Goal: Transaction & Acquisition: Purchase product/service

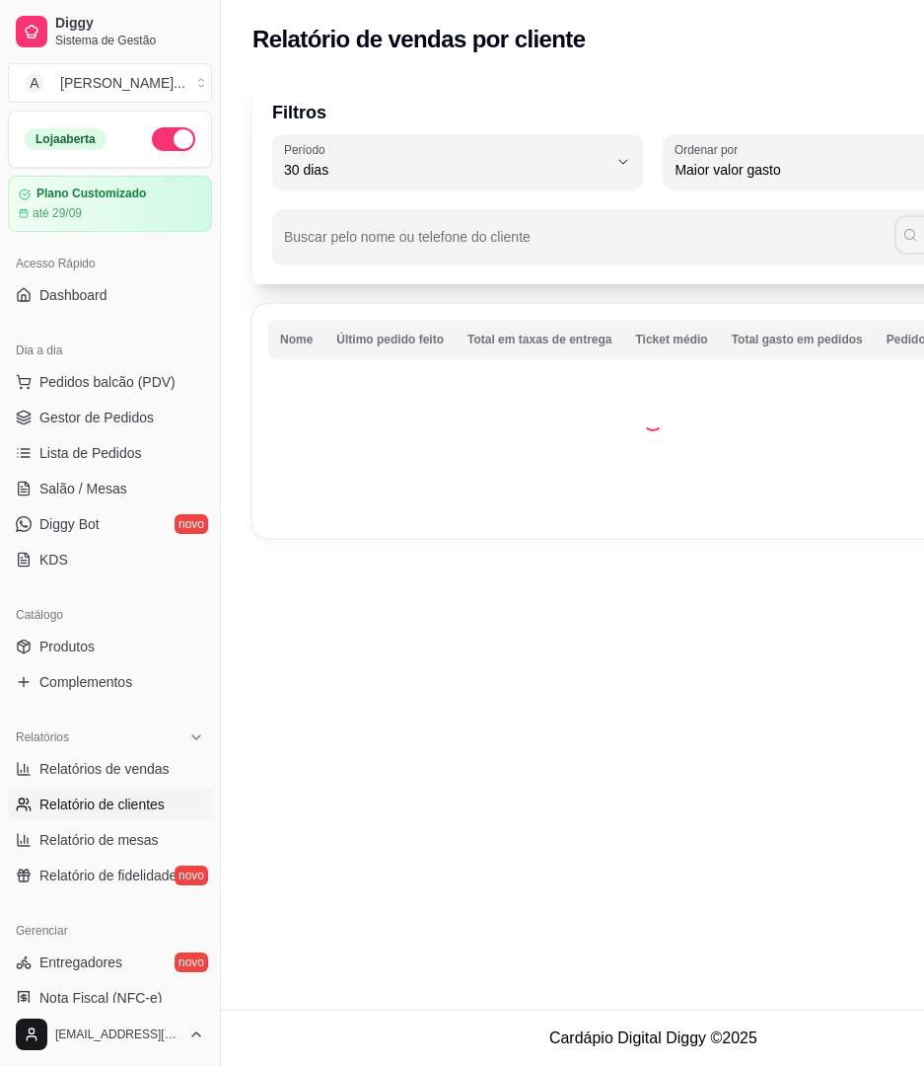
select select "30"
select select "HIGHEST_TOTAL_SPENT_WITH_ORDERS"
click at [95, 298] on span "Dashboard" at bounding box center [73, 295] width 68 height 20
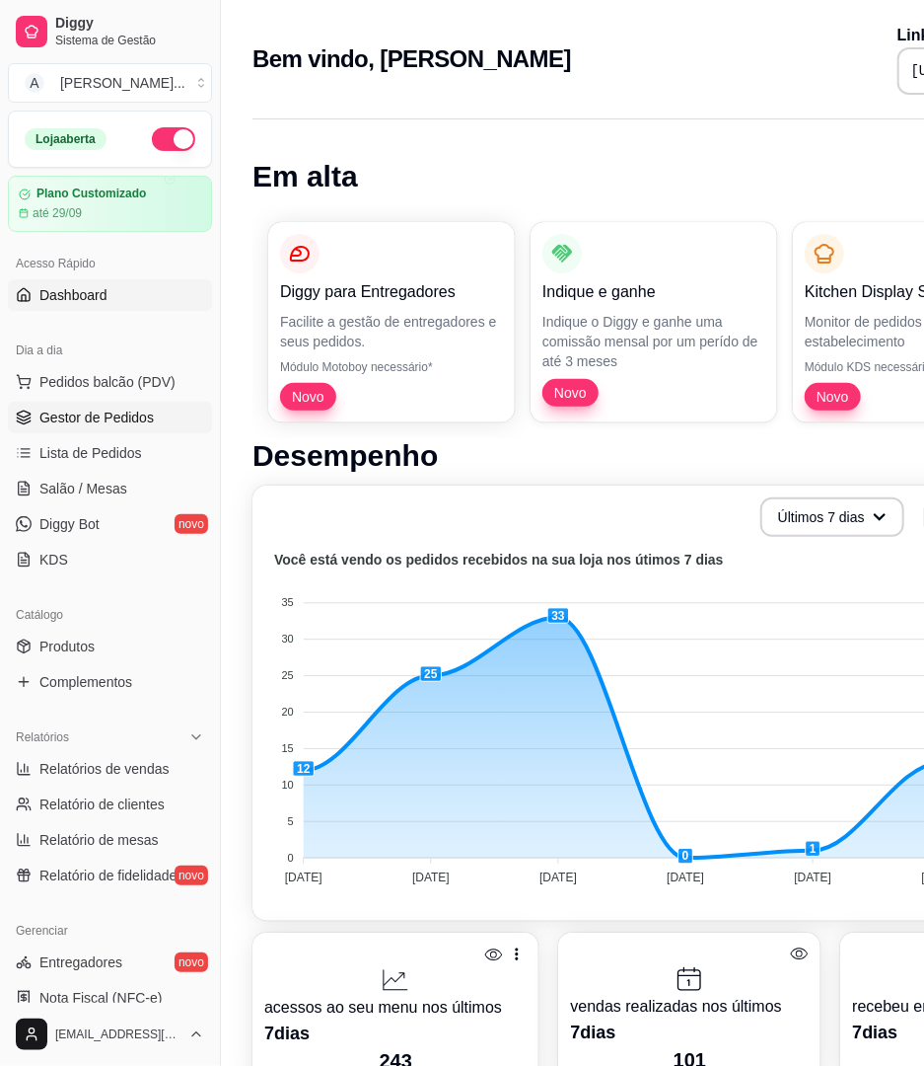
click at [80, 403] on link "Gestor de Pedidos" at bounding box center [110, 418] width 204 height 32
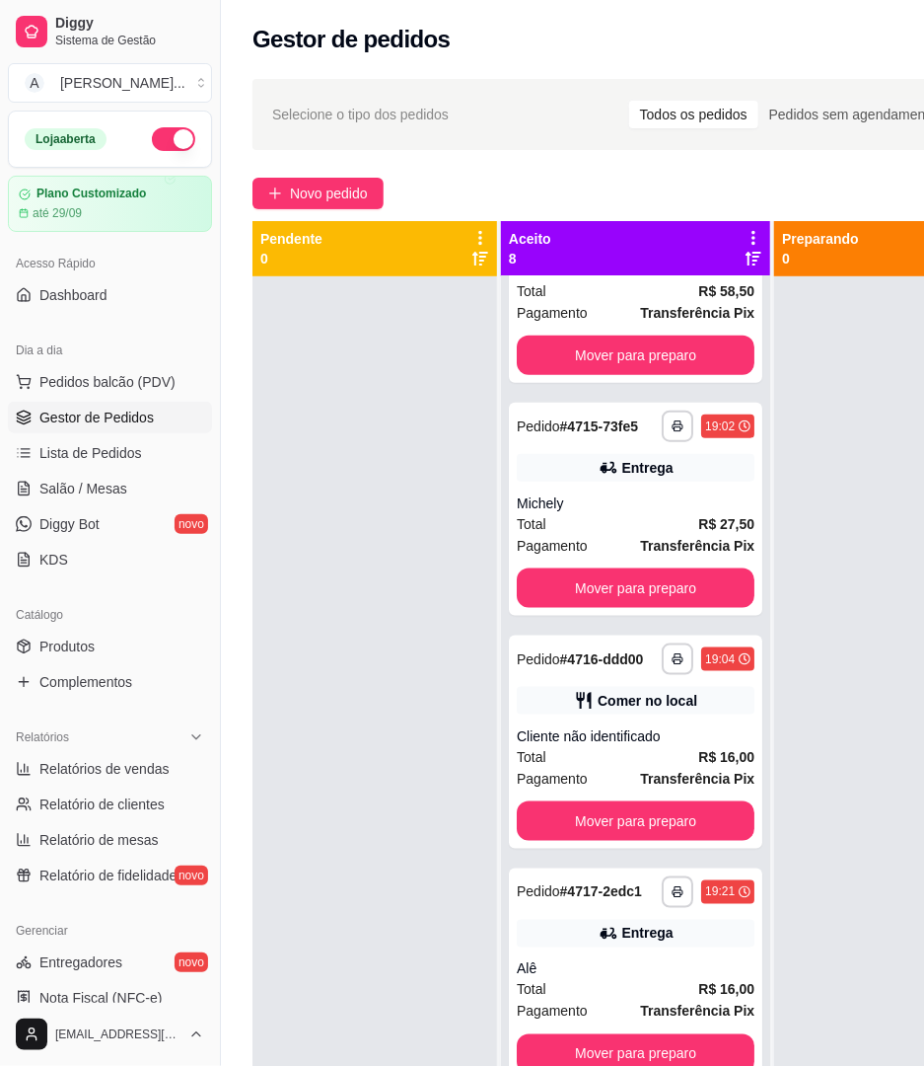
scroll to position [75, 0]
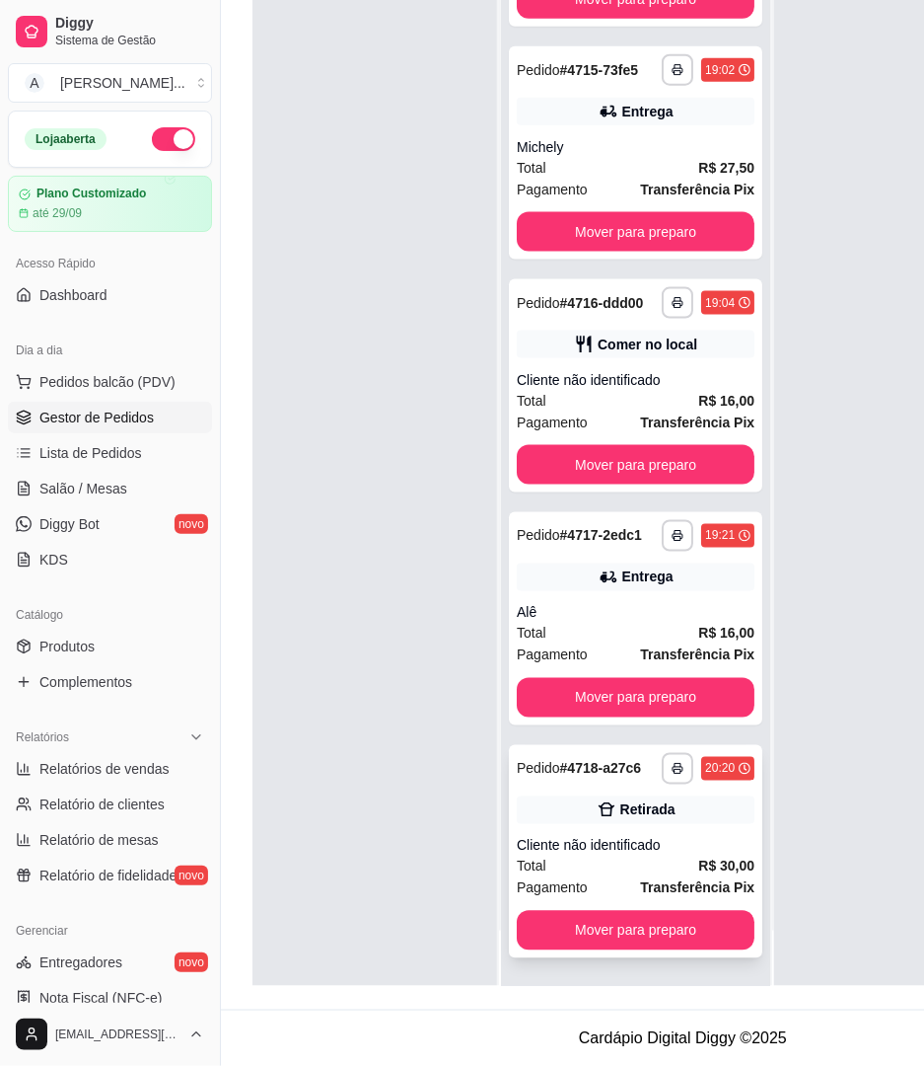
click at [533, 836] on div "Cliente não identificado" at bounding box center [636, 846] width 238 height 20
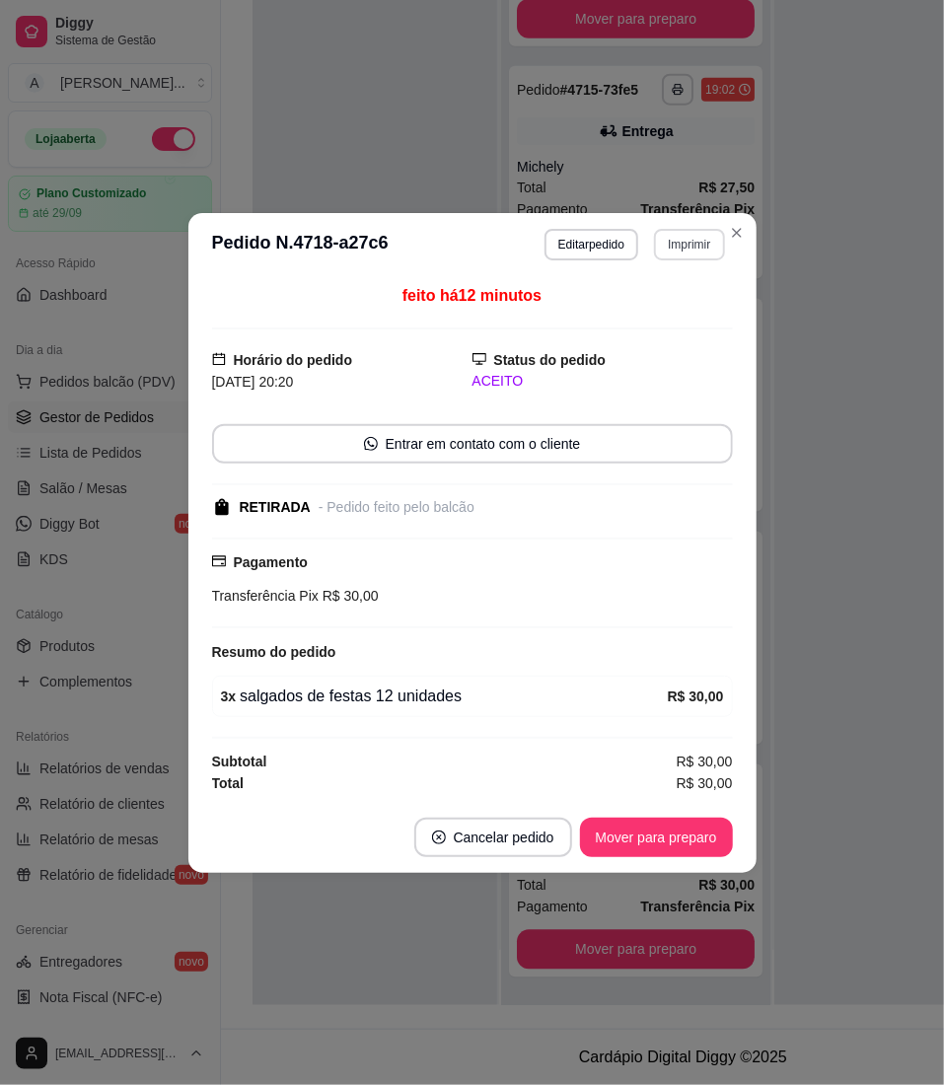
click at [681, 242] on button "Imprimir" at bounding box center [689, 245] width 70 height 32
click at [613, 300] on button "IMPRESSORA" at bounding box center [655, 311] width 143 height 32
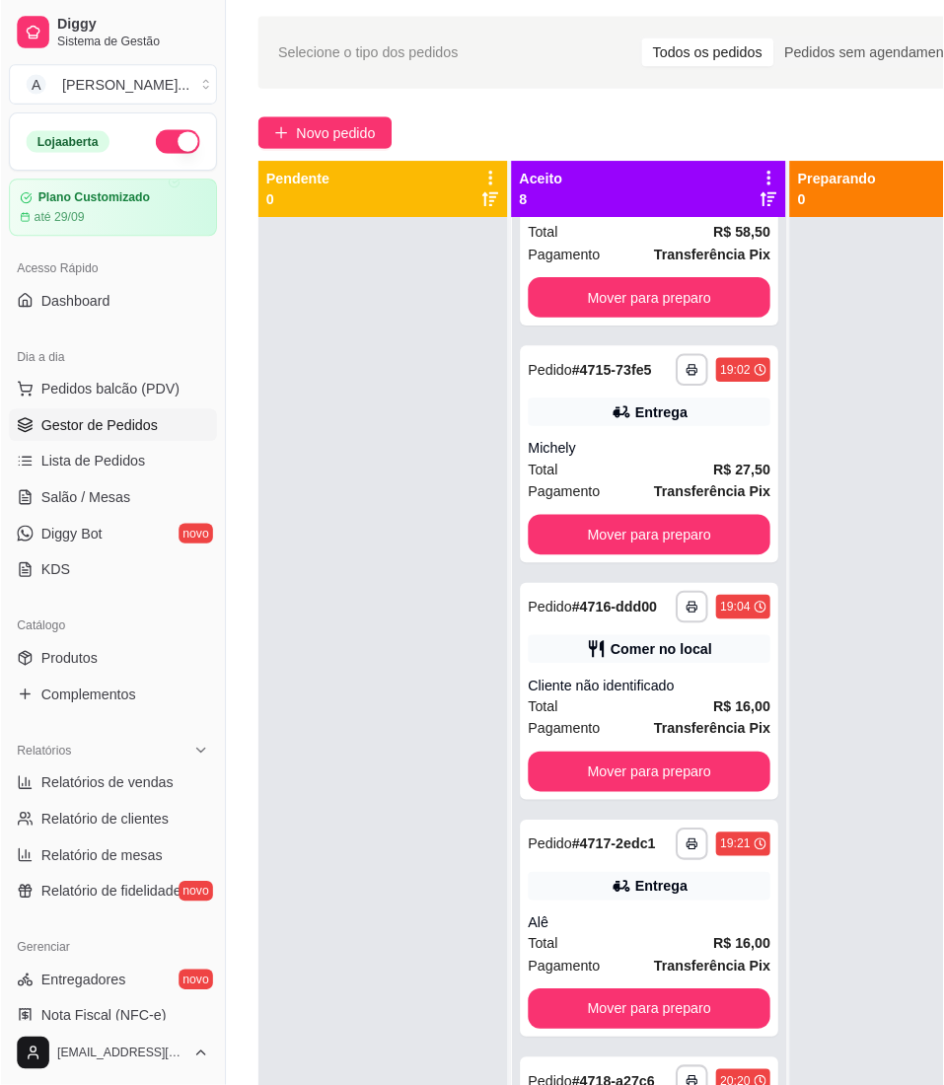
scroll to position [0, 0]
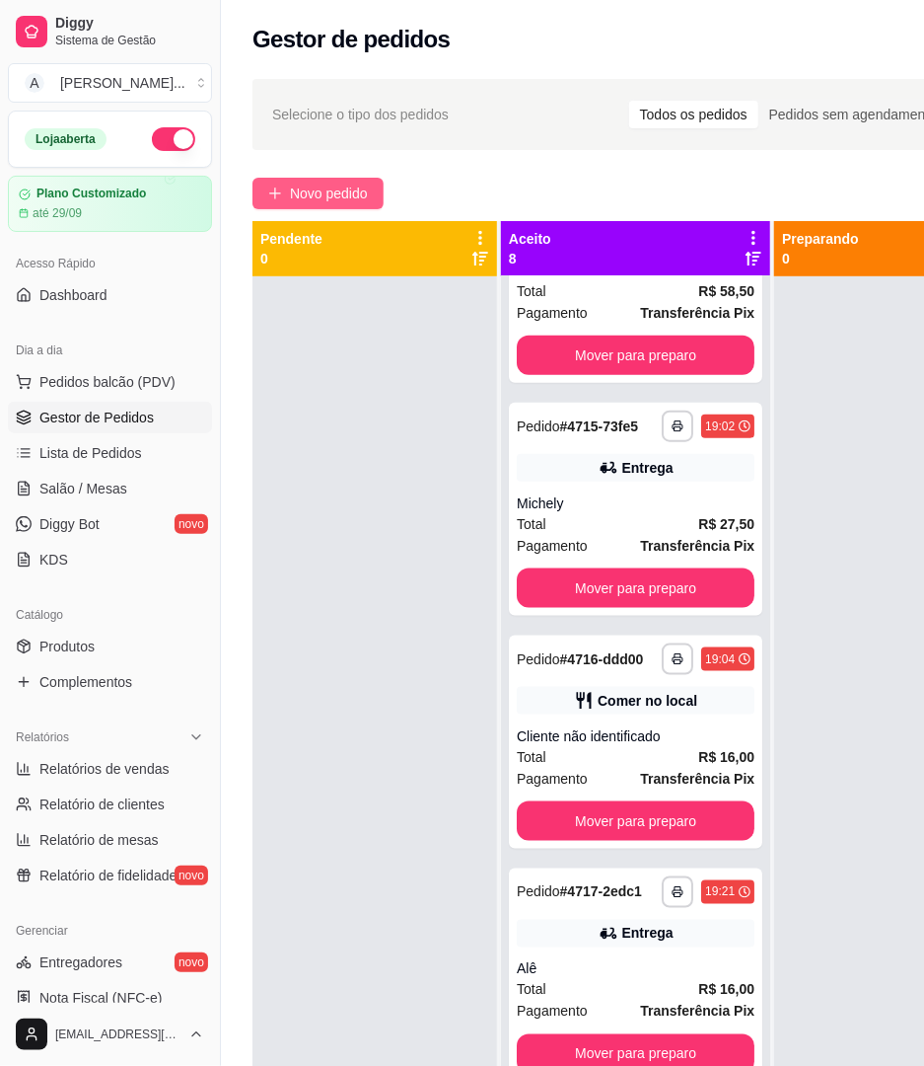
click at [343, 178] on button "Novo pedido" at bounding box center [318, 194] width 131 height 32
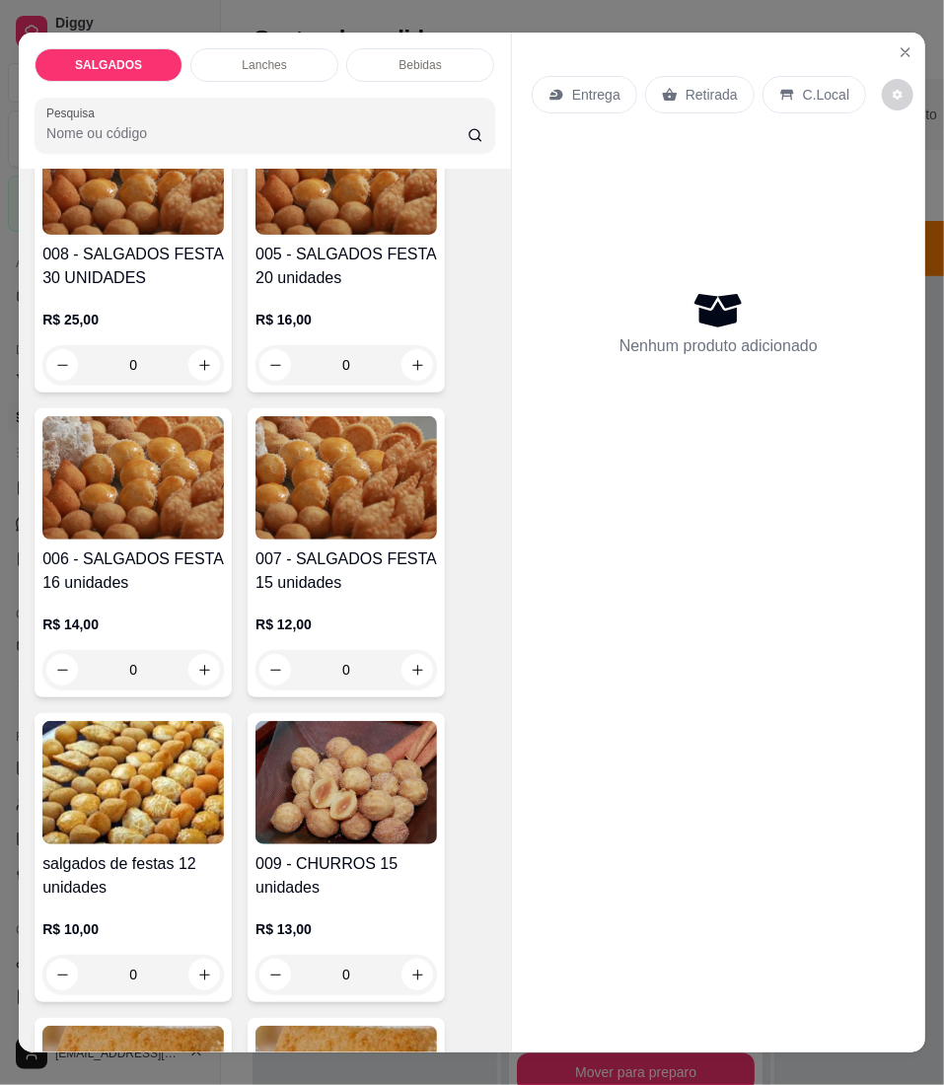
scroll to position [921, 0]
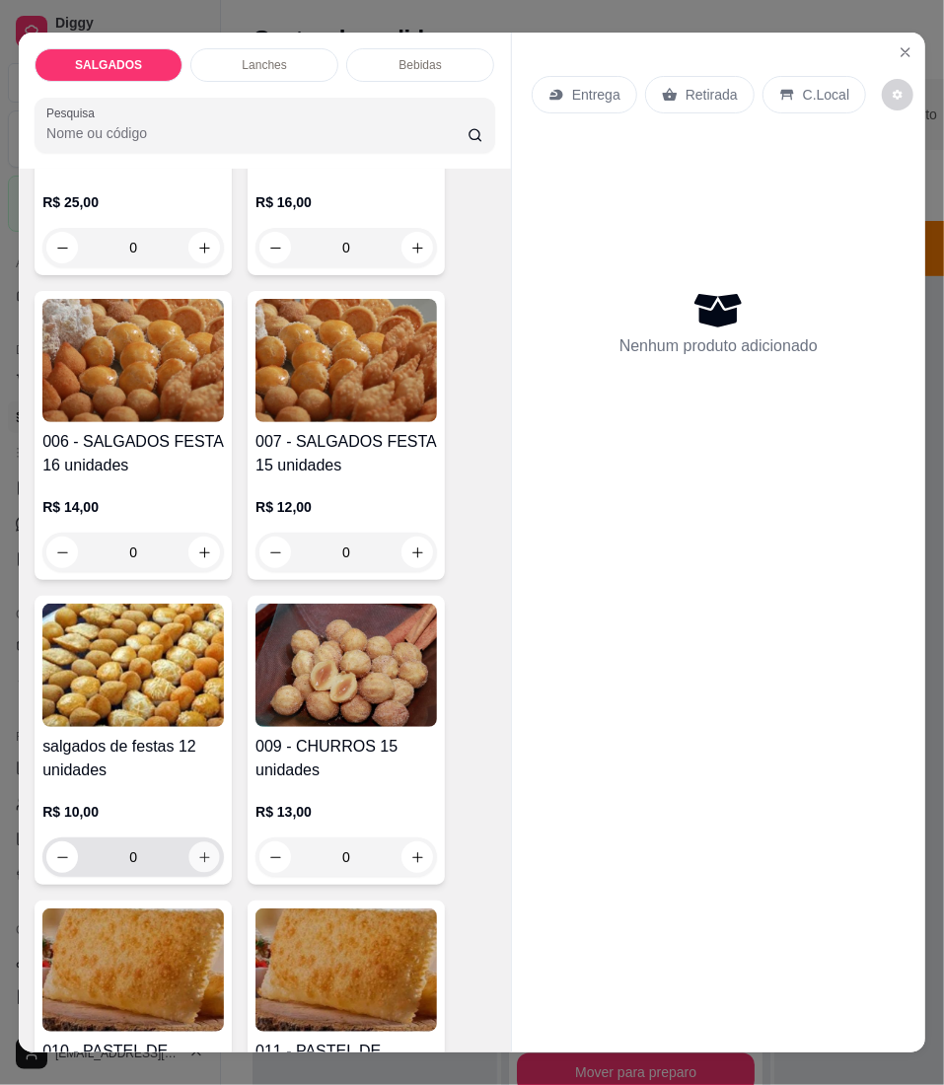
click at [197, 865] on icon "increase-product-quantity" at bounding box center [204, 857] width 15 height 15
type input "1"
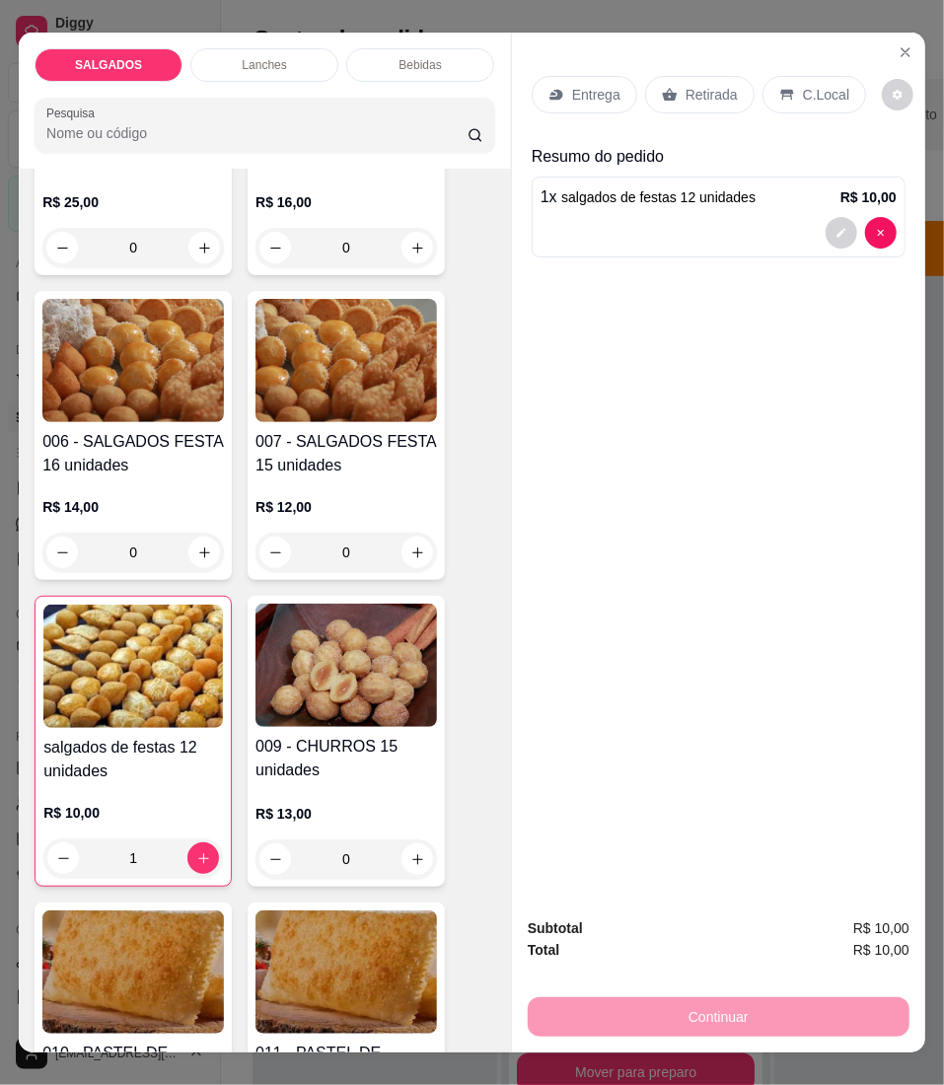
click at [671, 91] on div "Retirada" at bounding box center [700, 94] width 110 height 37
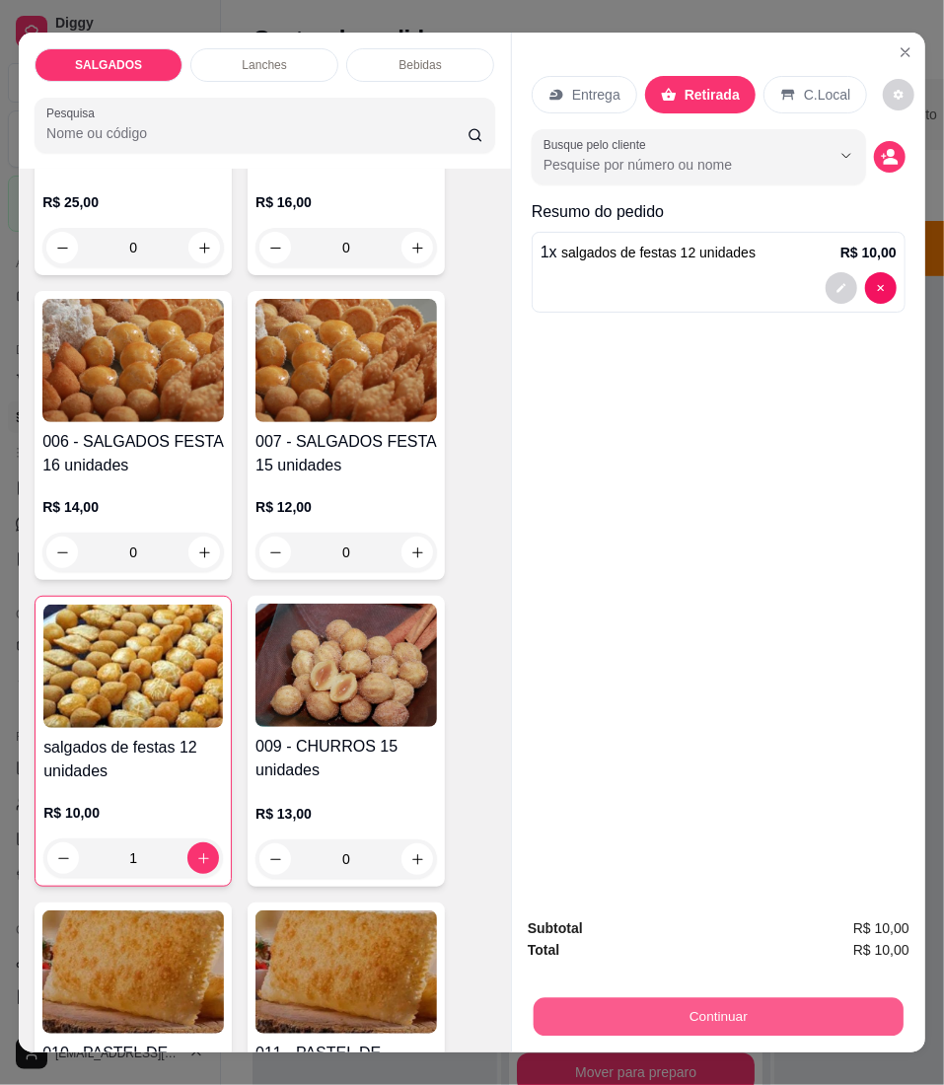
click at [651, 1012] on button "Continuar" at bounding box center [719, 1017] width 370 height 38
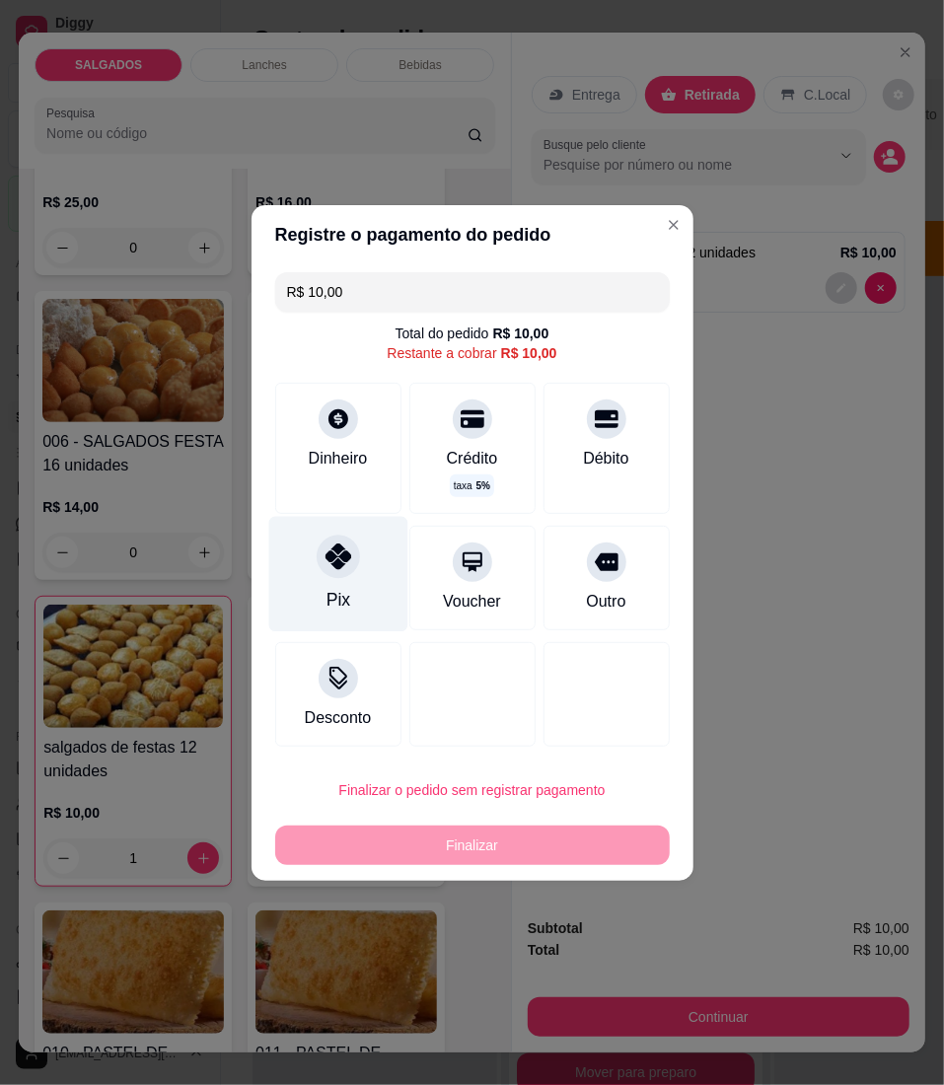
click at [324, 527] on div "Pix" at bounding box center [337, 573] width 139 height 115
type input "R$ 0,00"
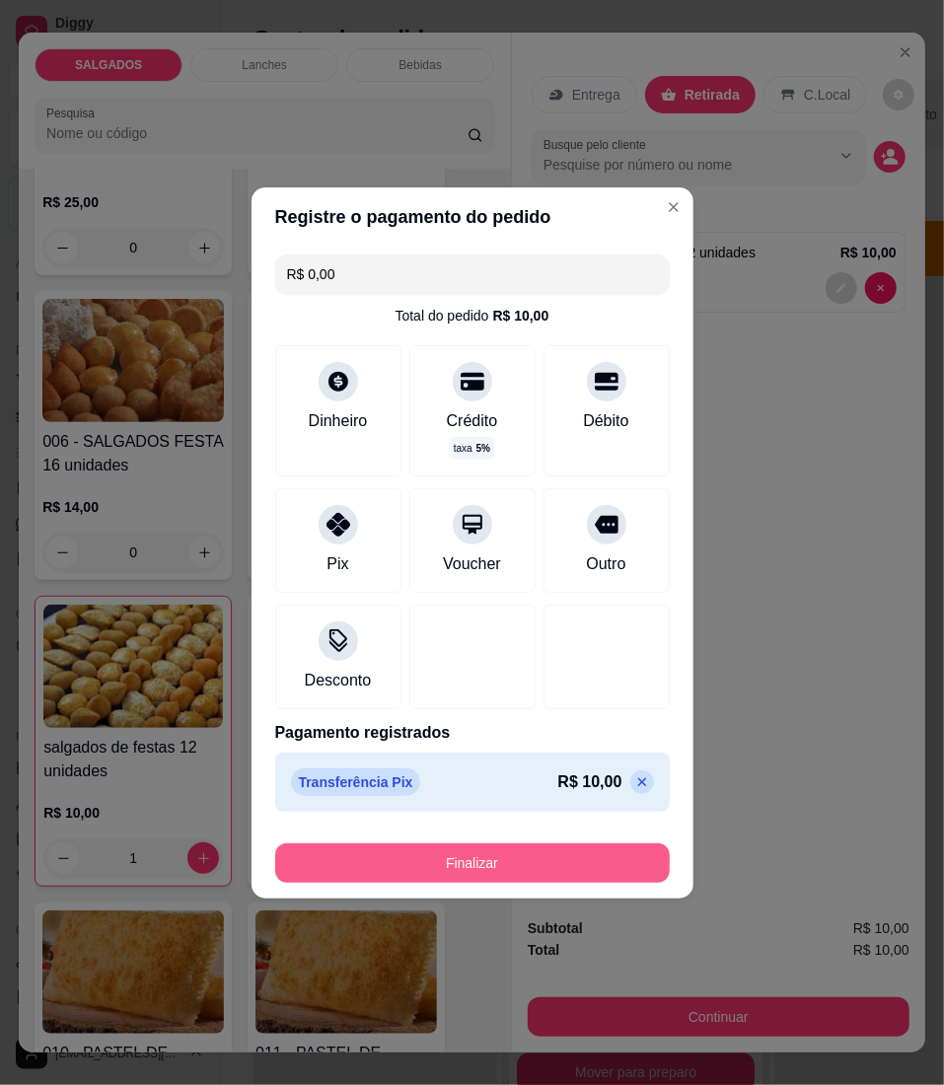
click at [404, 845] on button "Finalizar" at bounding box center [472, 863] width 395 height 39
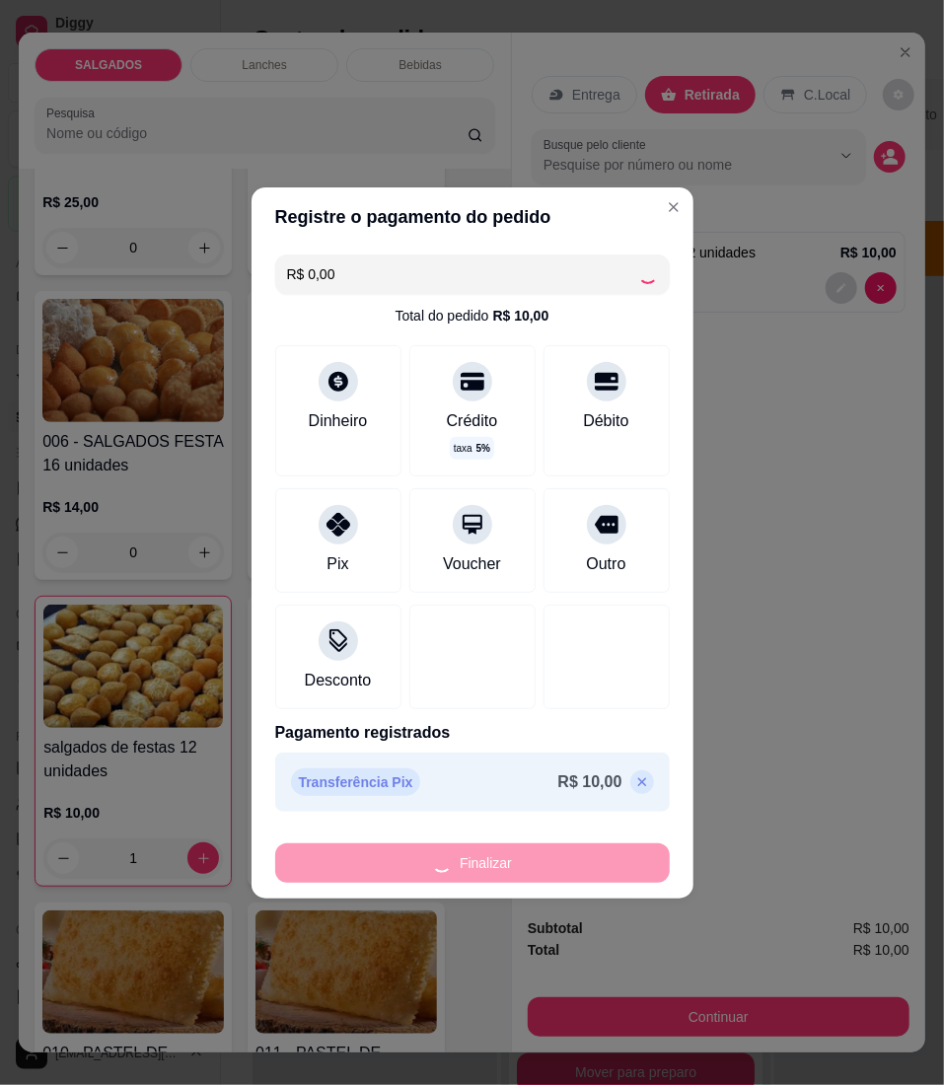
type input "0"
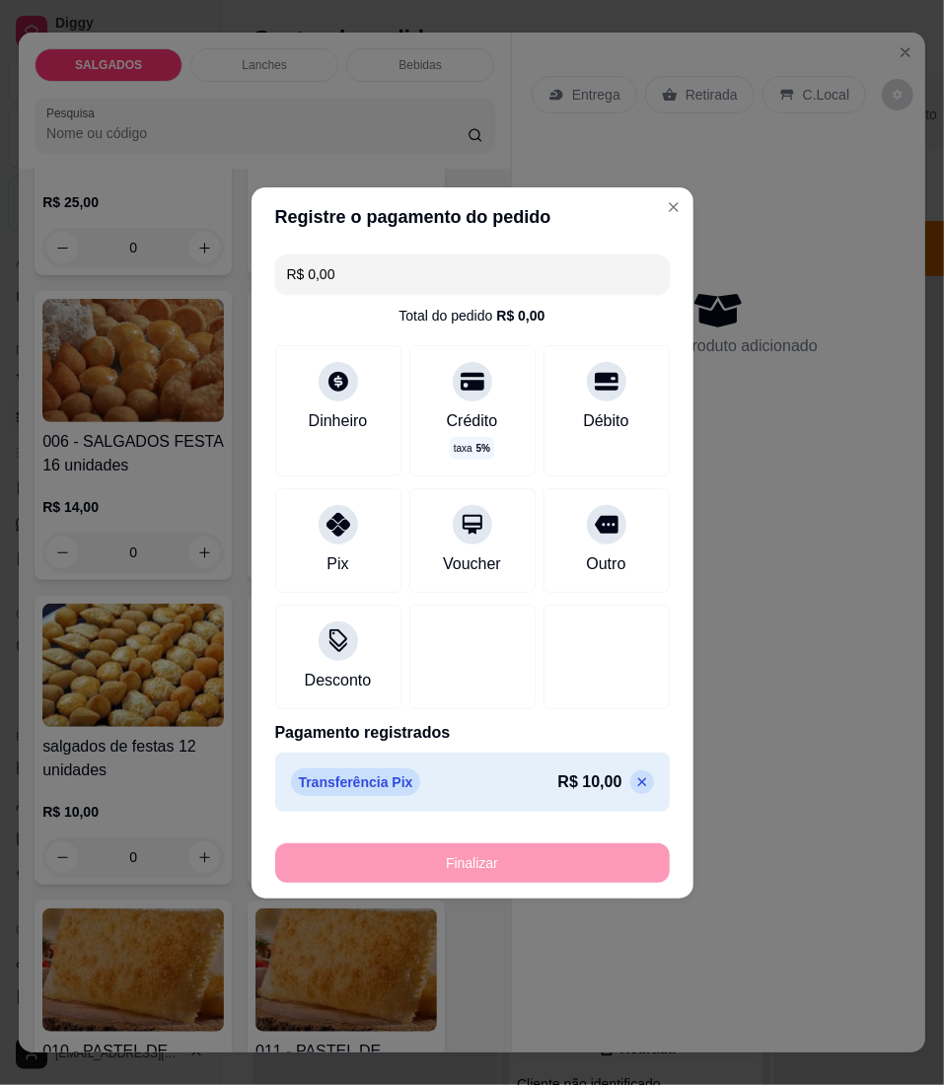
type input "-R$ 10,00"
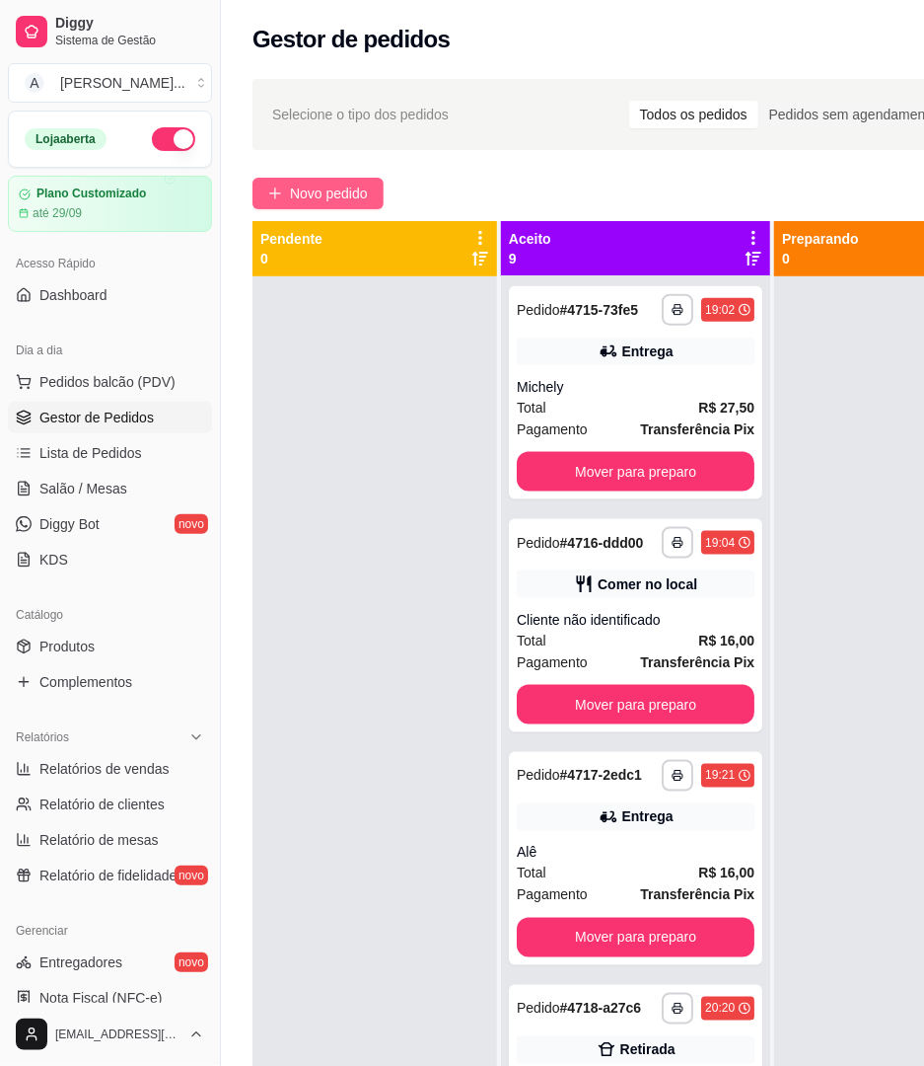
click at [347, 191] on span "Novo pedido" at bounding box center [329, 194] width 78 height 22
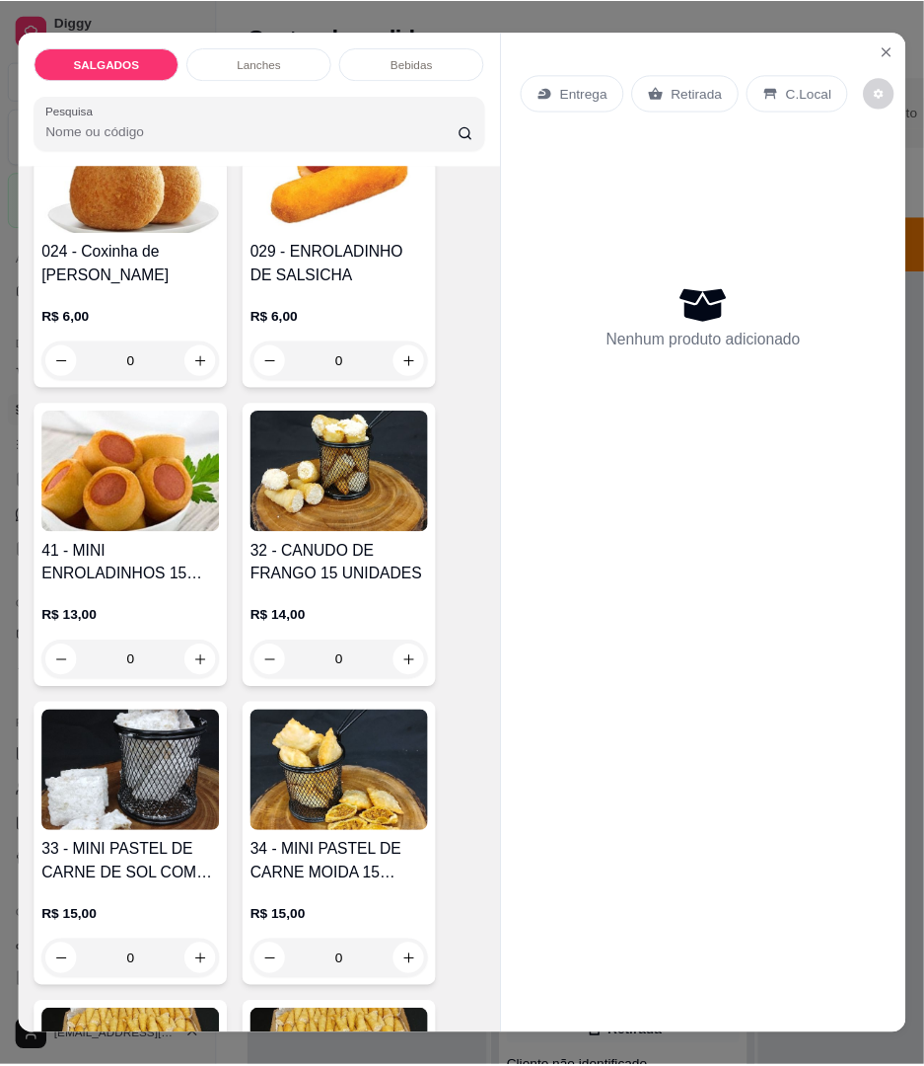
scroll to position [2499, 0]
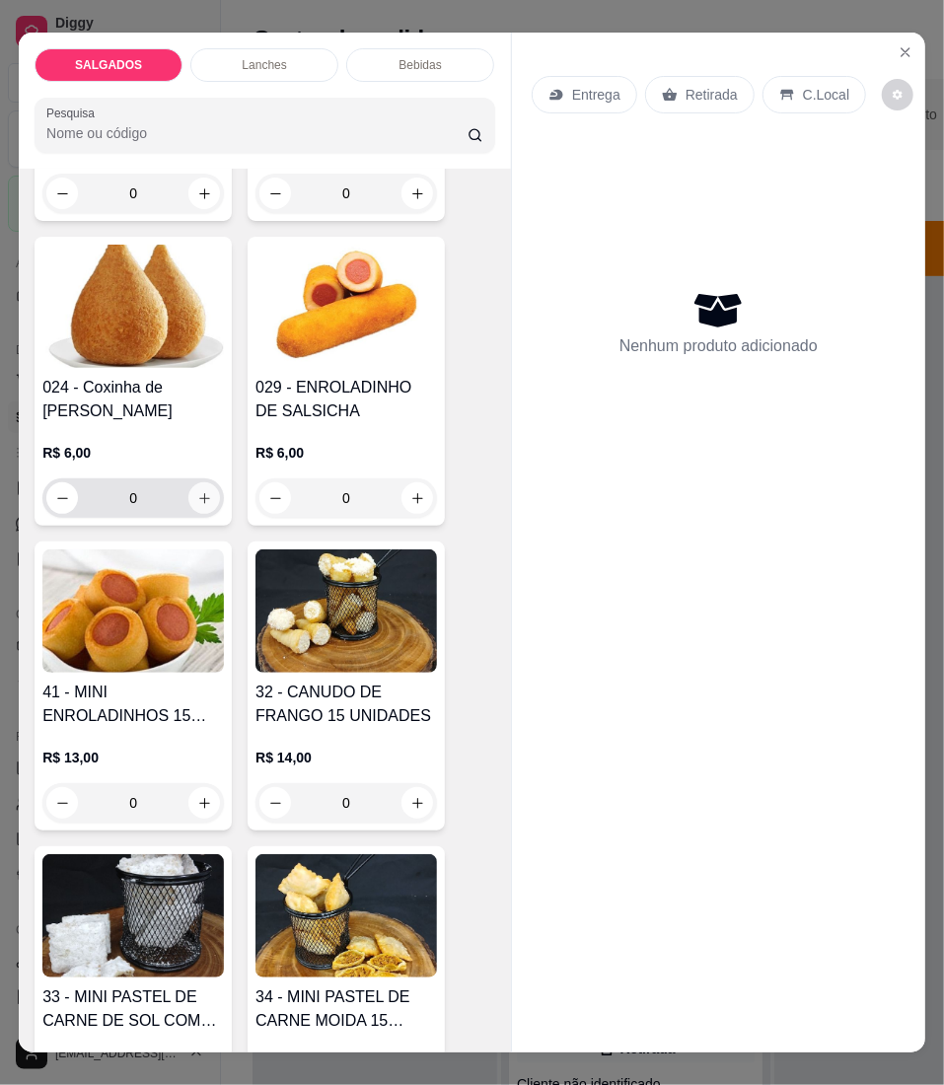
click at [193, 495] on button "increase-product-quantity" at bounding box center [204, 498] width 32 height 32
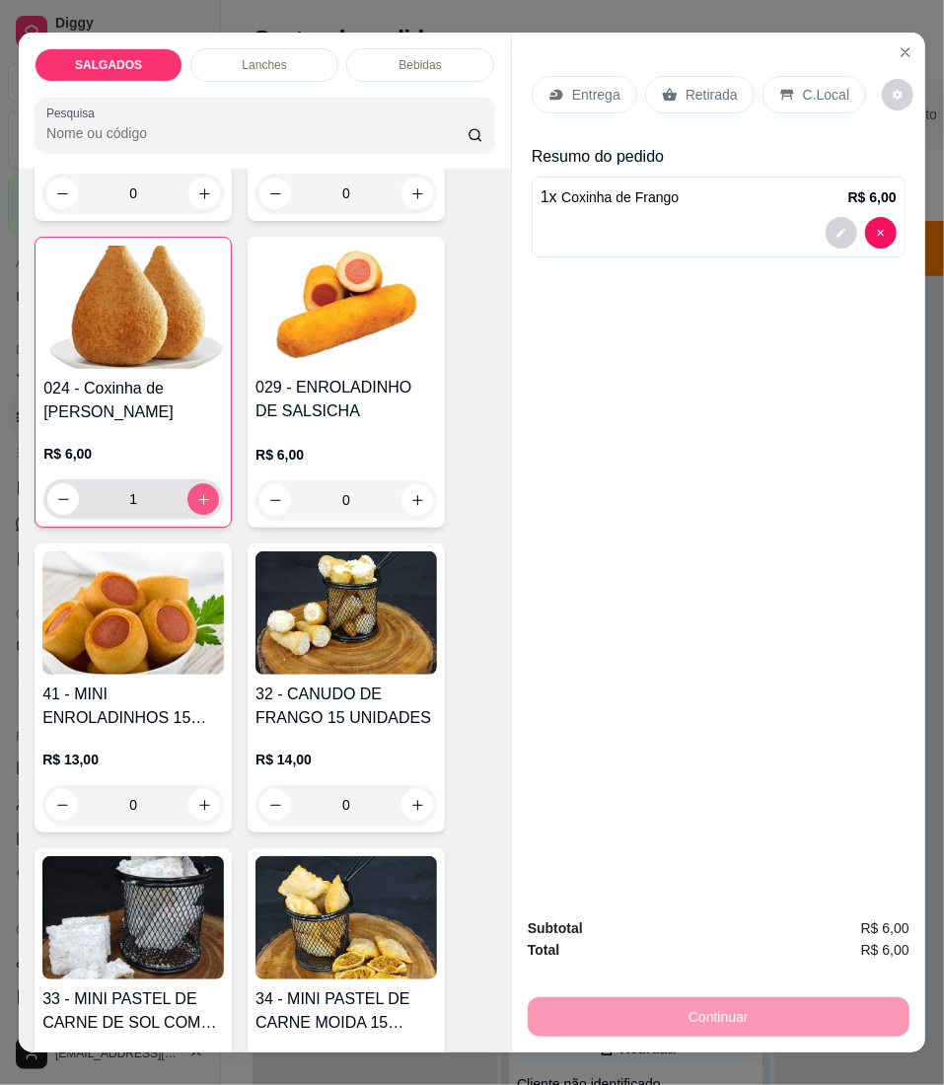
click at [193, 495] on button "increase-product-quantity" at bounding box center [203, 499] width 32 height 32
click at [193, 495] on button "increase-product-quantity" at bounding box center [203, 498] width 31 height 31
type input "3"
click at [550, 90] on icon at bounding box center [556, 95] width 13 height 11
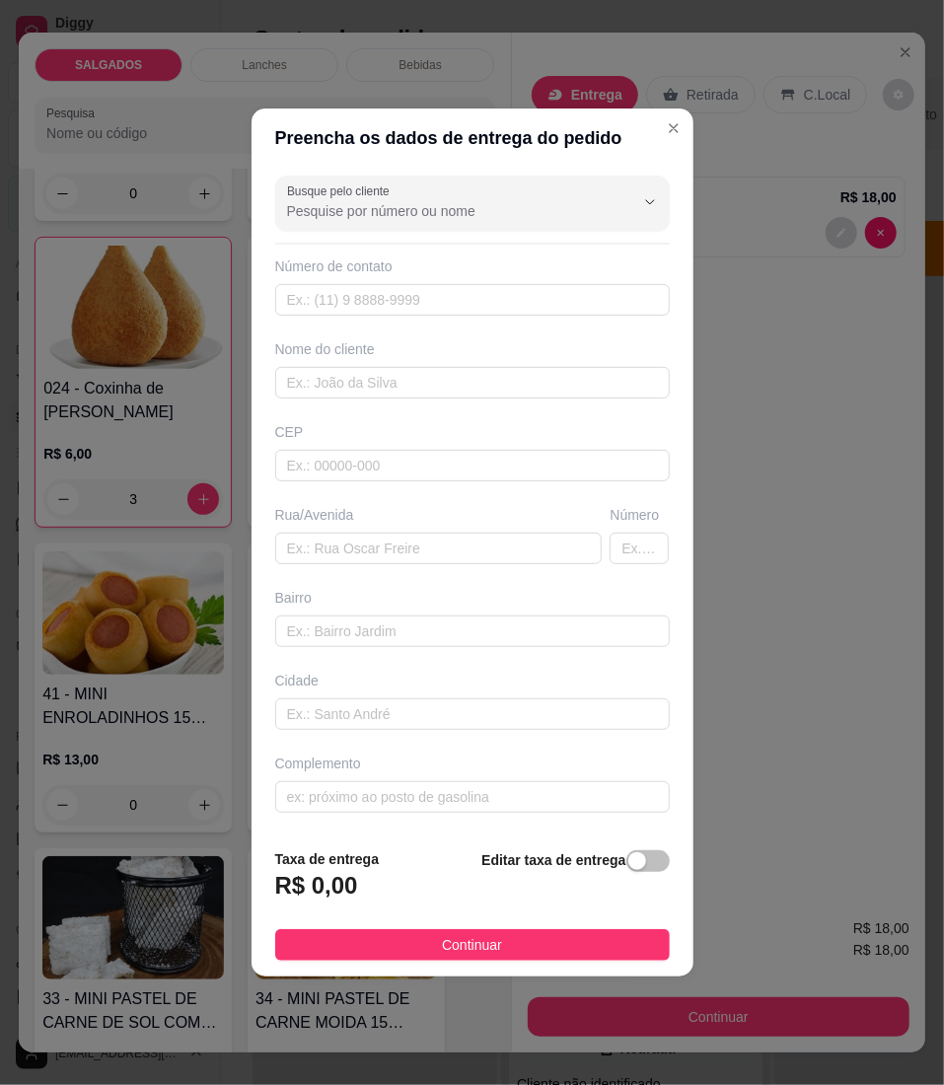
click at [430, 400] on div "Busque pelo cliente Número de contato Nome do cliente CEP Rua/[GEOGRAPHIC_DATA]" at bounding box center [473, 500] width 442 height 665
click at [424, 387] on input "text" at bounding box center [472, 383] width 395 height 32
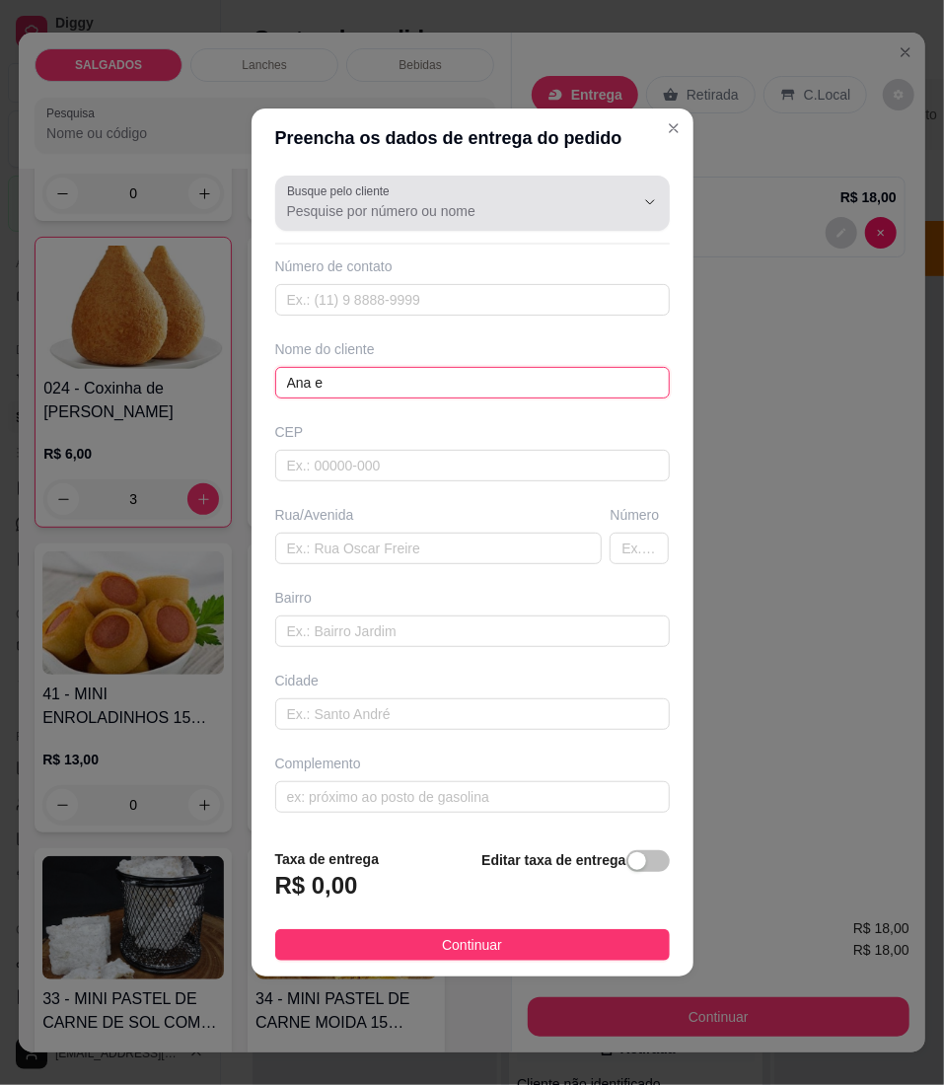
type input "Ana e"
drag, startPoint x: 440, startPoint y: 171, endPoint x: 440, endPoint y: 184, distance: 12.8
click at [440, 175] on div "Busque pelo cliente Número de contato Nome do cliente [PERSON_NAME] e CEP Rua/[…" at bounding box center [473, 500] width 442 height 665
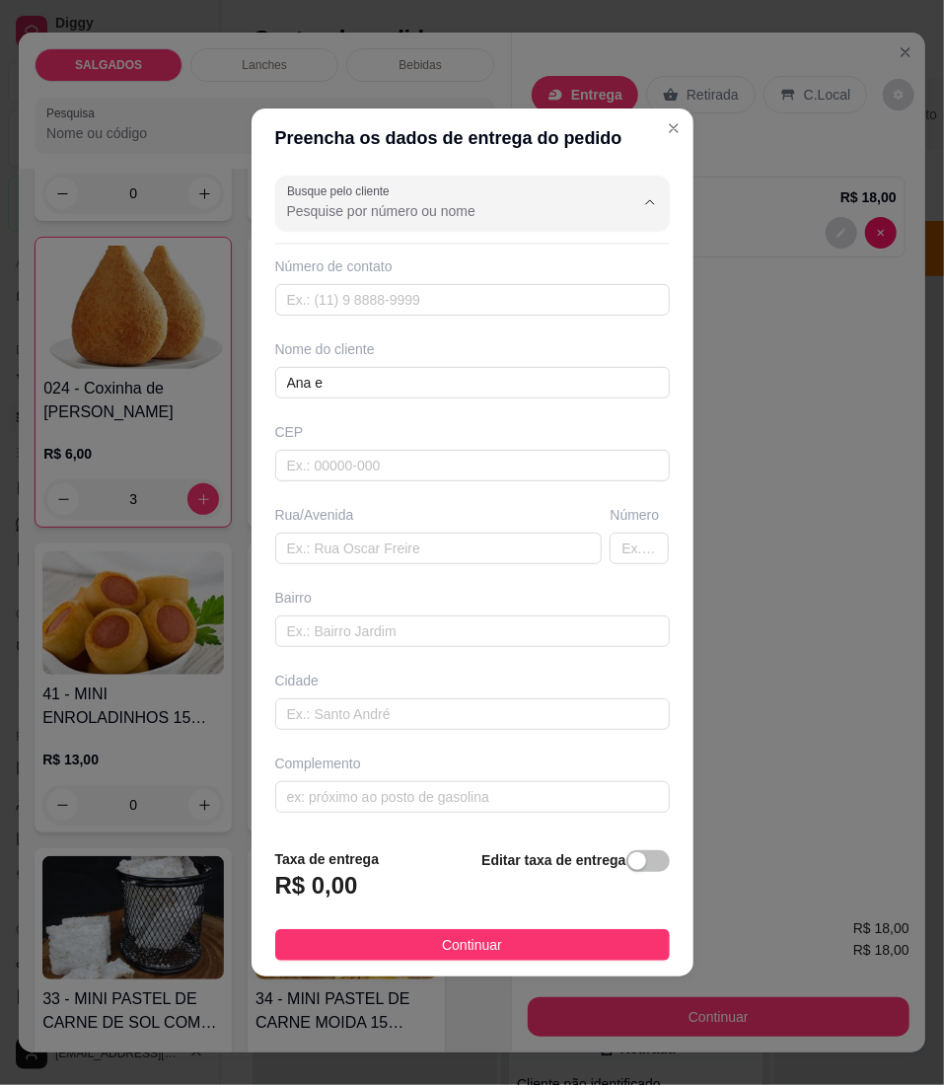
click at [442, 205] on input "Busque pelo cliente" at bounding box center [445, 211] width 316 height 20
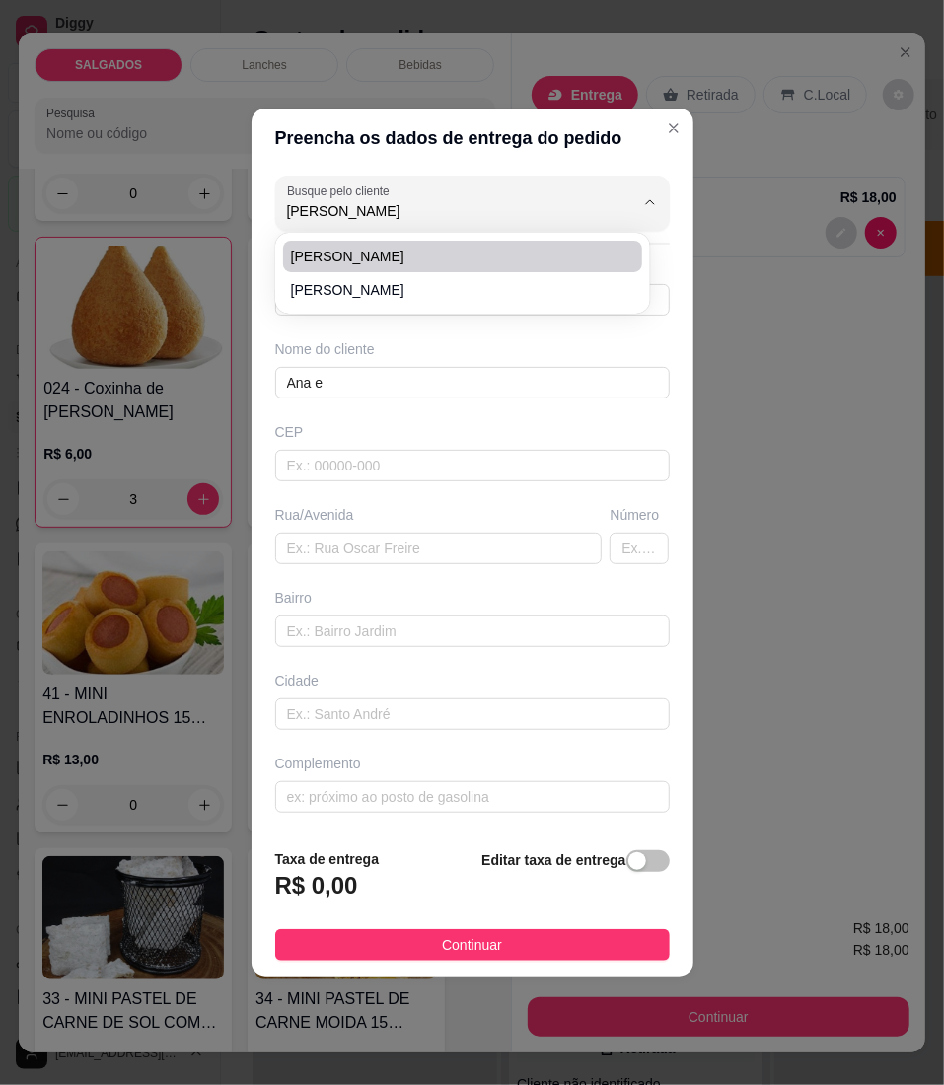
click at [410, 265] on span "[PERSON_NAME]" at bounding box center [453, 257] width 324 height 20
type input "[PERSON_NAME]"
type input "558399383637"
type input "[PERSON_NAME]"
type input "EM CIMA DA LOJA DE BASTINHO QUE Vende sacola"
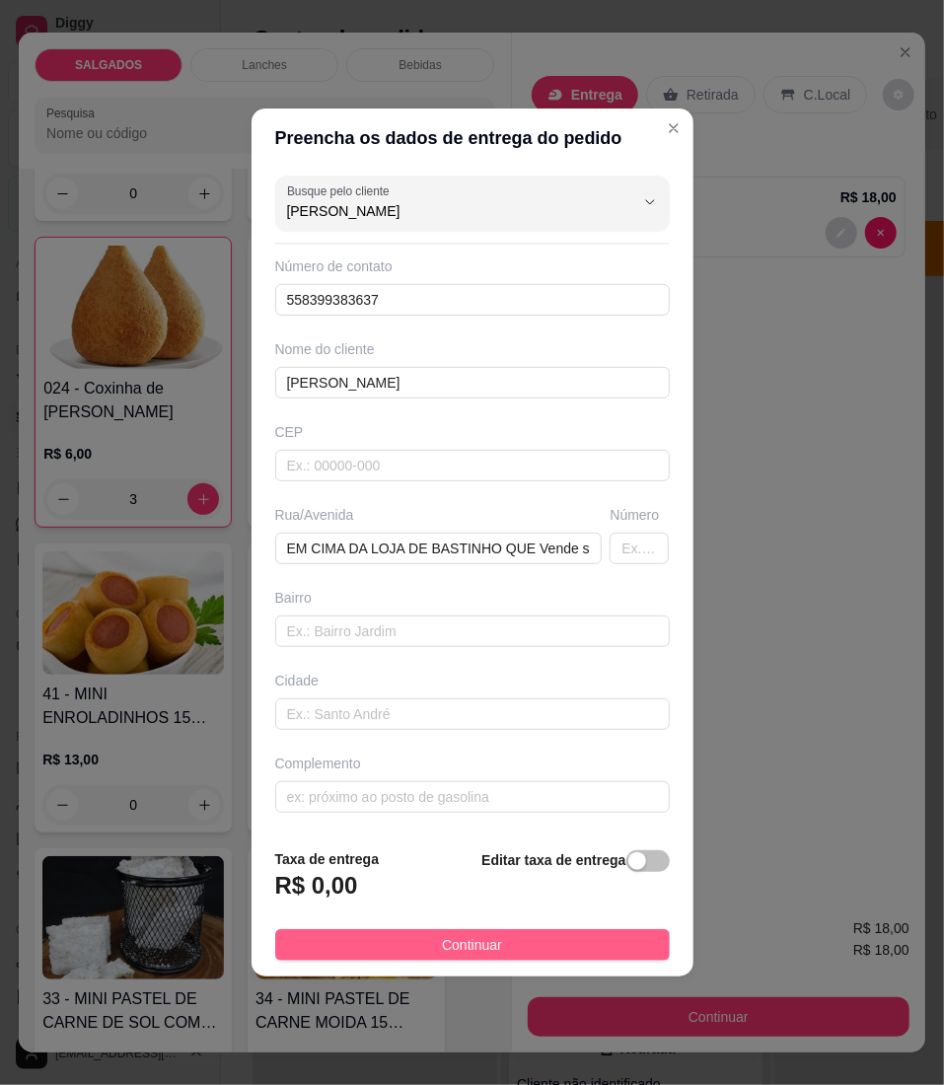
type input "[PERSON_NAME]"
click at [519, 943] on button "Continuar" at bounding box center [472, 945] width 395 height 32
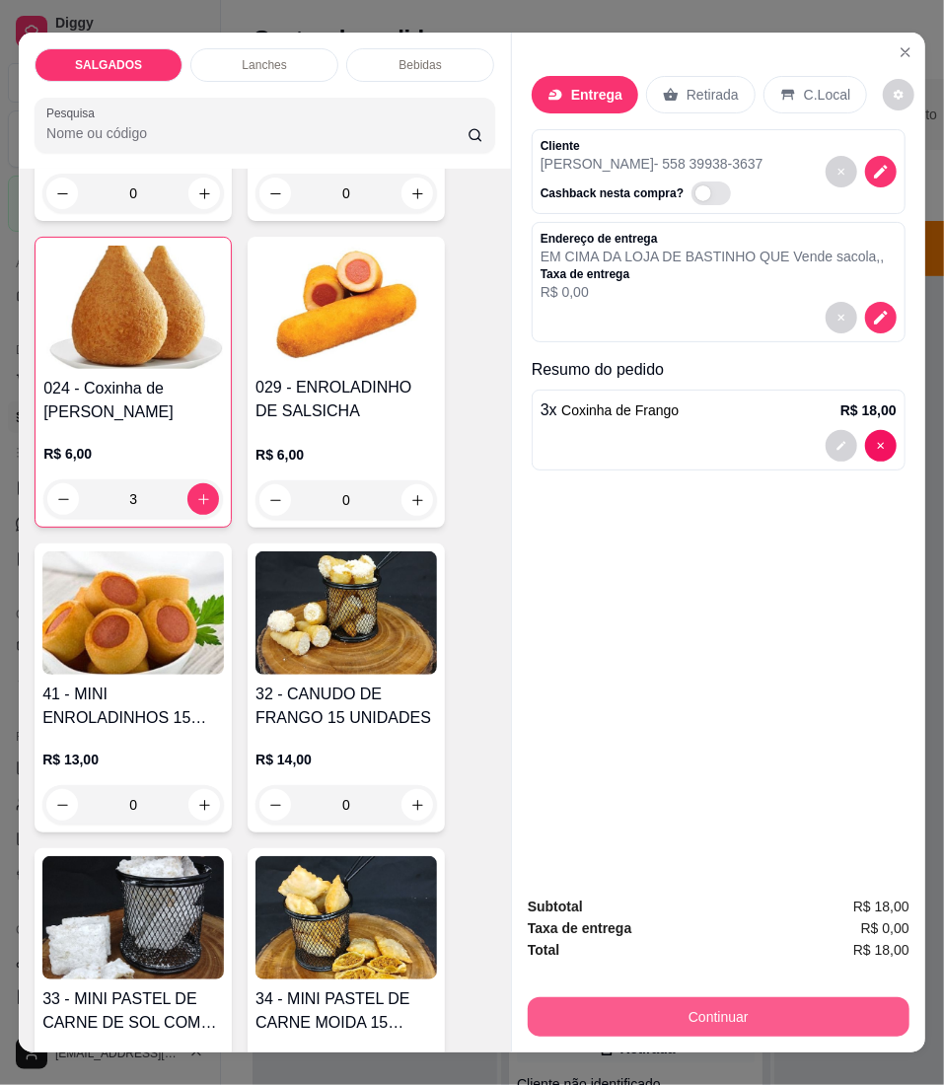
click at [669, 1011] on button "Continuar" at bounding box center [719, 1016] width 382 height 39
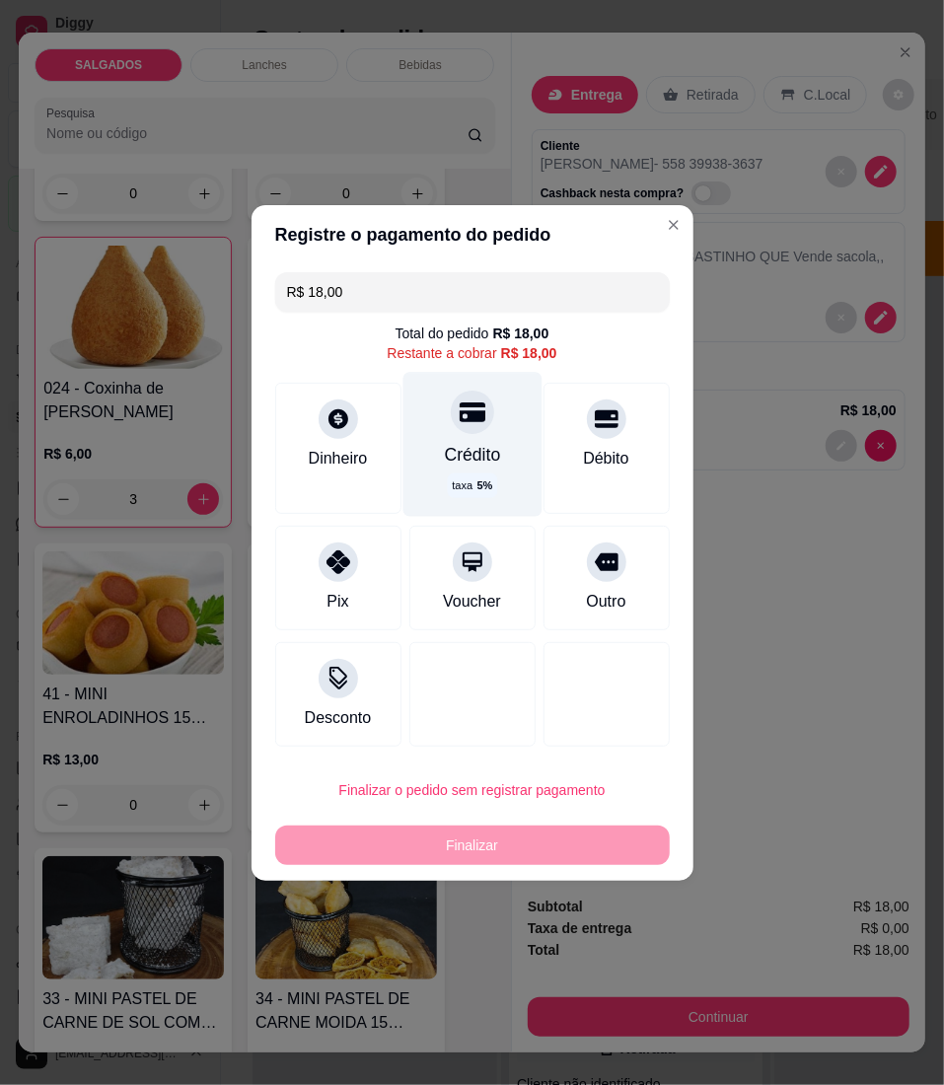
click at [485, 424] on div "Crédito taxa 5 %" at bounding box center [472, 444] width 139 height 144
type input "R$ 0,00"
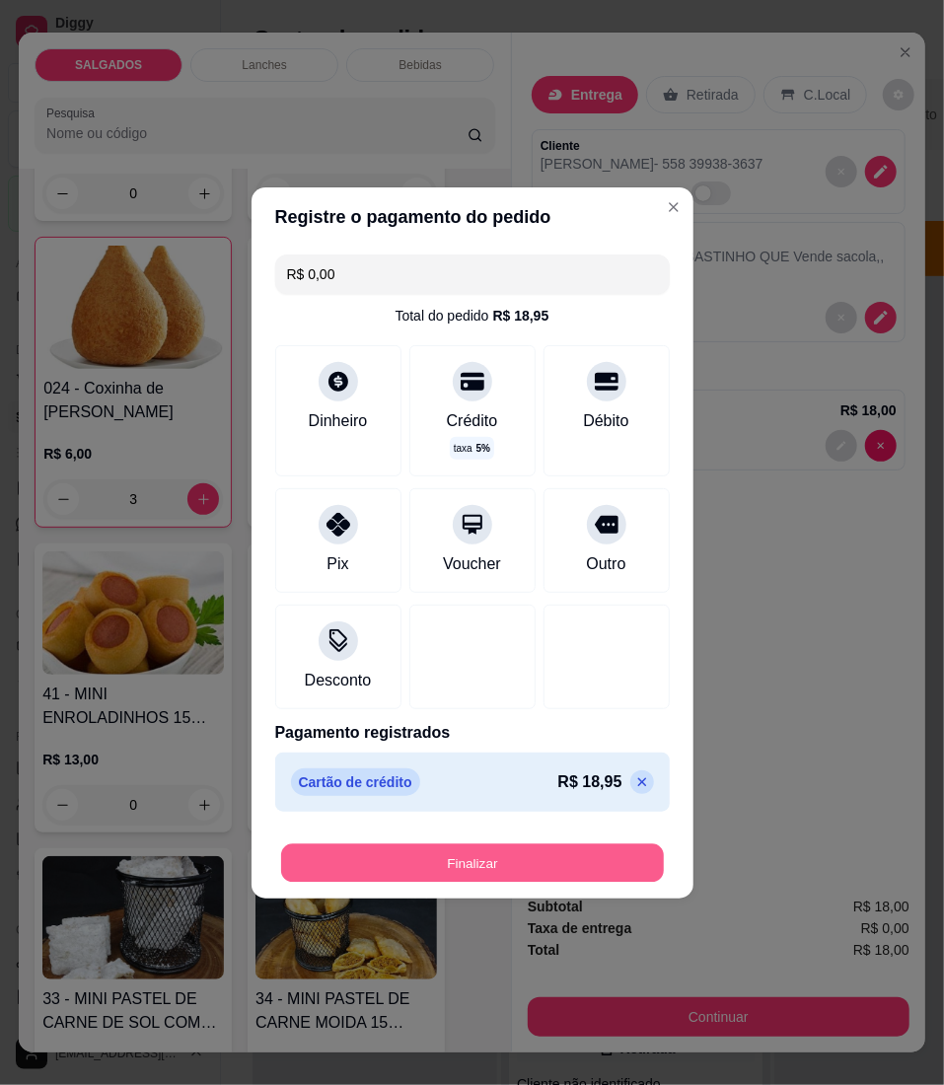
click at [515, 846] on button "Finalizar" at bounding box center [472, 863] width 383 height 38
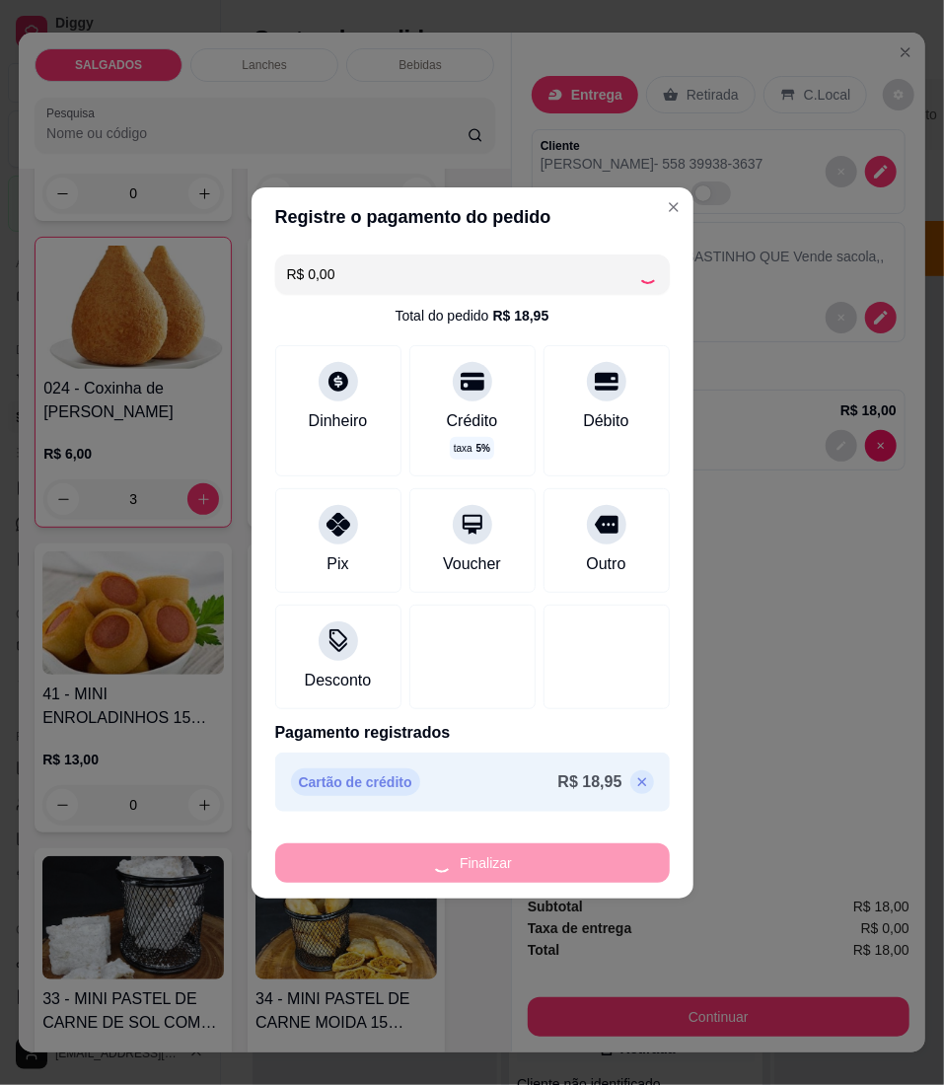
type input "0"
type input "-R$ 18,00"
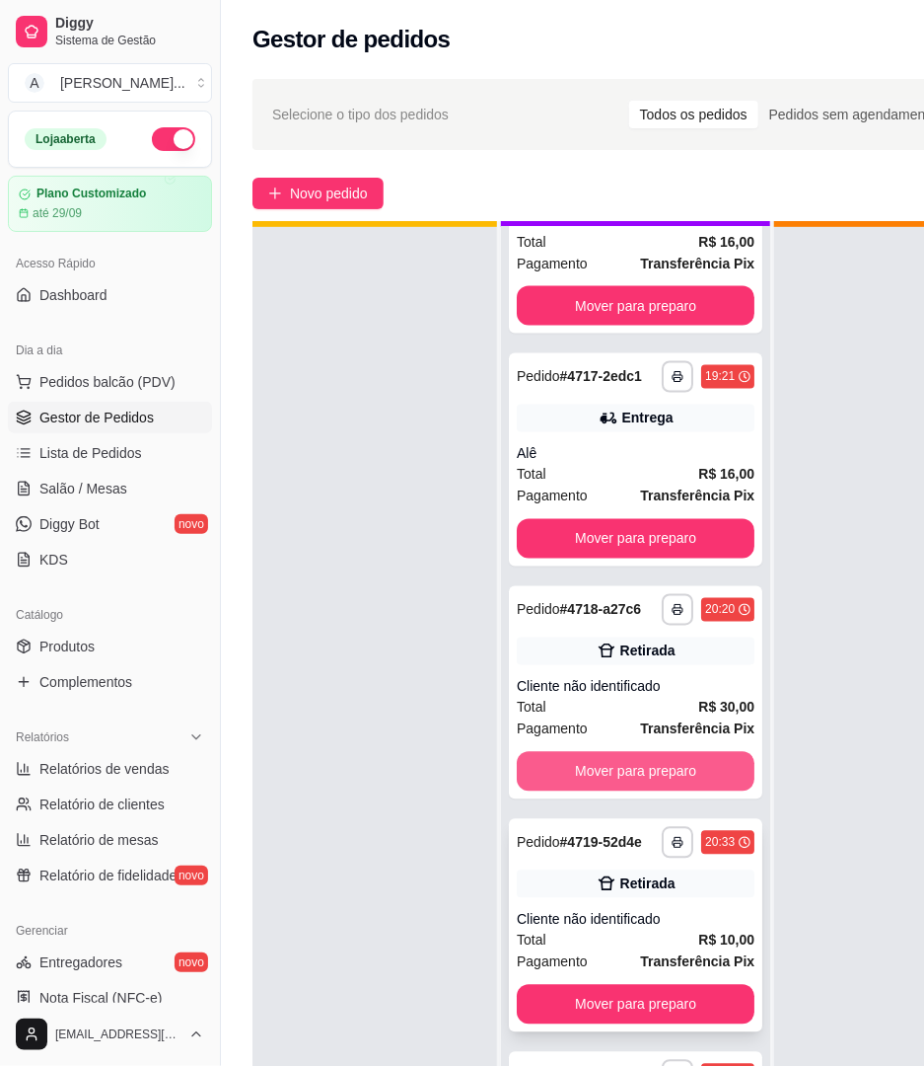
scroll to position [75, 0]
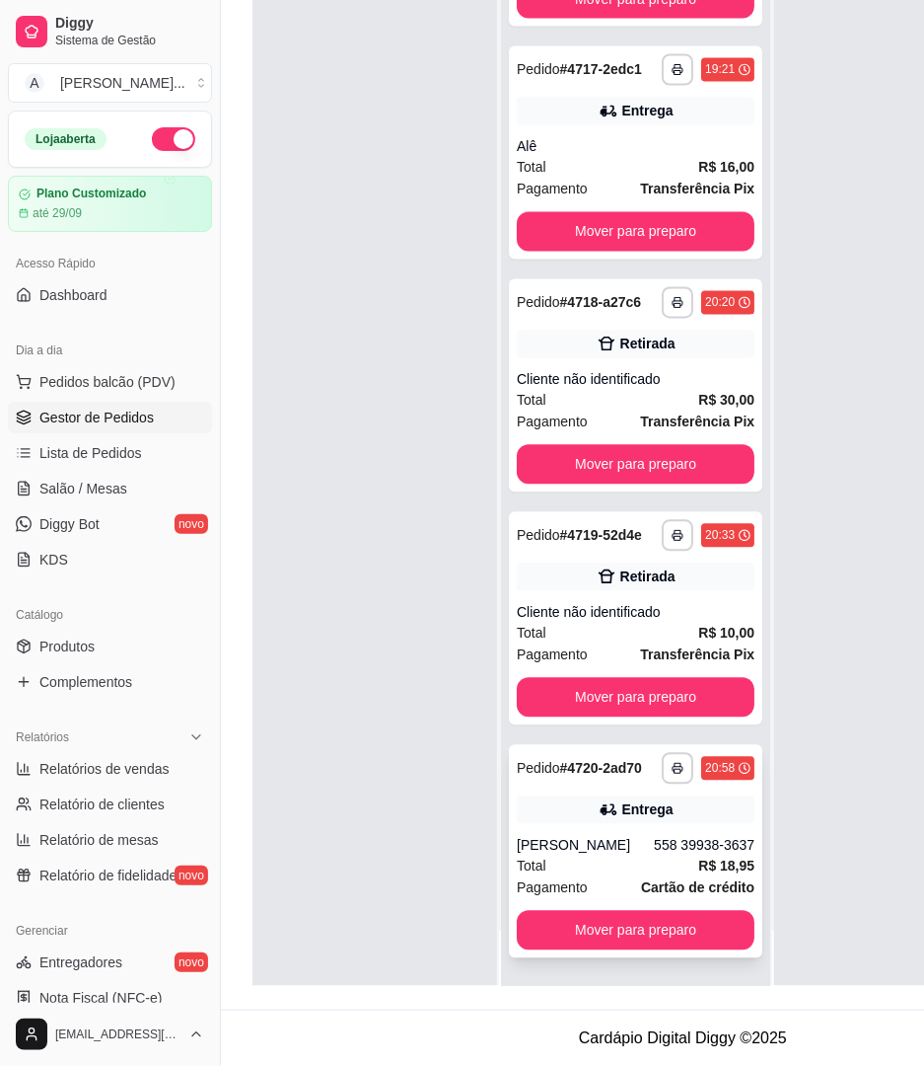
click at [652, 796] on div "Entrega" at bounding box center [636, 810] width 238 height 28
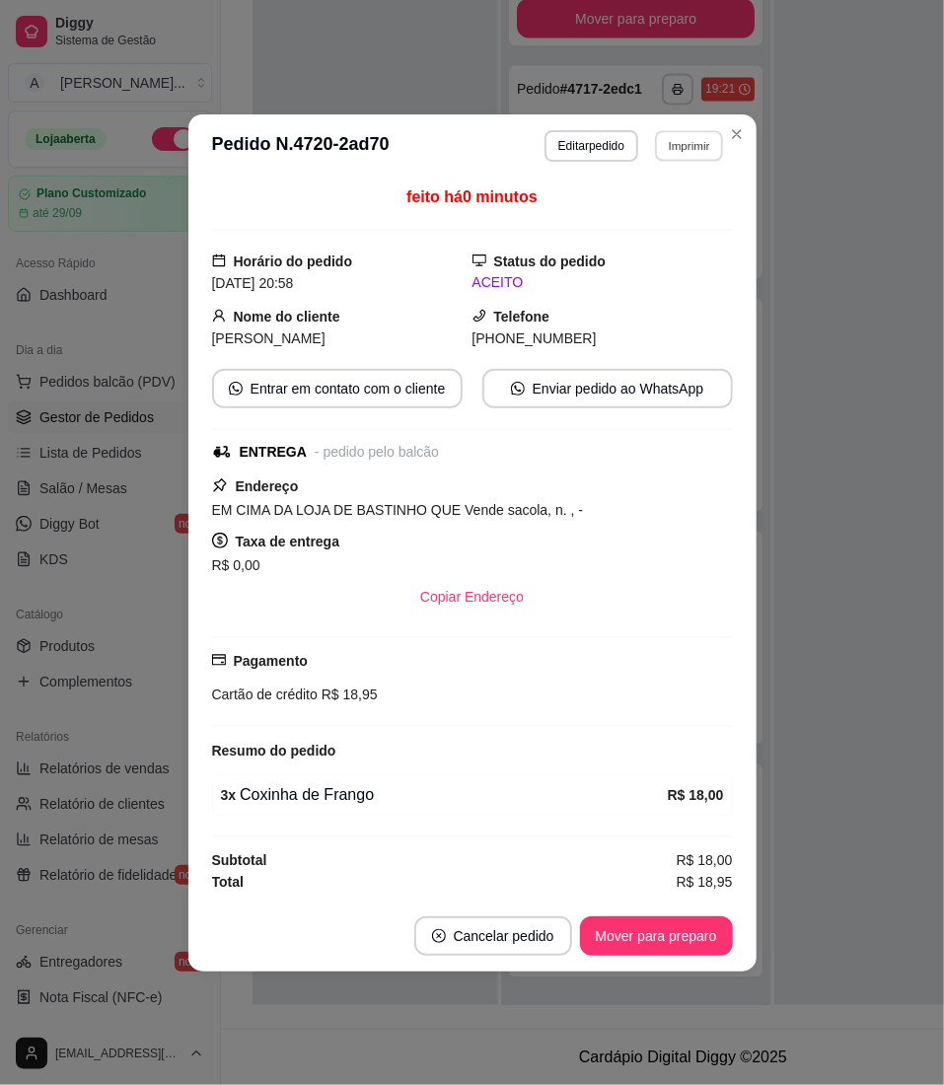
click at [697, 136] on button "Imprimir" at bounding box center [689, 145] width 68 height 31
click at [683, 215] on button "IMPRESSORA" at bounding box center [655, 210] width 143 height 32
click at [693, 134] on button "Imprimir" at bounding box center [689, 146] width 70 height 32
click at [684, 201] on button "IMPRESSORA" at bounding box center [655, 210] width 143 height 32
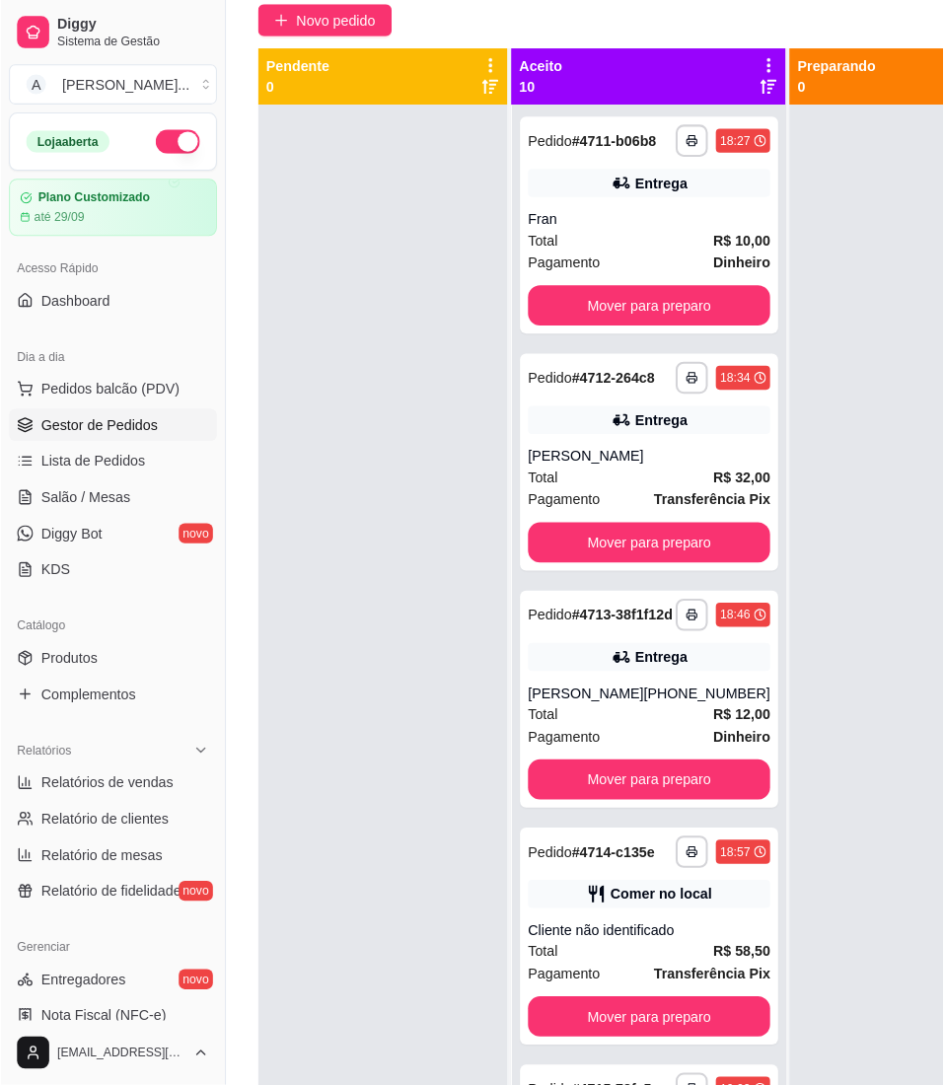
scroll to position [0, 0]
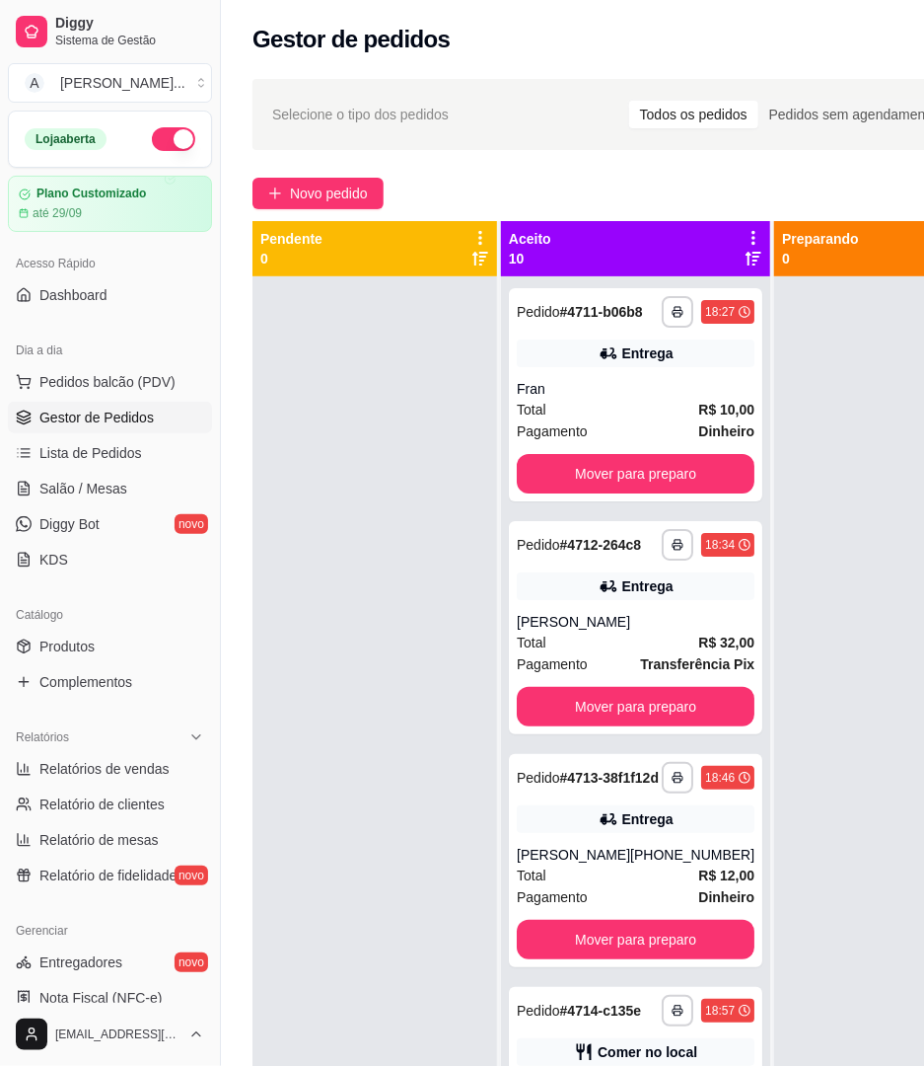
click at [313, 174] on div "**********" at bounding box center [683, 688] width 924 height 1243
click at [317, 189] on span "Novo pedido" at bounding box center [329, 194] width 78 height 22
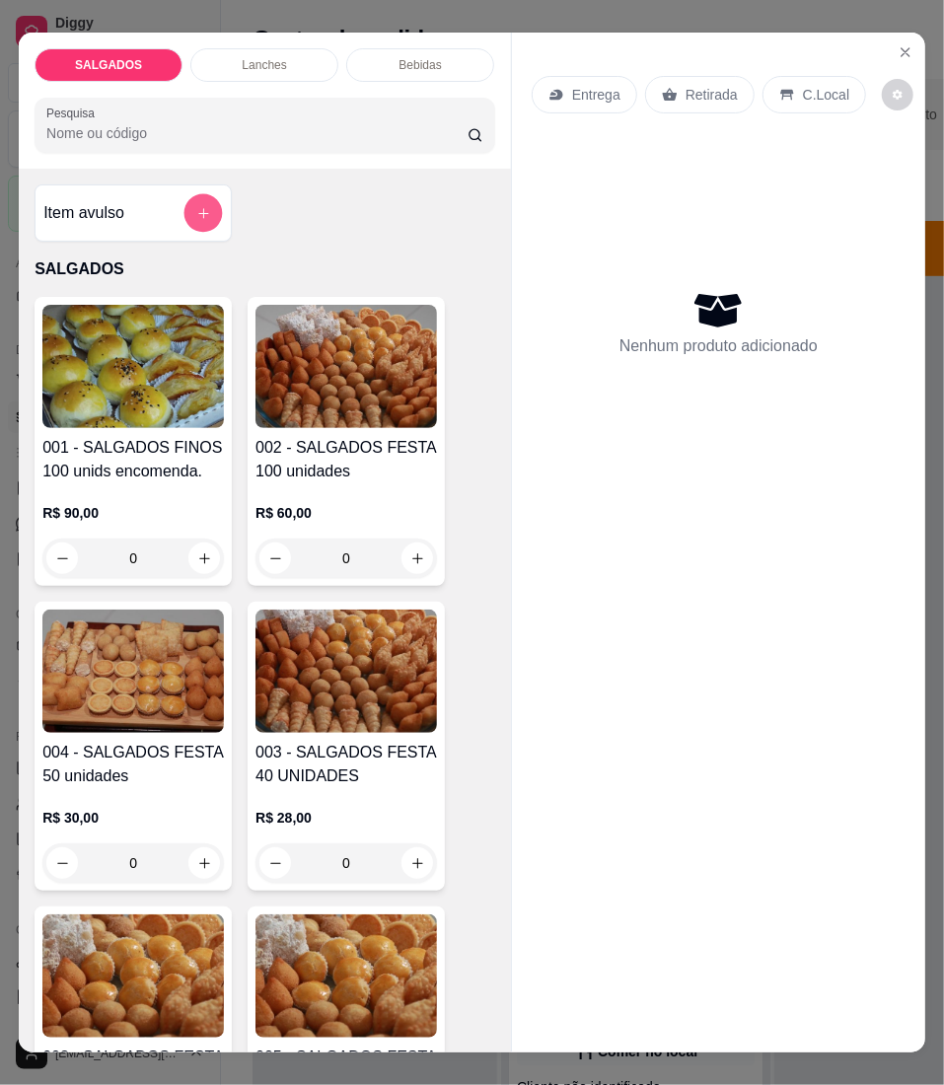
click at [184, 227] on button "add-separate-item" at bounding box center [203, 213] width 38 height 38
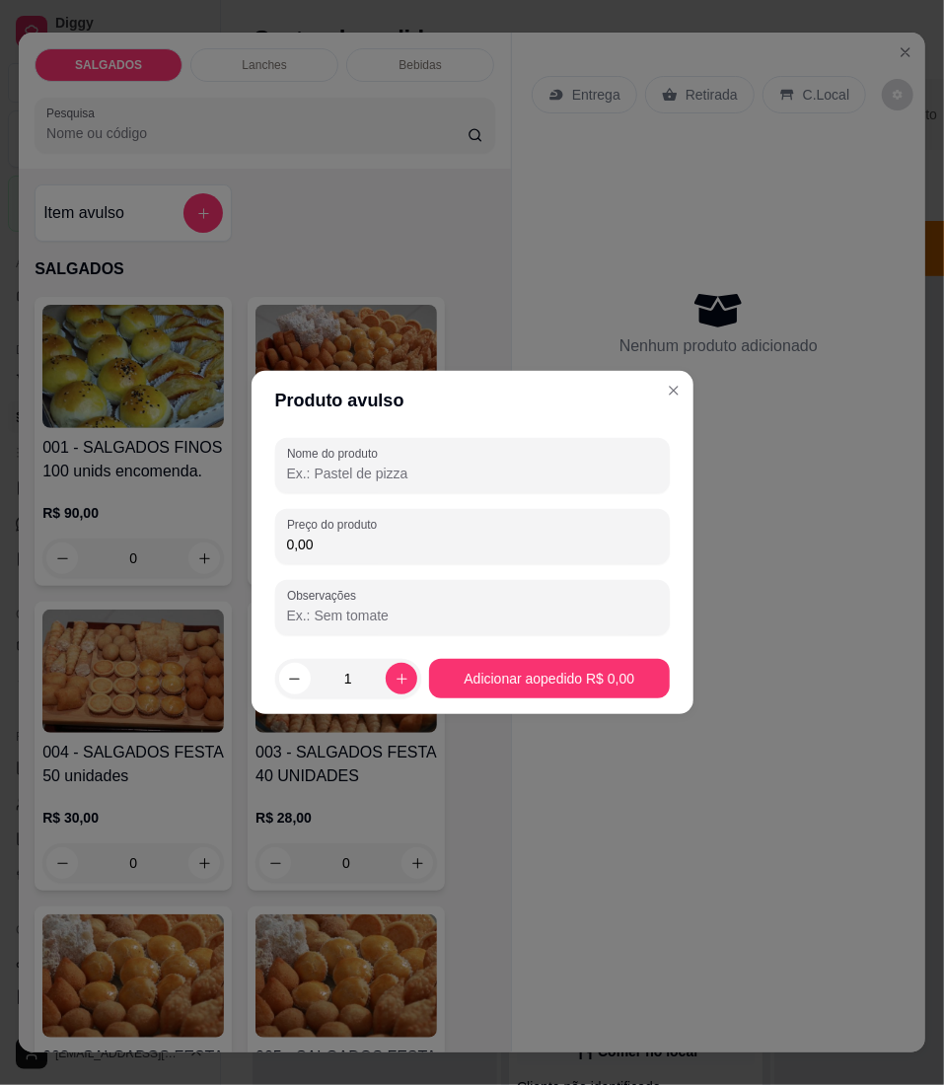
drag, startPoint x: 349, startPoint y: 539, endPoint x: 143, endPoint y: 539, distance: 206.2
click at [143, 539] on div "Produto avulso Nome do produto Preço do produto 0,00 Observações 1 Adicionar ao…" at bounding box center [472, 542] width 944 height 1085
type input "0,80"
click at [399, 681] on icon "increase-product-quantity" at bounding box center [402, 679] width 15 height 15
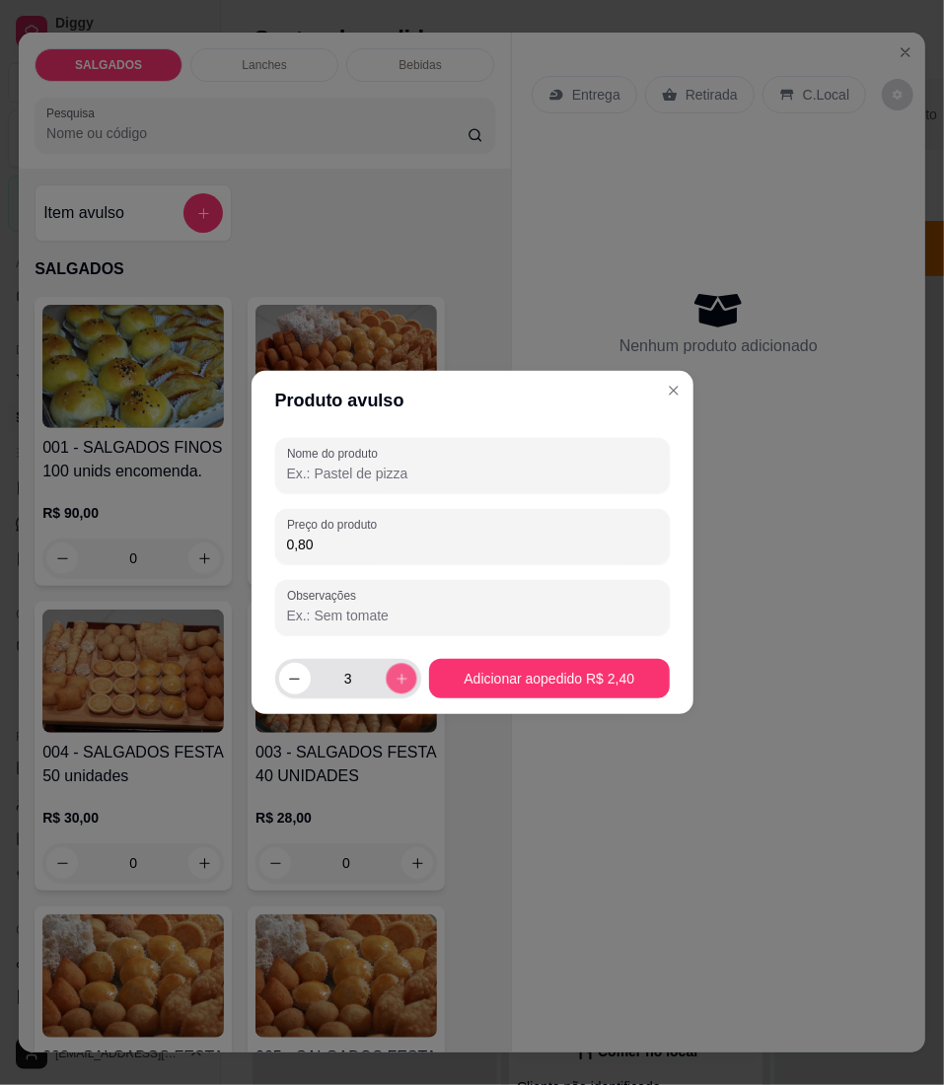
click at [399, 681] on icon "increase-product-quantity" at bounding box center [402, 679] width 15 height 15
type input "5"
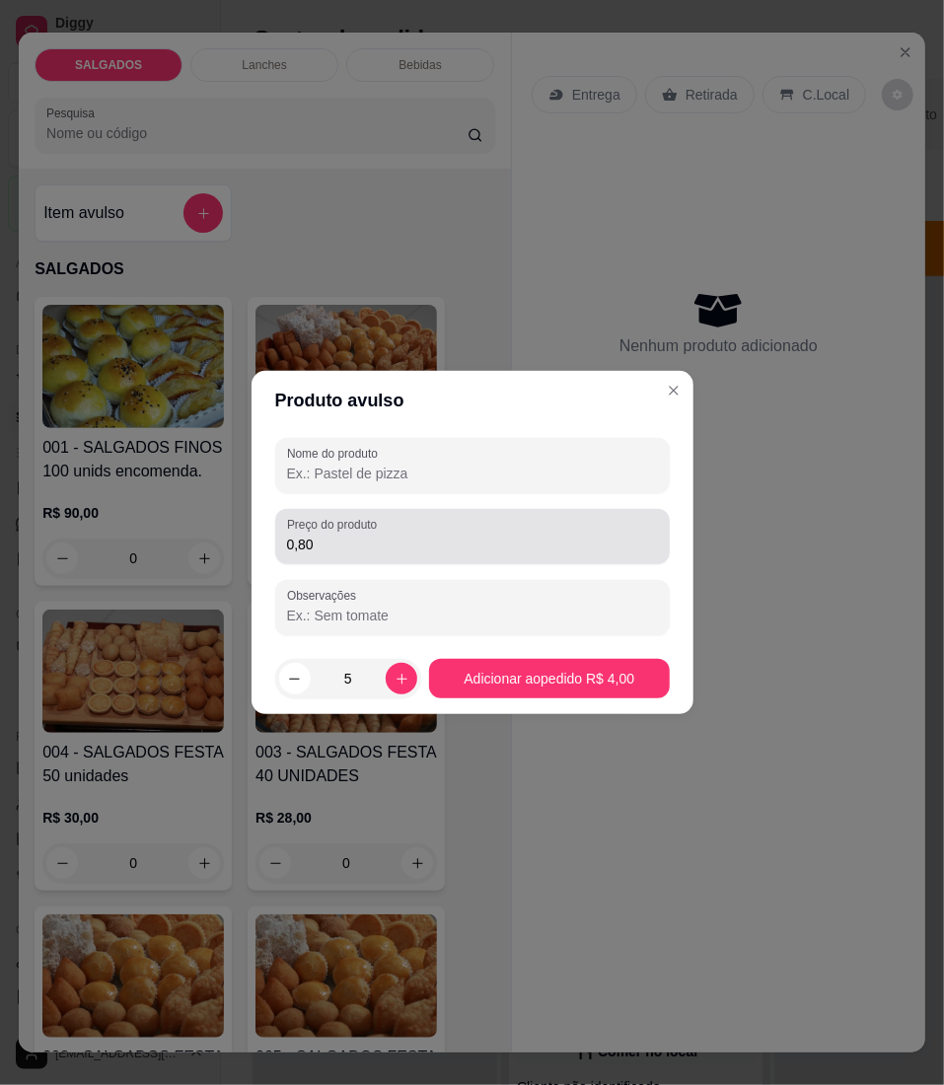
drag, startPoint x: 391, startPoint y: 530, endPoint x: 376, endPoint y: 434, distance: 96.8
click at [391, 519] on div "0,80" at bounding box center [472, 536] width 371 height 39
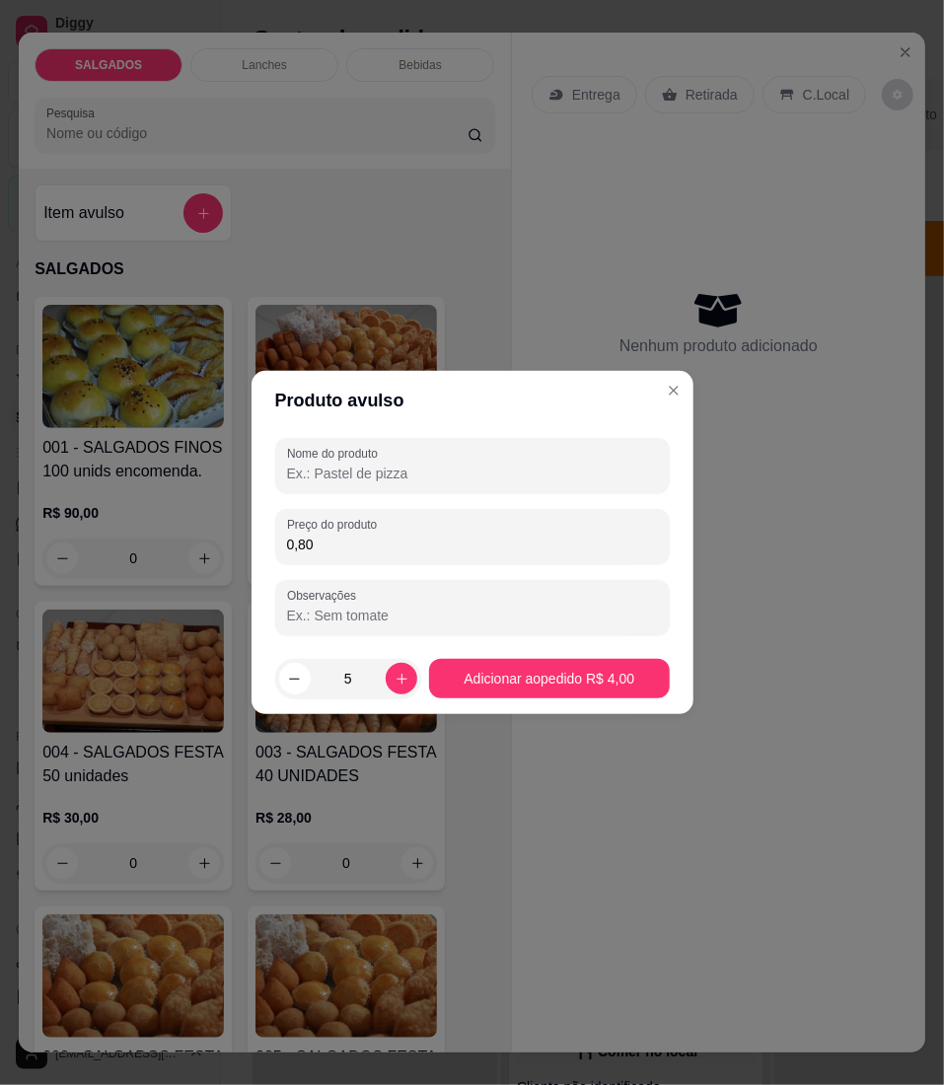
click at [376, 434] on div "Nome do produto Preço do produto 0,80 Observações" at bounding box center [473, 536] width 442 height 213
click at [376, 468] on input "Nome do produto" at bounding box center [472, 474] width 371 height 20
type input "Mini-empadas"
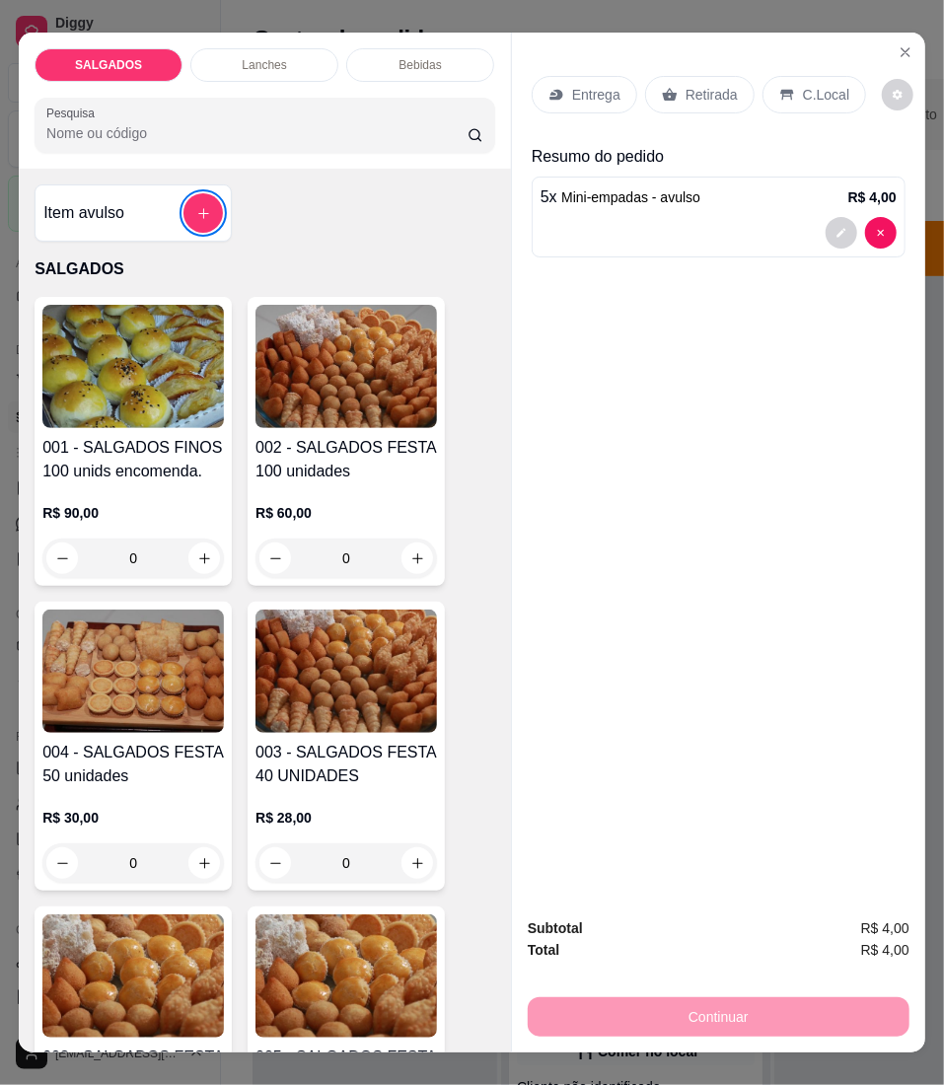
drag, startPoint x: 419, startPoint y: 906, endPoint x: 896, endPoint y: 862, distance: 478.5
click at [896, 862] on div "Entrega Retirada C.Local Resumo do pedido 5 x Mini-empadas - avulso R$ 4,00" at bounding box center [718, 467] width 413 height 869
click at [836, 227] on icon "decrease-product-quantity" at bounding box center [842, 233] width 12 height 12
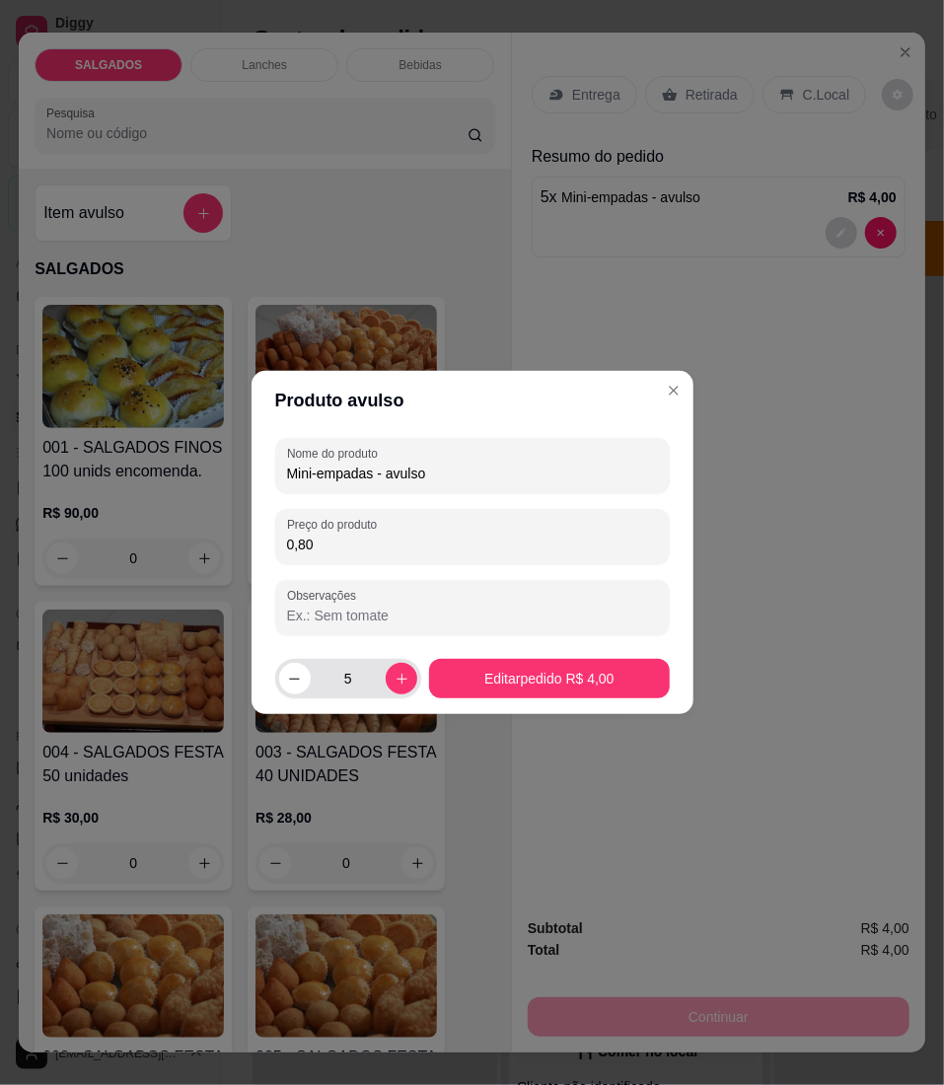
click at [386, 671] on button "increase-product-quantity" at bounding box center [402, 679] width 32 height 32
click at [387, 671] on button "increase-product-quantity" at bounding box center [402, 678] width 31 height 31
click at [386, 671] on button "increase-product-quantity" at bounding box center [402, 679] width 32 height 32
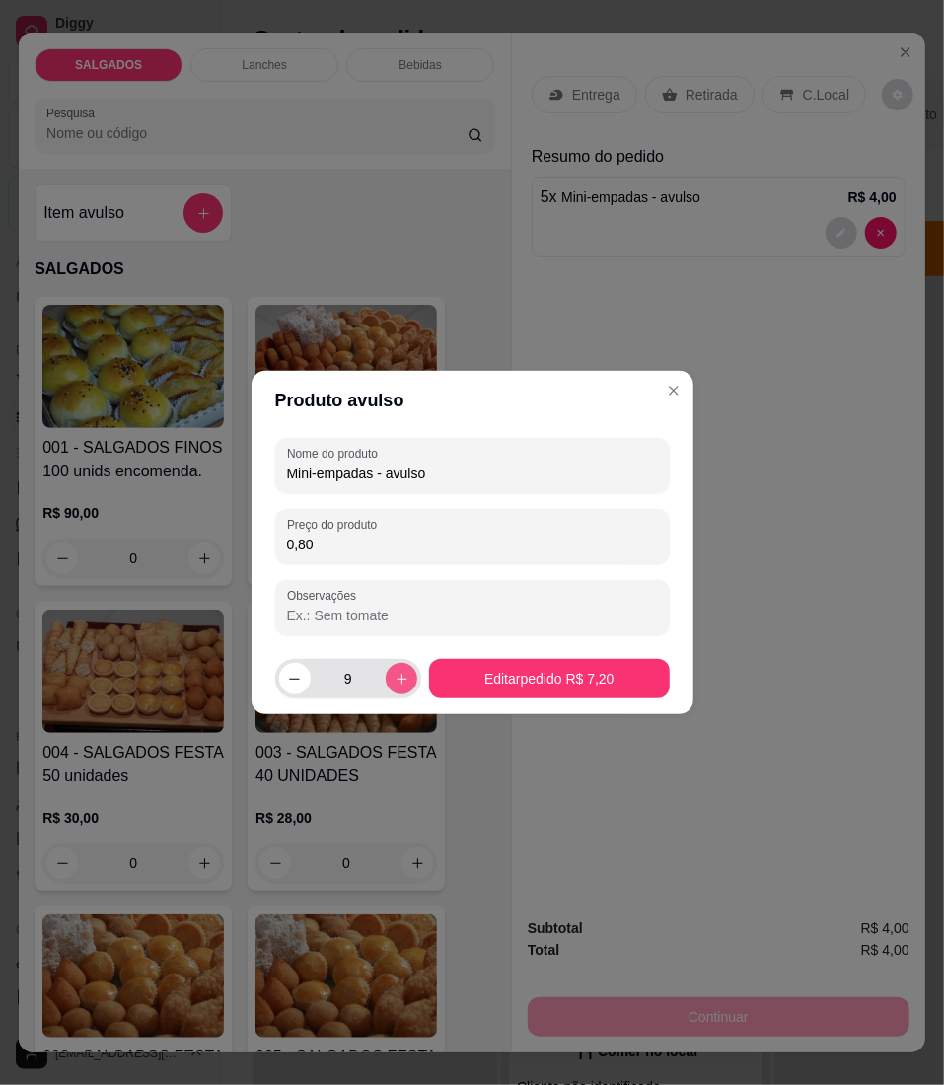
type input "10"
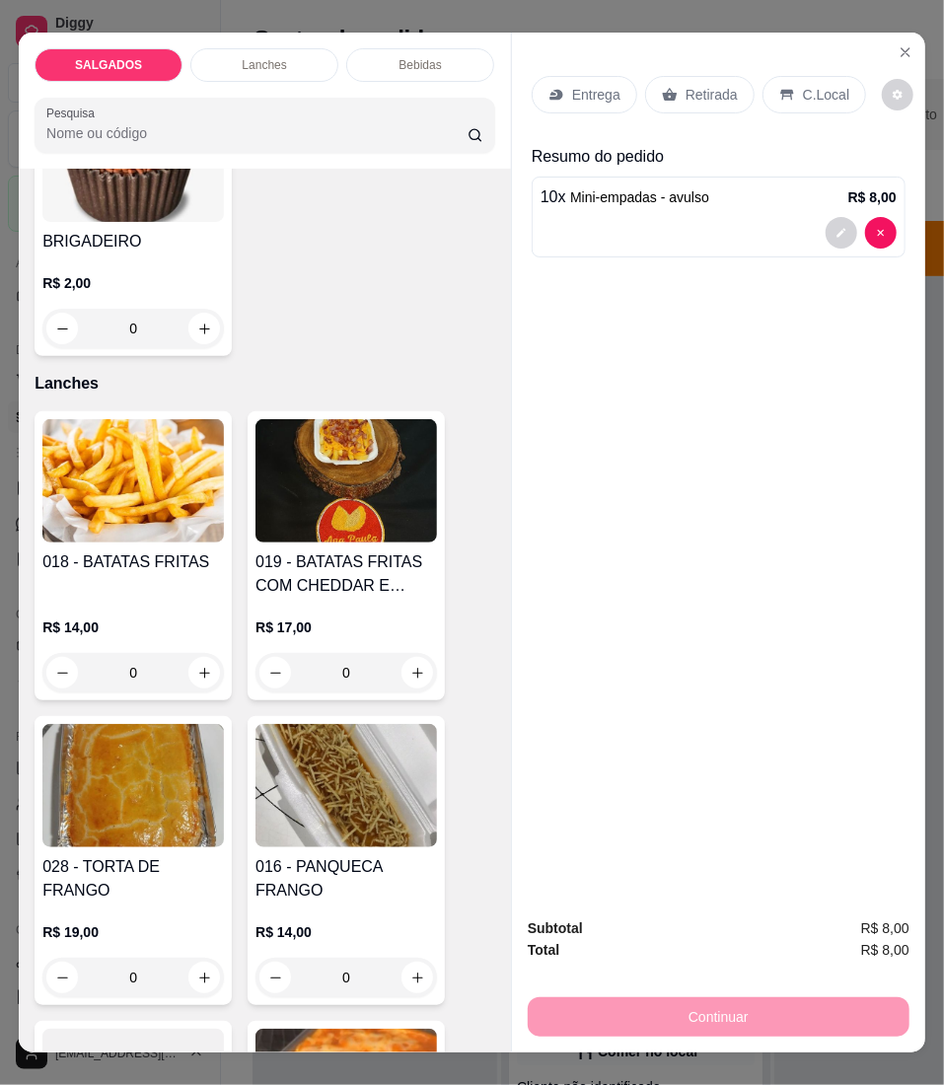
scroll to position [4604, 0]
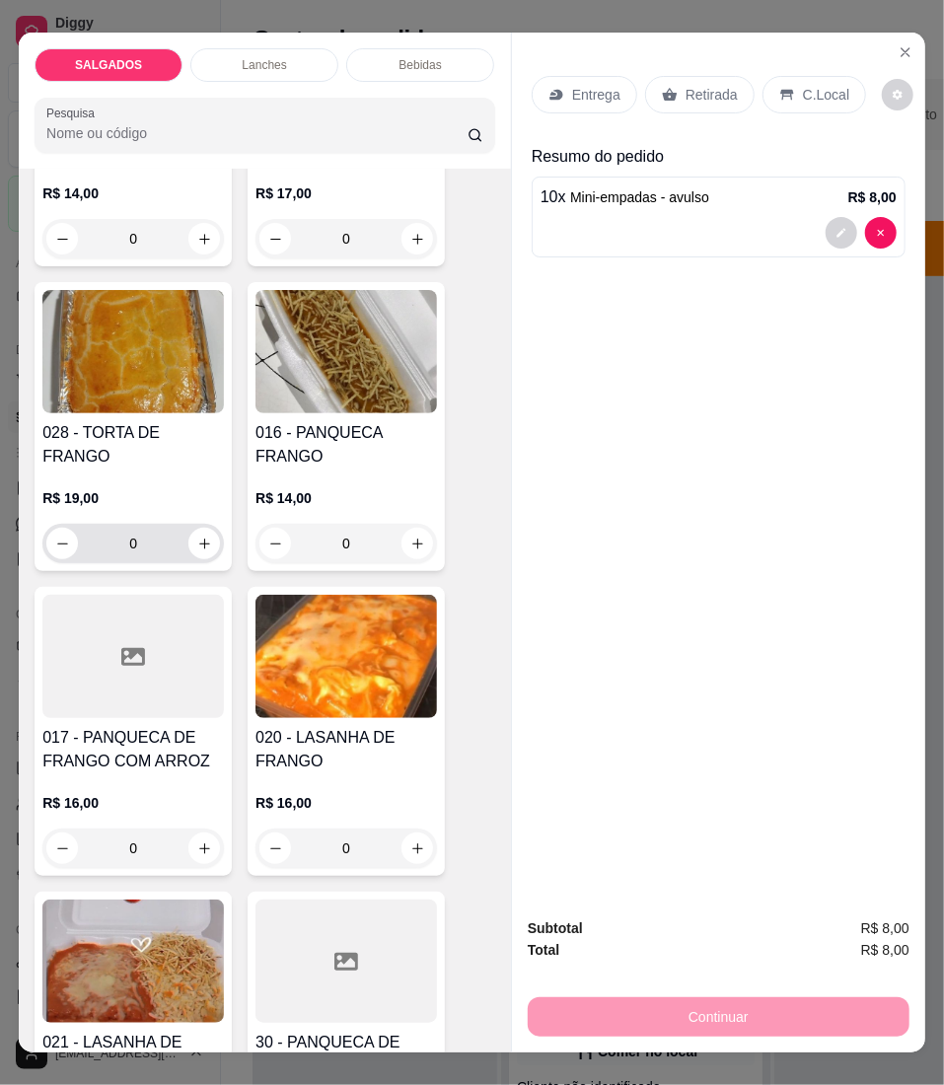
click at [213, 529] on div "0" at bounding box center [133, 543] width 182 height 39
click at [206, 531] on button "increase-product-quantity" at bounding box center [204, 543] width 31 height 31
type input "1"
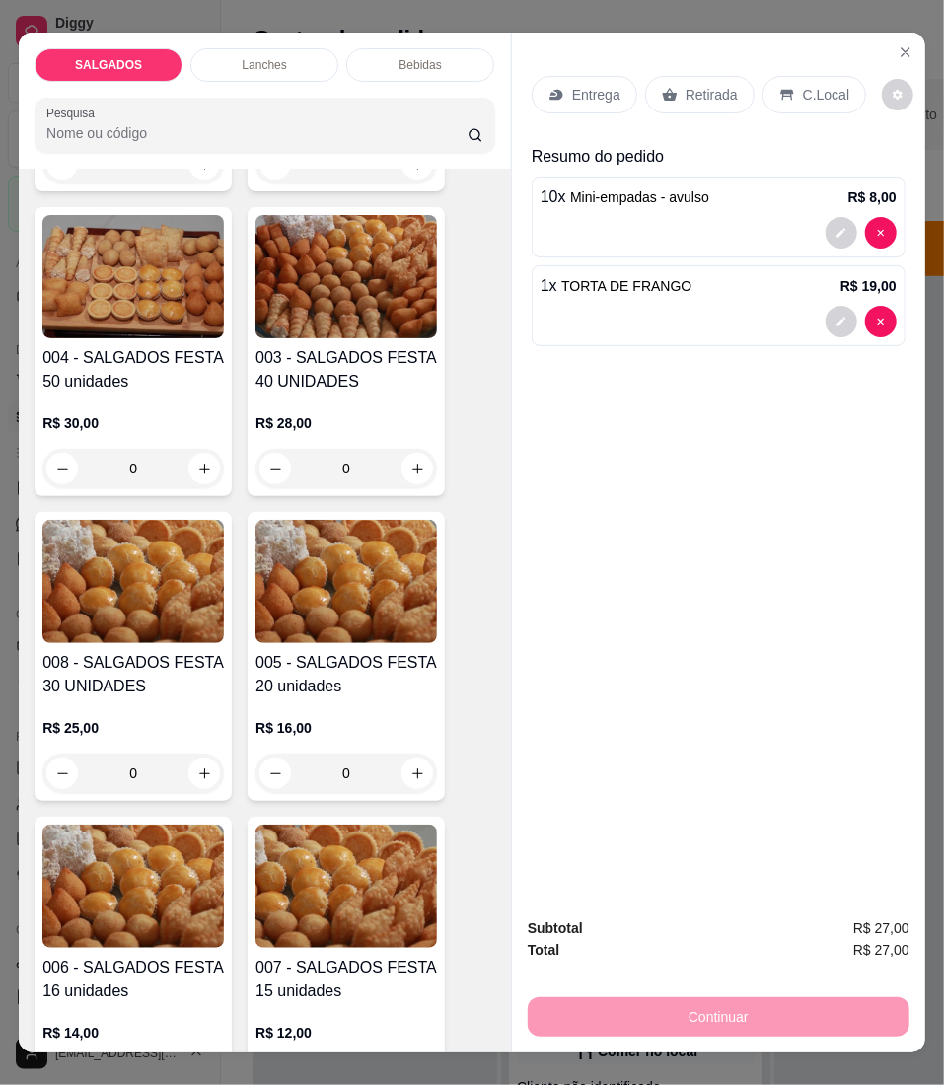
scroll to position [0, 0]
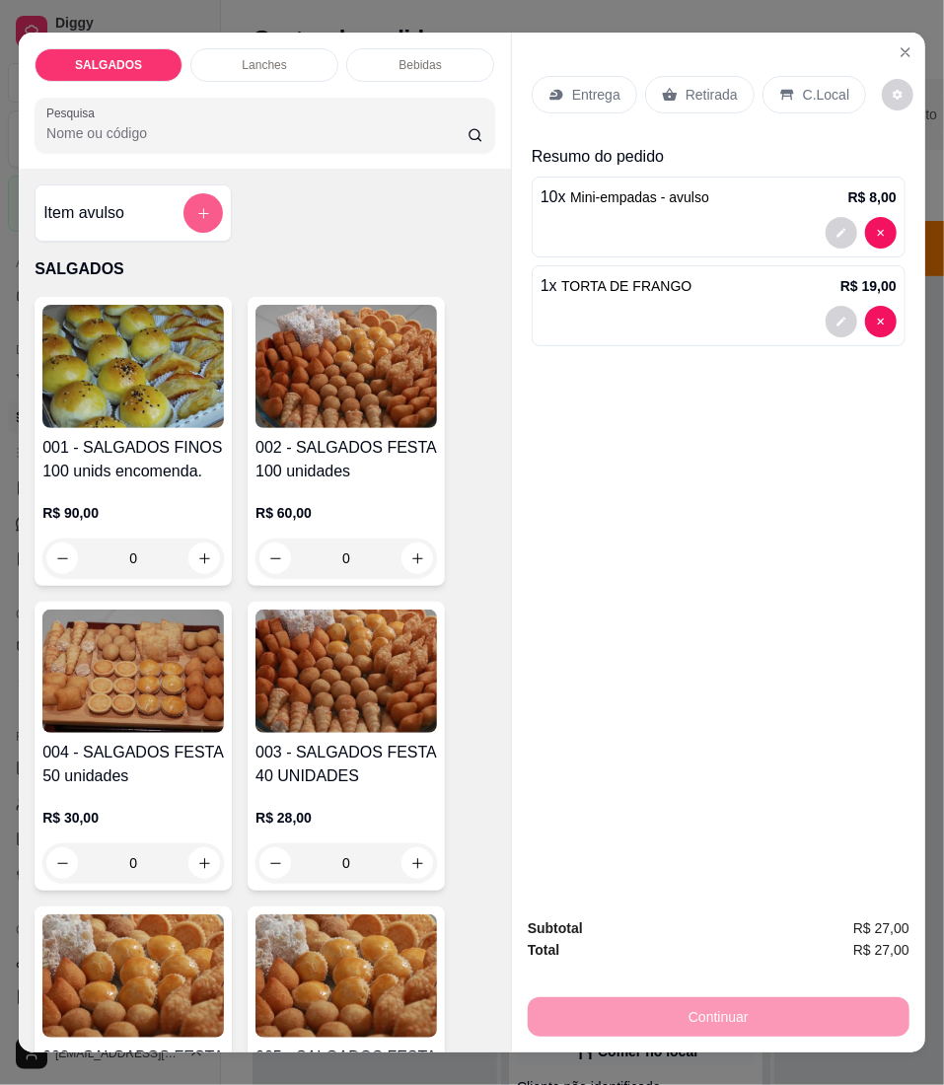
click at [196, 221] on icon "add-separate-item" at bounding box center [203, 213] width 15 height 15
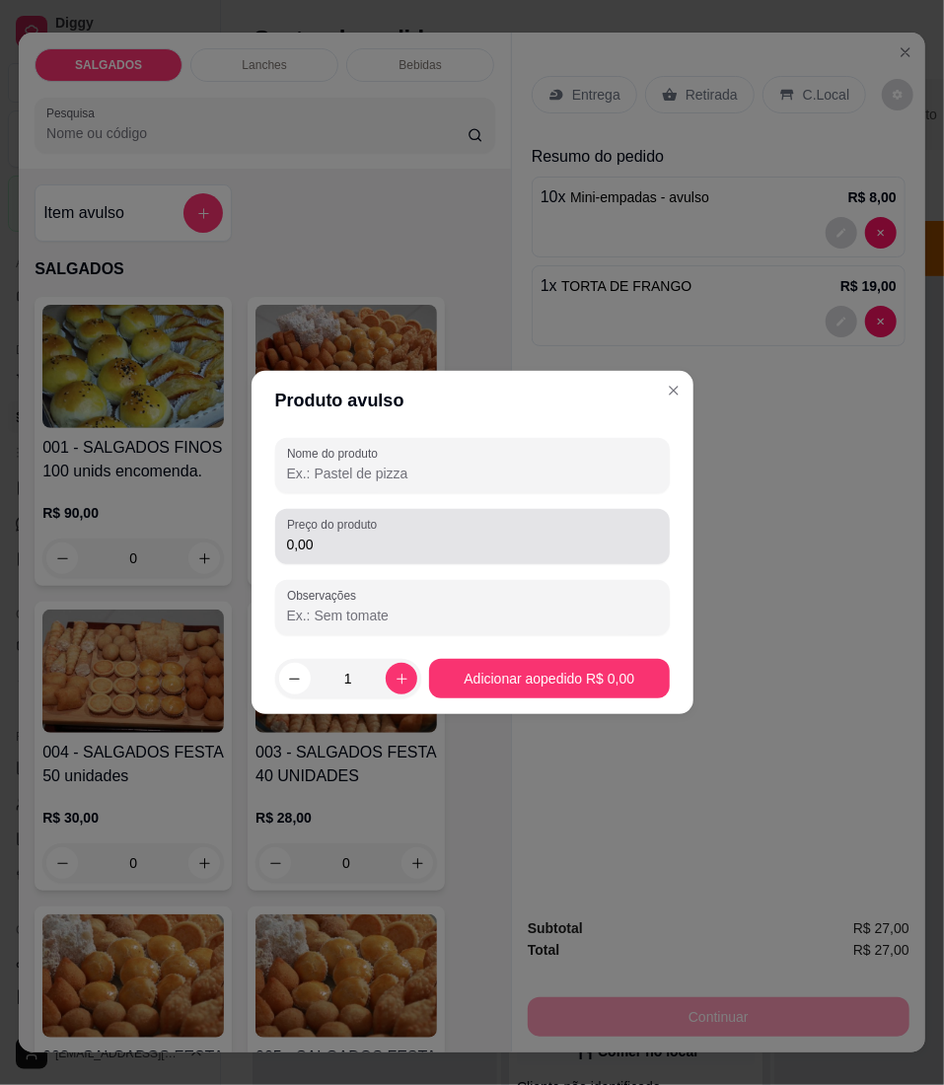
click at [426, 547] on input "0,00" at bounding box center [472, 545] width 371 height 20
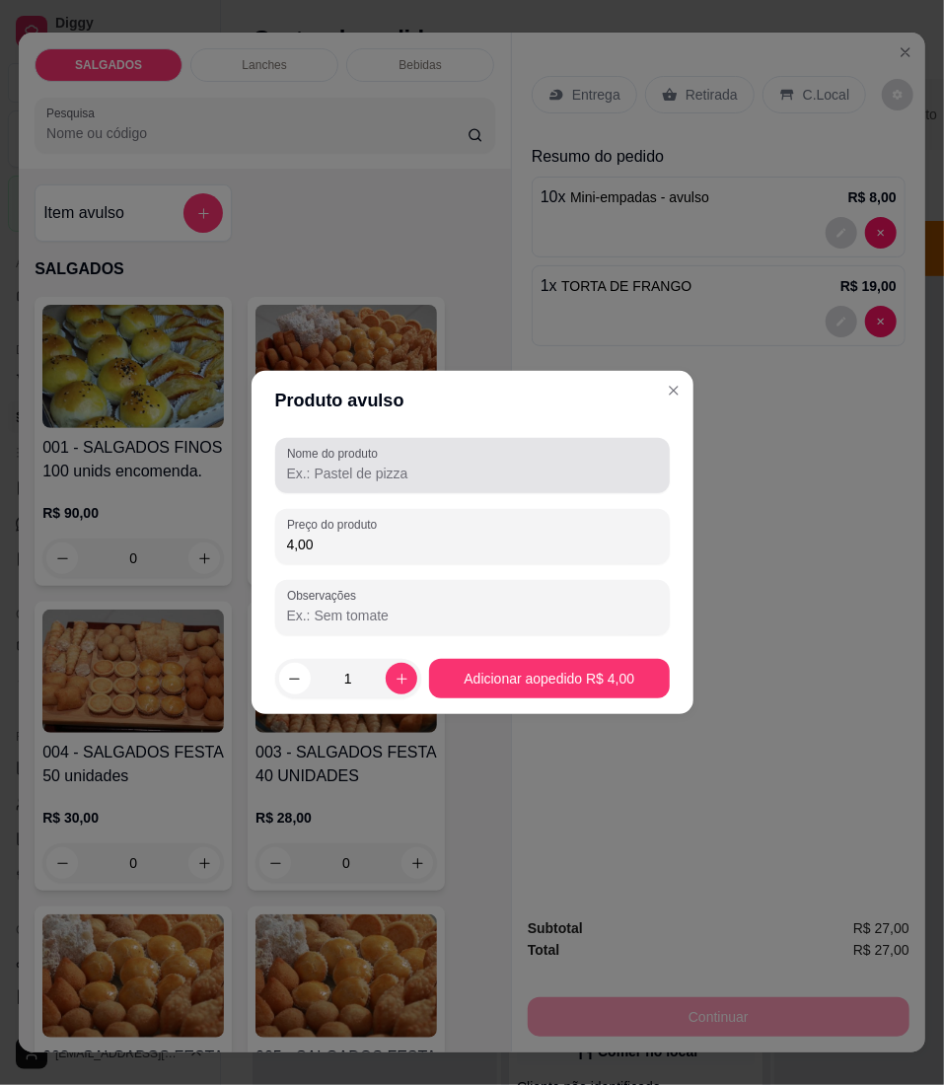
type input "4,00"
click at [436, 487] on div "Nome do produto" at bounding box center [472, 465] width 395 height 55
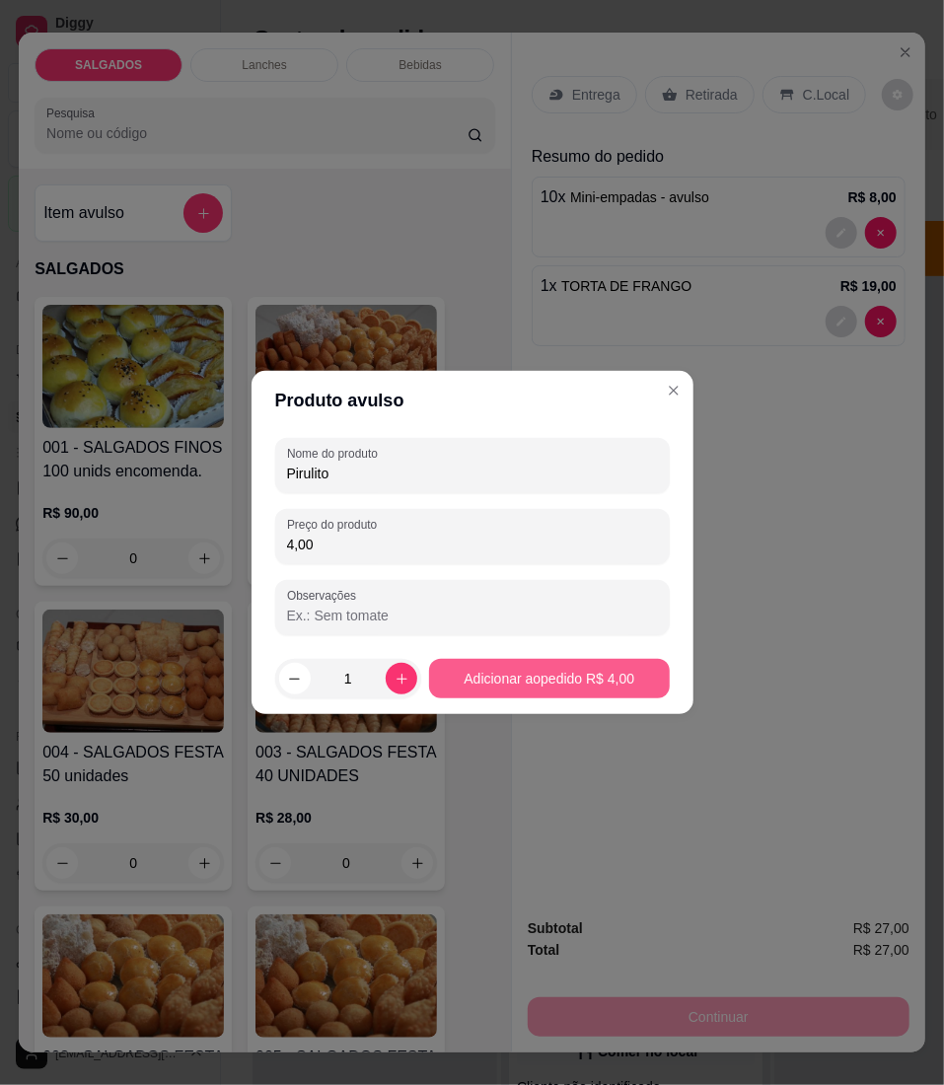
type input "Pirulito"
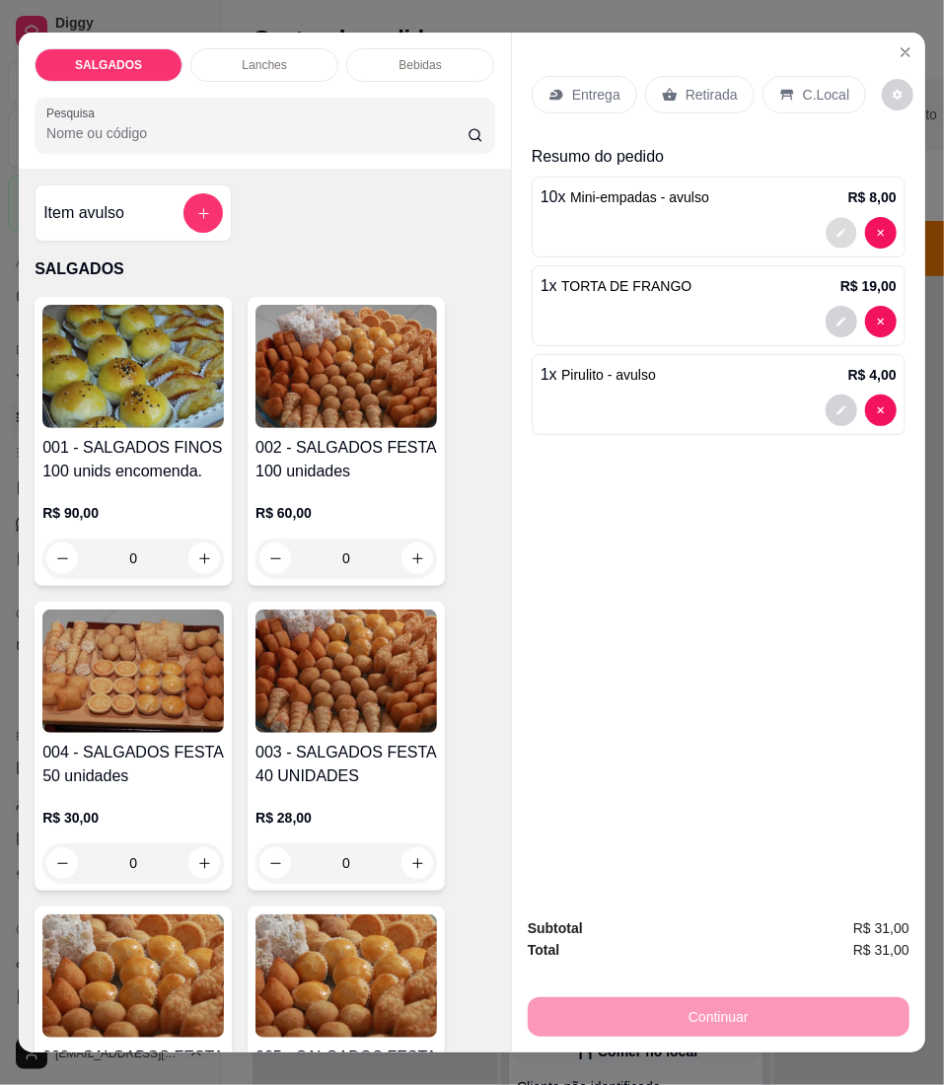
click at [826, 226] on button "decrease-product-quantity" at bounding box center [841, 232] width 31 height 31
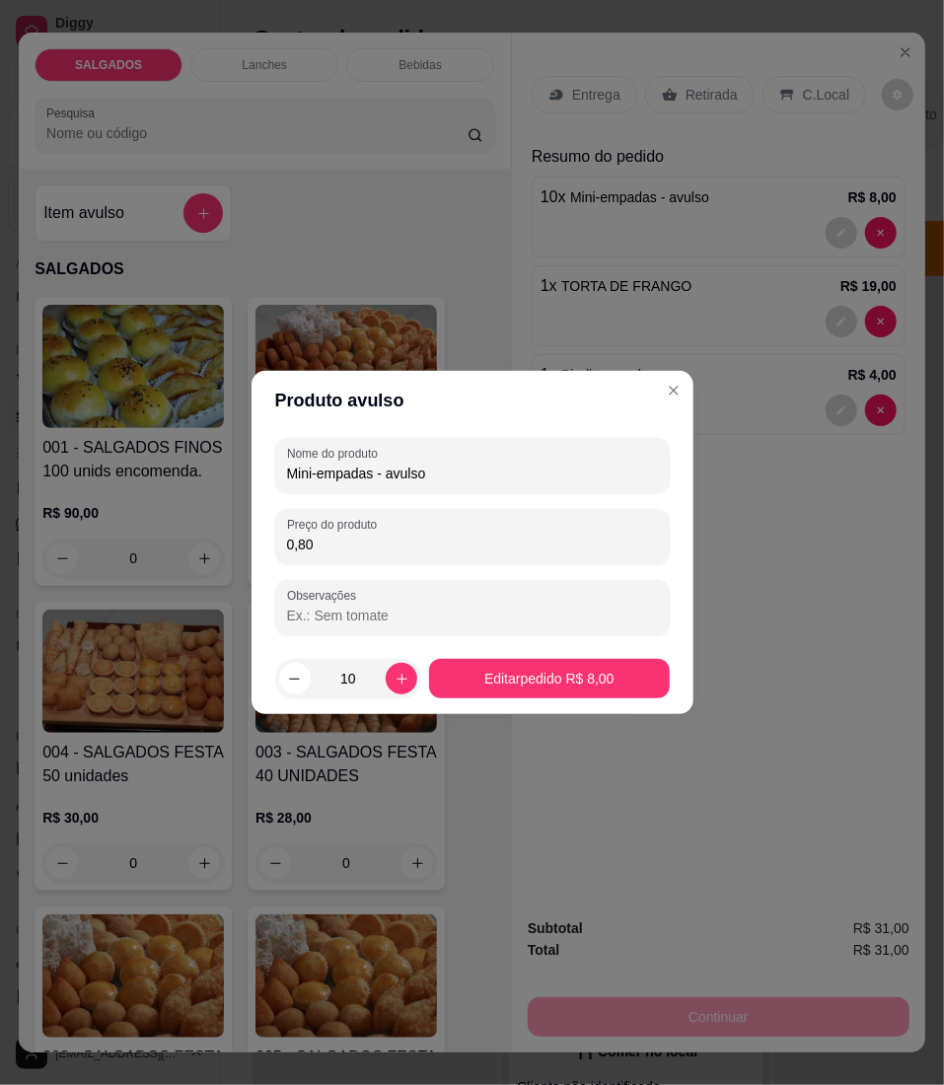
drag, startPoint x: 440, startPoint y: 470, endPoint x: 134, endPoint y: 467, distance: 305.9
click at [134, 467] on div "Produto avulso Nome do produto Mini-empadas - avulso Preço do produto 0,80 Obse…" at bounding box center [472, 542] width 944 height 1085
type input "Salgados"
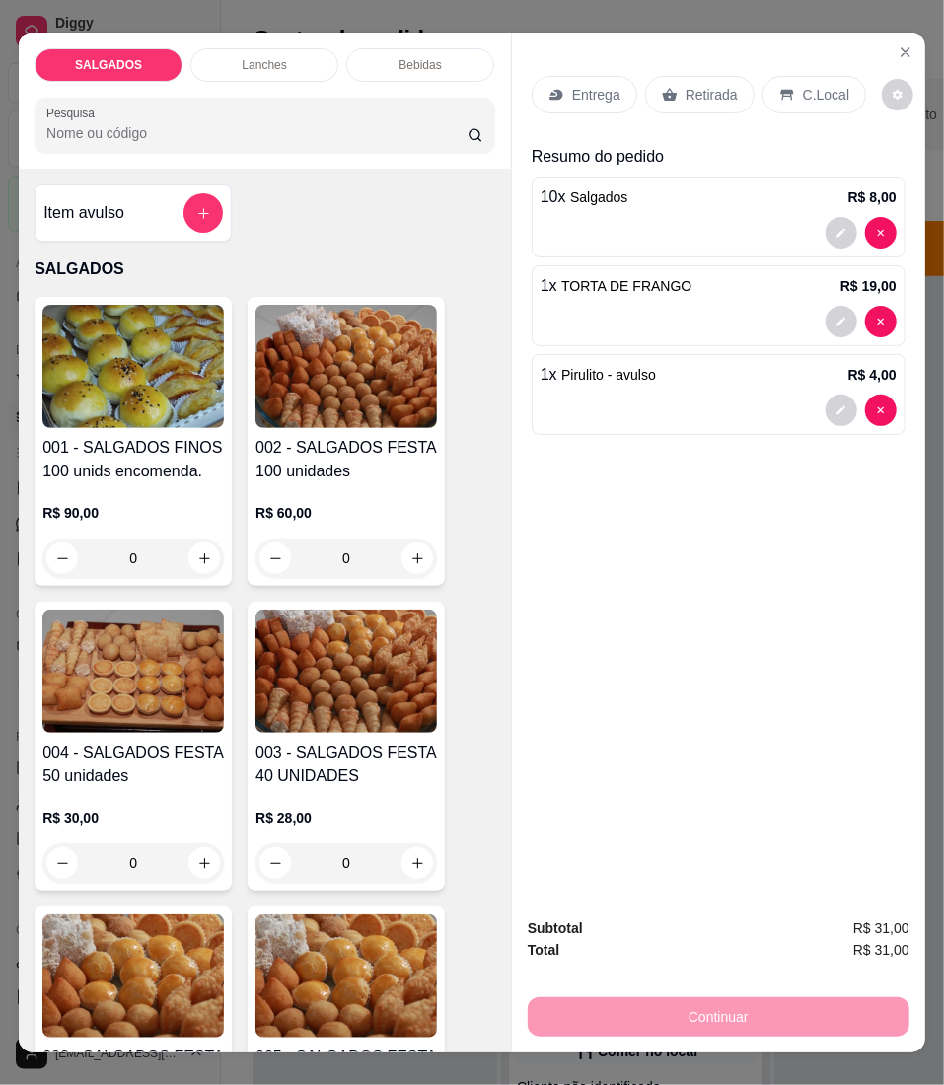
click at [803, 87] on p "C.Local" at bounding box center [826, 95] width 46 height 20
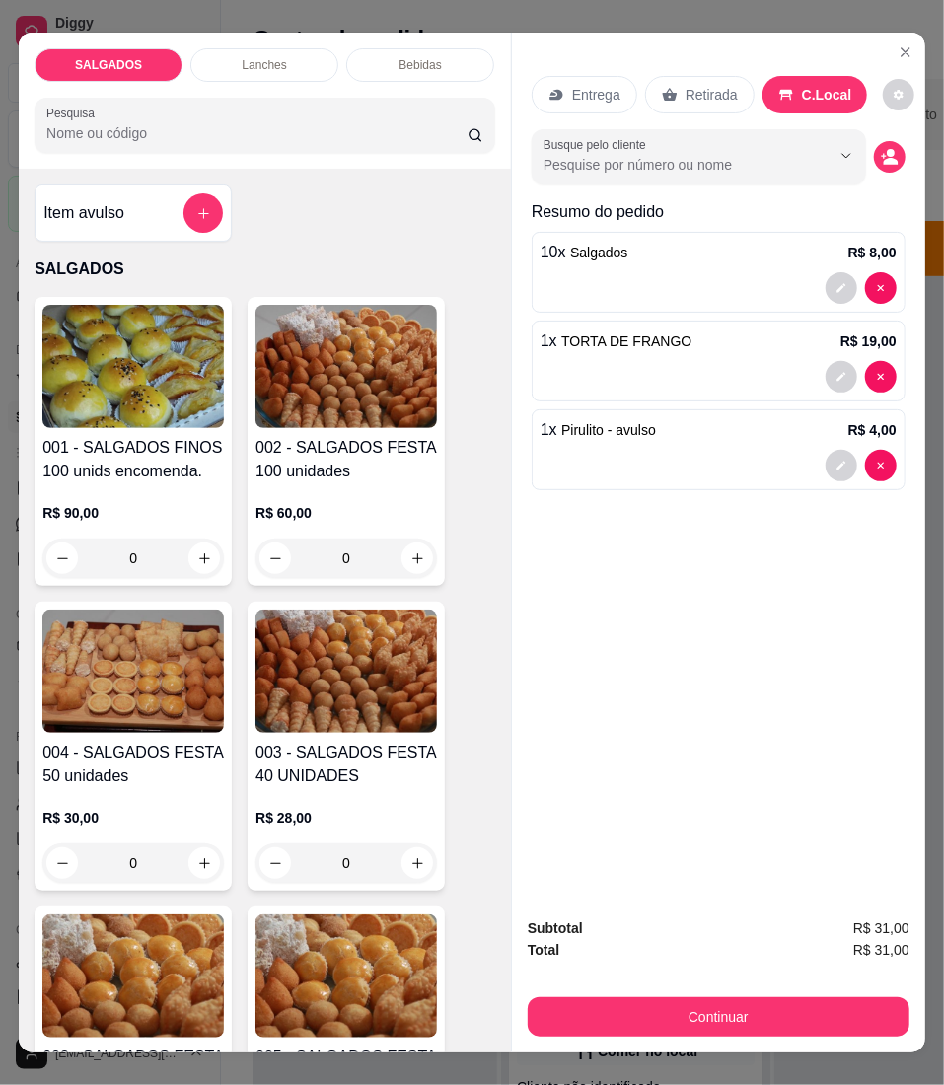
click at [684, 76] on div "Retirada" at bounding box center [700, 94] width 110 height 37
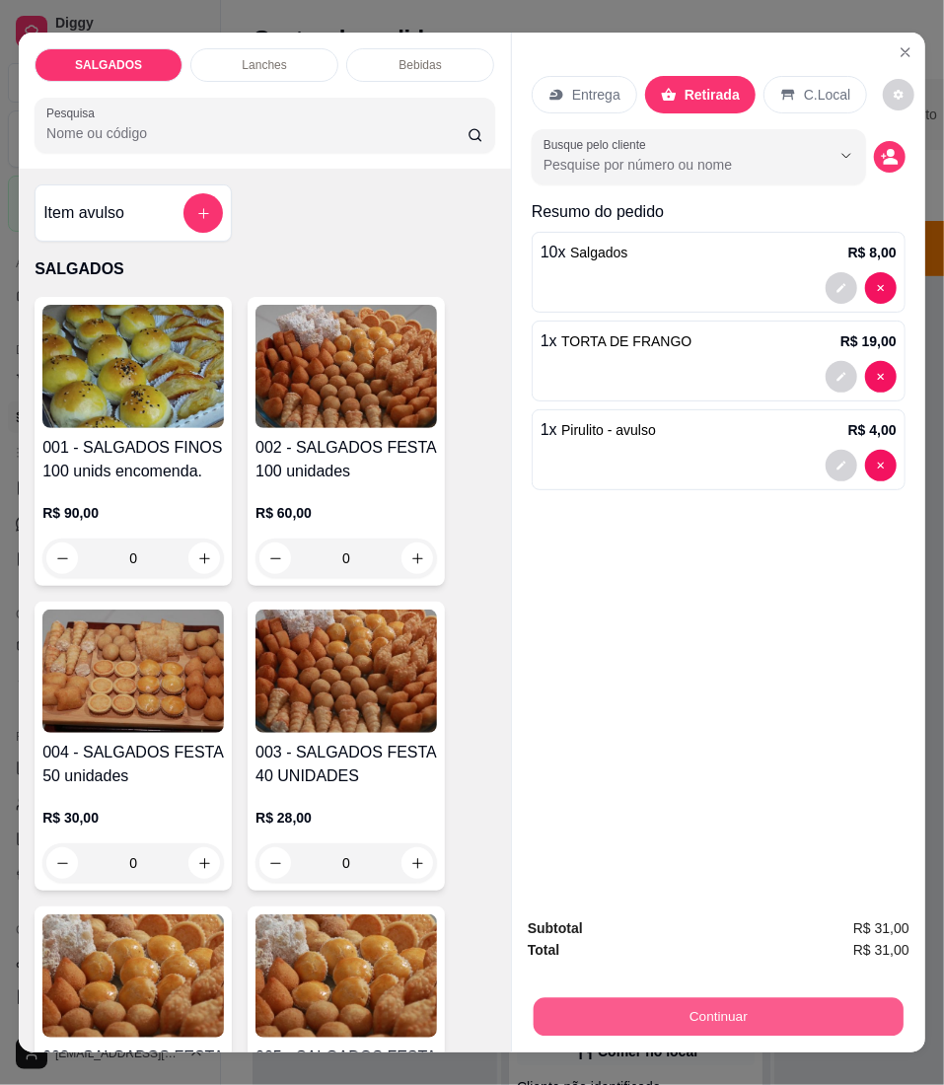
click at [831, 998] on button "Continuar" at bounding box center [719, 1017] width 370 height 38
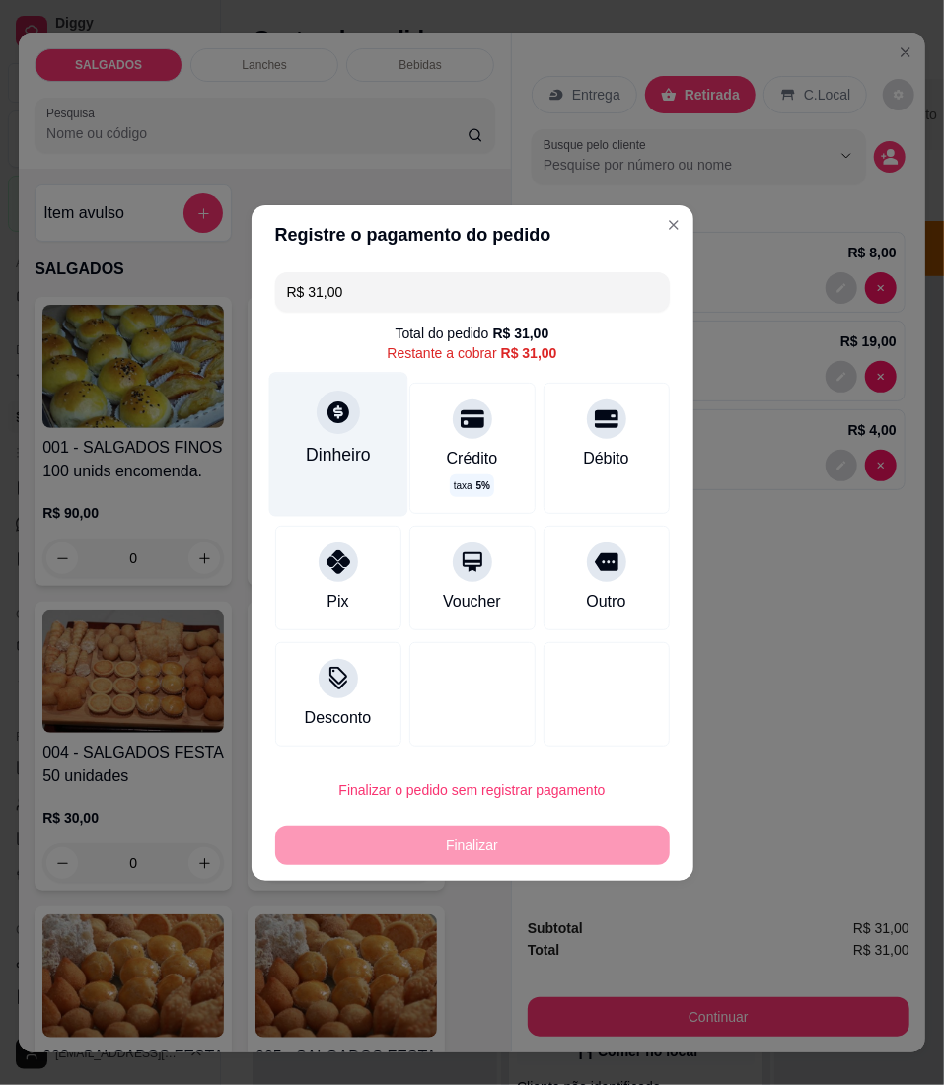
click at [337, 420] on icon at bounding box center [339, 413] width 22 height 22
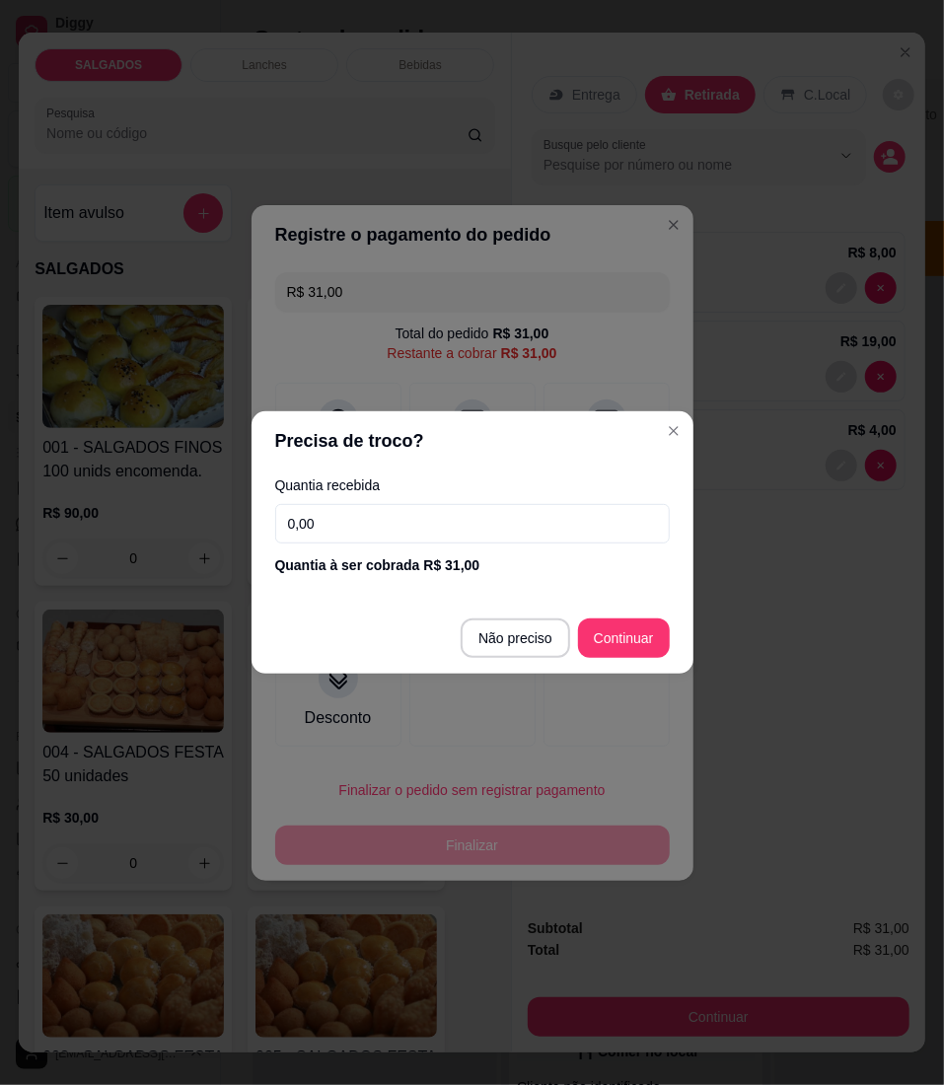
click at [450, 526] on input "0,00" at bounding box center [472, 523] width 395 height 39
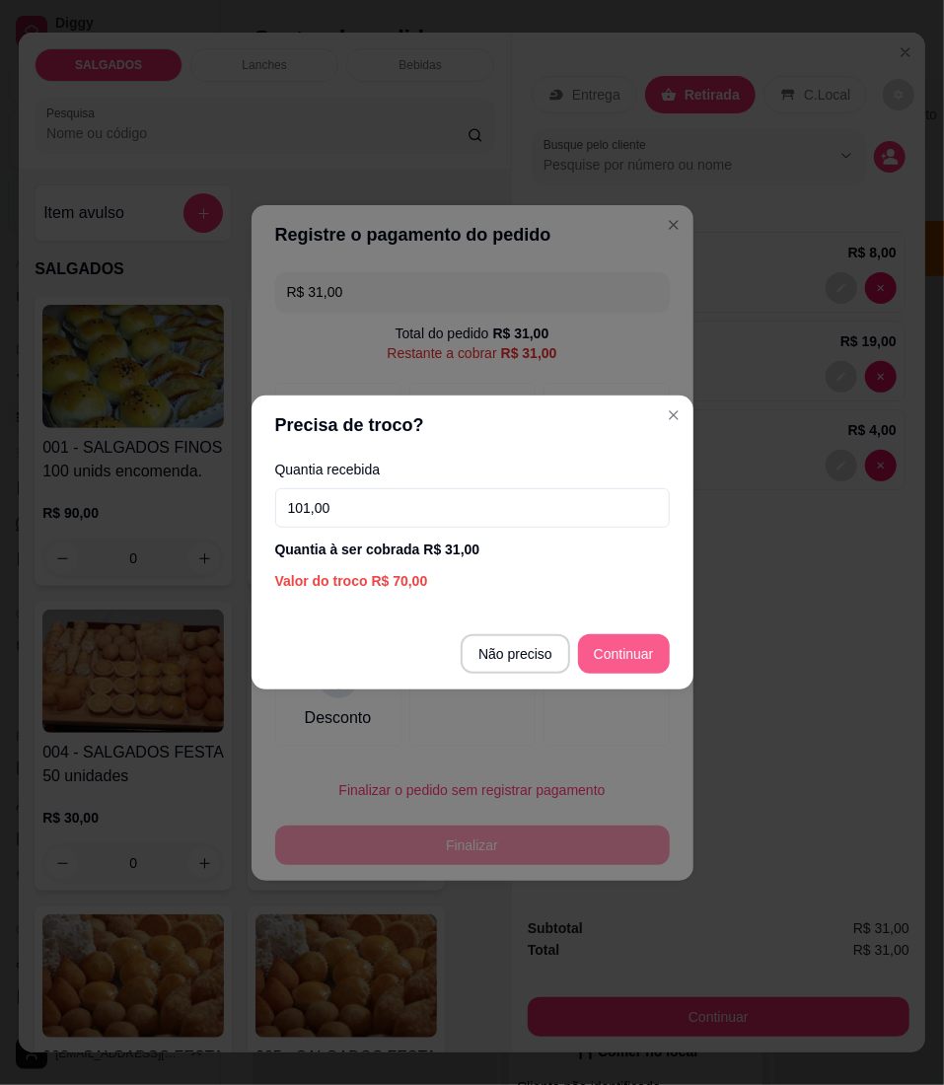
type input "101,00"
type input "R$ 0,00"
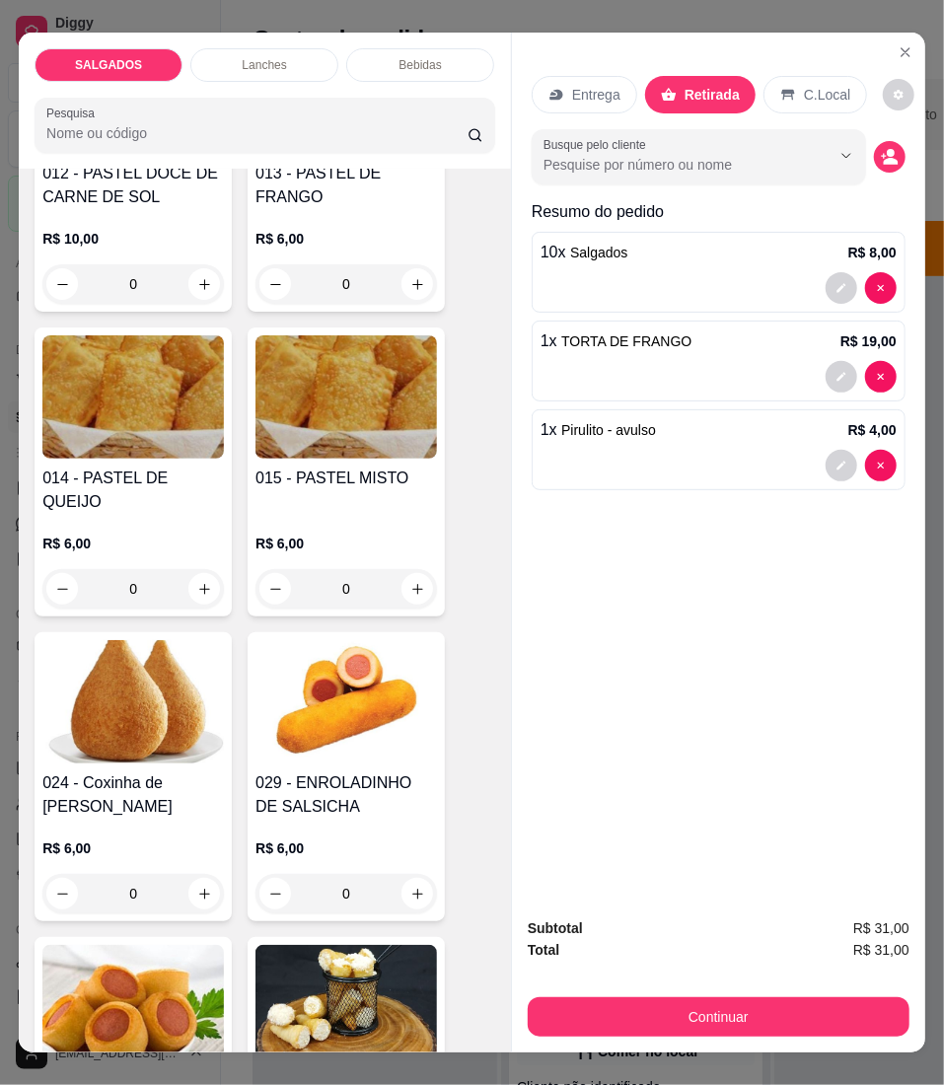
scroll to position [2104, 0]
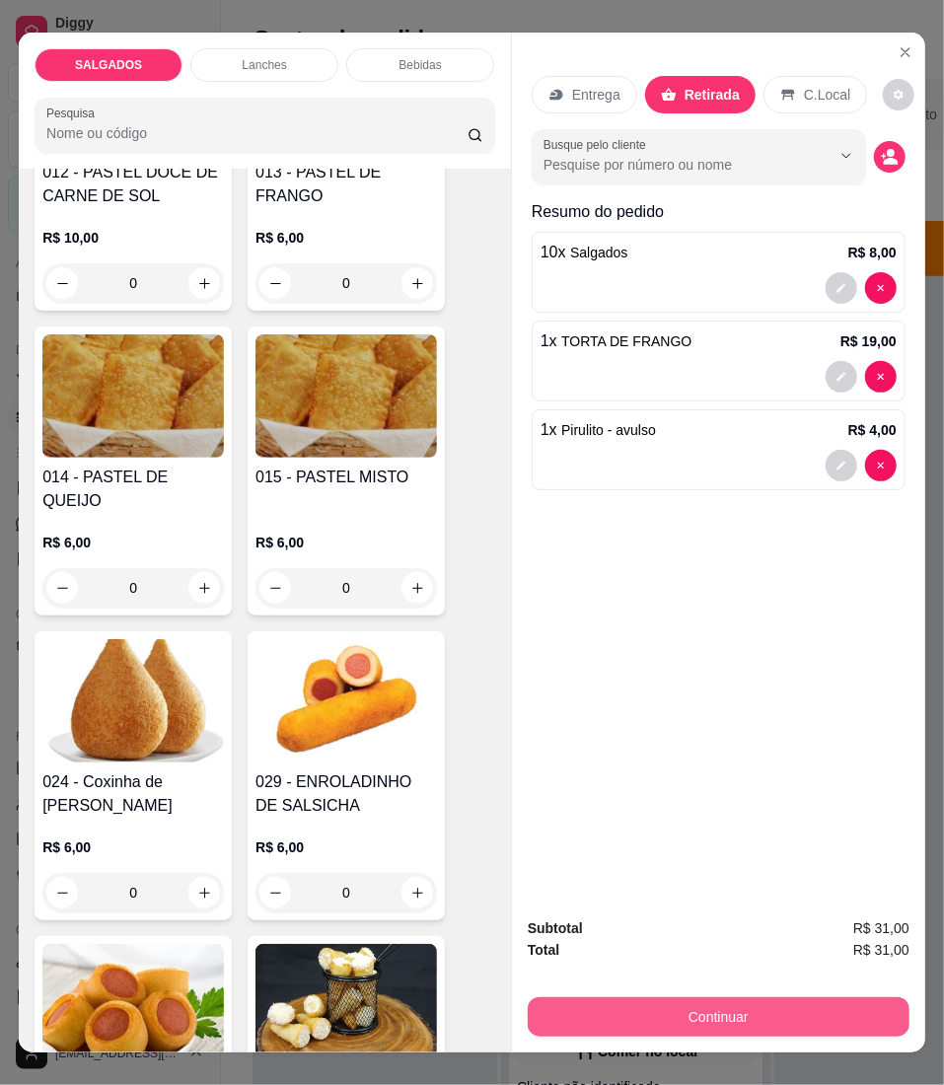
click at [681, 1011] on button "Continuar" at bounding box center [719, 1016] width 382 height 39
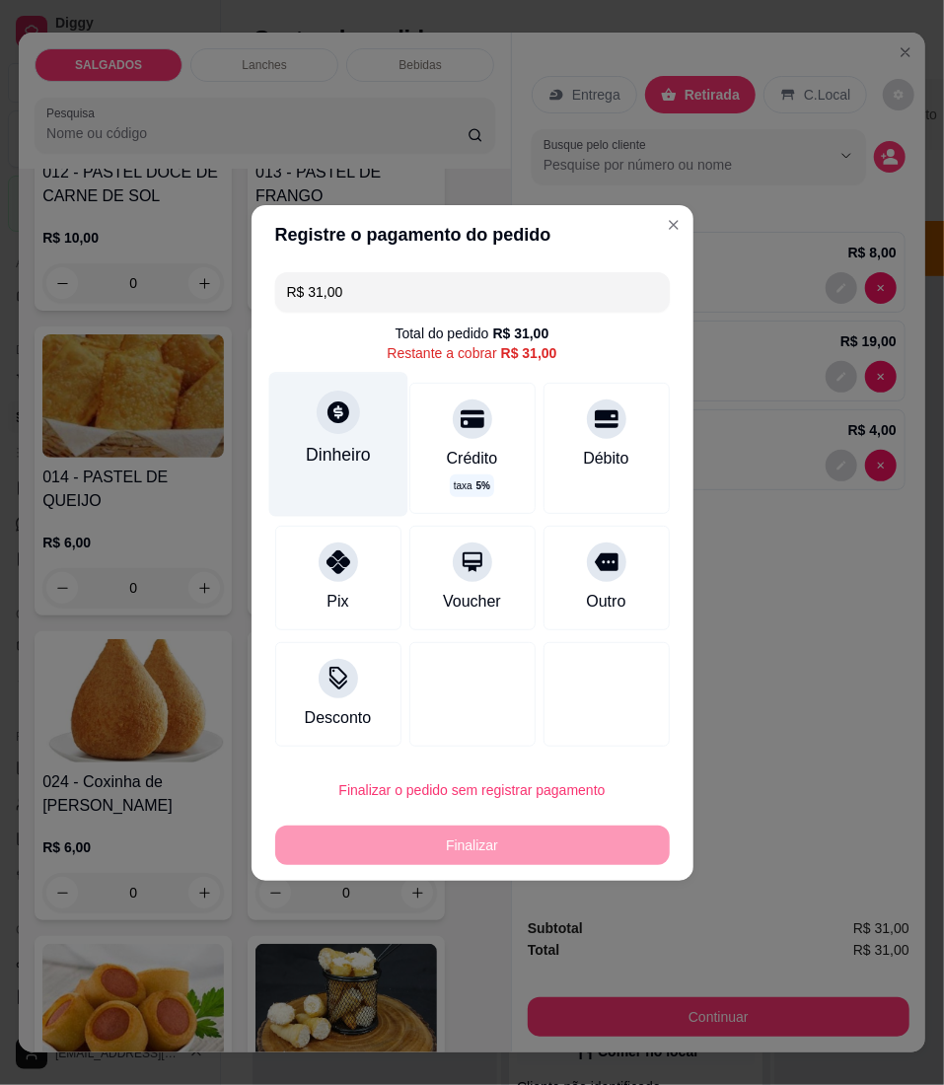
click at [326, 428] on div at bounding box center [338, 412] width 43 height 43
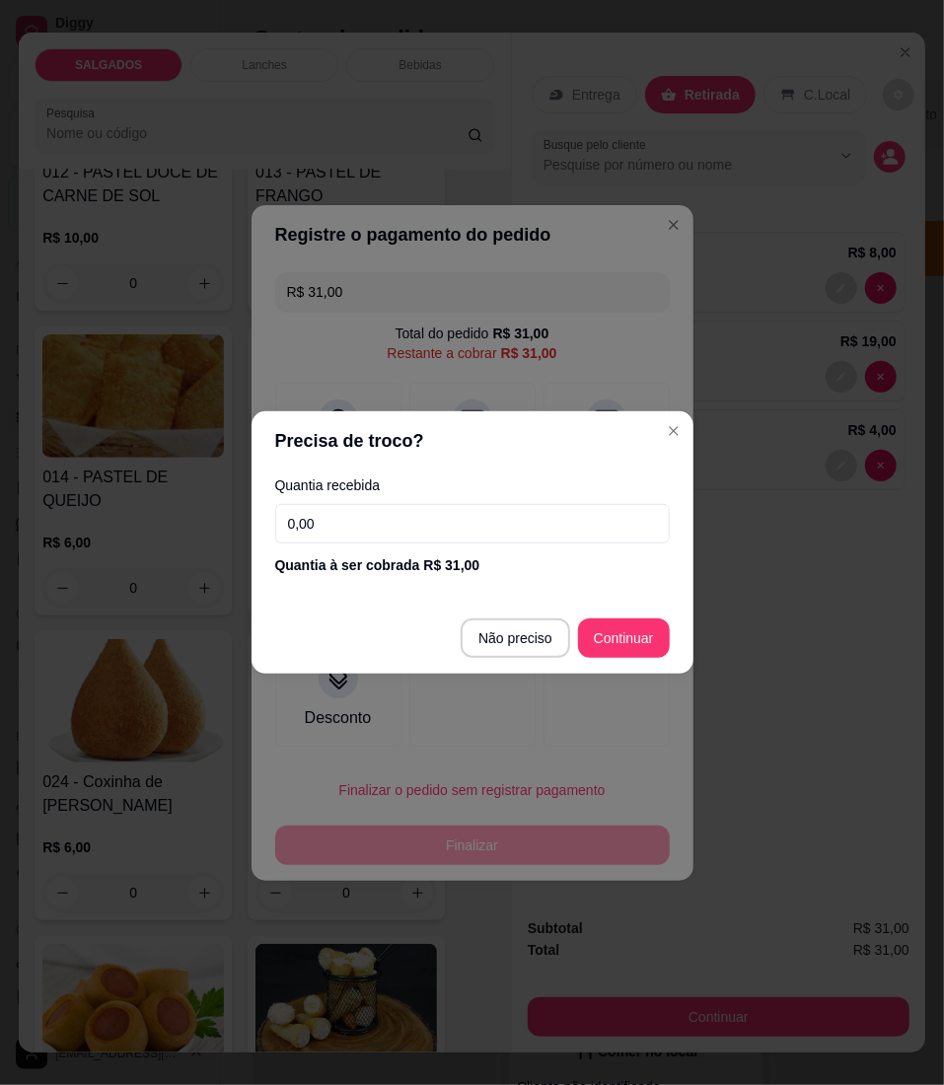
click at [384, 507] on input "0,00" at bounding box center [472, 523] width 395 height 39
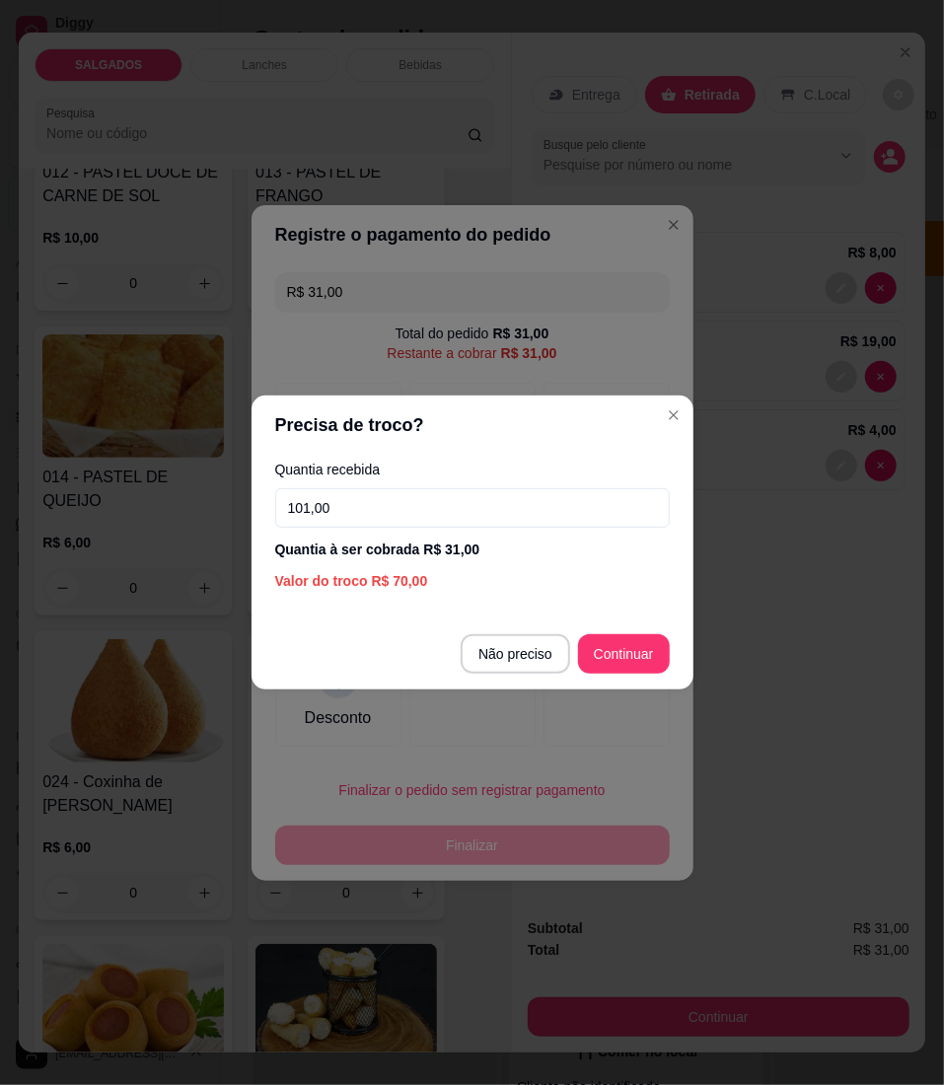
type input "101,00"
type input "R$ 0,00"
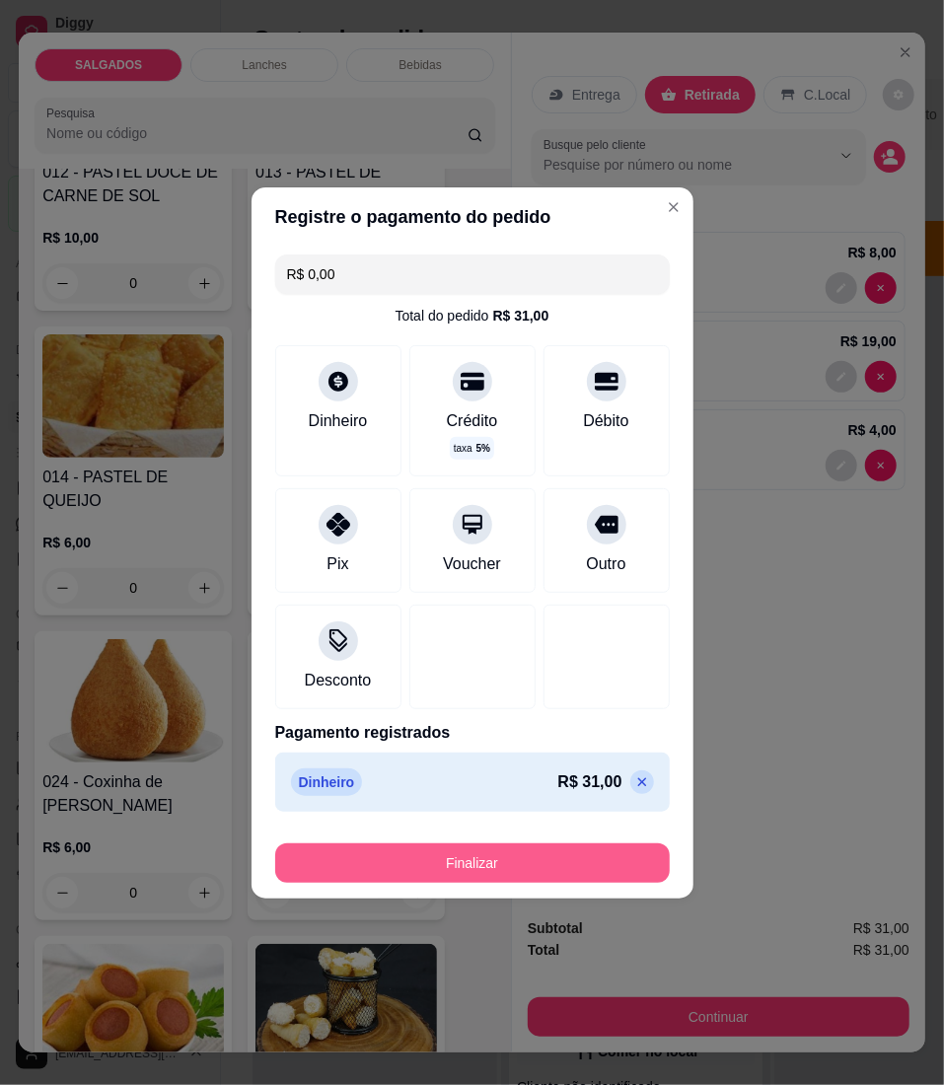
click at [569, 877] on button "Finalizar" at bounding box center [472, 863] width 395 height 39
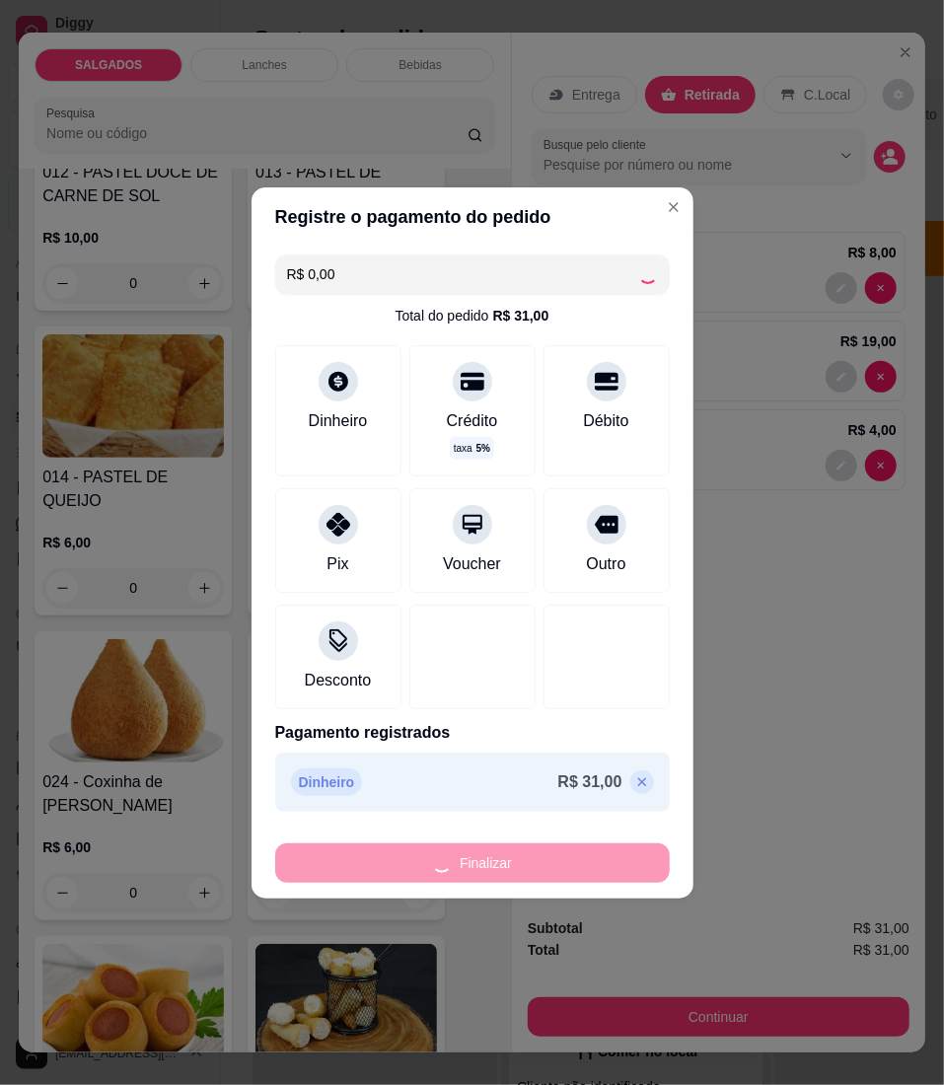
type input "0"
type input "-R$ 31,00"
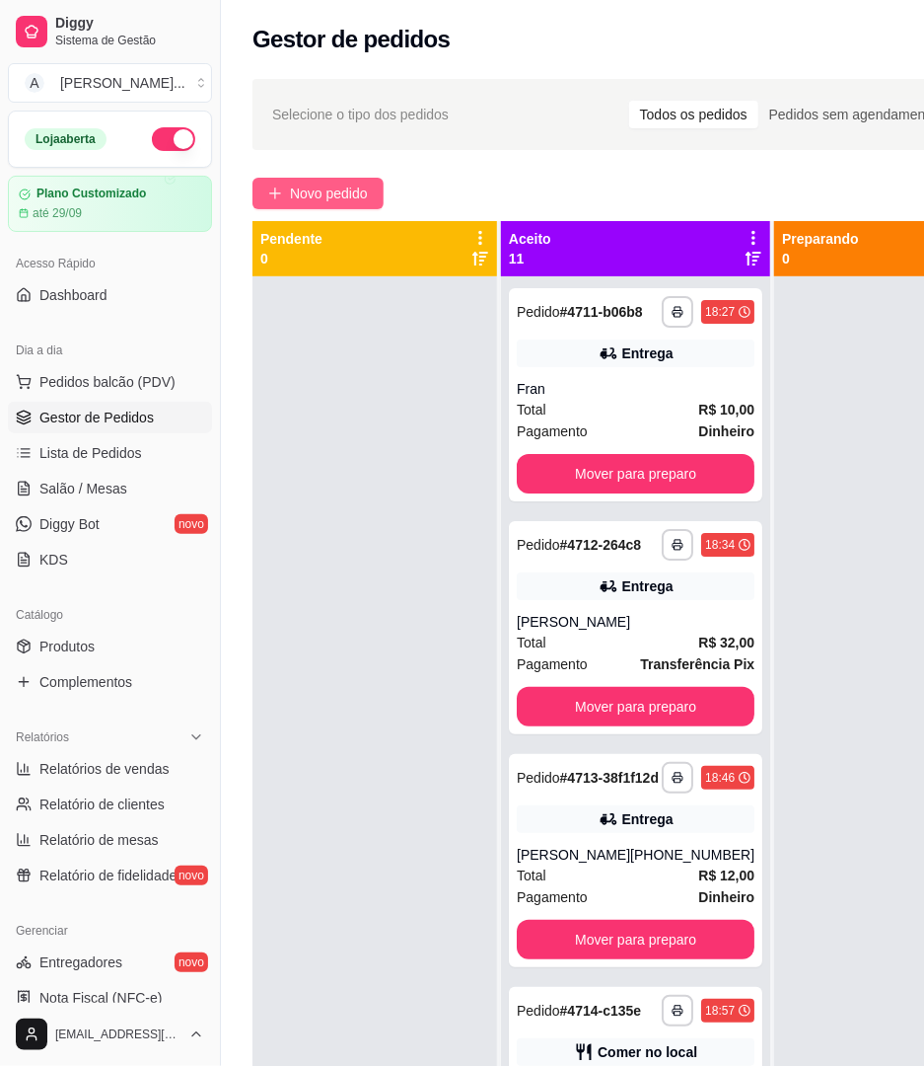
click at [343, 205] on button "Novo pedido" at bounding box center [318, 194] width 131 height 32
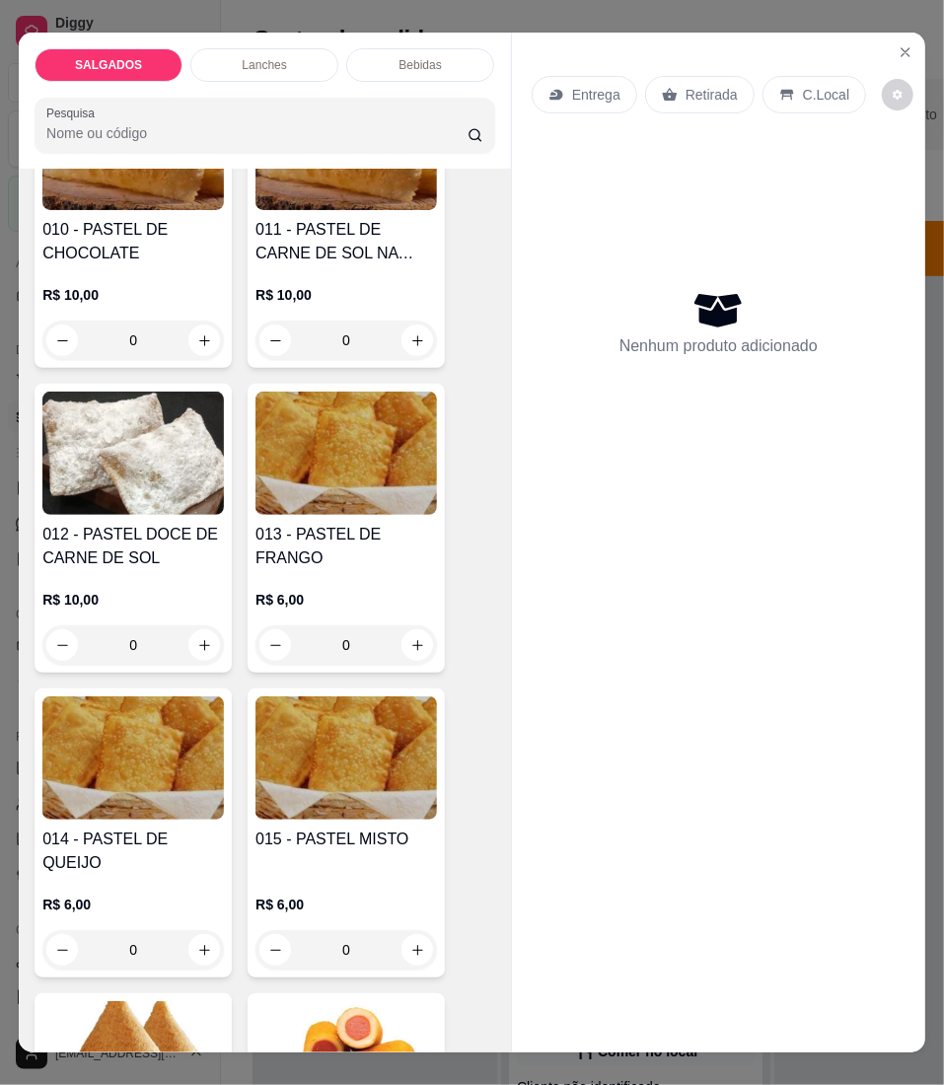
scroll to position [2104, 0]
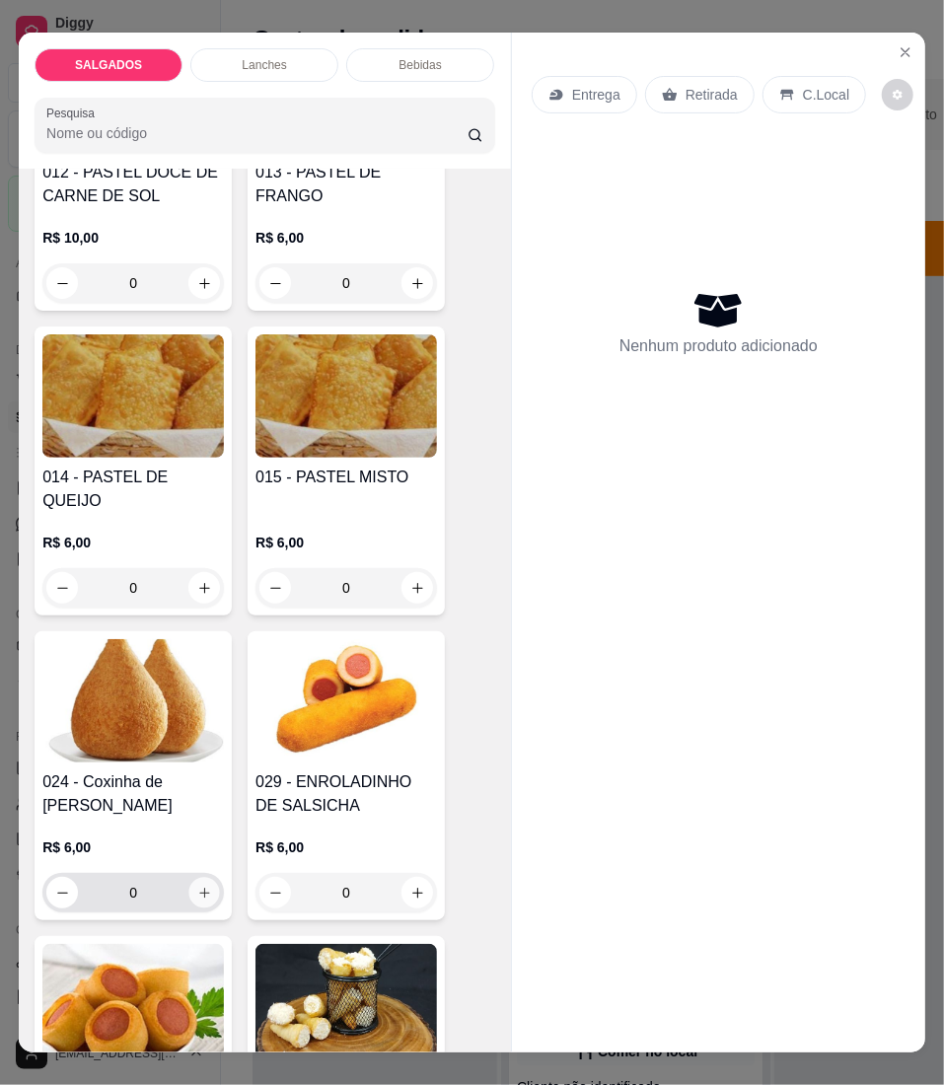
click at [199, 888] on icon "increase-product-quantity" at bounding box center [204, 893] width 10 height 10
click at [197, 886] on icon "increase-product-quantity" at bounding box center [204, 893] width 15 height 15
type input "2"
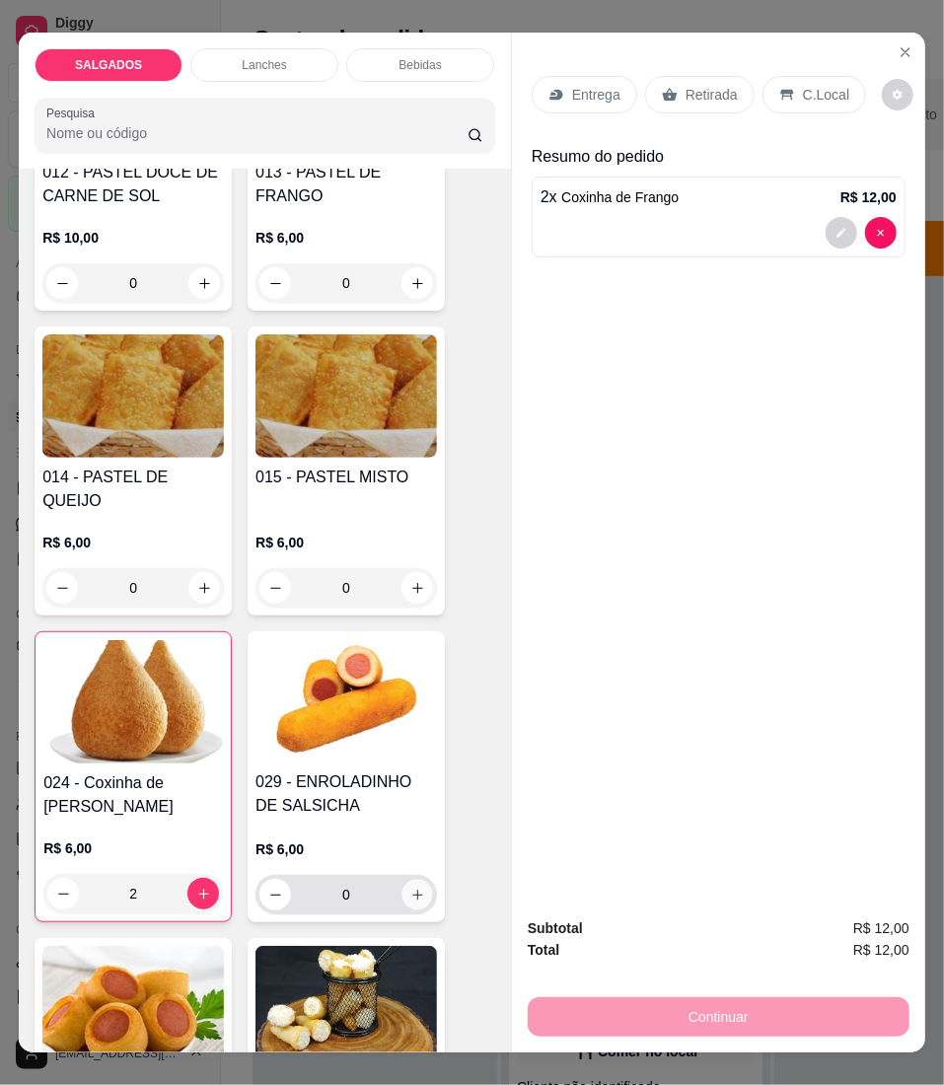
click at [403, 885] on button "increase-product-quantity" at bounding box center [418, 894] width 31 height 31
click at [410, 888] on icon "increase-product-quantity" at bounding box center [417, 895] width 15 height 15
type input "2"
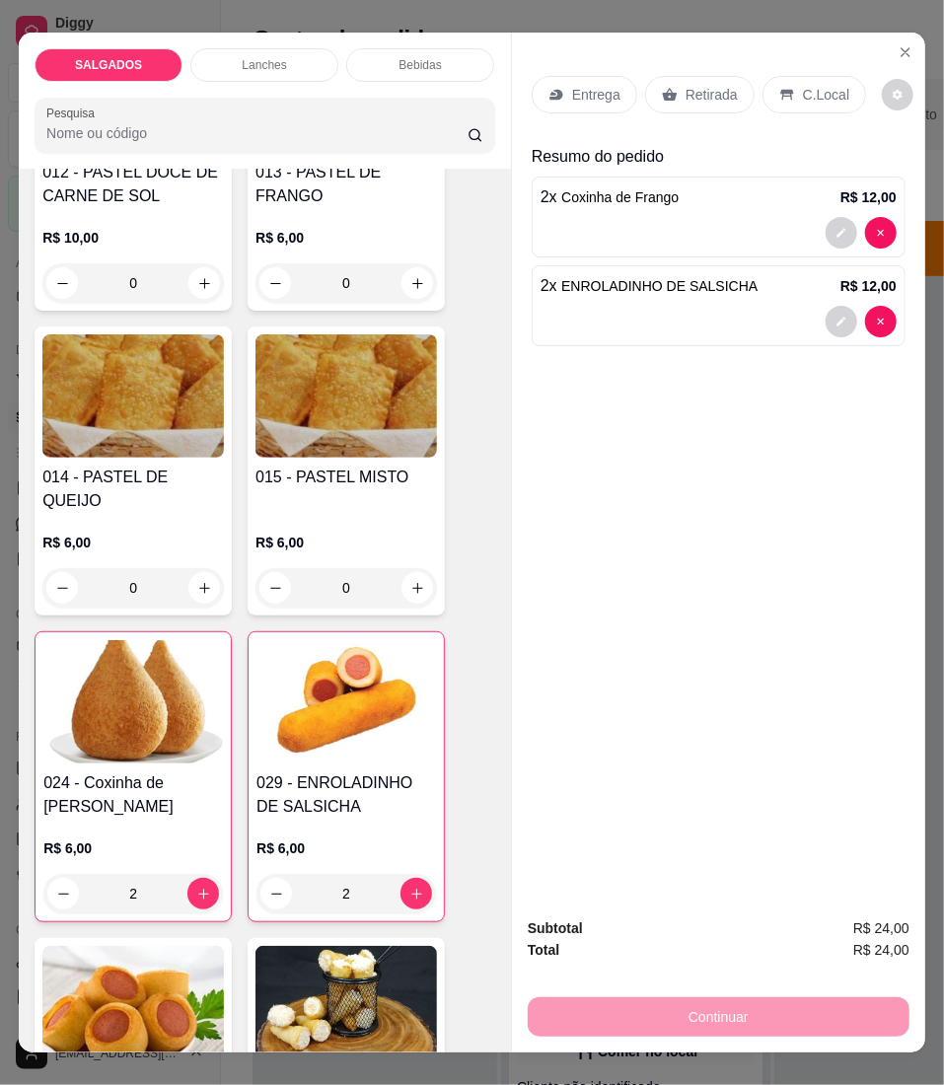
click at [582, 92] on p "Entrega" at bounding box center [596, 95] width 48 height 20
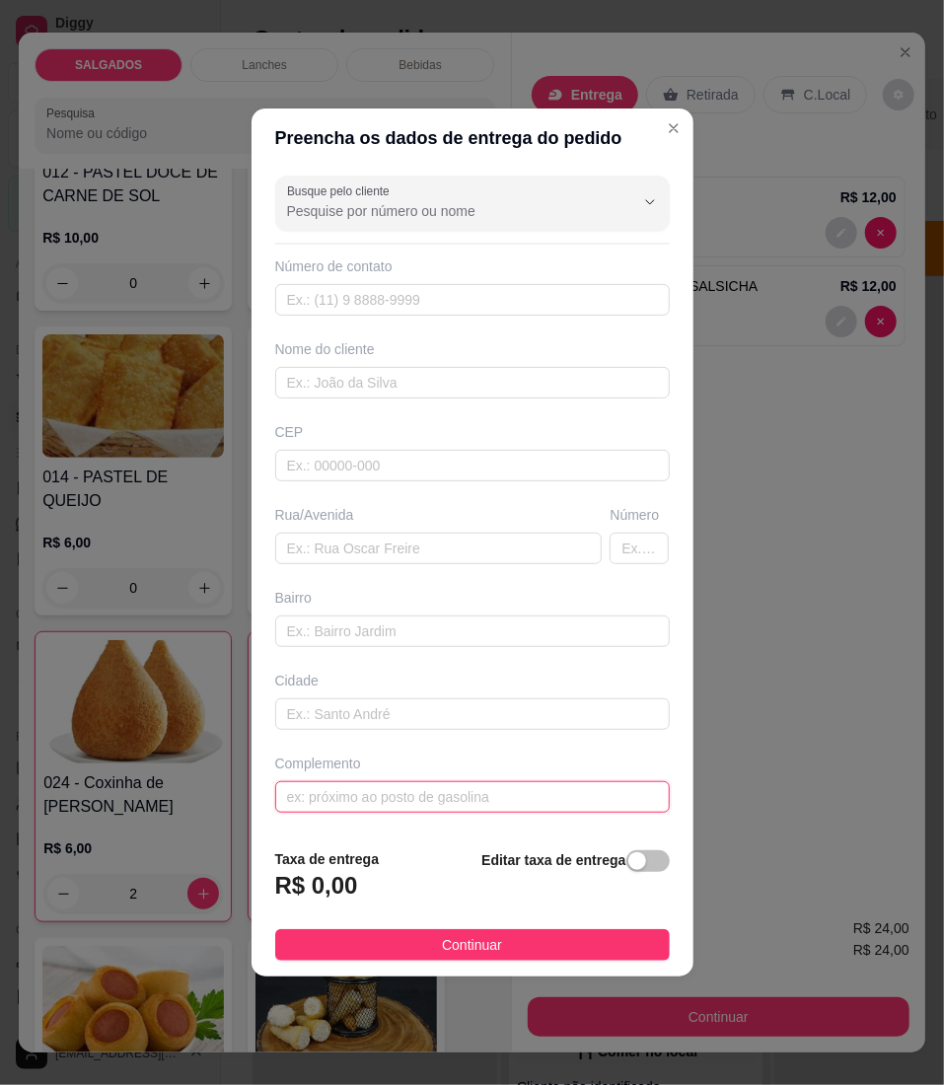
click at [529, 807] on input "text" at bounding box center [472, 797] width 395 height 32
paste input "Na rua [PERSON_NAME]"
type input "Na rua [PERSON_NAME]"
drag, startPoint x: 531, startPoint y: 797, endPoint x: -334, endPoint y: 797, distance: 865.3
click at [0, 797] on html "**********" at bounding box center [472, 542] width 944 height 1085
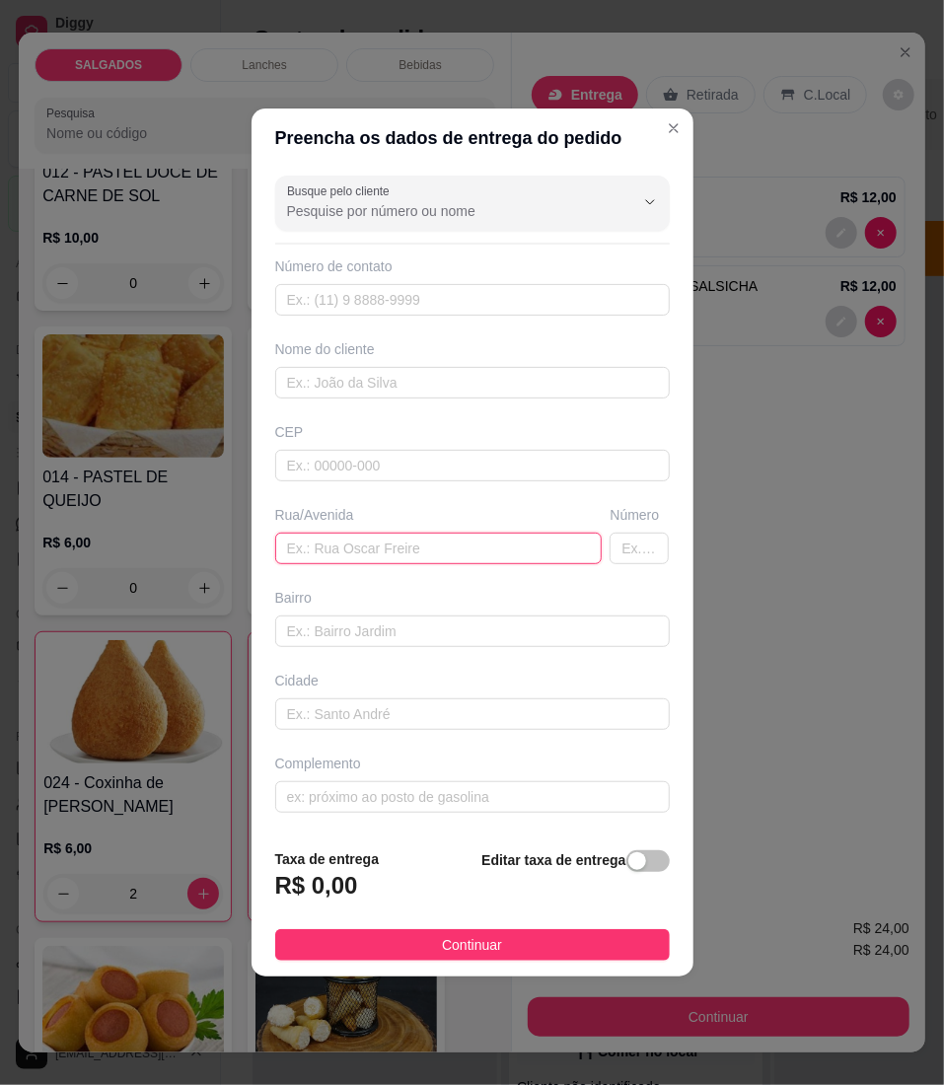
click at [371, 561] on input "text" at bounding box center [439, 549] width 328 height 32
paste input "Na rua [PERSON_NAME]"
type input "Na rua [PERSON_NAME]"
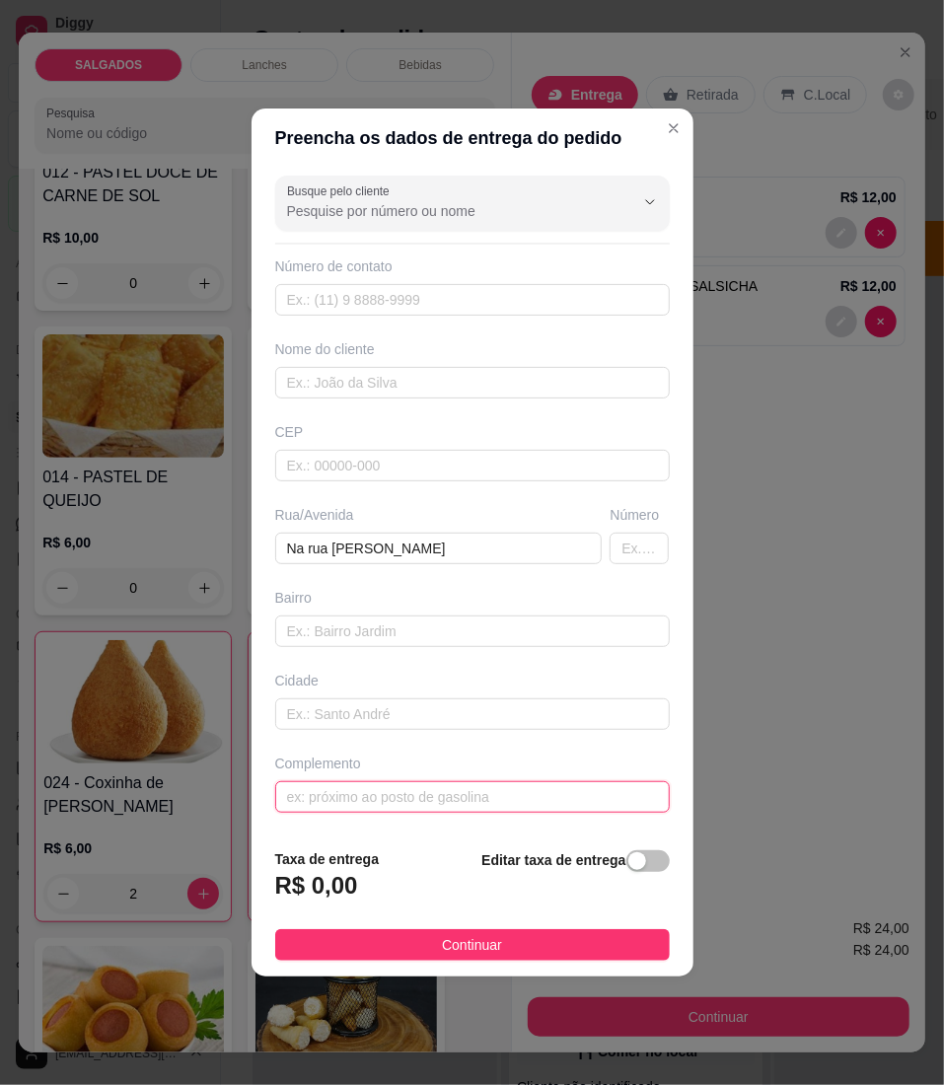
click at [369, 805] on input "text" at bounding box center [472, 797] width 395 height 32
paste input "Na rua do mercadinho de rosa"
type input "Na rua do mercadinho de rosa"
click at [353, 416] on div "Busque pelo cliente Número de contato Nome do cliente CEP Rua/[GEOGRAPHIC_DATA]…" at bounding box center [473, 500] width 442 height 665
click at [344, 405] on div "Busque pelo cliente Número de contato Nome do cliente CEP Rua/[GEOGRAPHIC_DATA]…" at bounding box center [473, 500] width 442 height 665
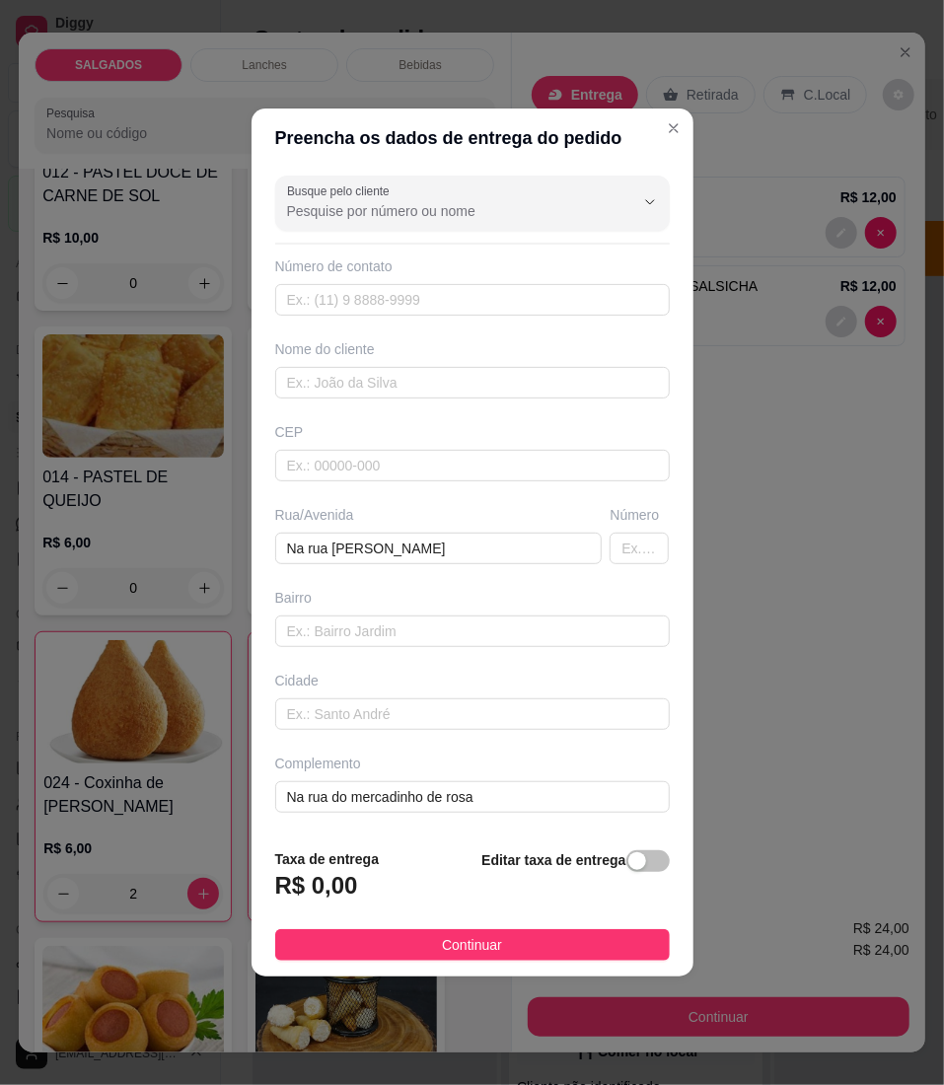
click at [343, 401] on div "Busque pelo cliente Número de contato Nome do cliente CEP Rua/[GEOGRAPHIC_DATA]…" at bounding box center [473, 500] width 442 height 665
click at [333, 399] on div "Busque pelo cliente Número de contato Nome do cliente CEP Rua/[GEOGRAPHIC_DATA]…" at bounding box center [473, 500] width 442 height 665
click at [312, 384] on input "text" at bounding box center [472, 383] width 395 height 32
type input "[PERSON_NAME]"
click at [490, 801] on input "Na rua do mercadinho de rosa" at bounding box center [472, 797] width 395 height 32
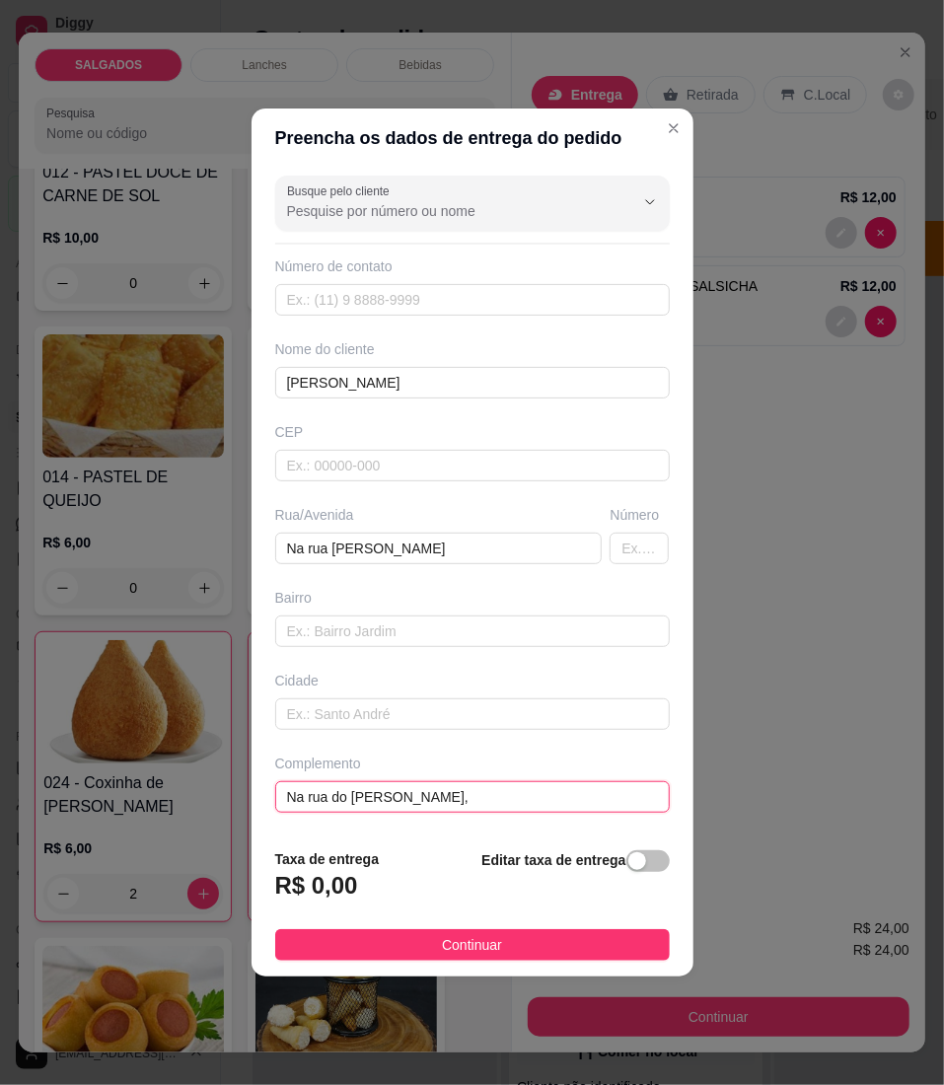
paste input "Casa de esquina para o riacho"
type input "Na [GEOGRAPHIC_DATA], [GEOGRAPHIC_DATA] para o riacho"
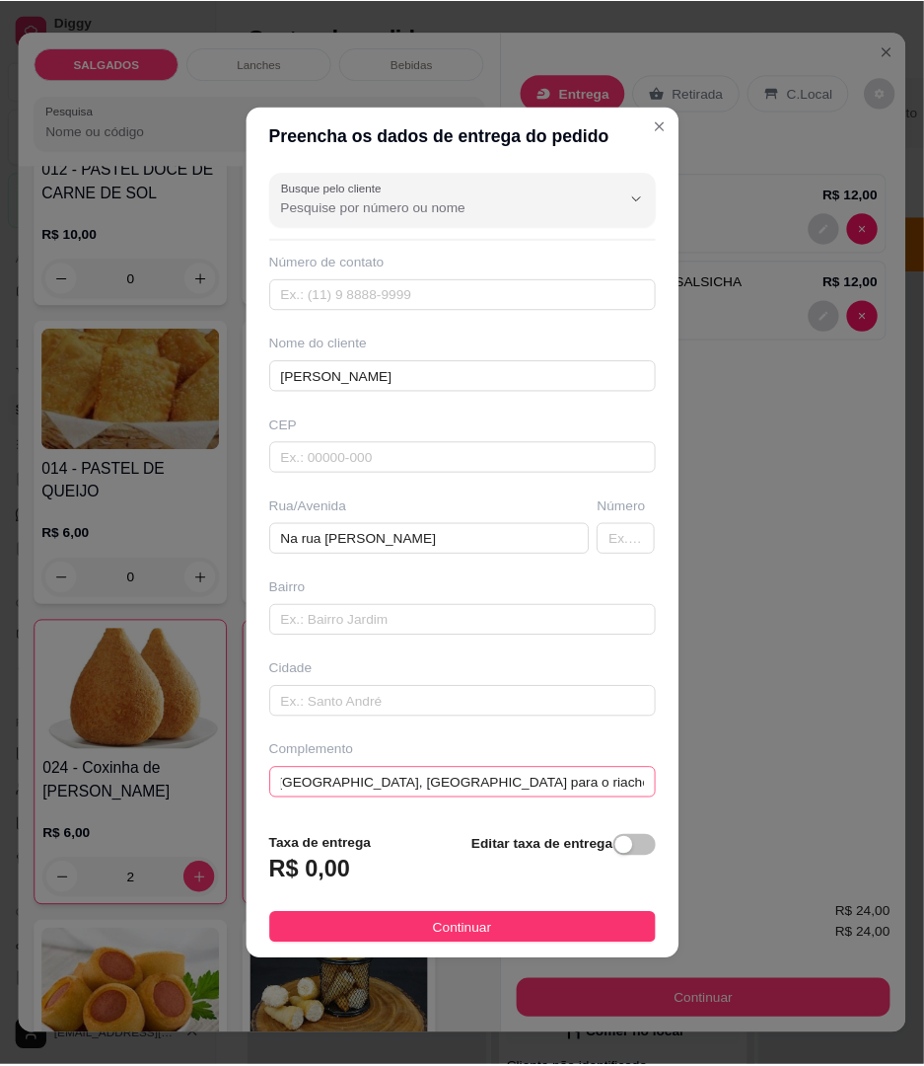
scroll to position [0, 0]
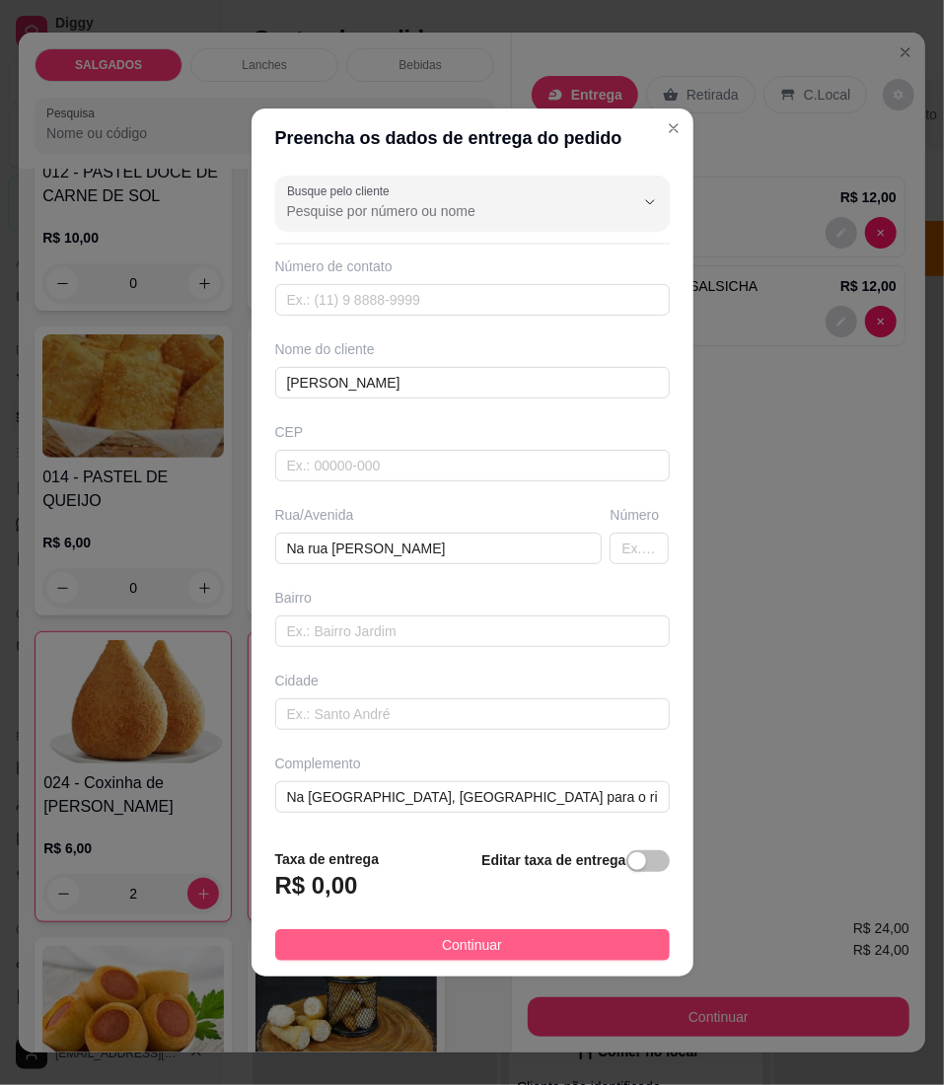
click at [407, 932] on button "Continuar" at bounding box center [472, 945] width 395 height 32
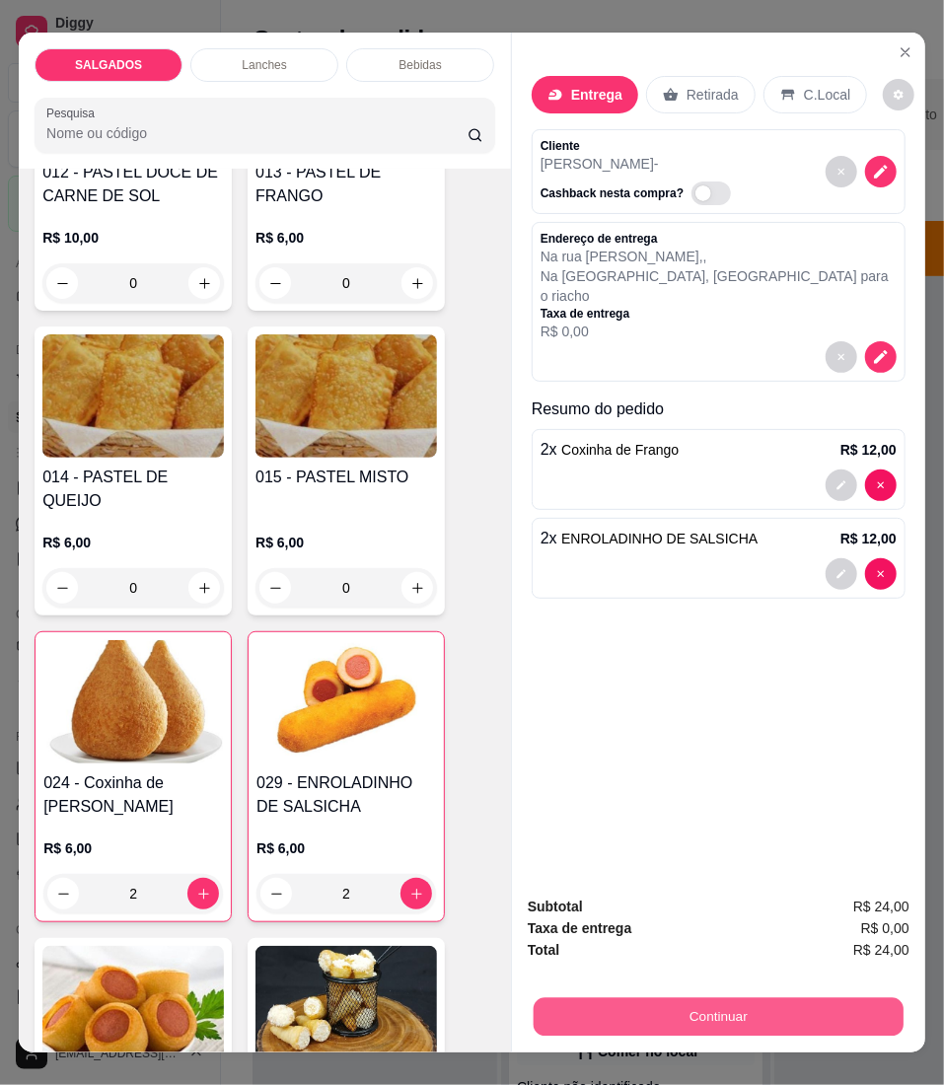
click at [653, 998] on button "Continuar" at bounding box center [719, 1017] width 370 height 38
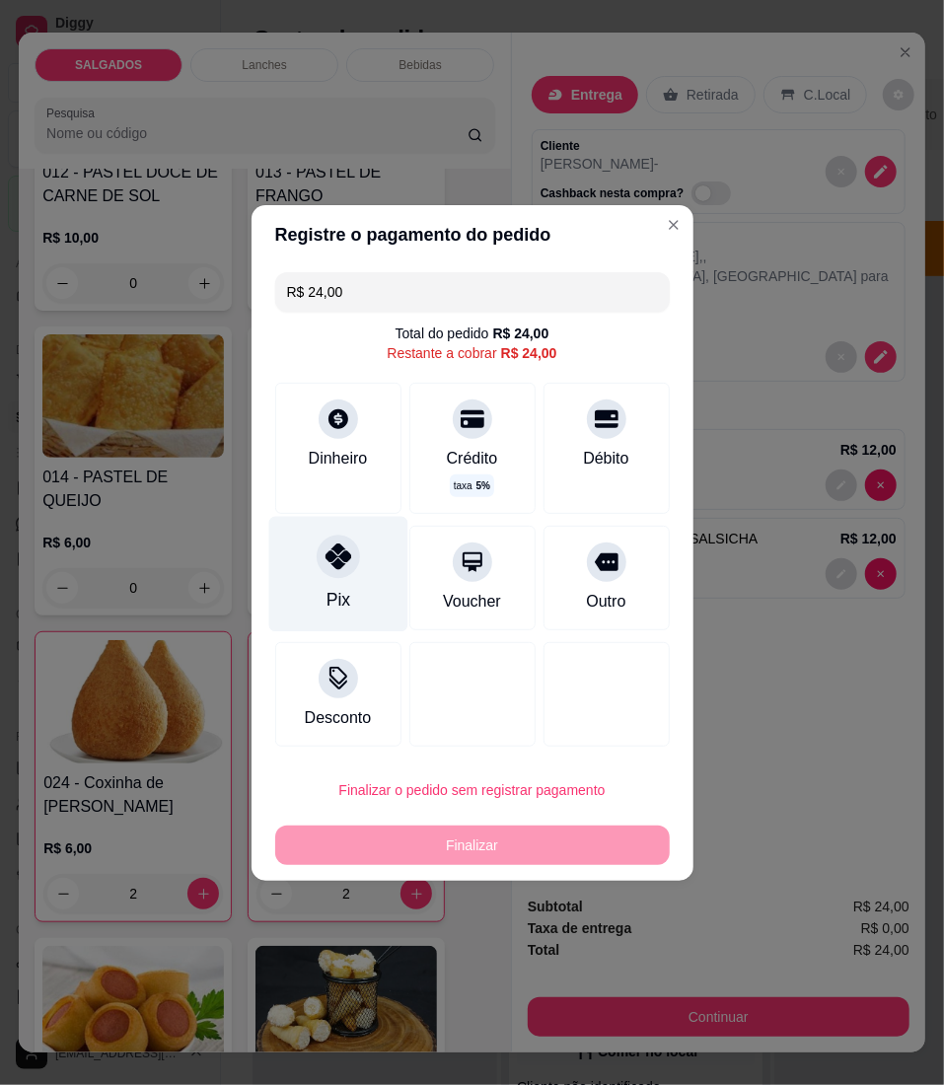
click at [320, 562] on div at bounding box center [338, 556] width 43 height 43
type input "R$ 0,00"
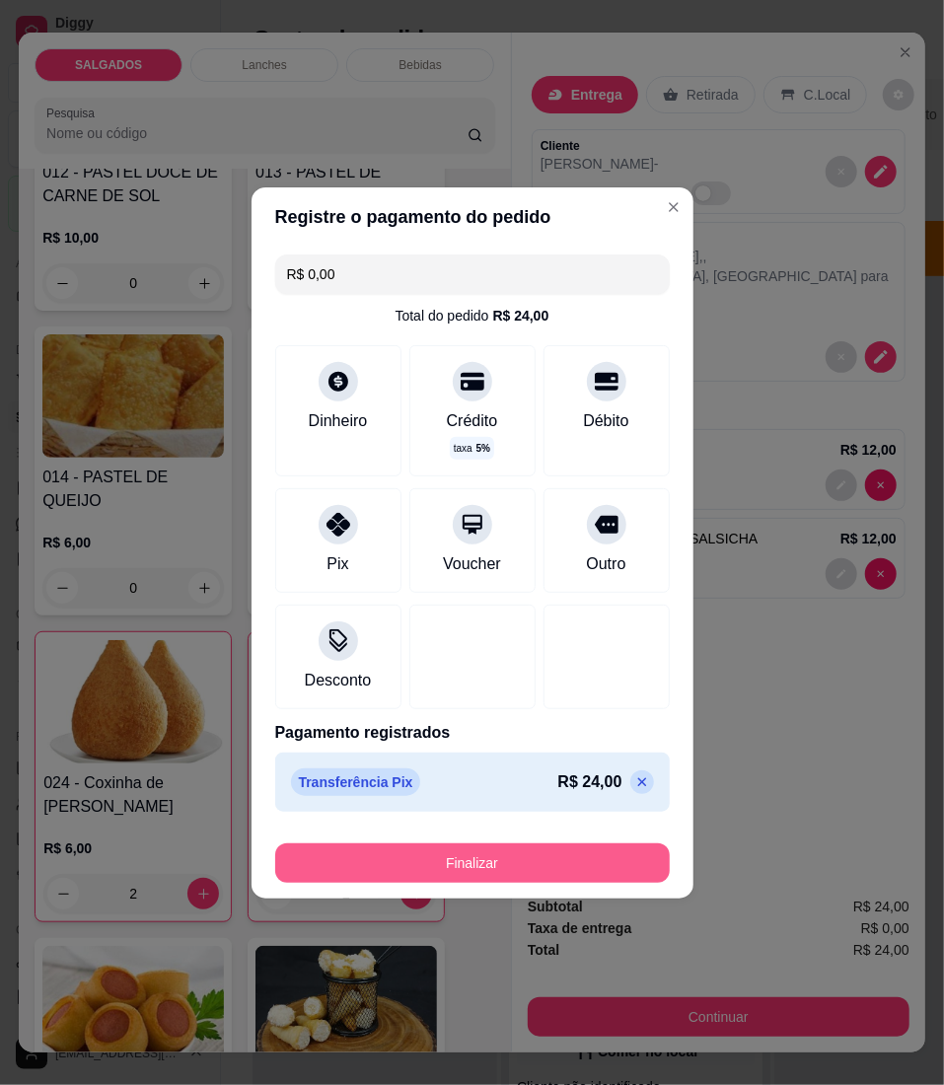
click at [521, 860] on button "Finalizar" at bounding box center [472, 863] width 395 height 39
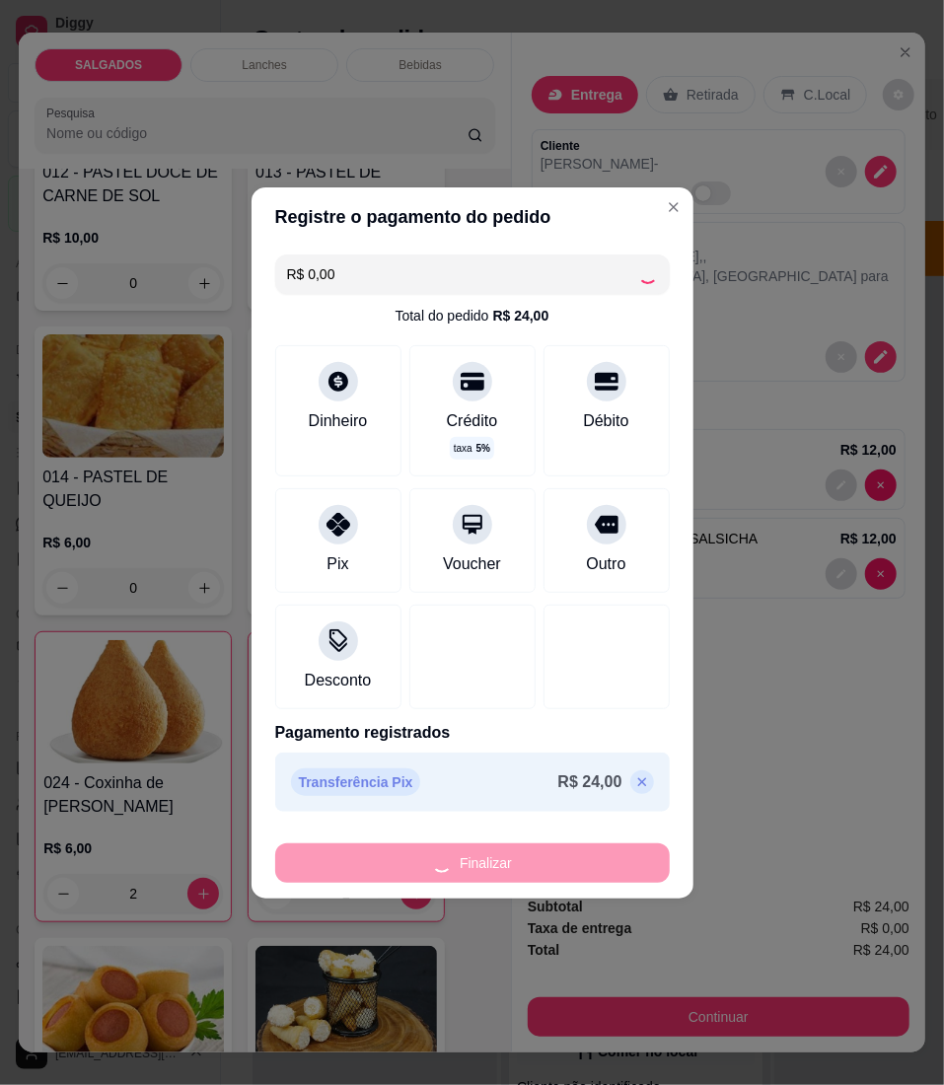
type input "0"
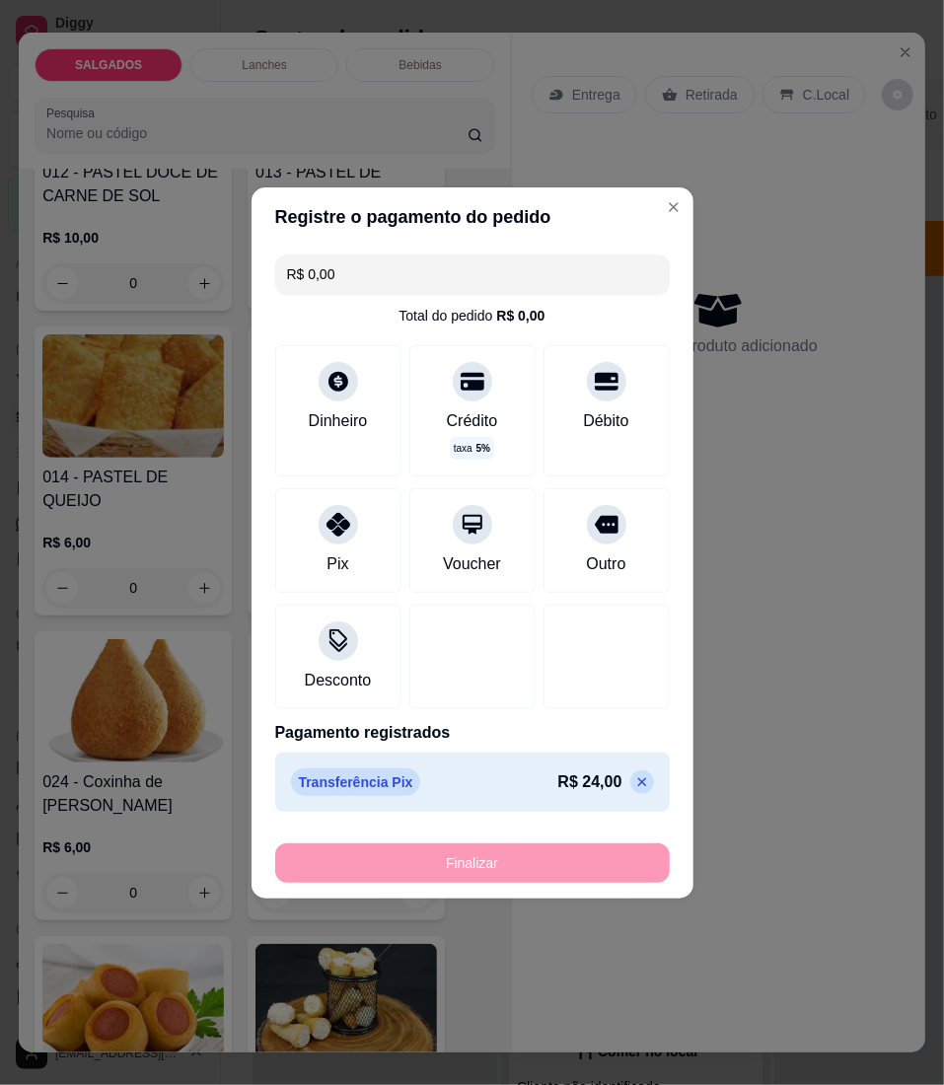
type input "-R$ 24,00"
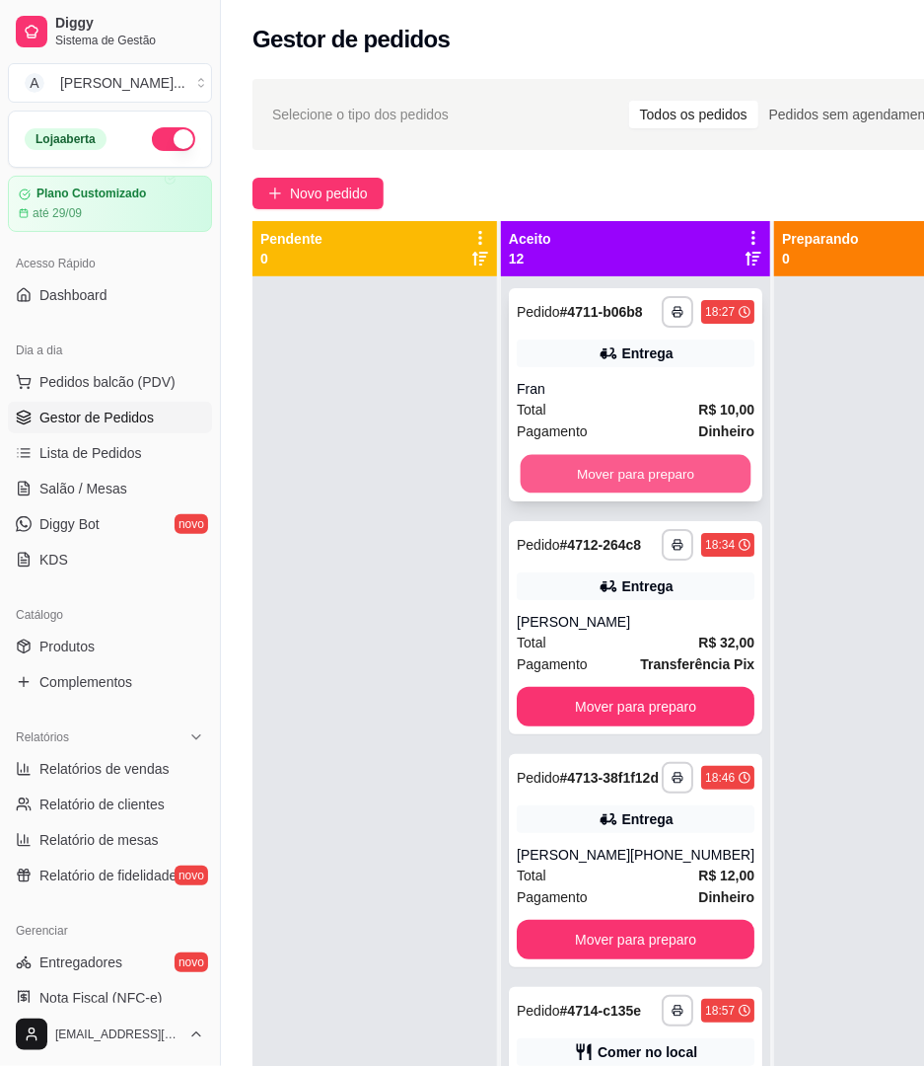
click at [598, 491] on button "Mover para preparo" at bounding box center [636, 474] width 231 height 38
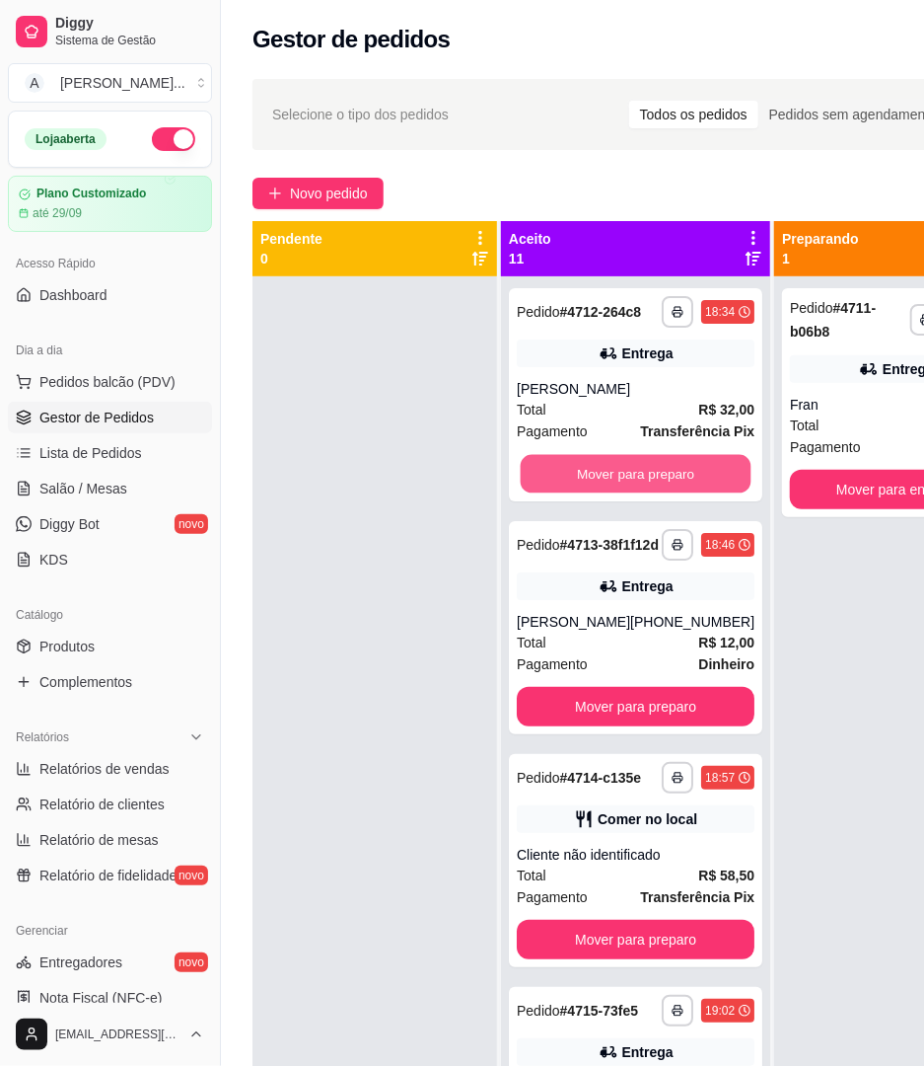
click at [598, 491] on button "Mover para preparo" at bounding box center [636, 474] width 231 height 38
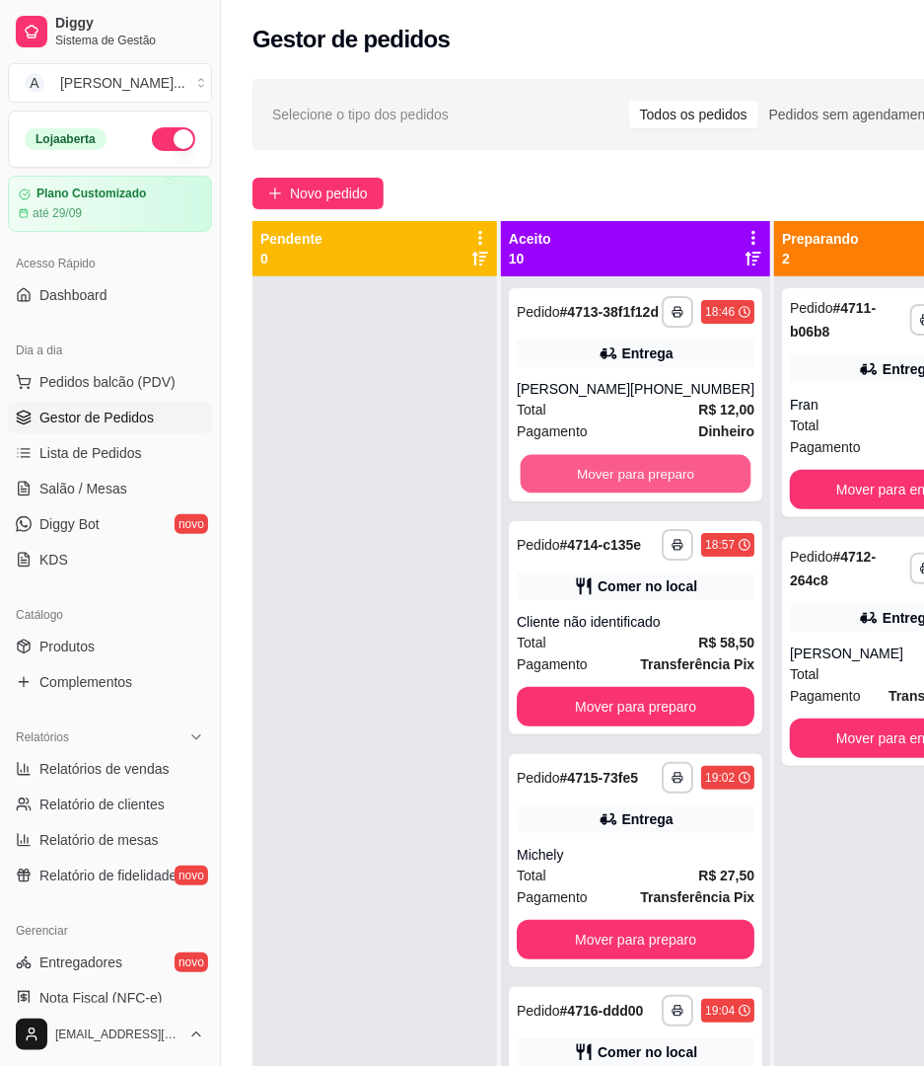
click at [598, 491] on button "Mover para preparo" at bounding box center [636, 474] width 231 height 38
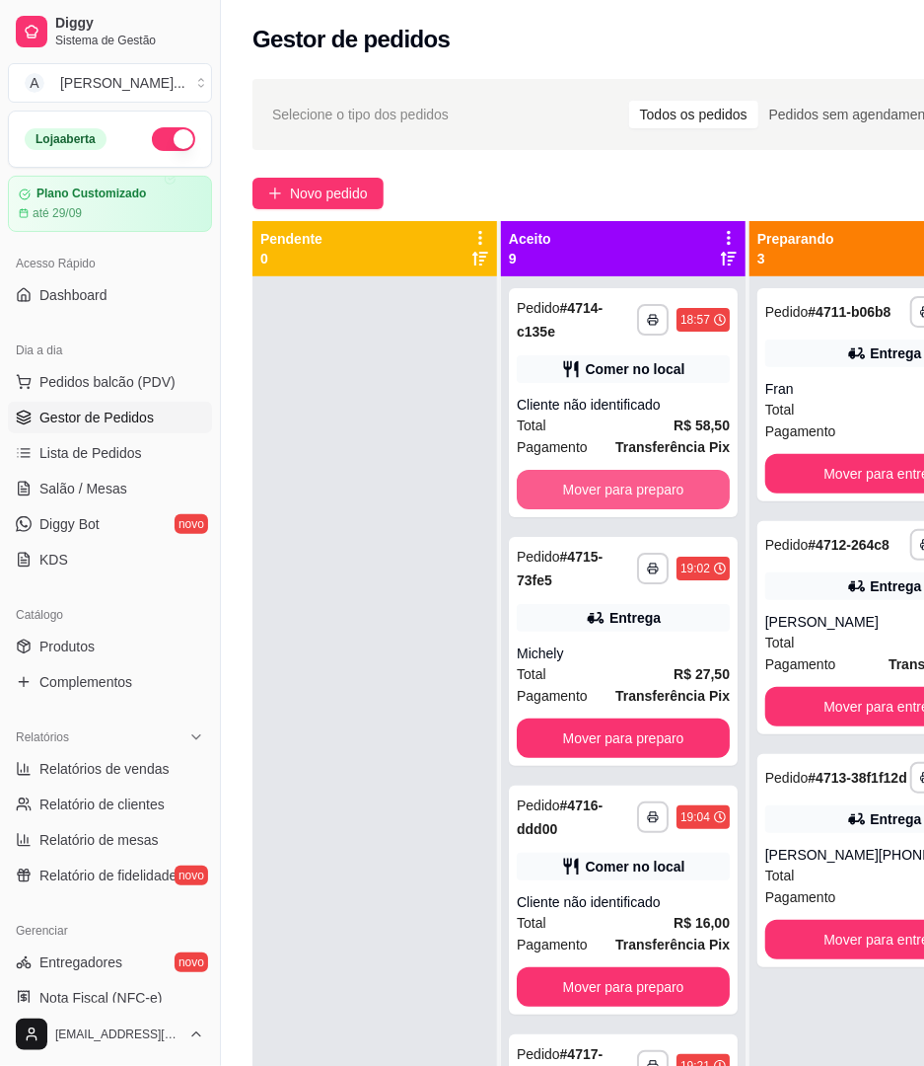
click at [598, 491] on button "Mover para preparo" at bounding box center [623, 489] width 213 height 39
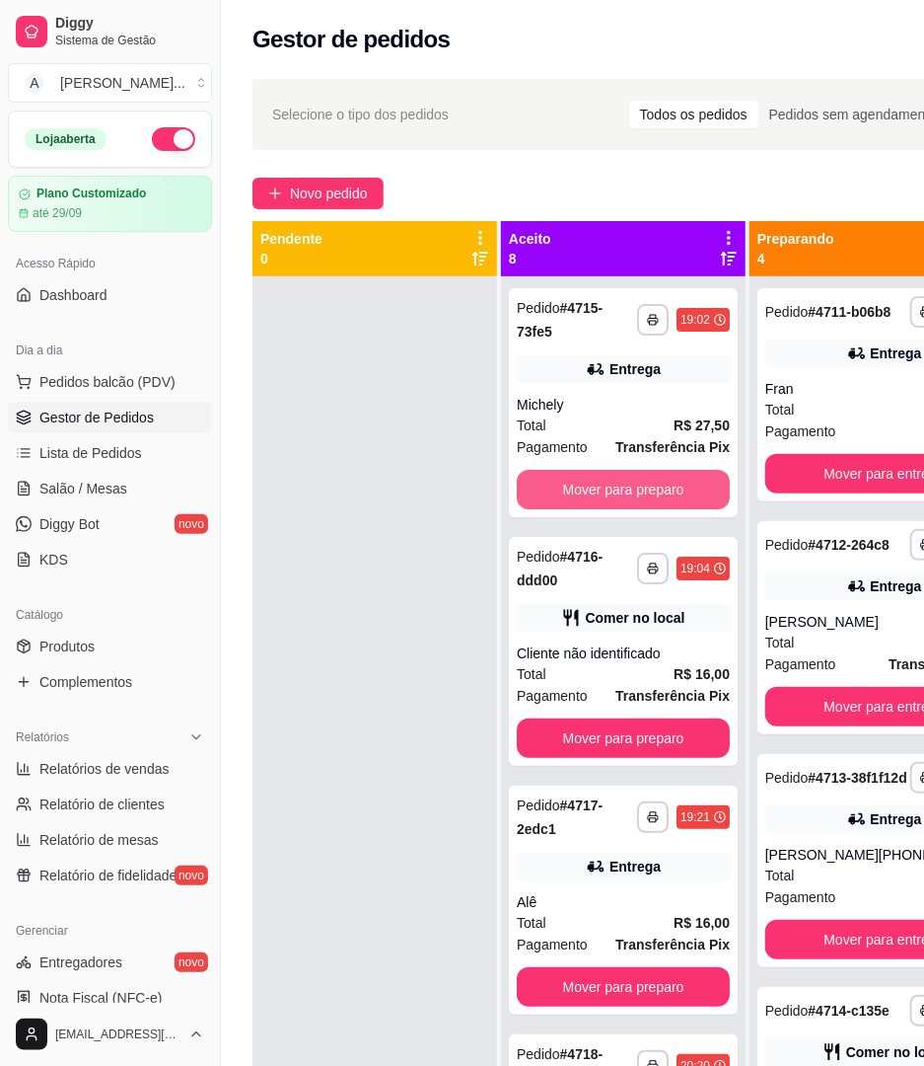
click at [598, 491] on button "Mover para preparo" at bounding box center [623, 489] width 213 height 39
click at [598, 491] on button "Mover para preparo" at bounding box center [623, 490] width 207 height 38
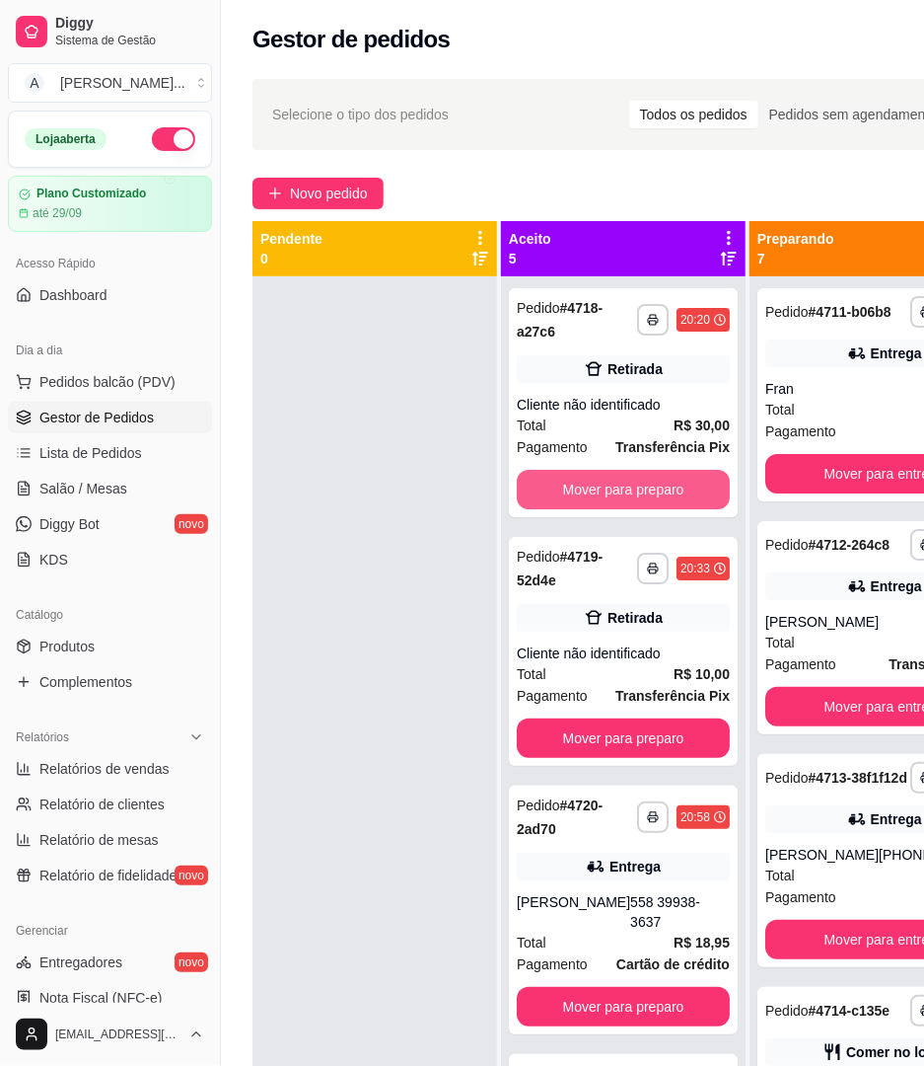
click at [598, 491] on button "Mover para preparo" at bounding box center [623, 489] width 213 height 39
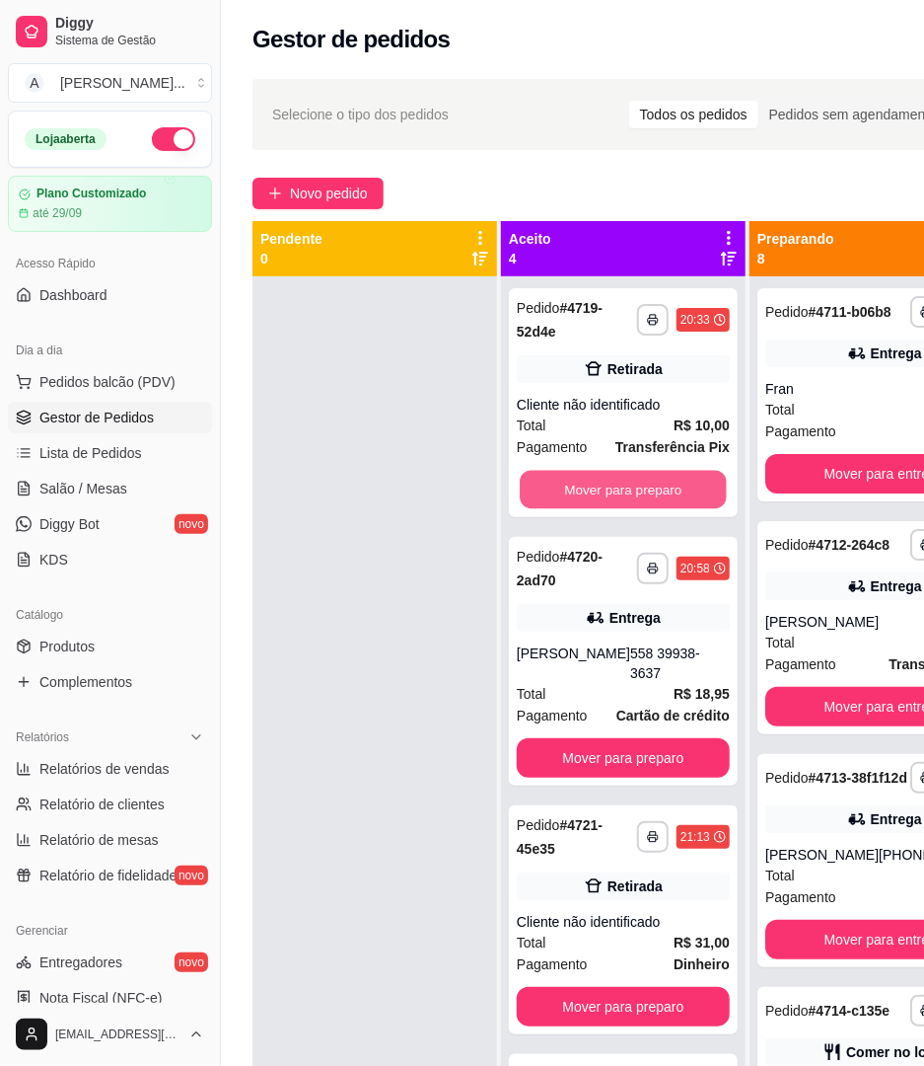
click at [598, 491] on button "Mover para preparo" at bounding box center [623, 490] width 207 height 38
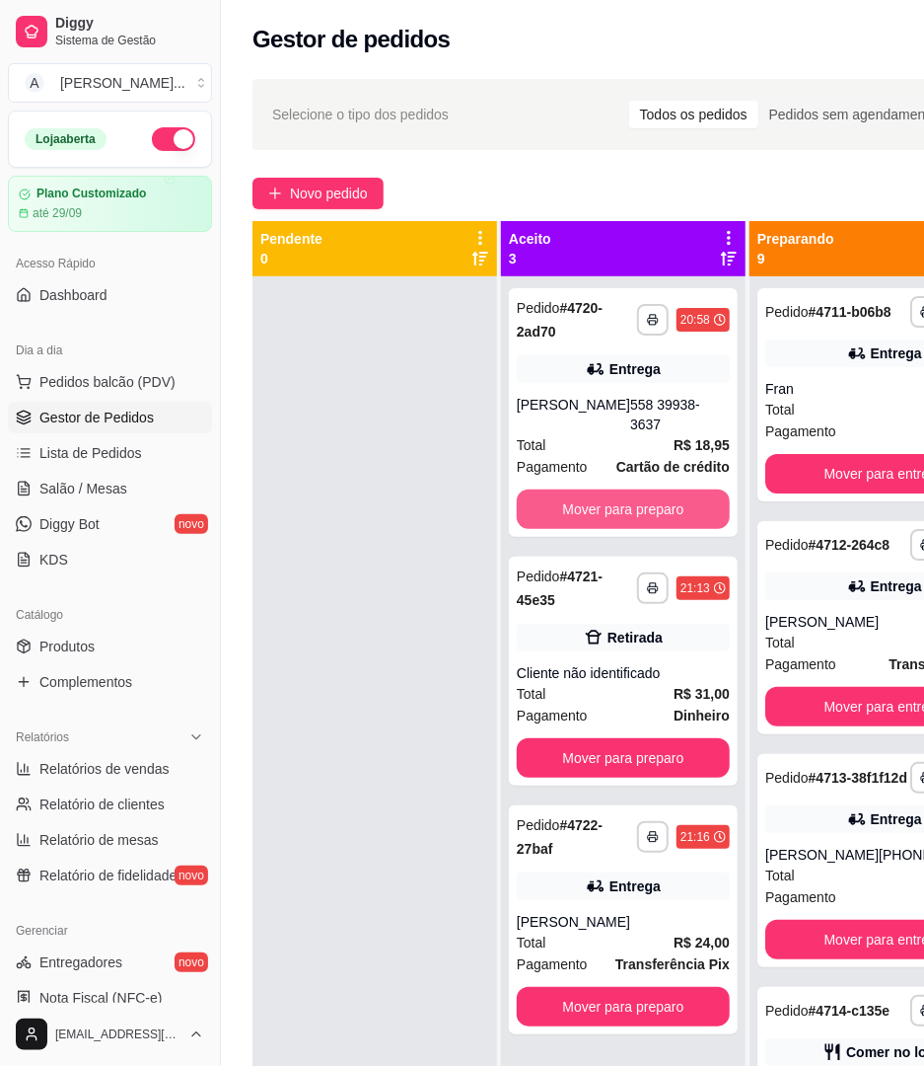
click at [598, 491] on button "Mover para preparo" at bounding box center [623, 508] width 213 height 39
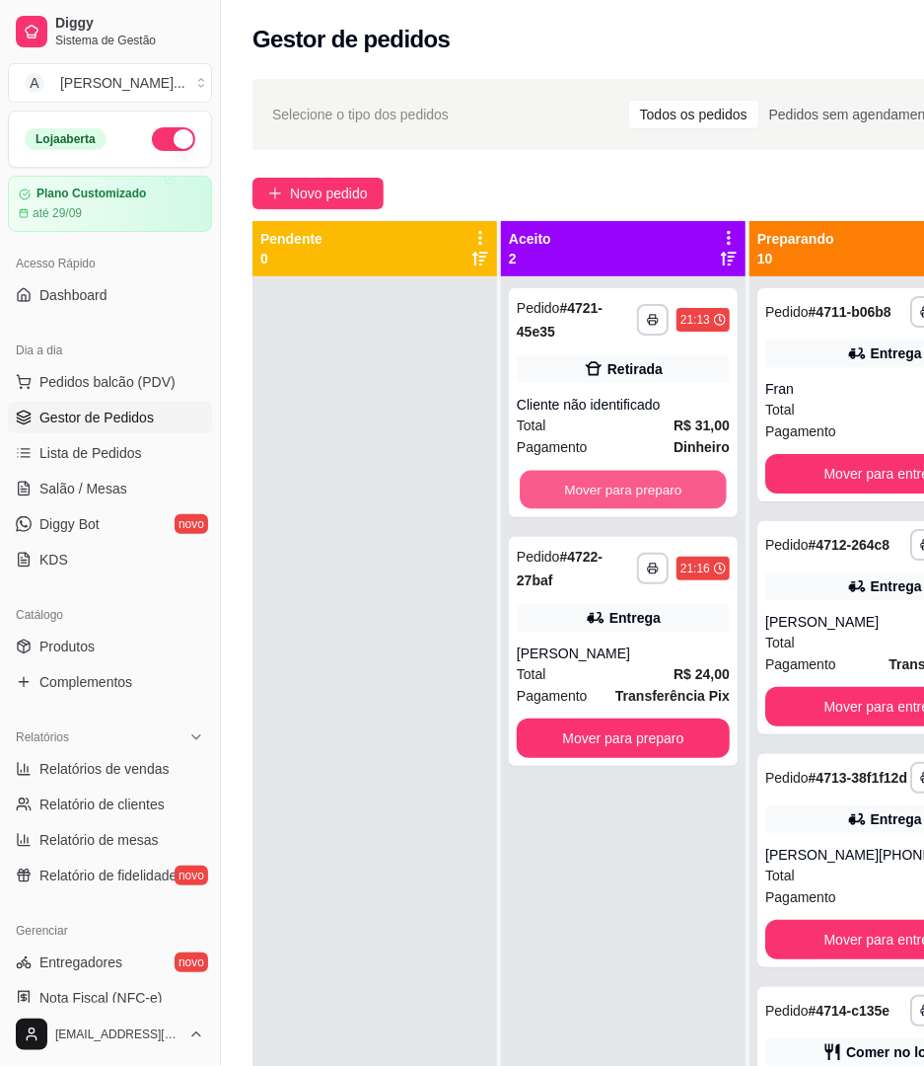
click at [598, 491] on button "Mover para preparo" at bounding box center [623, 490] width 207 height 38
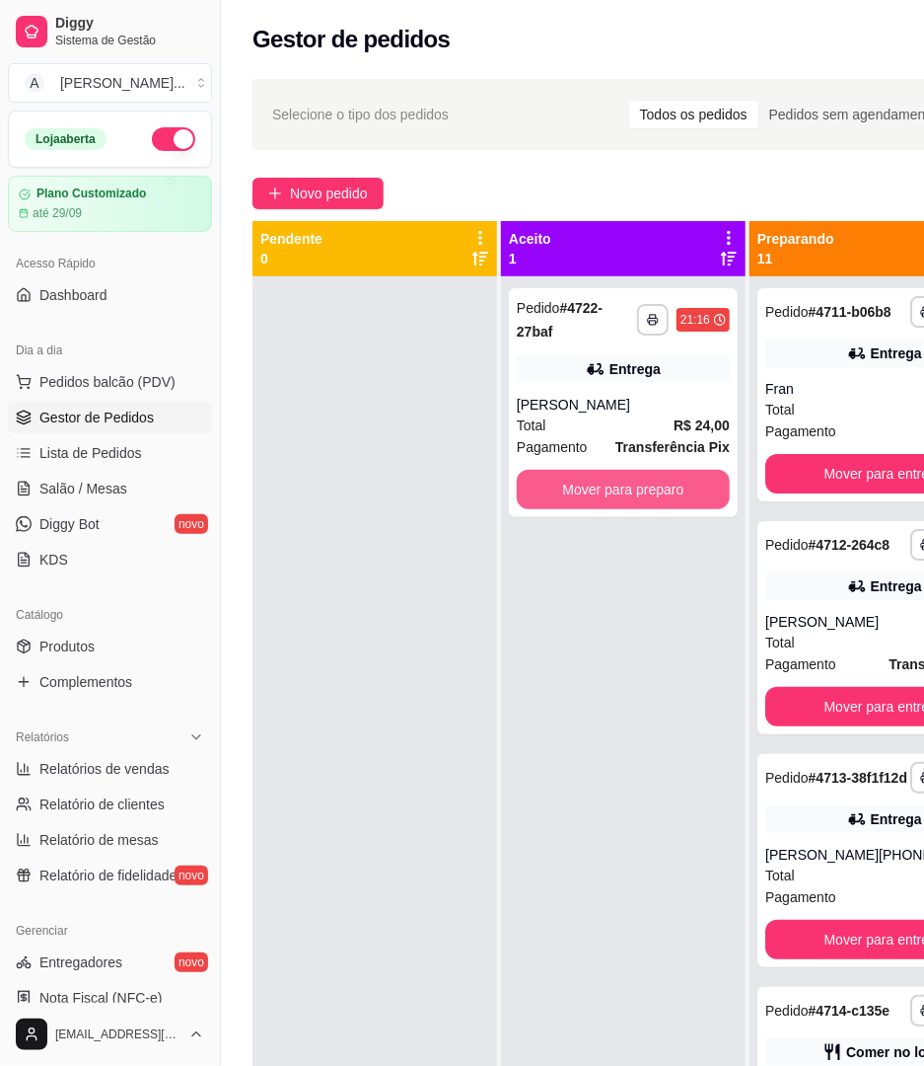
click at [598, 491] on button "Mover para preparo" at bounding box center [623, 489] width 213 height 39
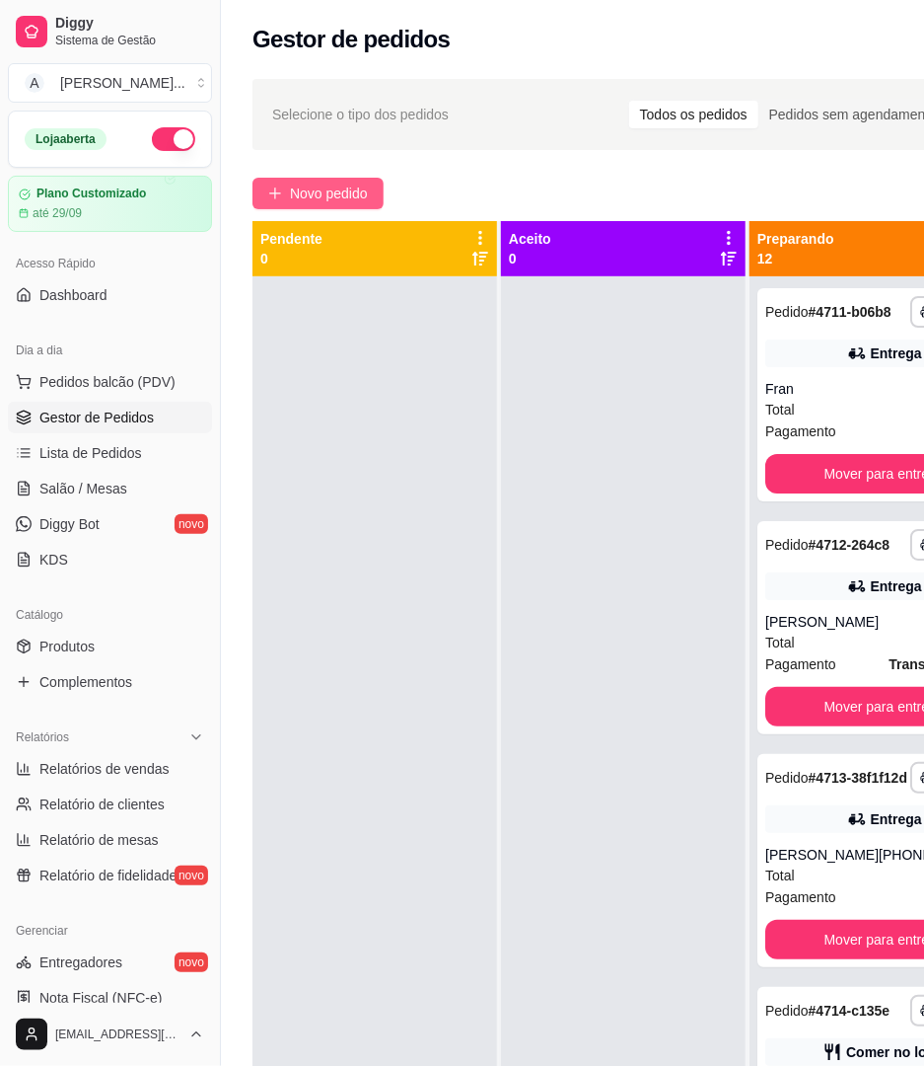
click at [272, 198] on icon "plus" at bounding box center [275, 193] width 14 height 14
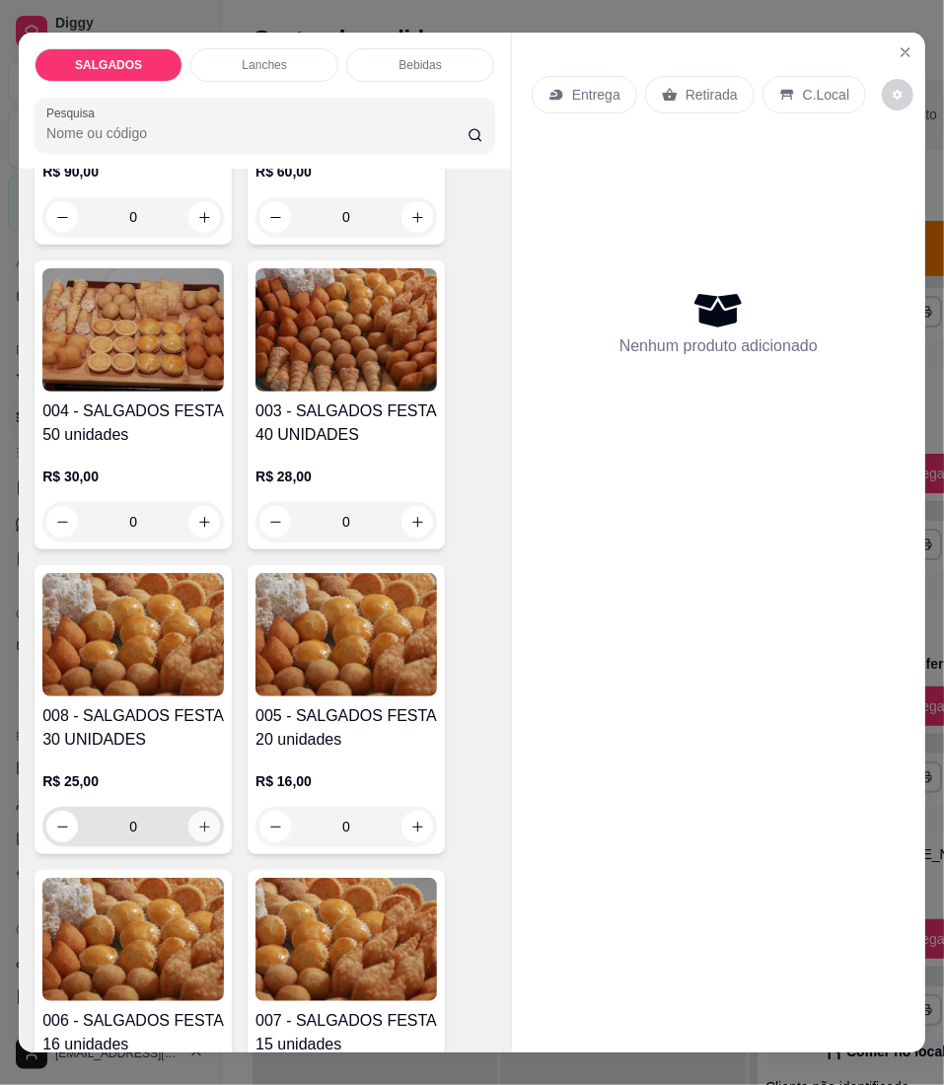
scroll to position [395, 0]
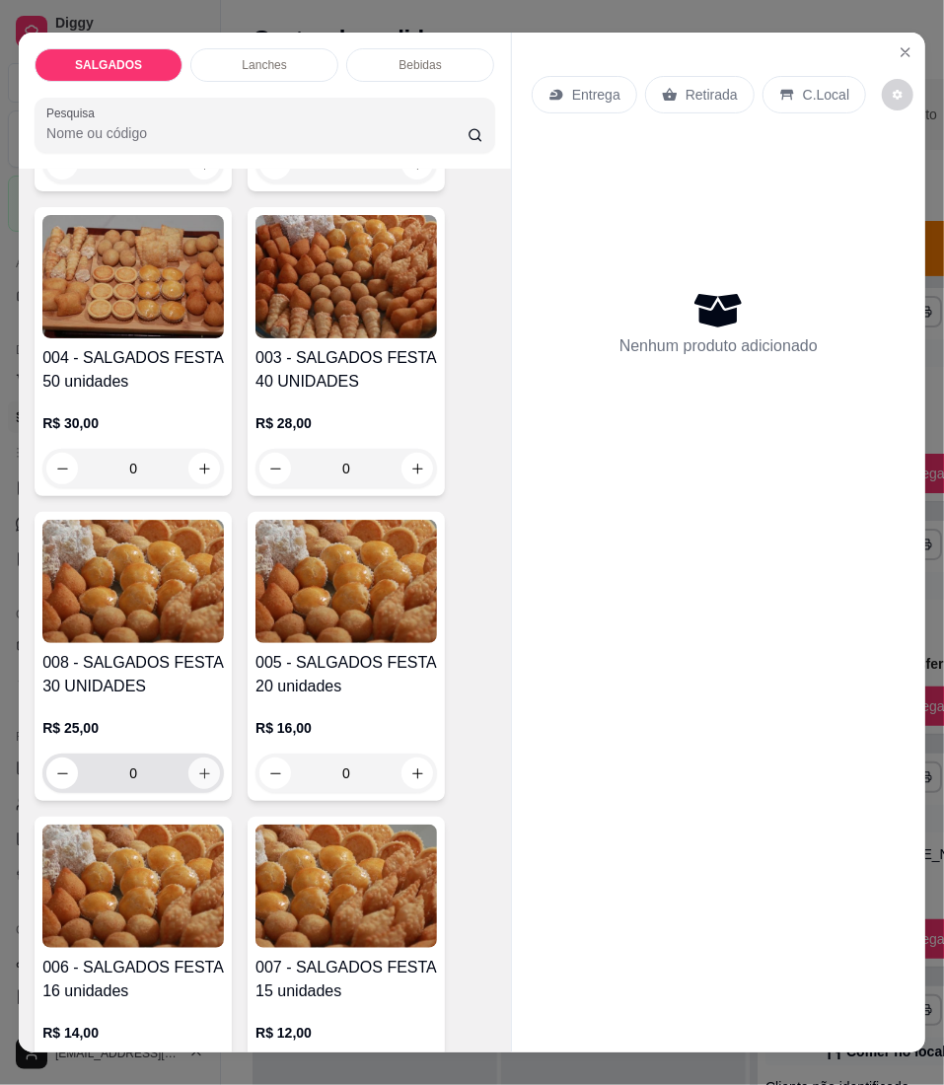
click at [197, 781] on icon "increase-product-quantity" at bounding box center [204, 774] width 15 height 15
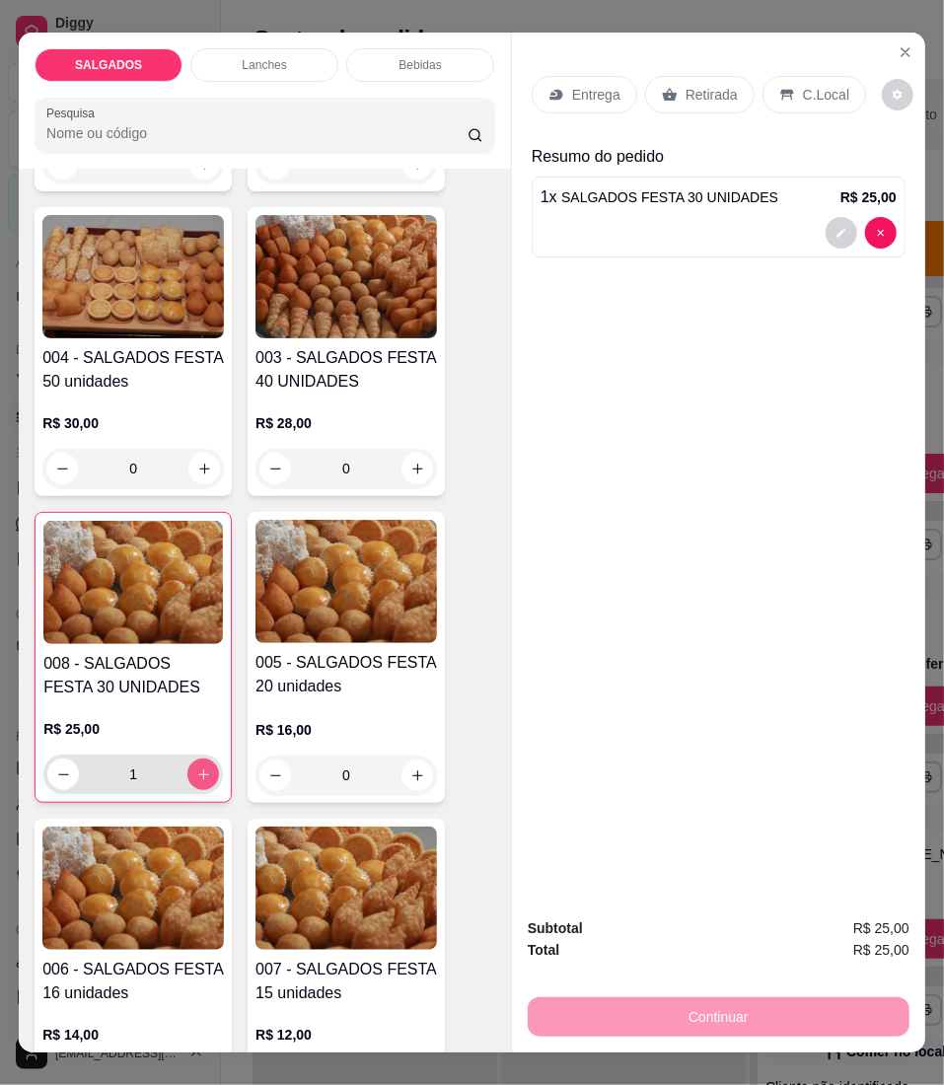
type input "1"
click at [826, 223] on button "decrease-product-quantity" at bounding box center [842, 233] width 32 height 32
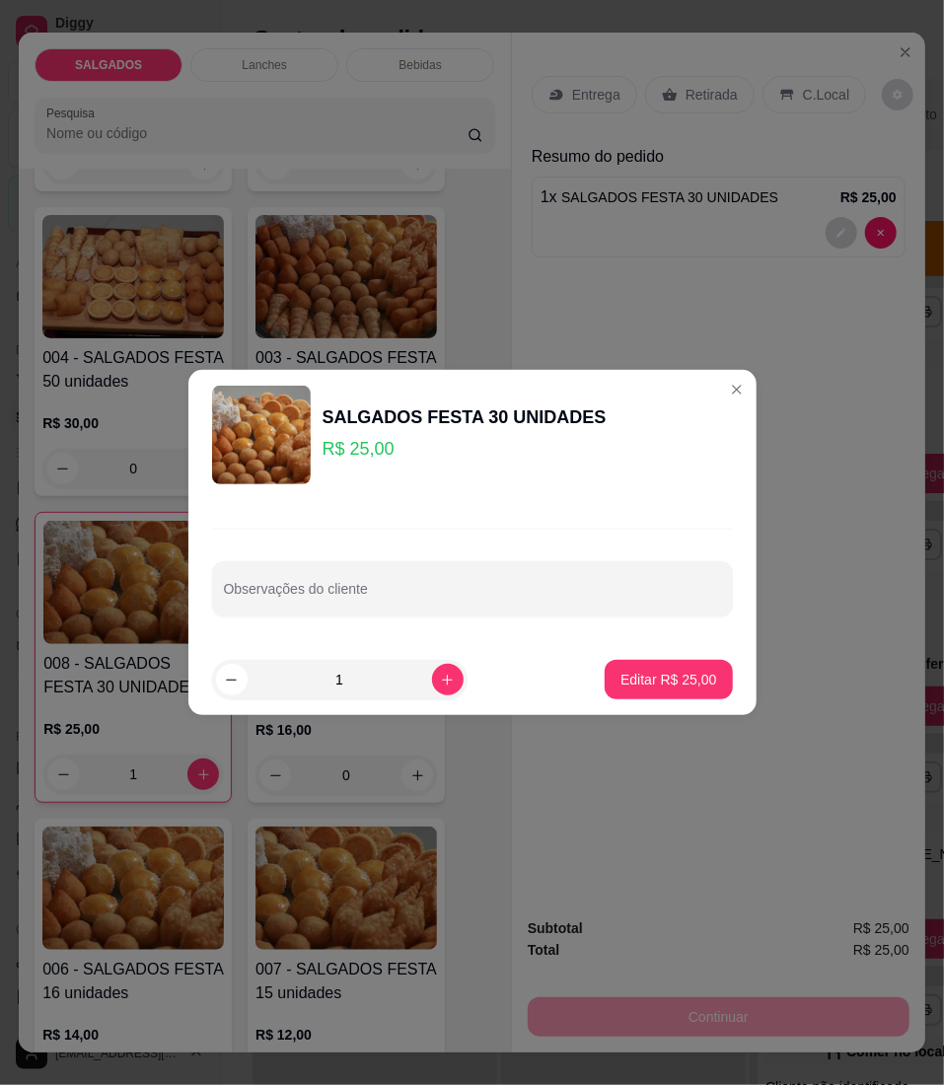
drag, startPoint x: 535, startPoint y: 637, endPoint x: 530, endPoint y: 622, distance: 16.5
click at [531, 626] on div "Observações do cliente" at bounding box center [472, 572] width 568 height 144
click at [530, 621] on div "Observações do cliente" at bounding box center [472, 572] width 568 height 144
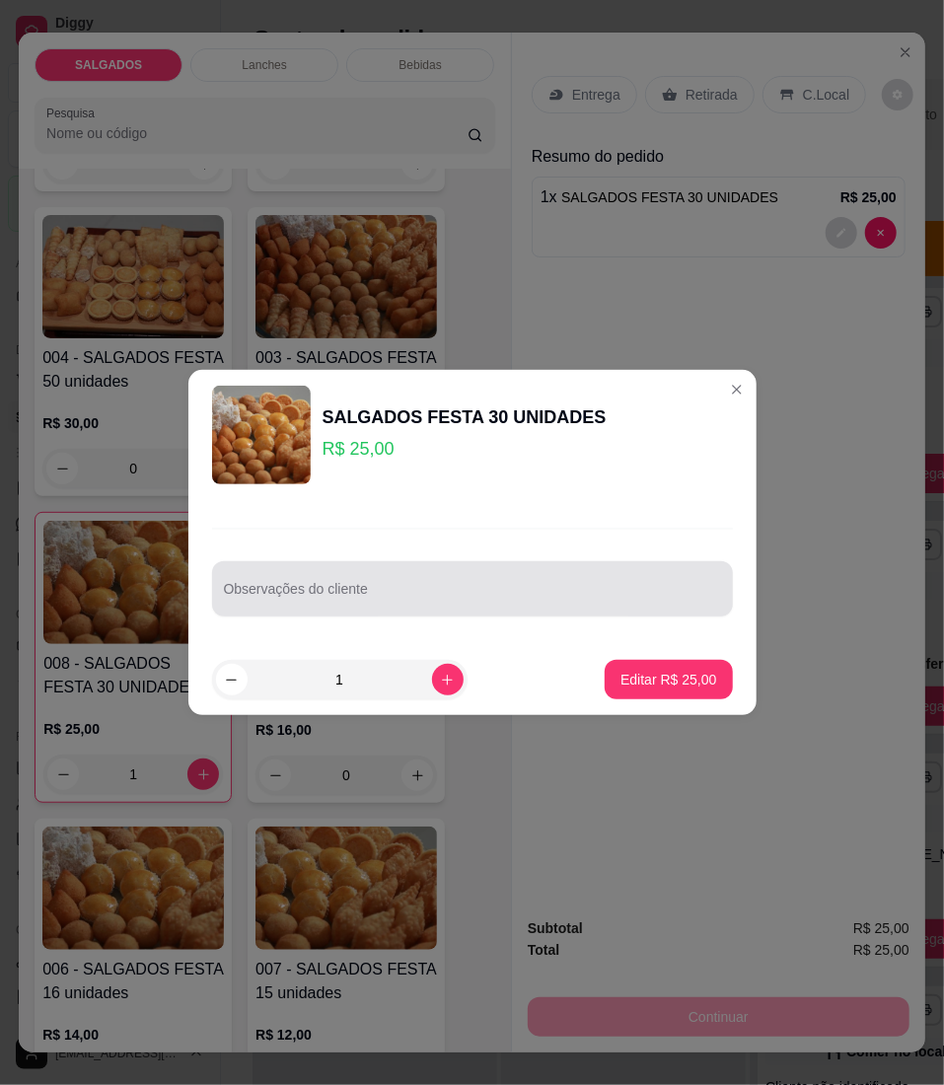
click at [530, 601] on input "Observações do cliente" at bounding box center [472, 597] width 497 height 20
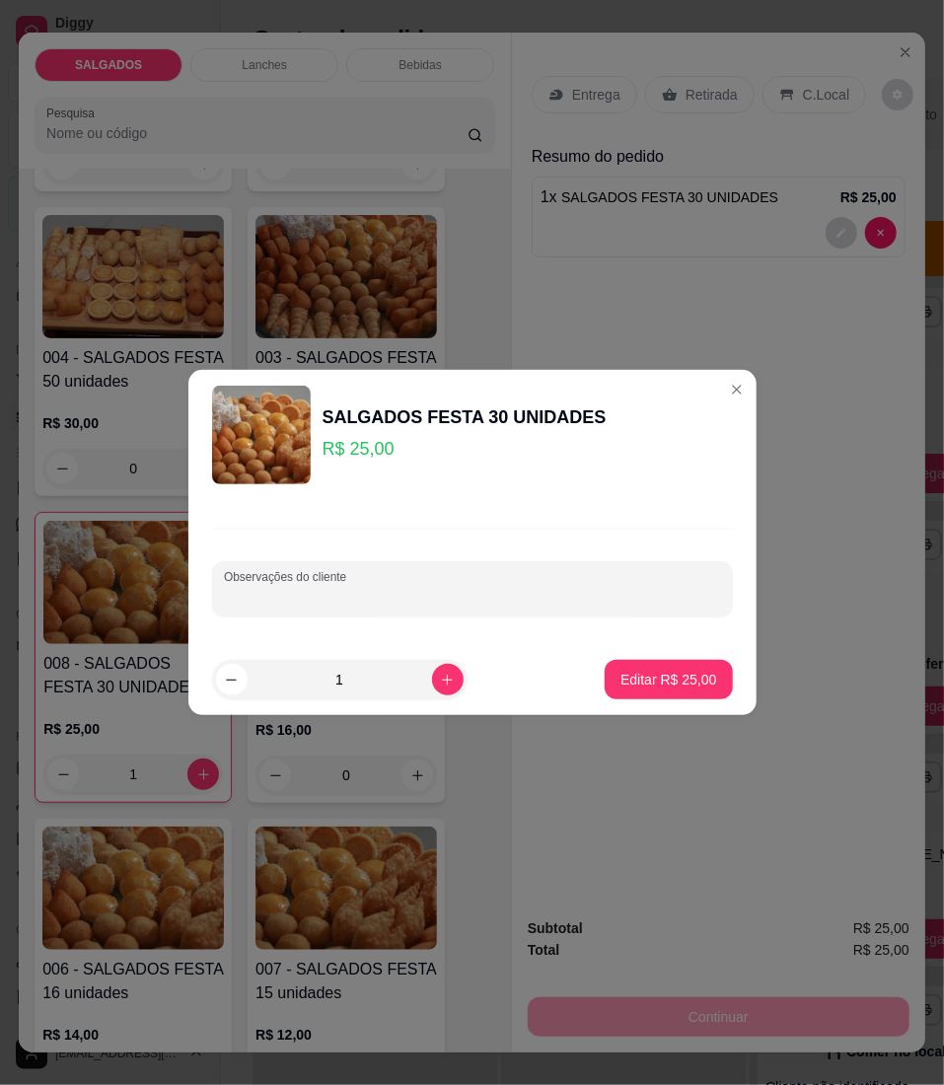
paste input "Coxinha Canudos e pastéis"
type input "Coxinha Canudos e pastéis"
click at [671, 672] on p "Editar R$ 25,00" at bounding box center [669, 679] width 93 height 19
type input "0"
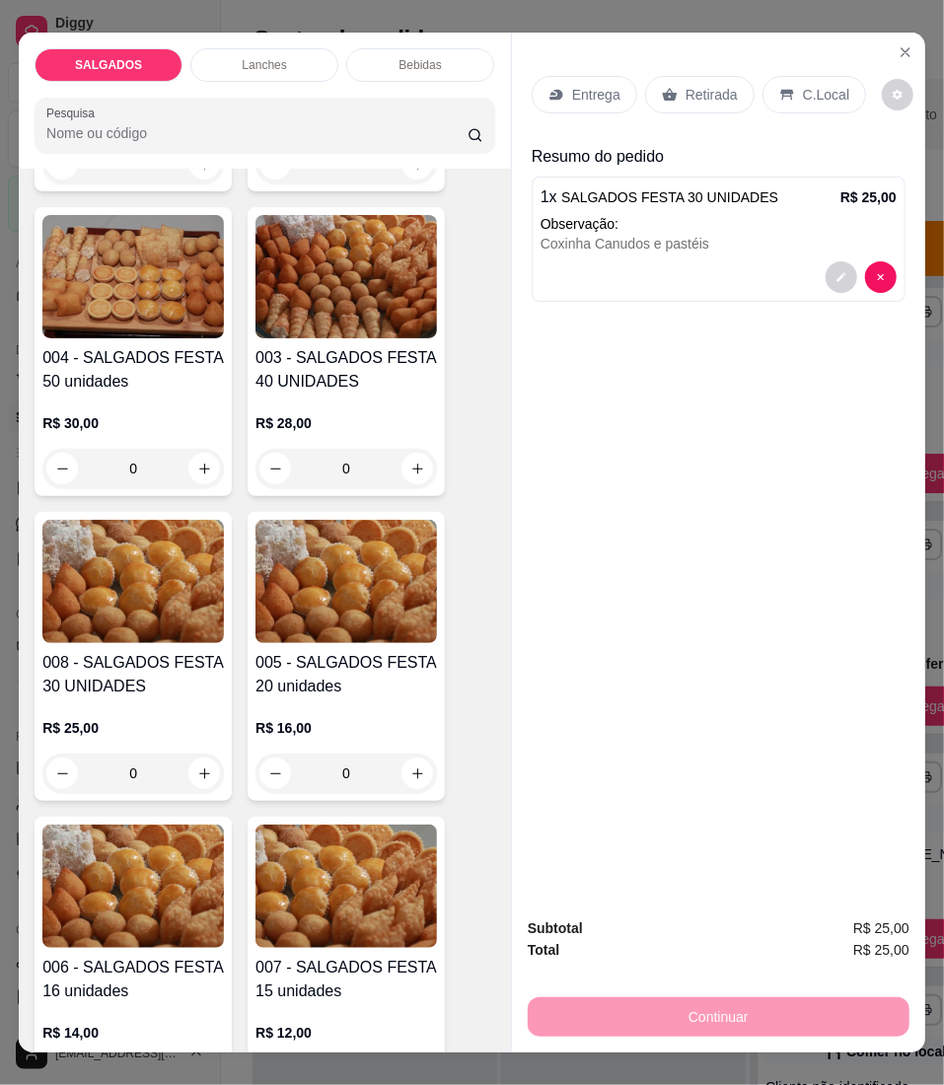
click at [617, 93] on div "Entrega" at bounding box center [585, 94] width 106 height 37
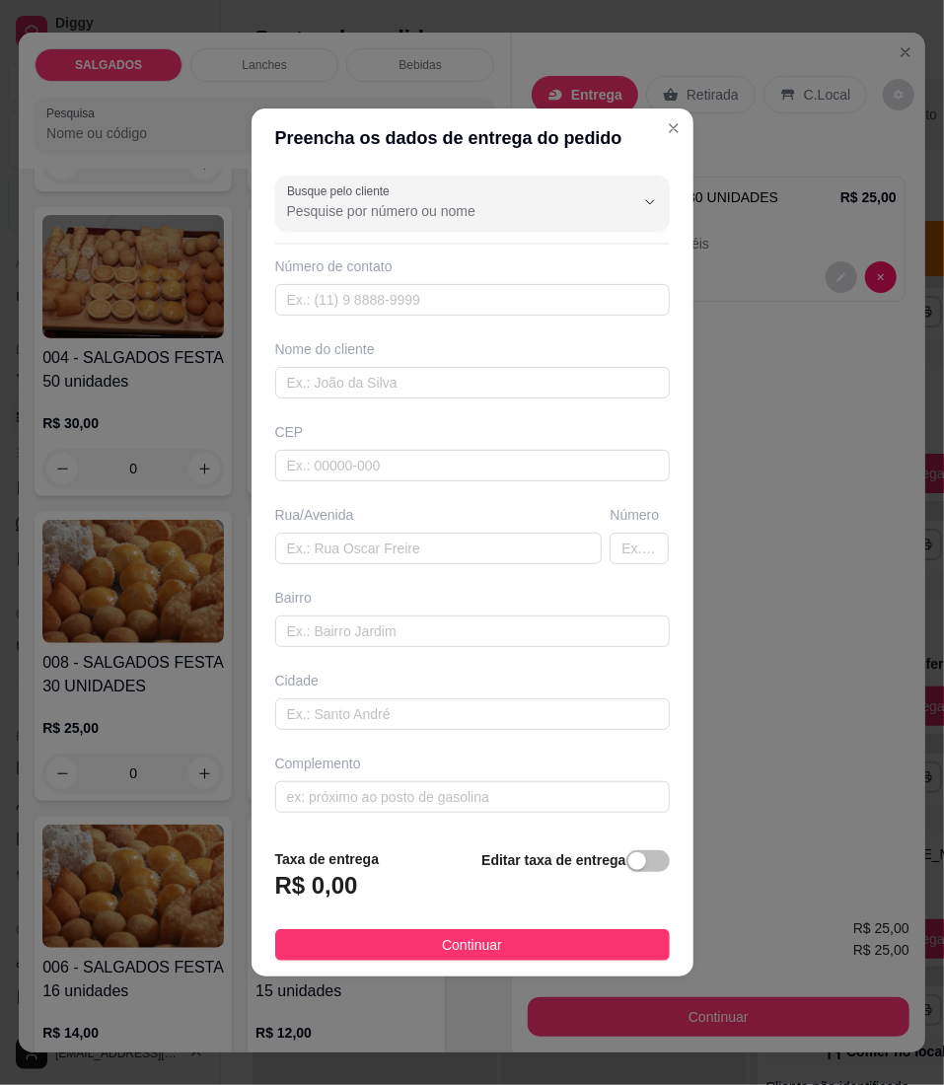
click at [450, 401] on div "Busque pelo cliente Número de contato Nome do cliente CEP Rua/[GEOGRAPHIC_DATA]" at bounding box center [473, 500] width 442 height 665
click at [380, 375] on input "text" at bounding box center [472, 383] width 395 height 32
click at [430, 396] on input "text" at bounding box center [472, 383] width 395 height 32
paste input "Nailma Nery"
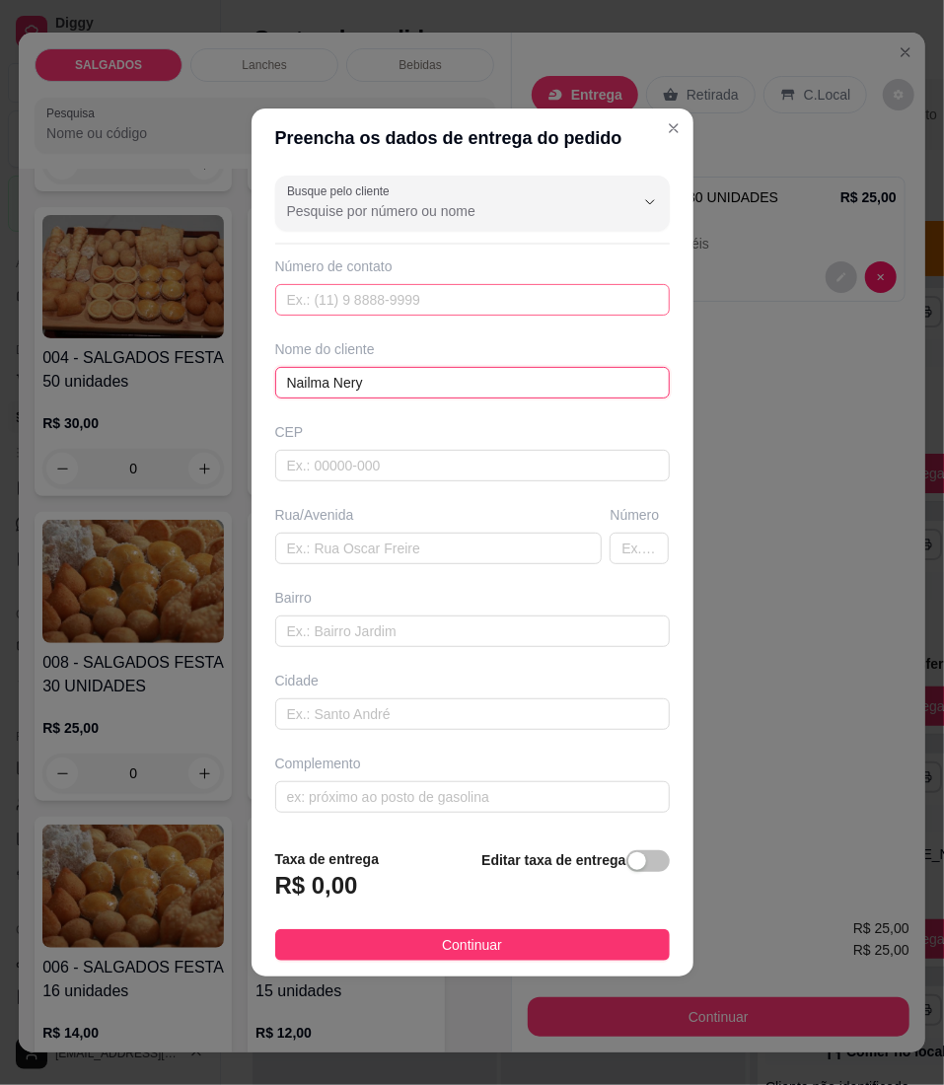
type input "Nailma Nery"
click at [489, 302] on input "text" at bounding box center [472, 300] width 395 height 32
click at [534, 301] on input "text" at bounding box center [472, 300] width 395 height 32
paste input "[PHONE_NUMBER]"
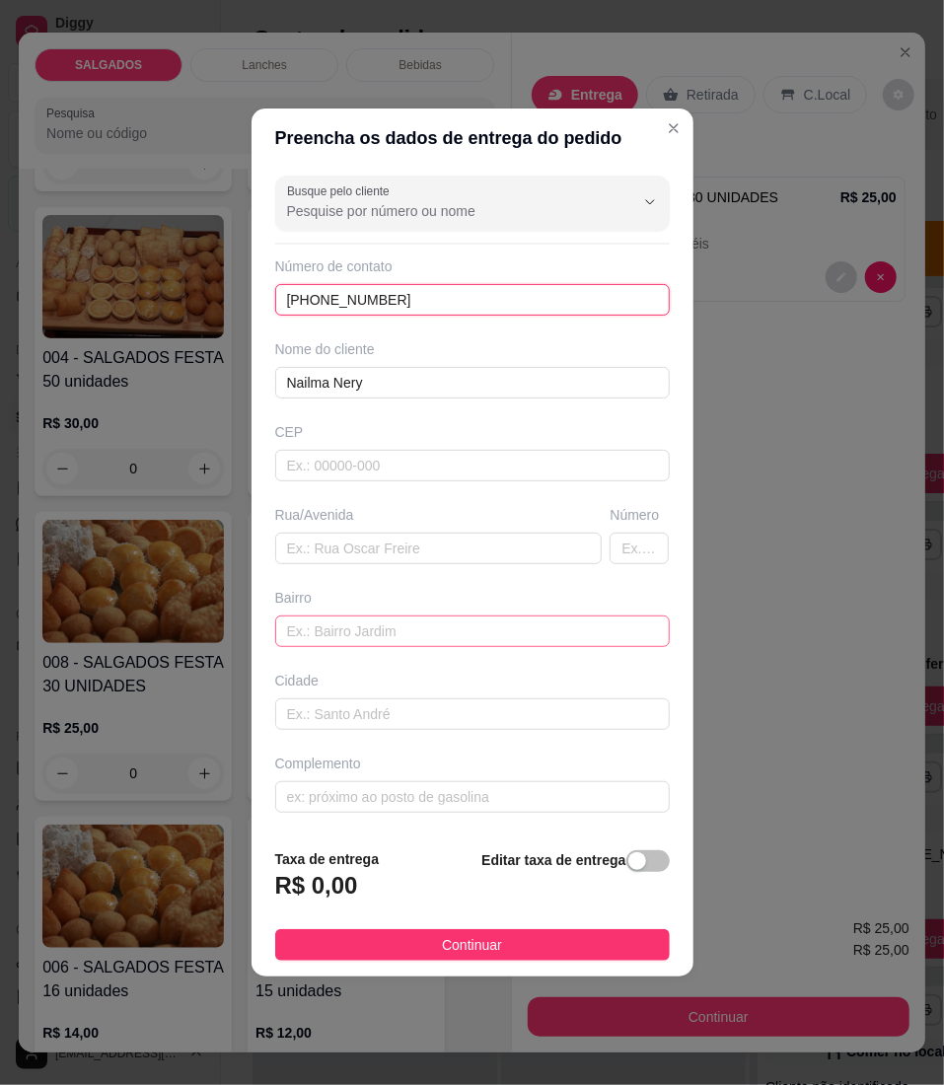
type input "[PHONE_NUMBER]"
click at [347, 637] on input "text" at bounding box center [472, 632] width 395 height 32
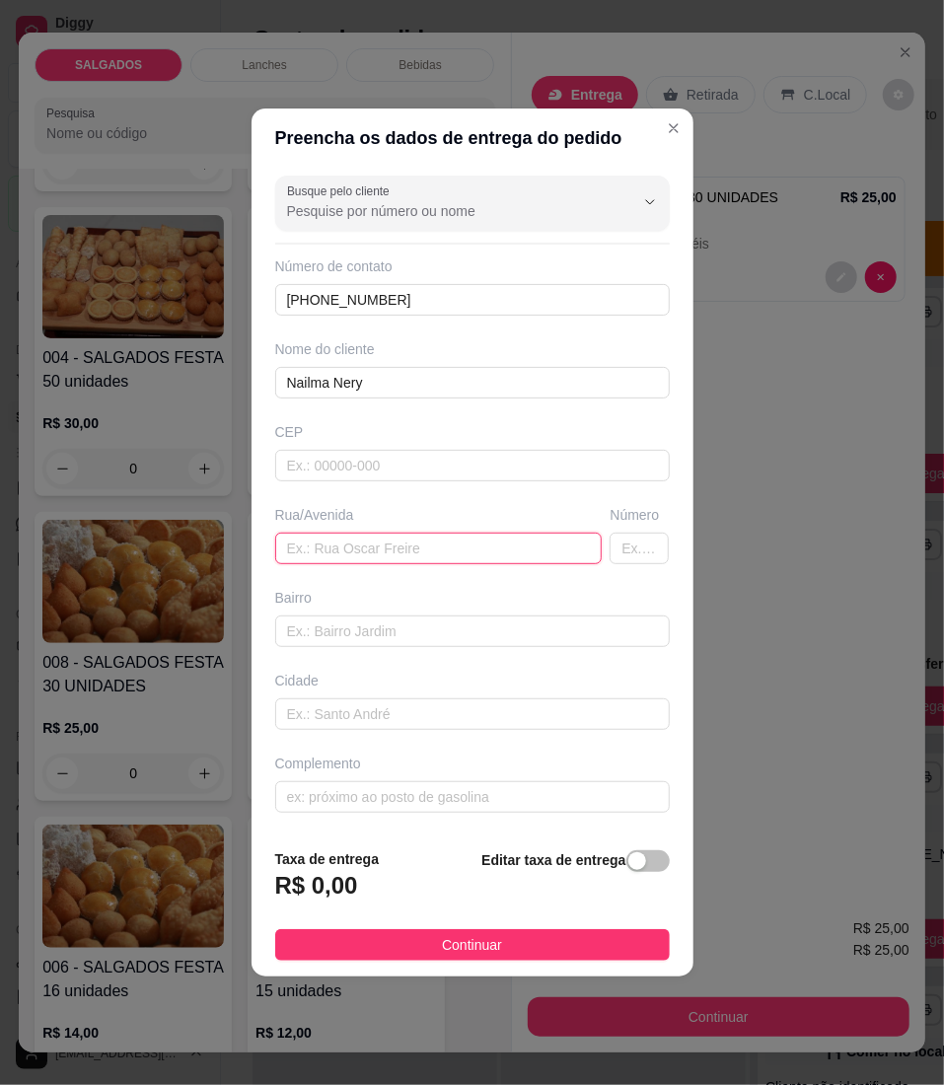
click at [368, 554] on input "text" at bounding box center [439, 549] width 328 height 32
paste input "Em frente a delegacia Cartão"
click at [483, 562] on input "Em frente a delegacia" at bounding box center [439, 549] width 328 height 32
paste input "85 frente a delegacia civil Ao lado da casa de [PERSON_NAME]"
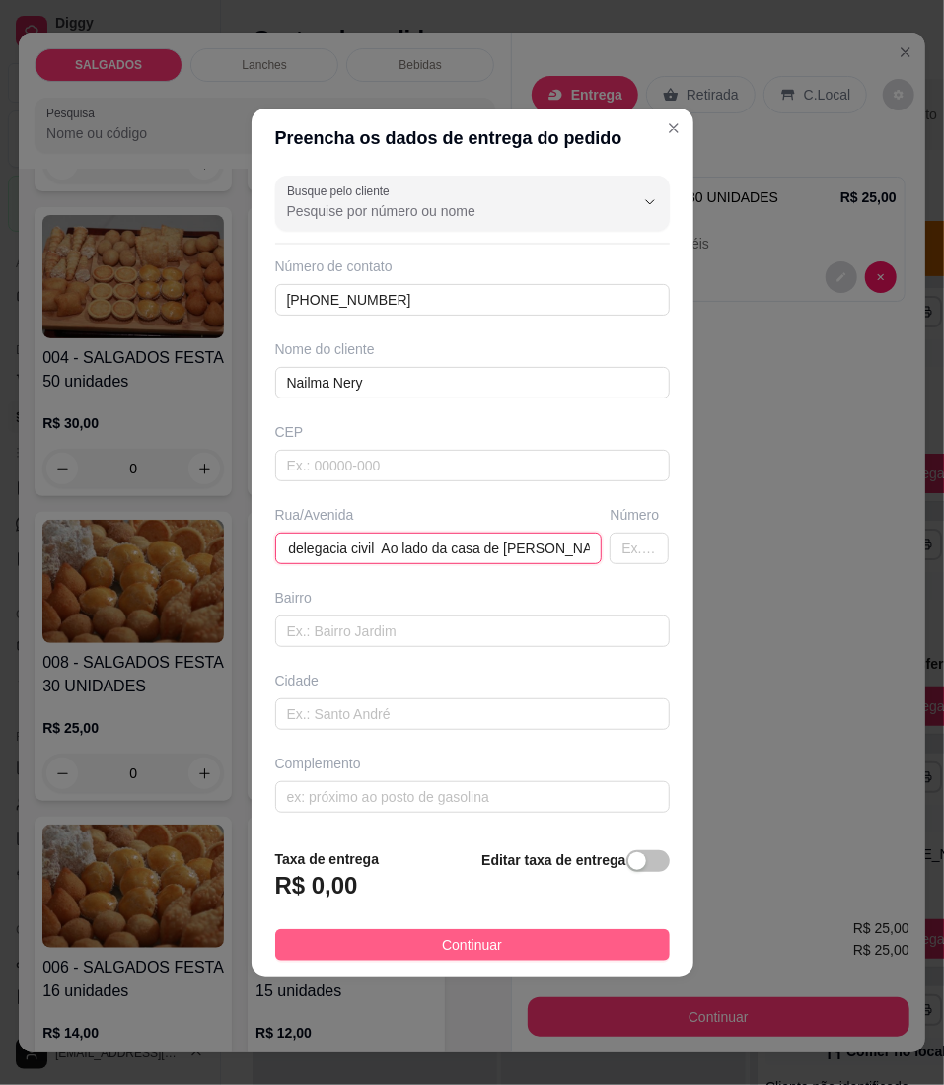
type input "Em frente a delegacia 85 frente a delegacia civil Ao lado da casa de [PERSON_NA…"
click at [367, 936] on button "Continuar" at bounding box center [472, 945] width 395 height 32
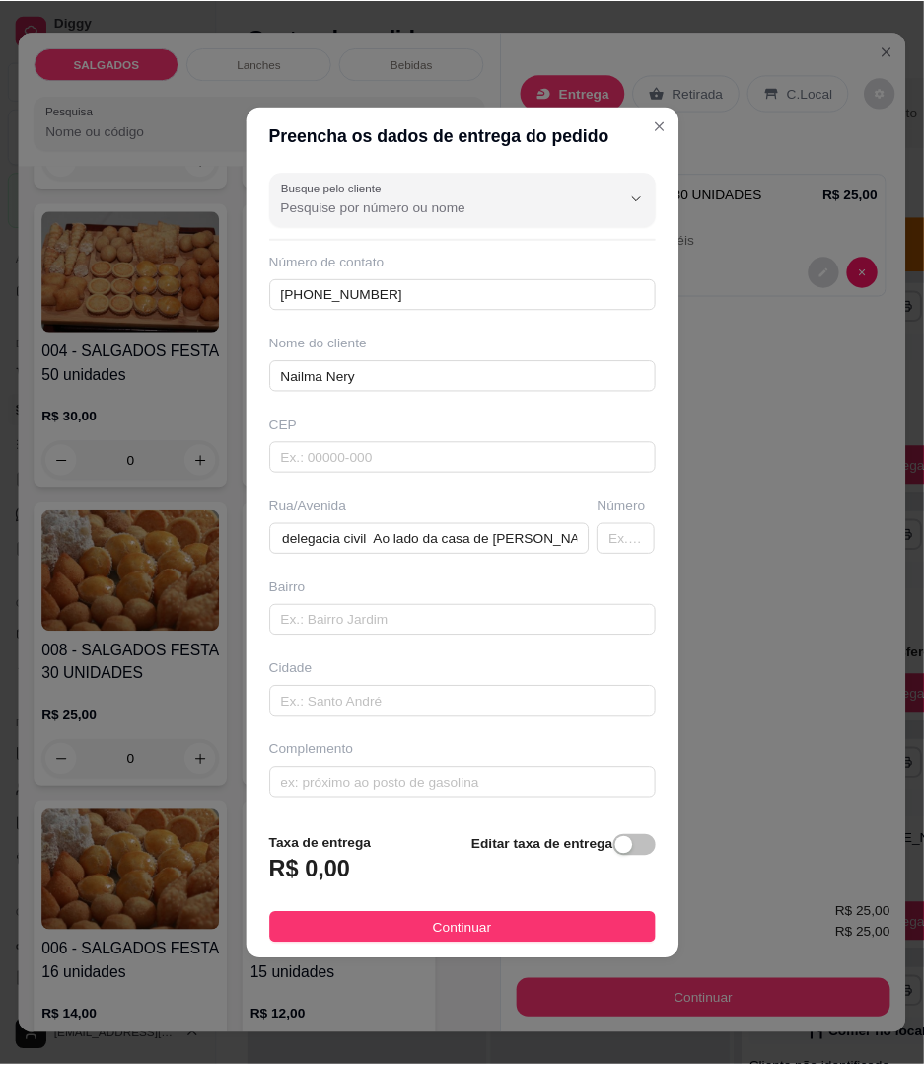
scroll to position [0, 0]
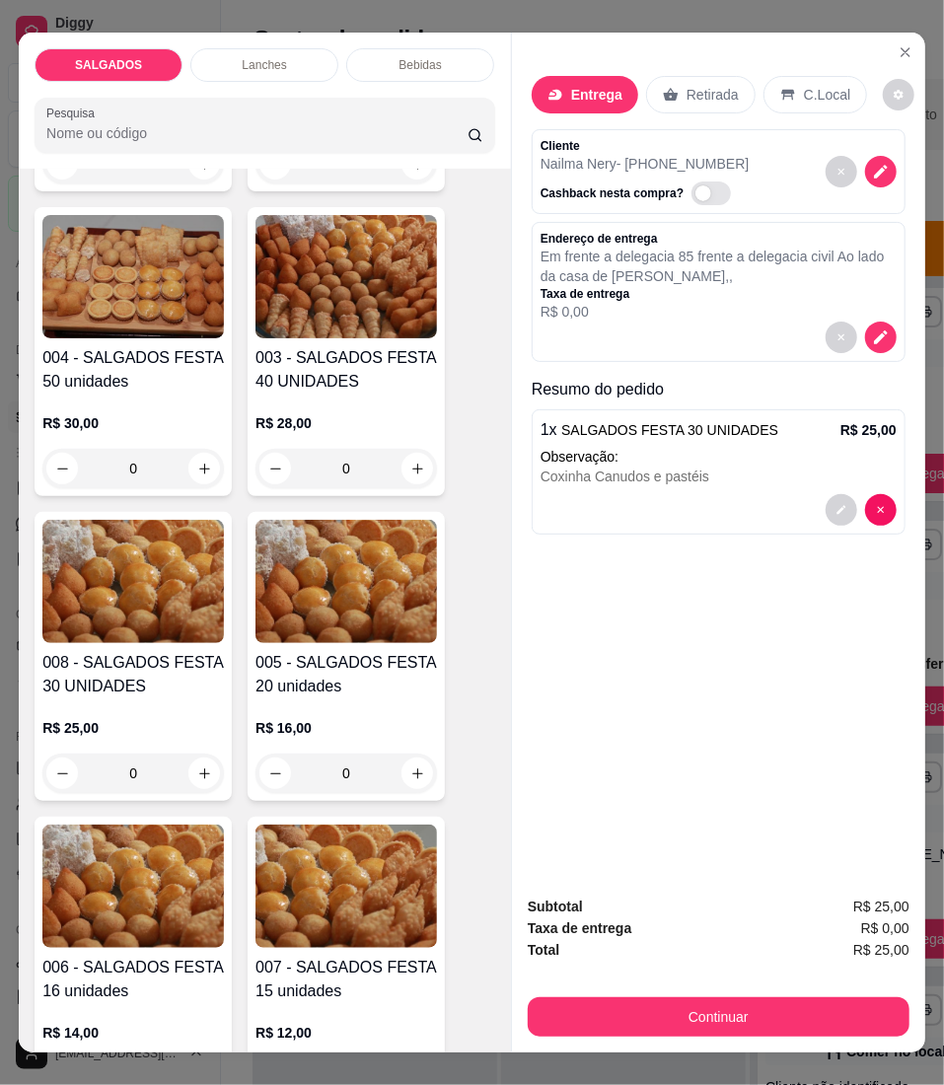
click at [627, 1030] on div "Subtotal R$ 25,00 Taxa de entrega R$ 0,00 Total R$ 25,00 Continuar" at bounding box center [718, 966] width 413 height 173
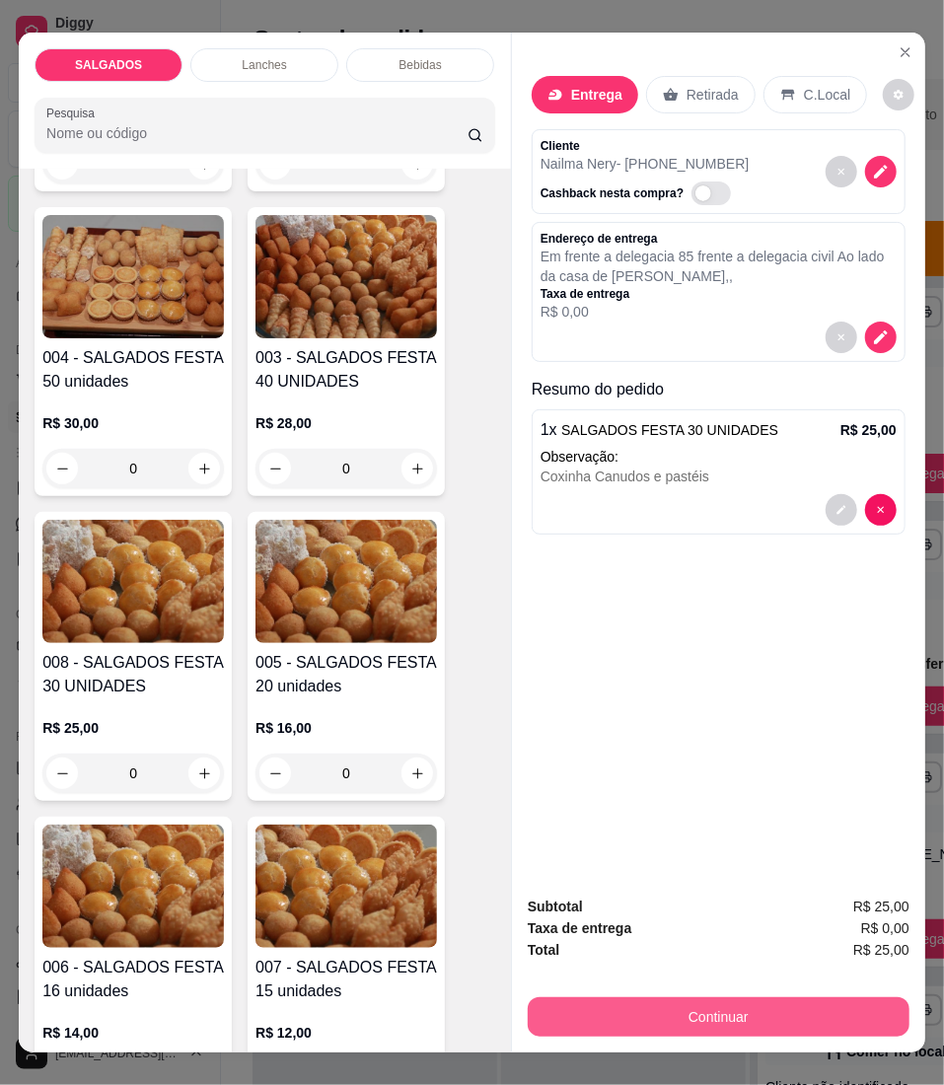
click at [649, 1014] on button "Continuar" at bounding box center [719, 1016] width 382 height 39
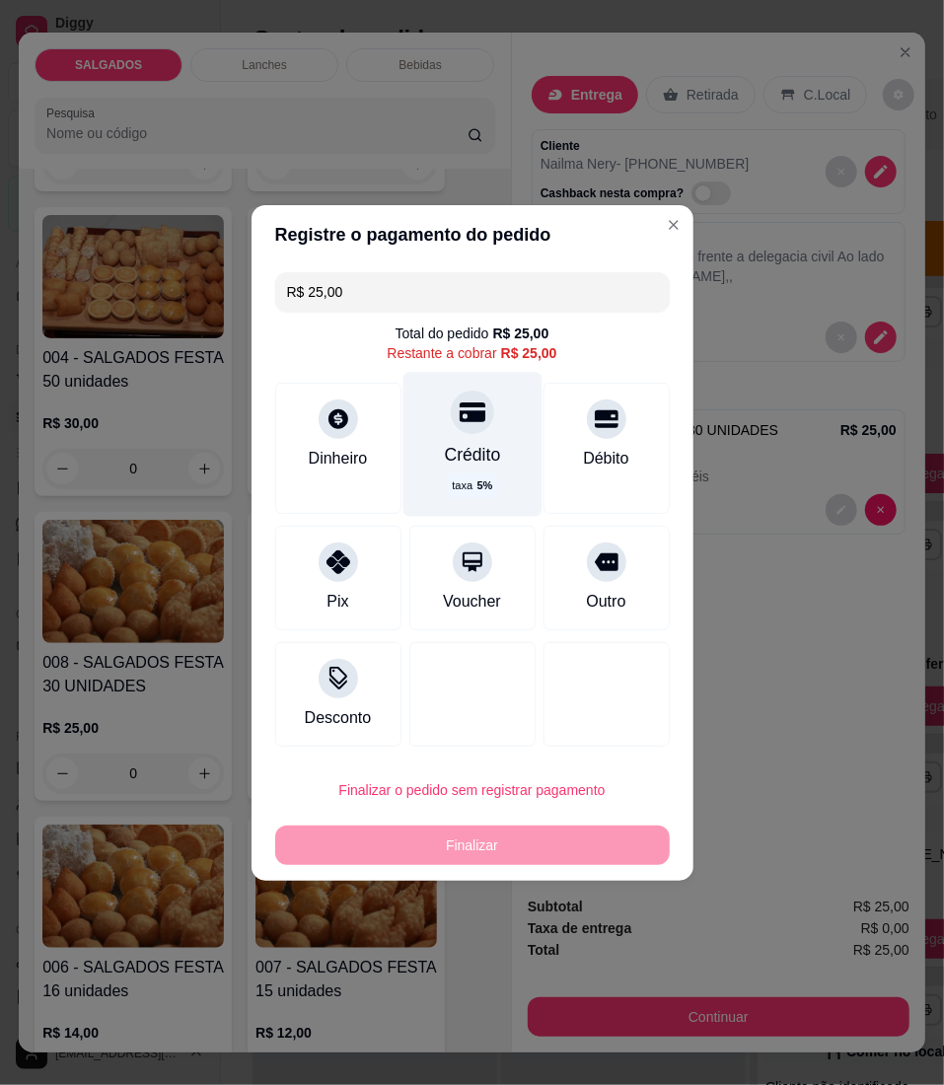
click at [426, 442] on div "Crédito taxa 5 %" at bounding box center [472, 444] width 139 height 144
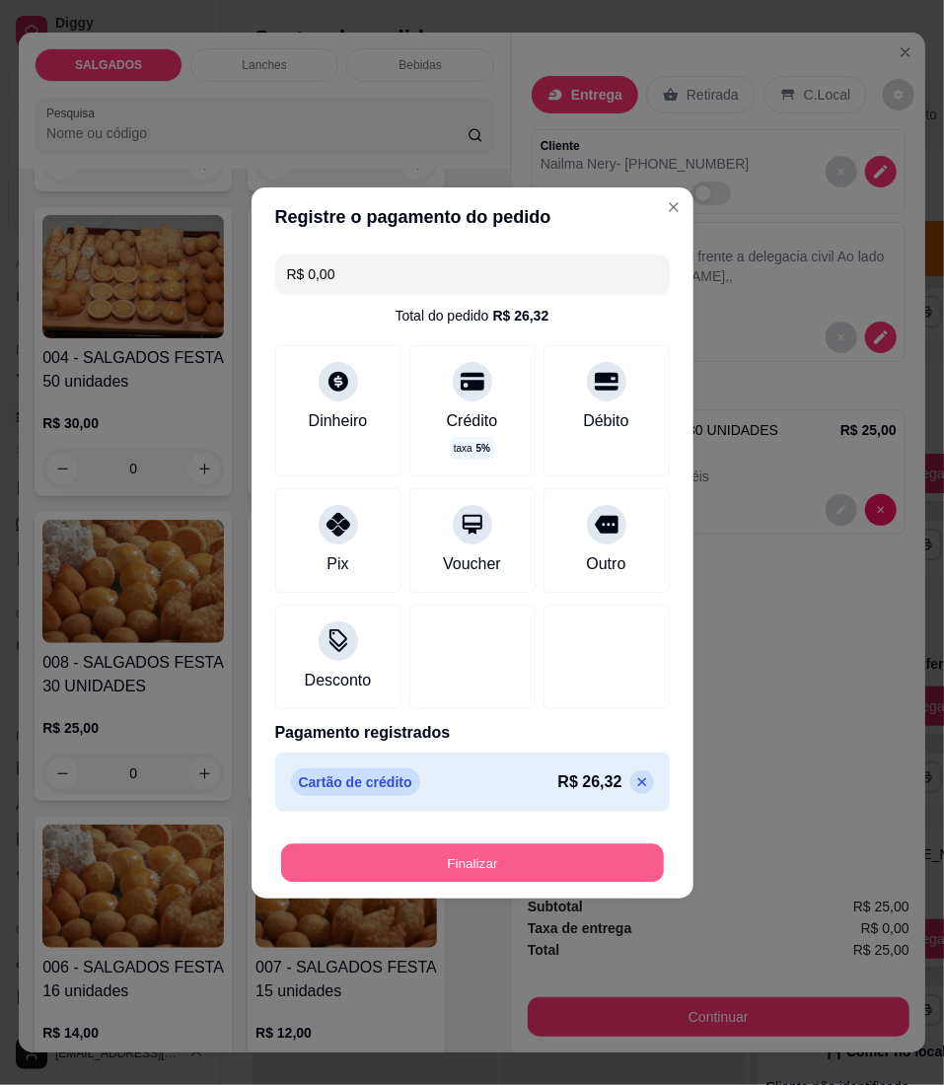
click at [357, 873] on button "Finalizar" at bounding box center [472, 863] width 383 height 38
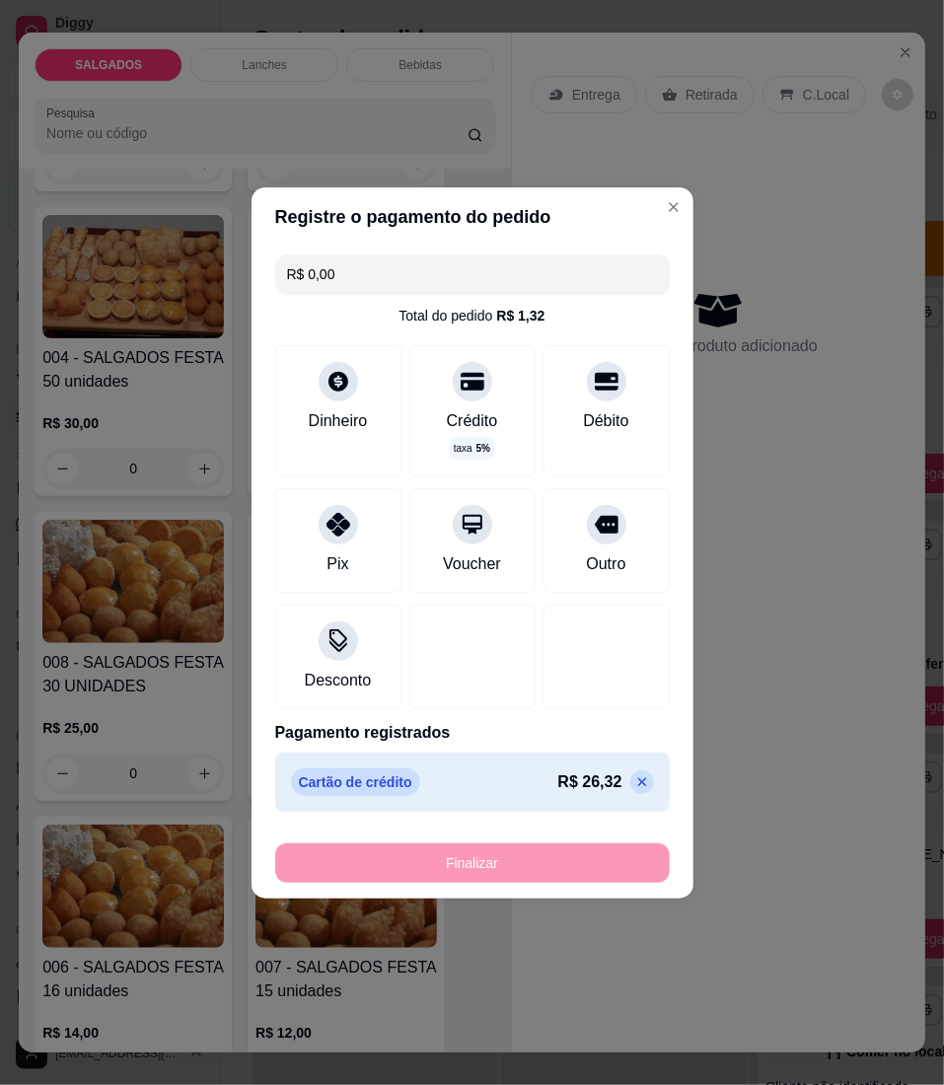
type input "-R$ 25,00"
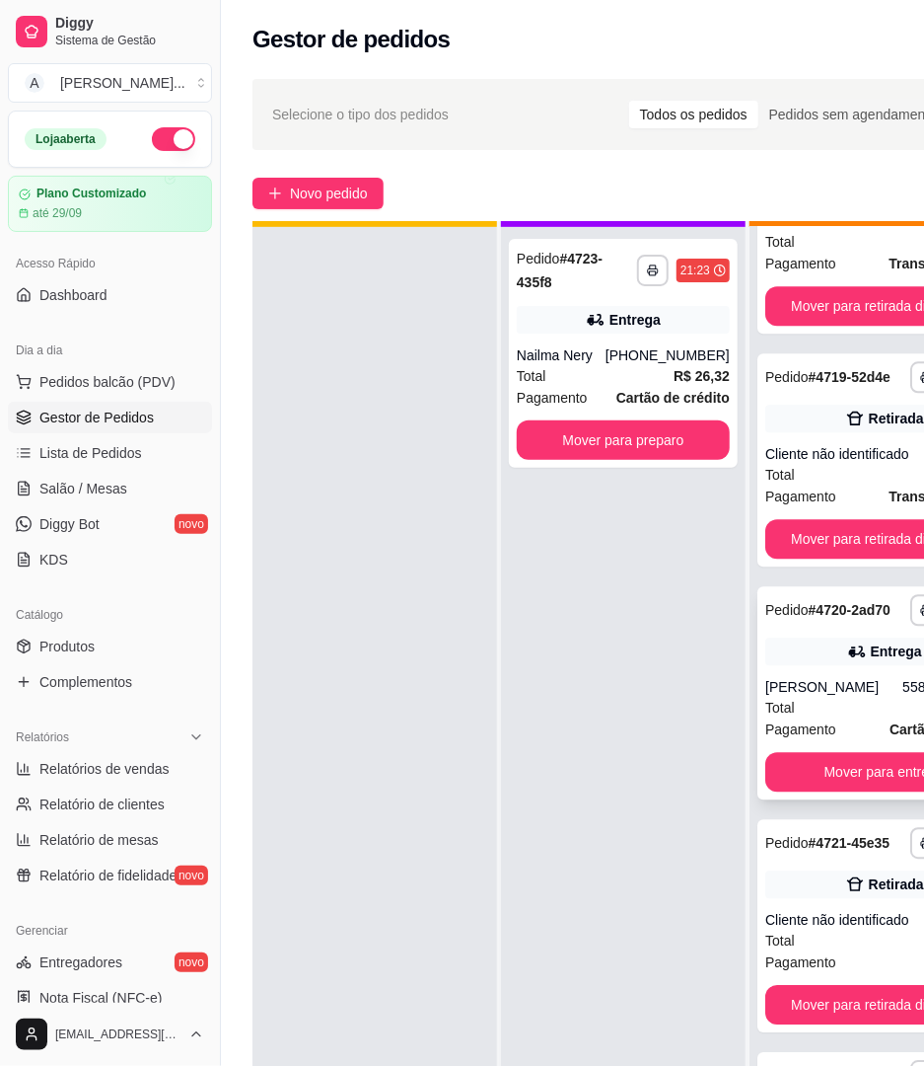
scroll to position [75, 0]
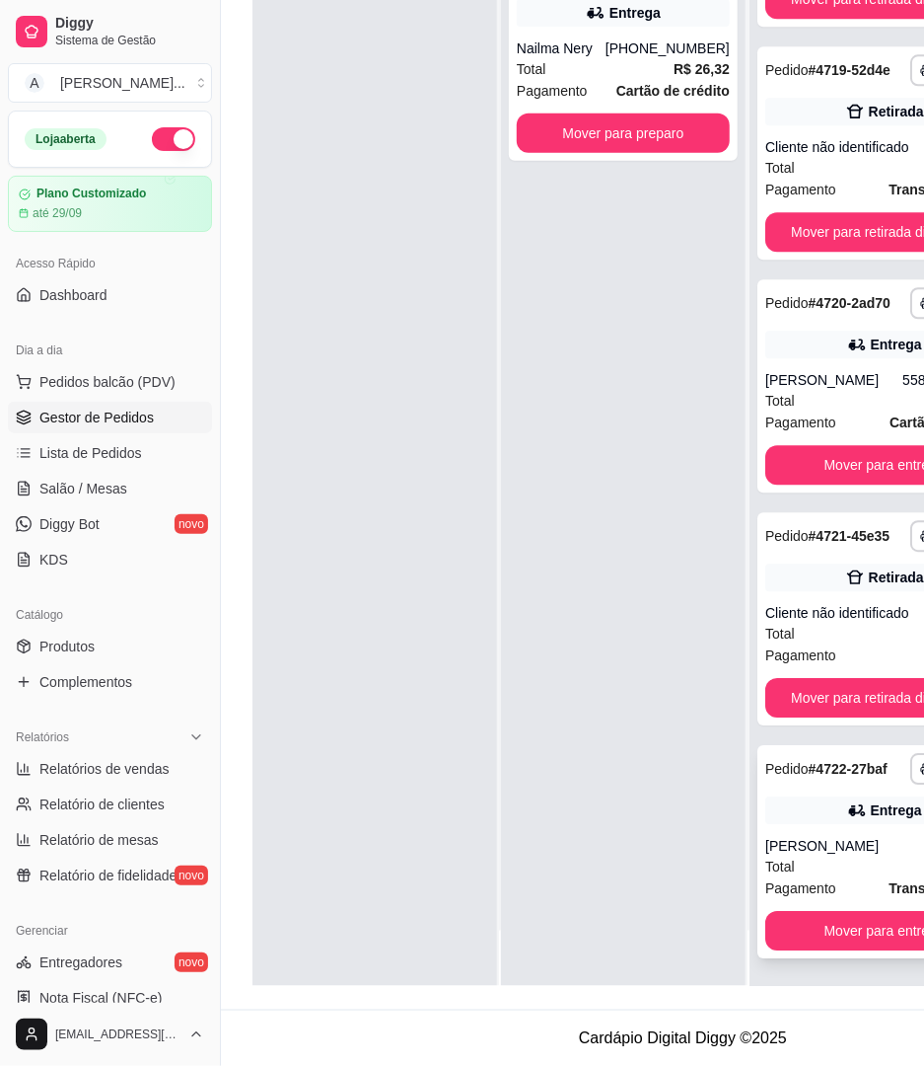
click at [871, 800] on div "Entrega" at bounding box center [896, 810] width 51 height 20
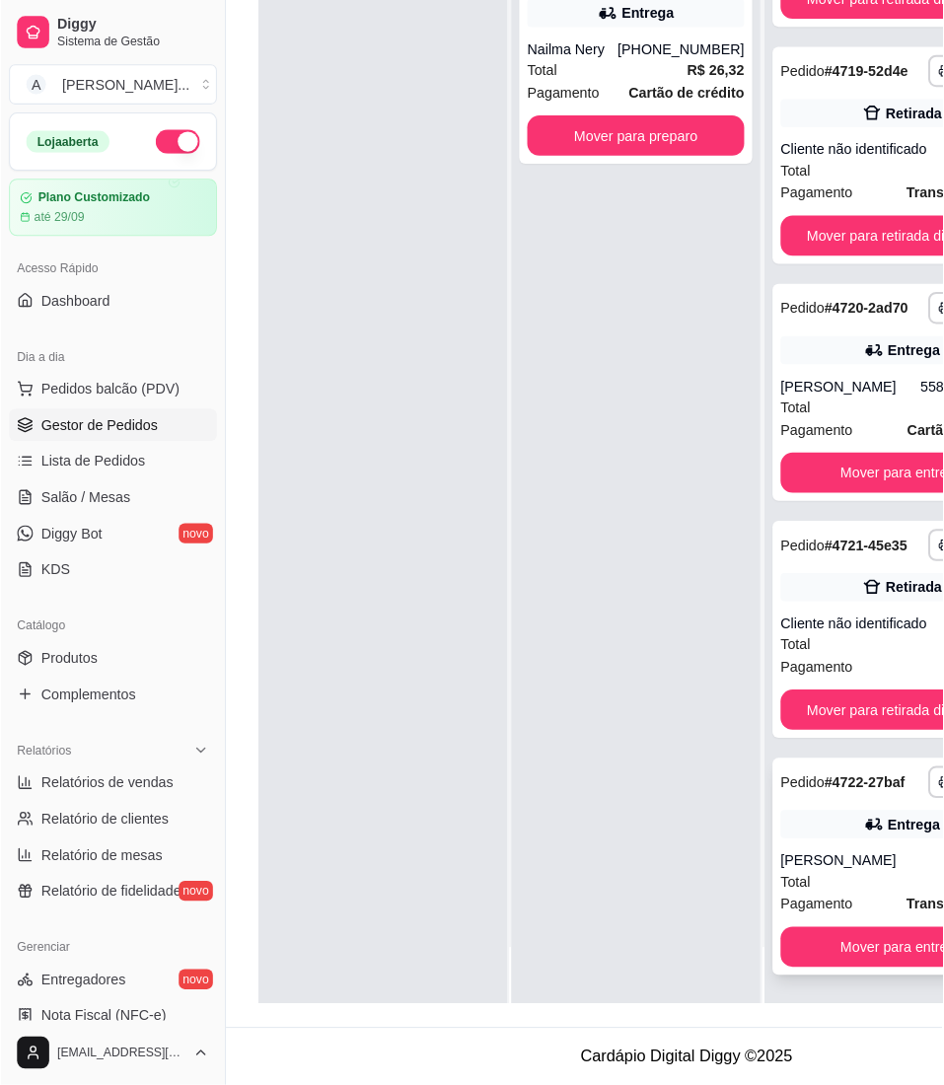
scroll to position [301, 0]
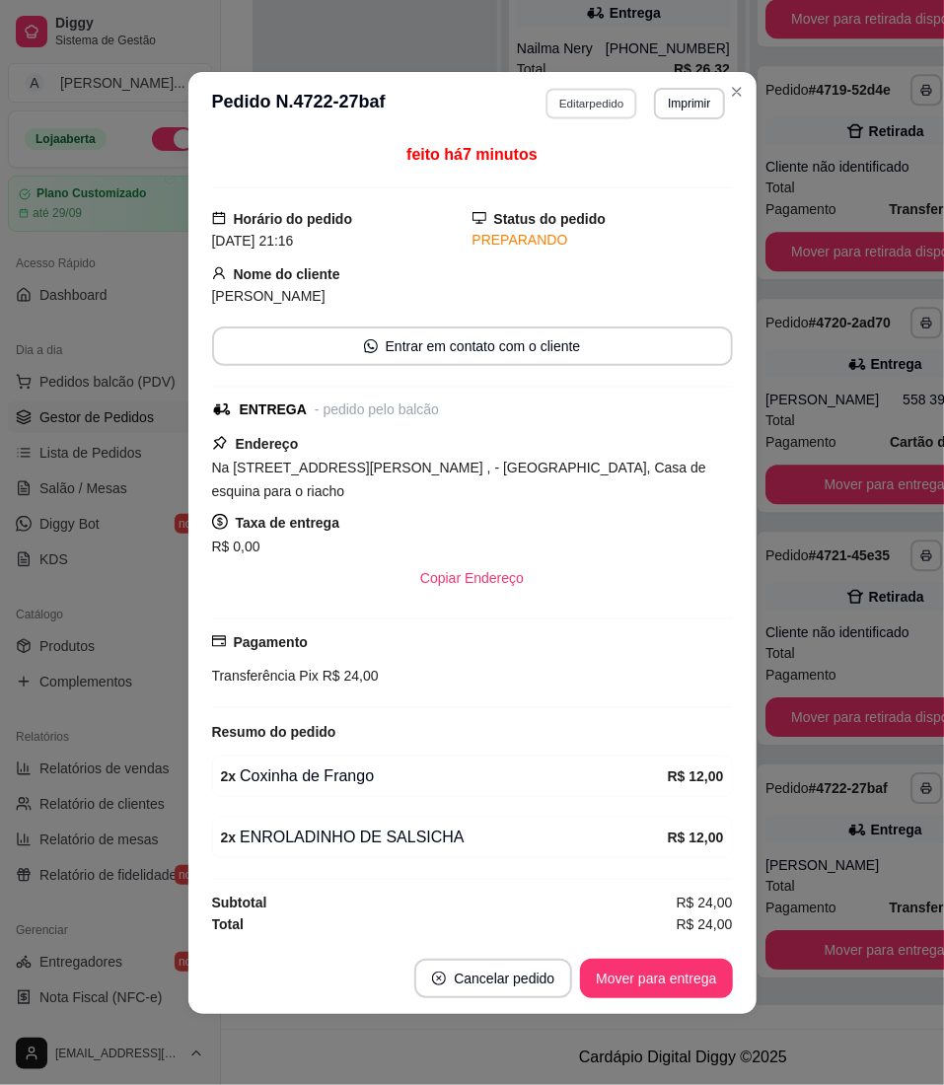
click at [601, 99] on button "Editar pedido" at bounding box center [592, 103] width 92 height 31
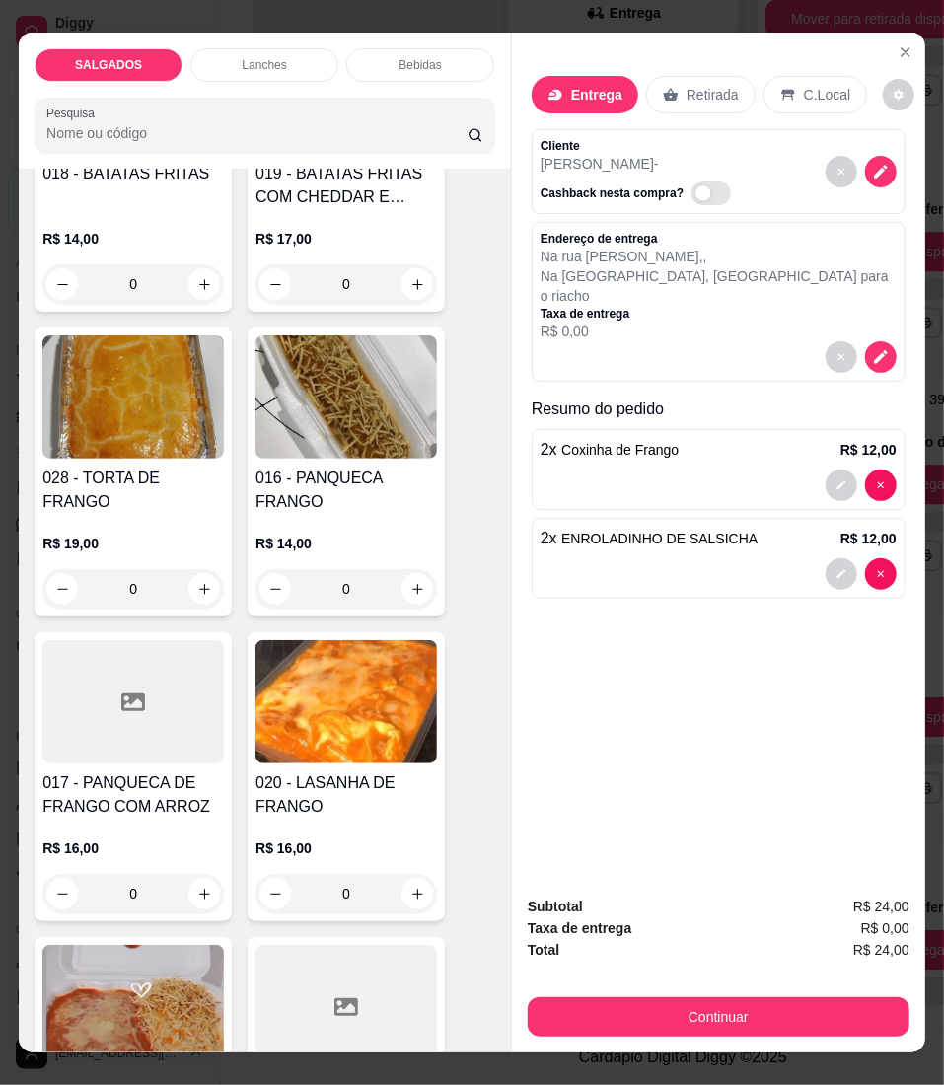
scroll to position [4604, 0]
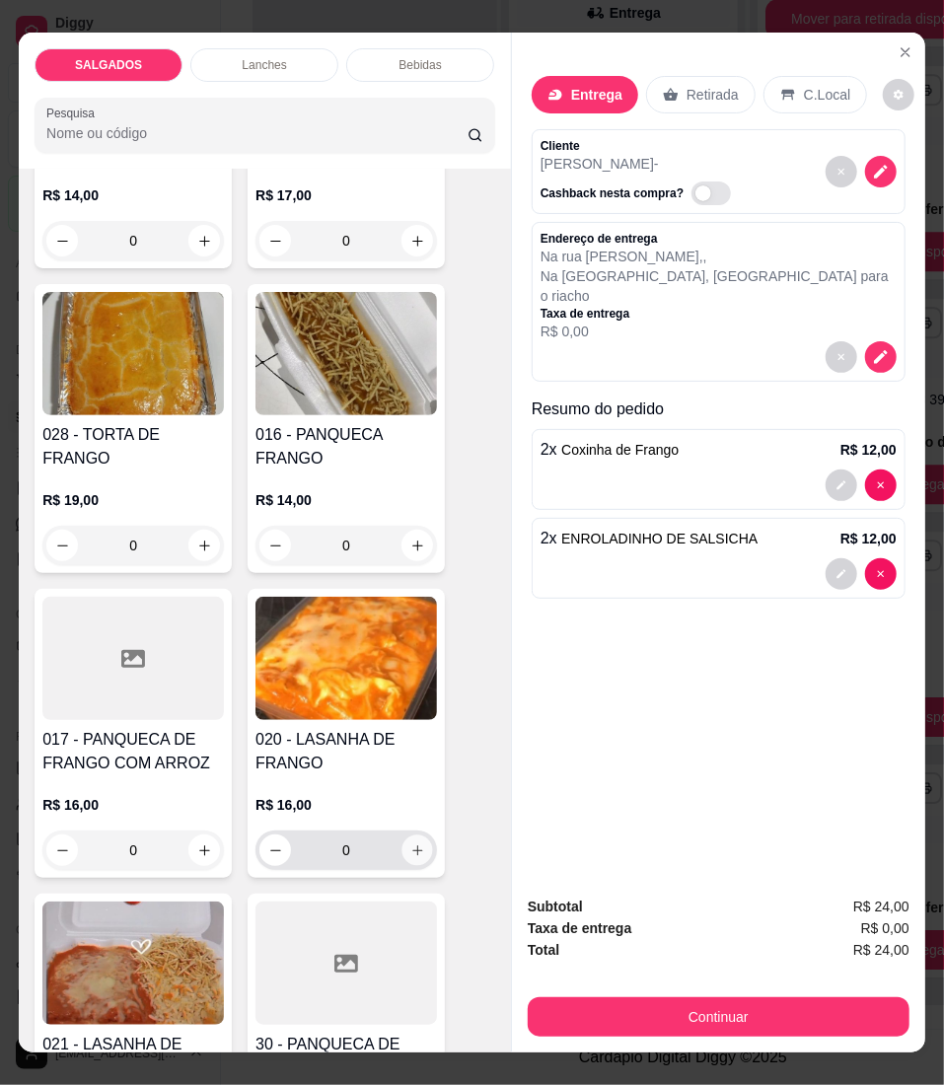
click at [410, 835] on button "increase-product-quantity" at bounding box center [418, 850] width 31 height 31
type input "1"
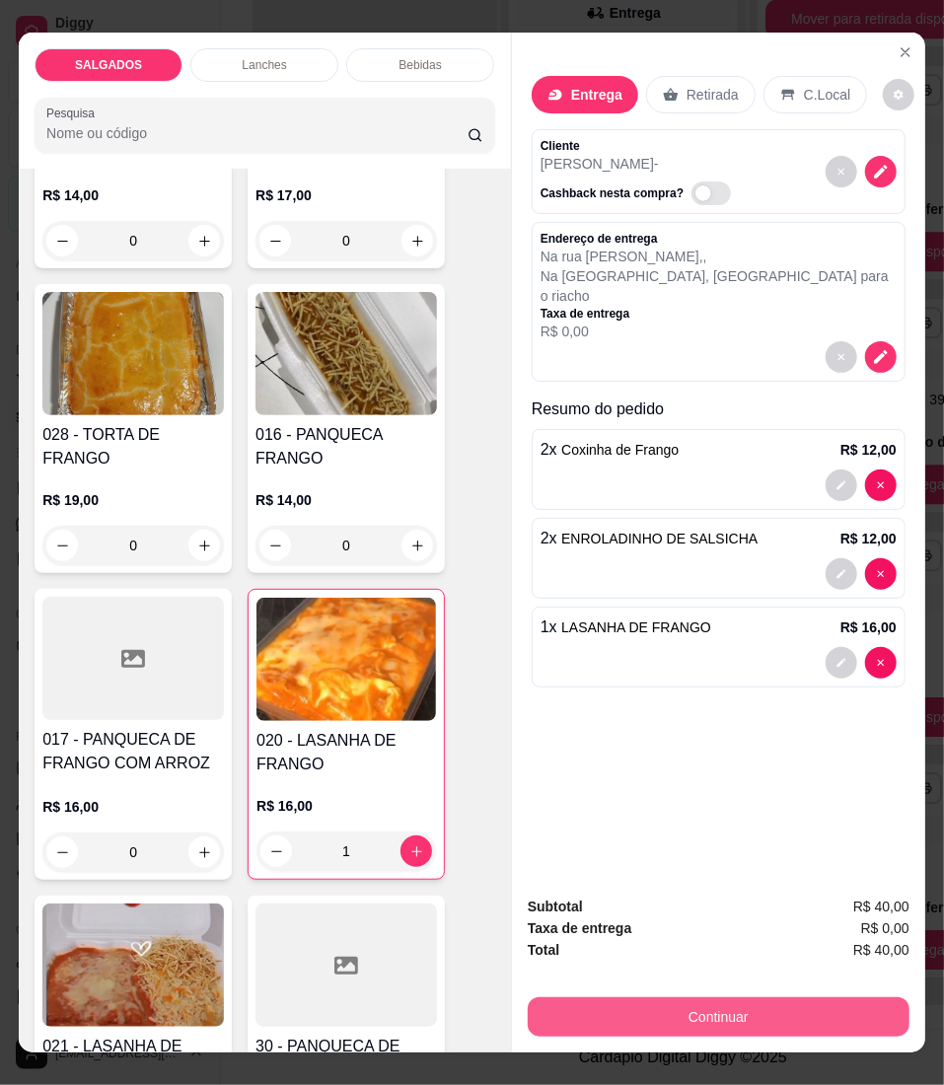
click at [803, 1015] on button "Continuar" at bounding box center [719, 1016] width 382 height 39
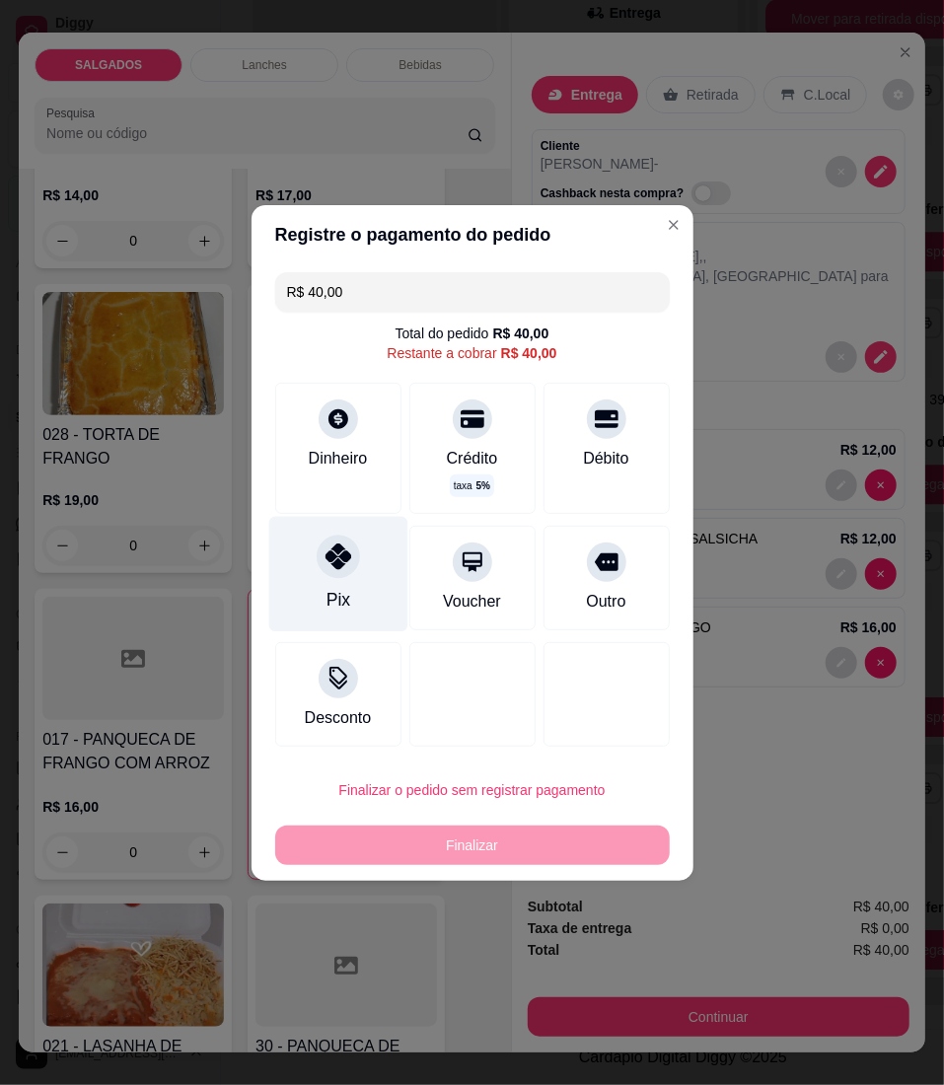
click at [359, 574] on div "Pix" at bounding box center [337, 573] width 139 height 115
type input "R$ 0,00"
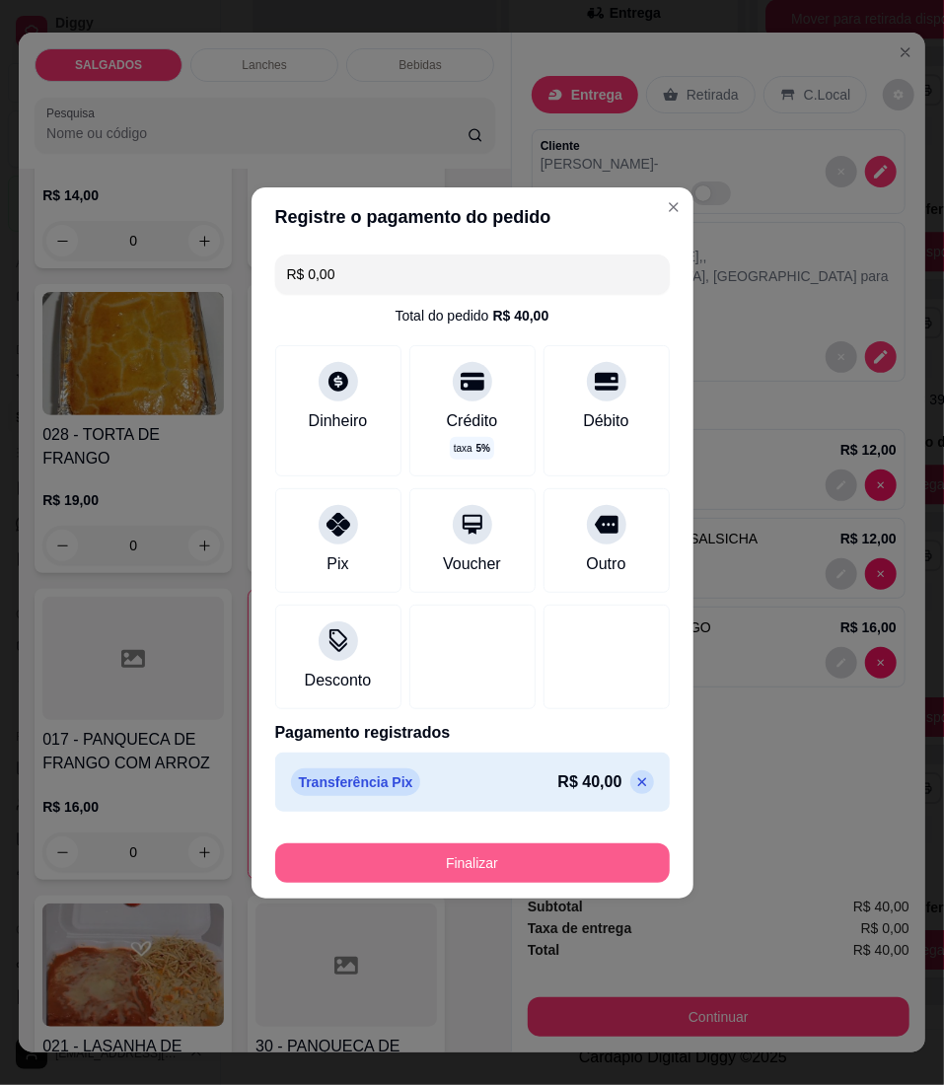
click at [403, 862] on button "Finalizar" at bounding box center [472, 863] width 395 height 39
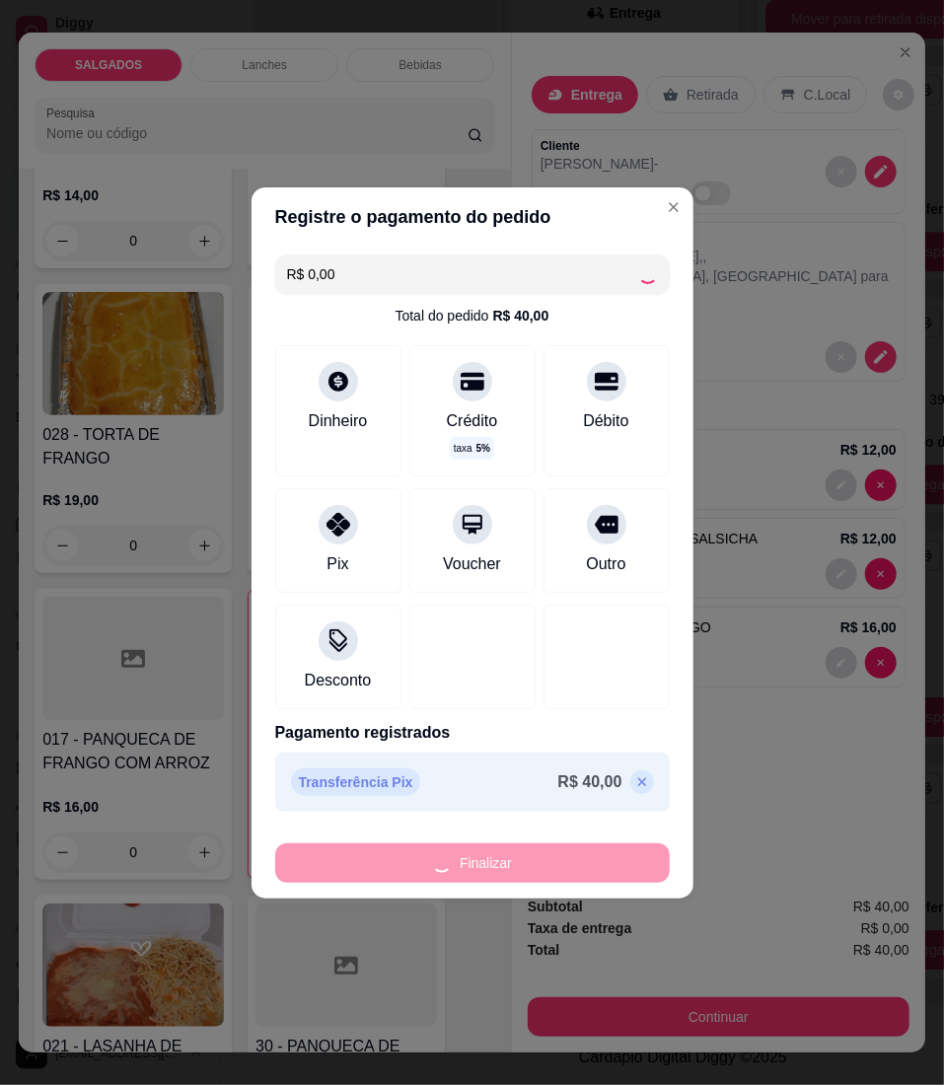
type input "0"
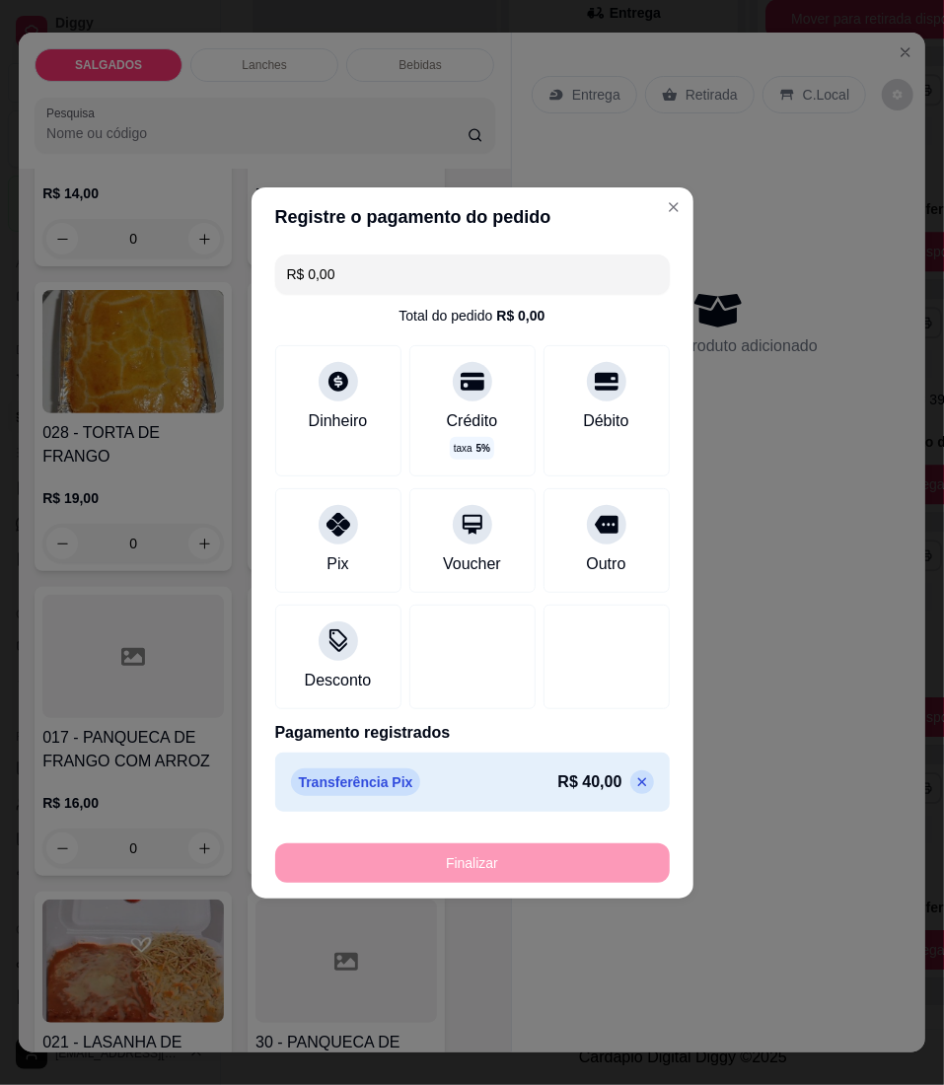
type input "-R$ 40,00"
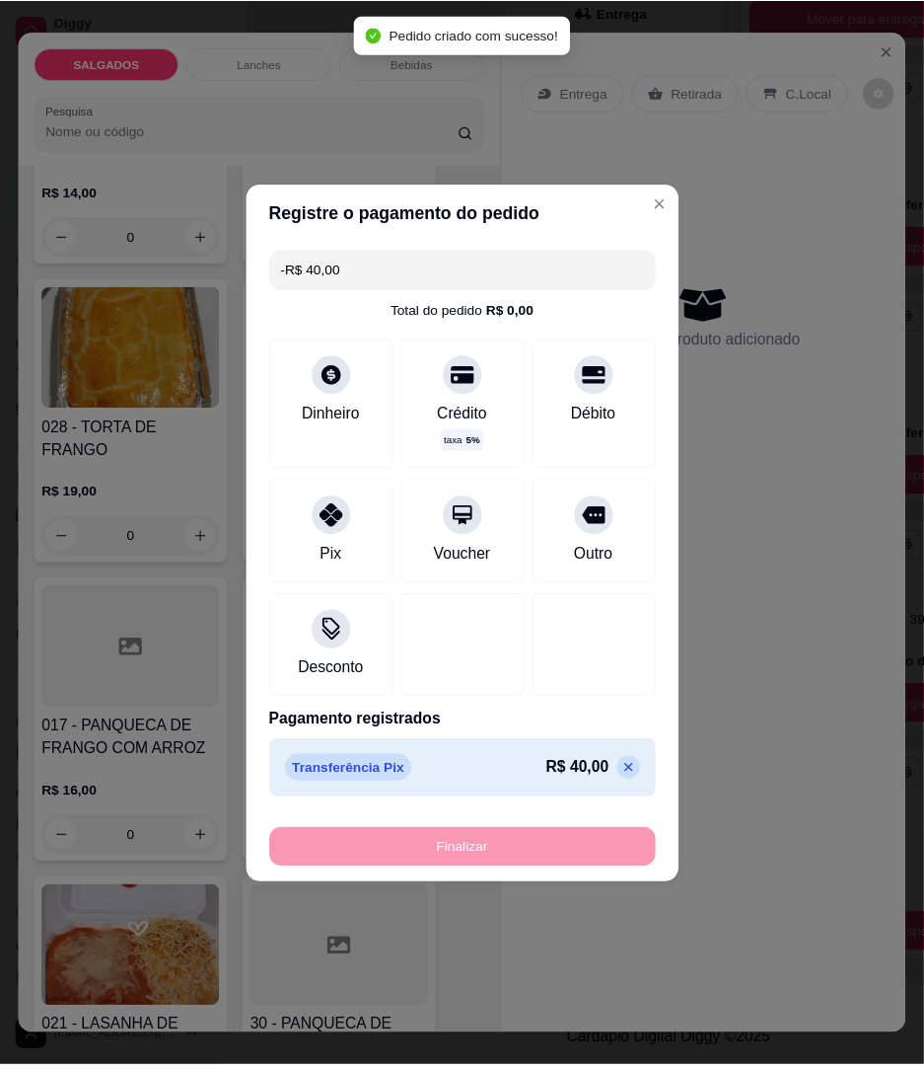
scroll to position [1564, 0]
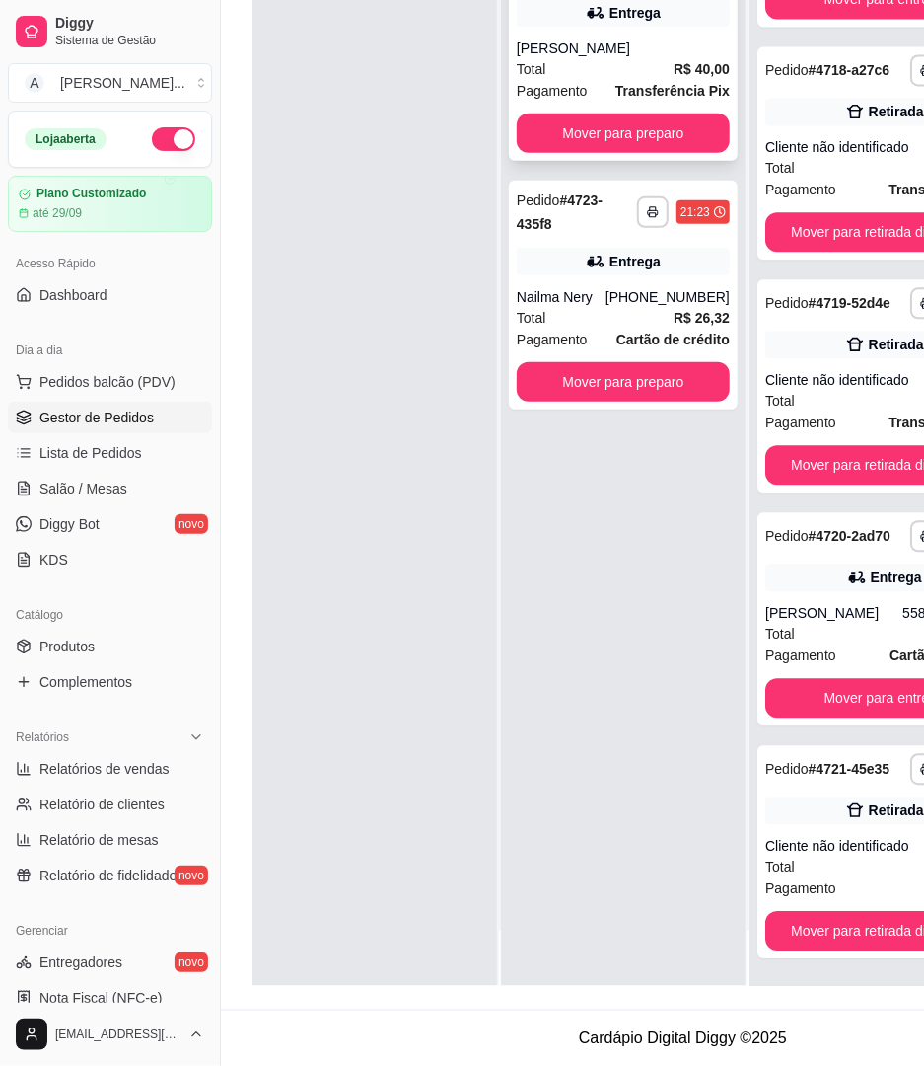
click at [661, 132] on button "Mover para preparo" at bounding box center [623, 132] width 213 height 39
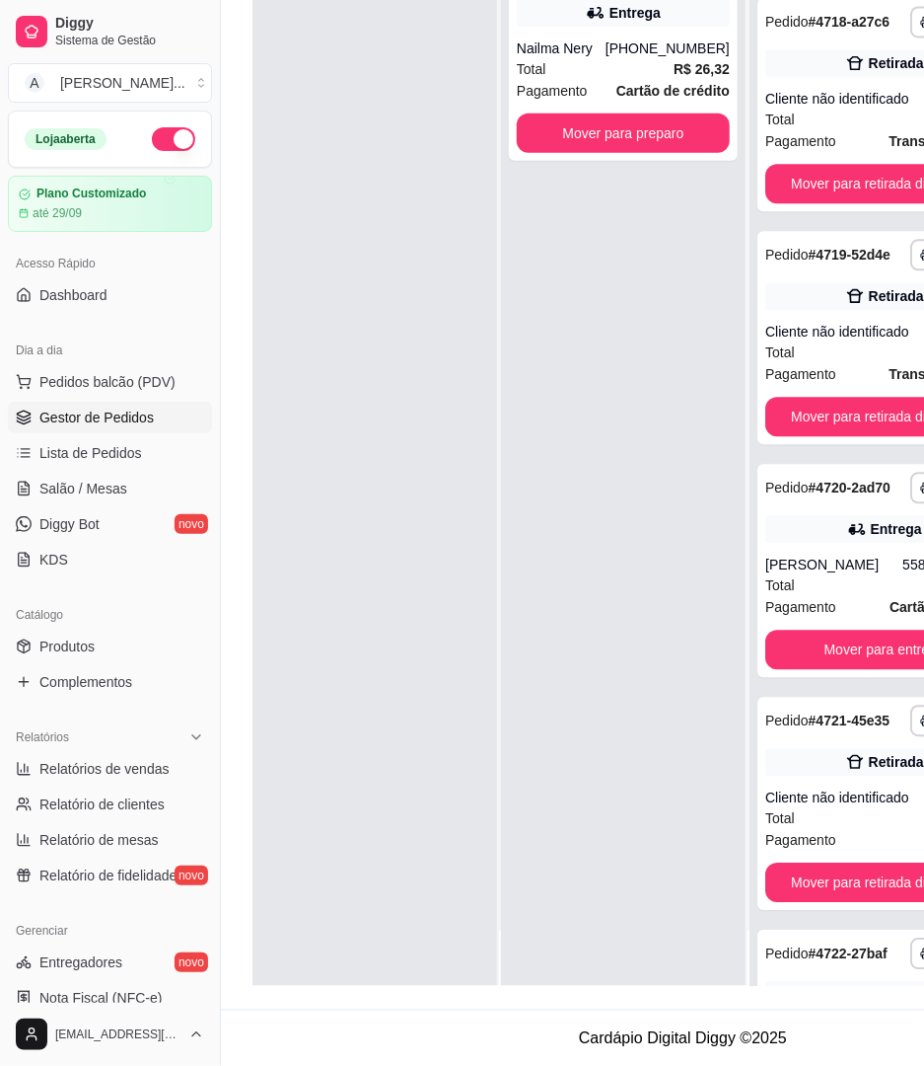
scroll to position [1797, 0]
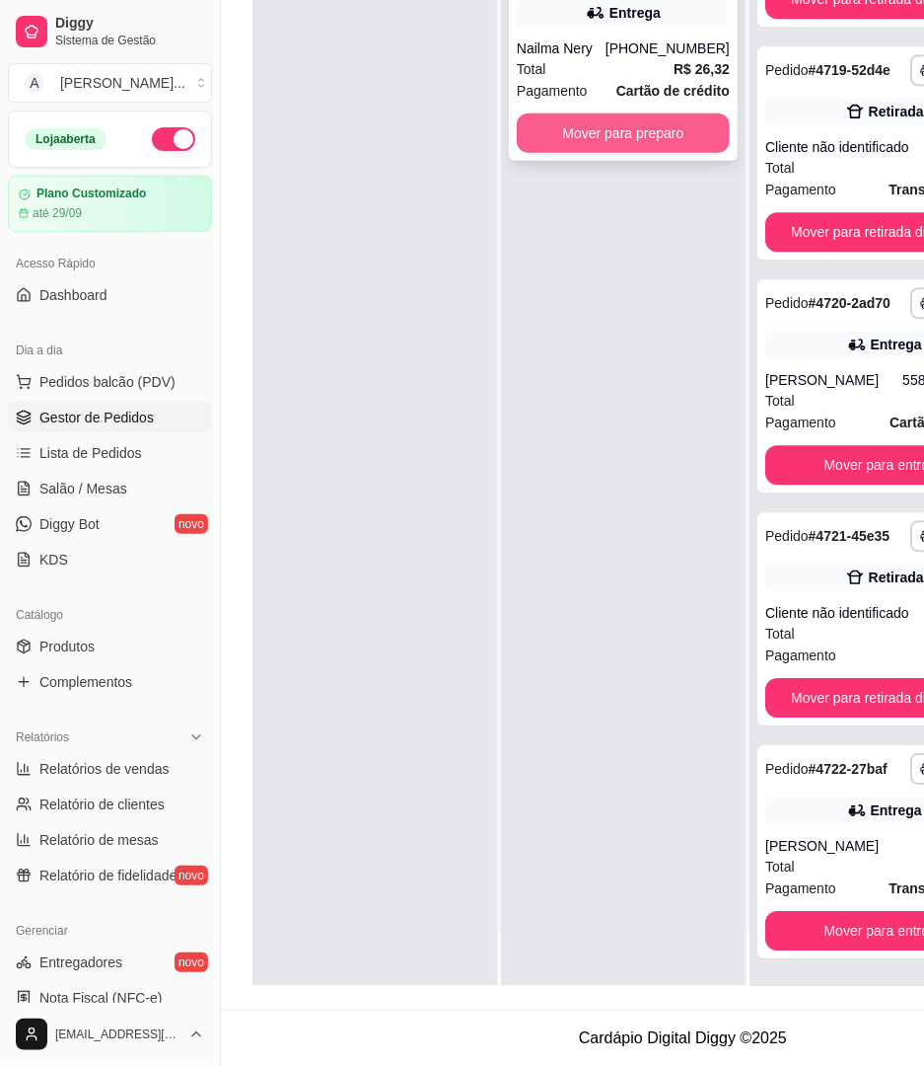
click at [659, 127] on button "Mover para preparo" at bounding box center [623, 132] width 213 height 39
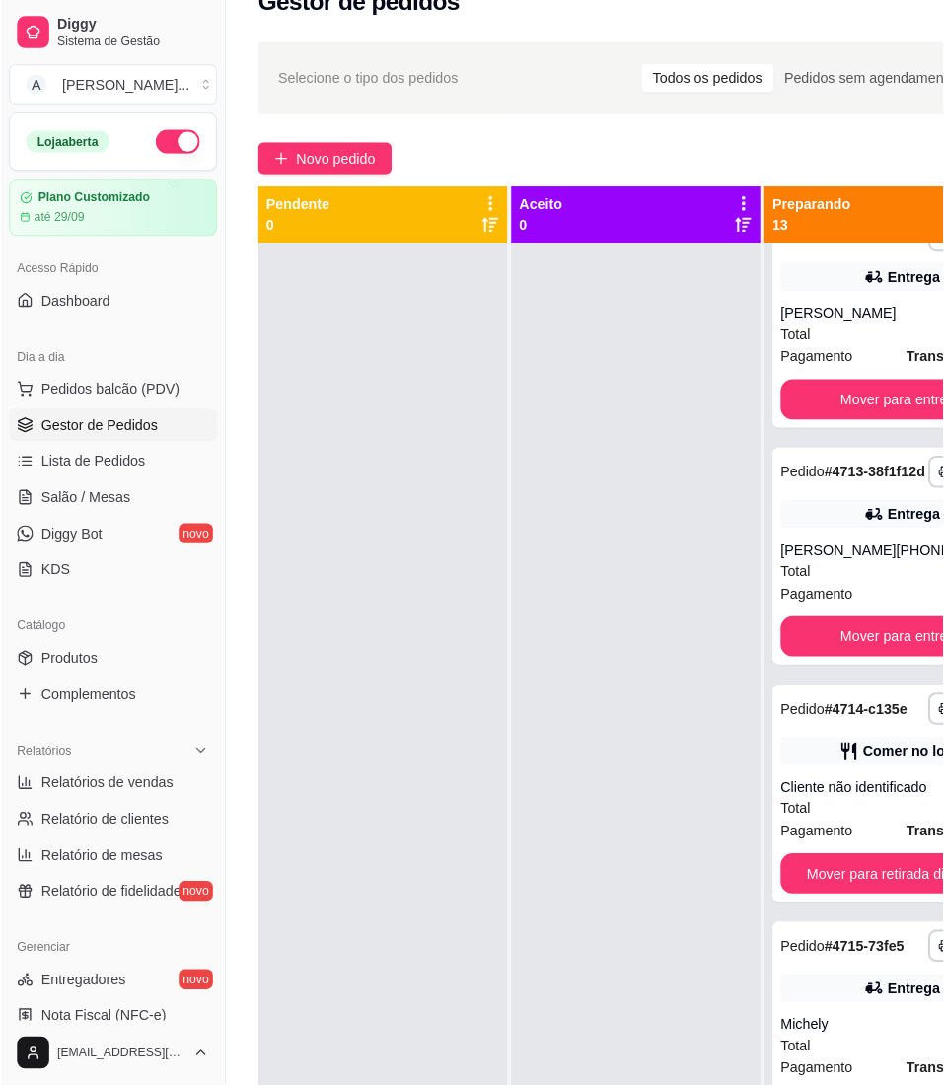
scroll to position [0, 0]
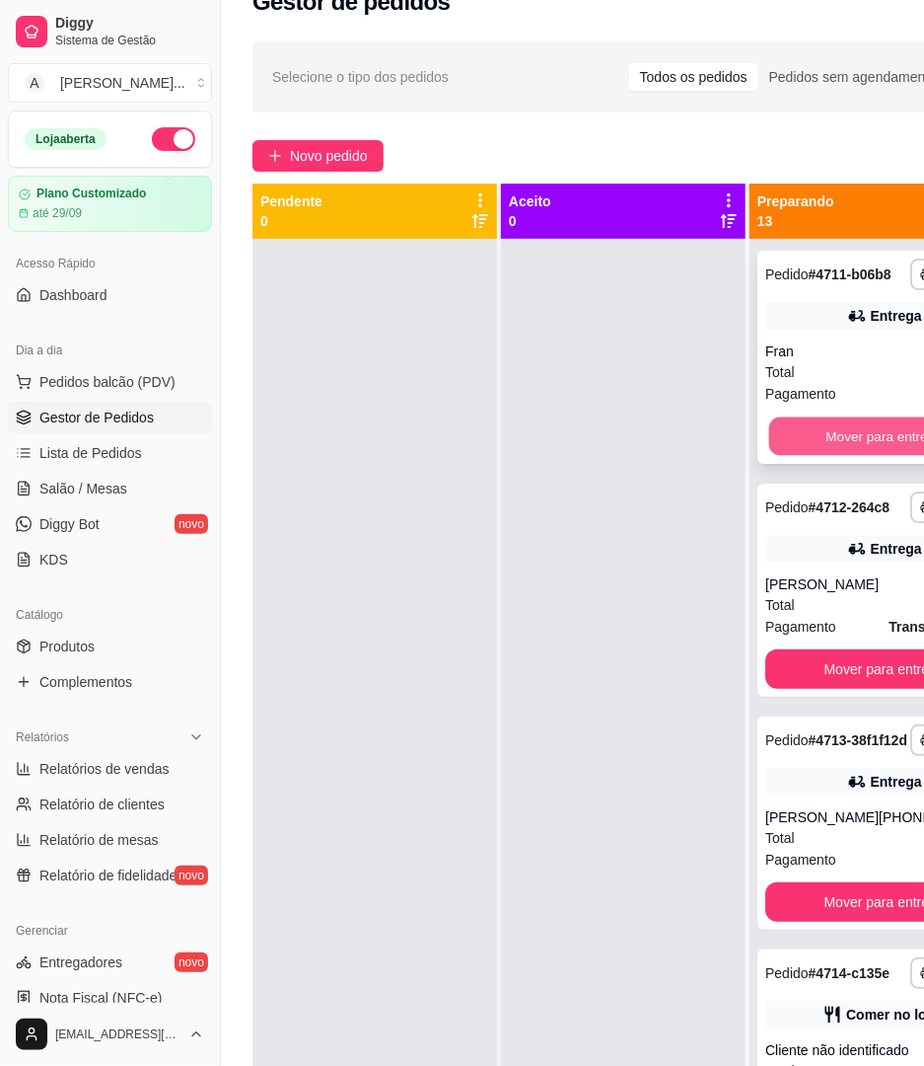
click at [833, 450] on button "Mover para entrega" at bounding box center [885, 436] width 231 height 38
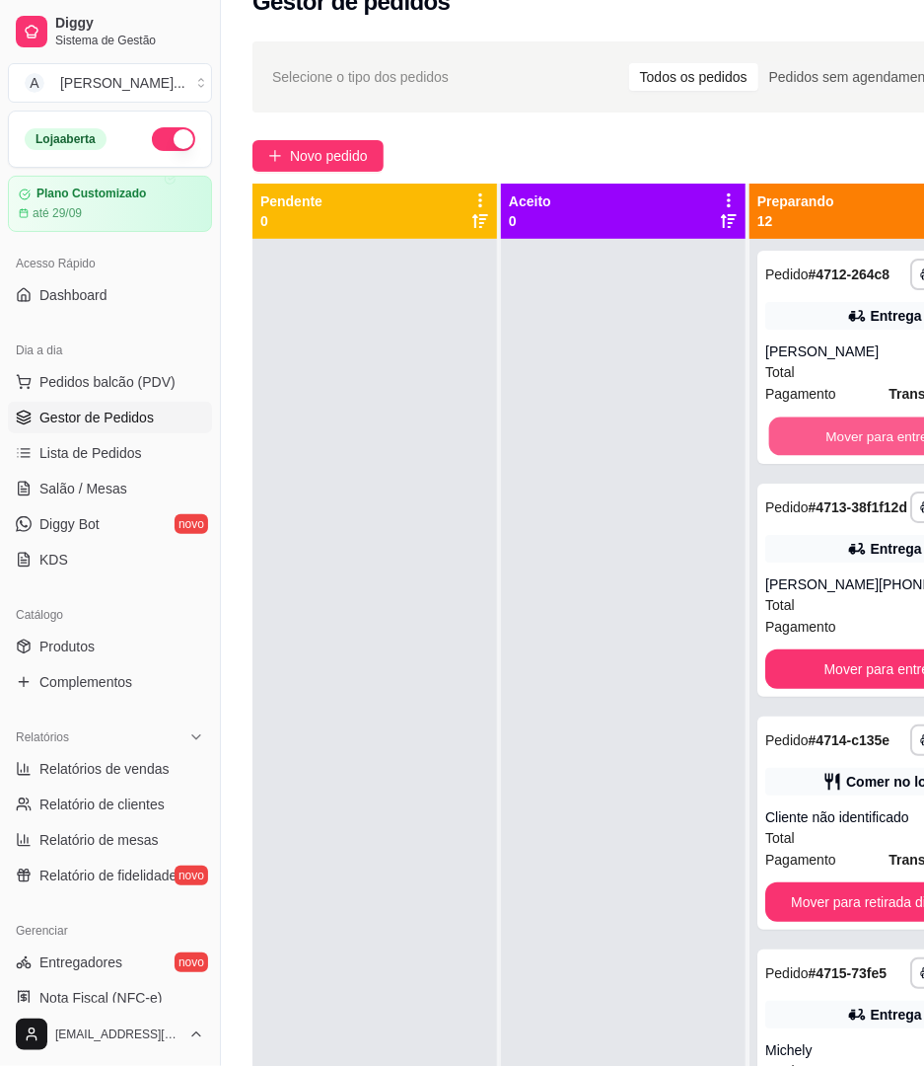
click at [833, 450] on button "Mover para entrega" at bounding box center [885, 436] width 231 height 38
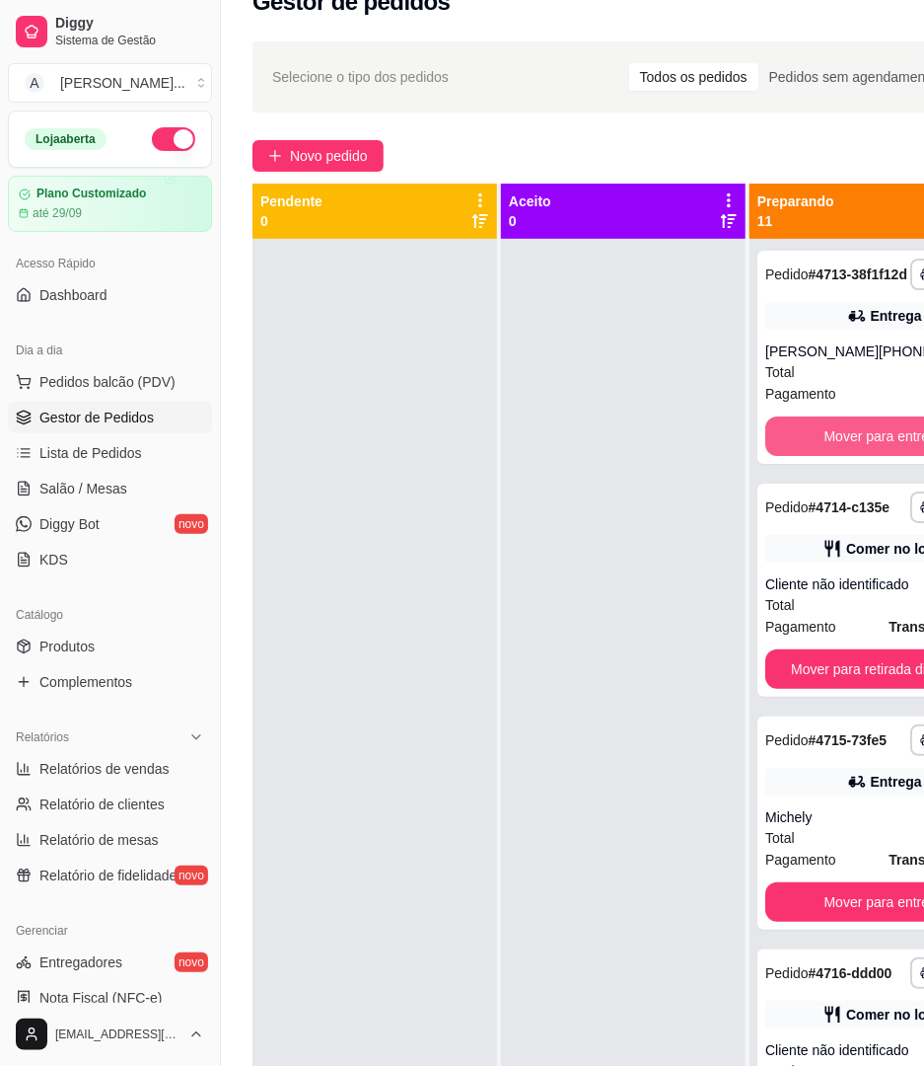
click at [833, 450] on button "Mover para entrega" at bounding box center [885, 435] width 238 height 39
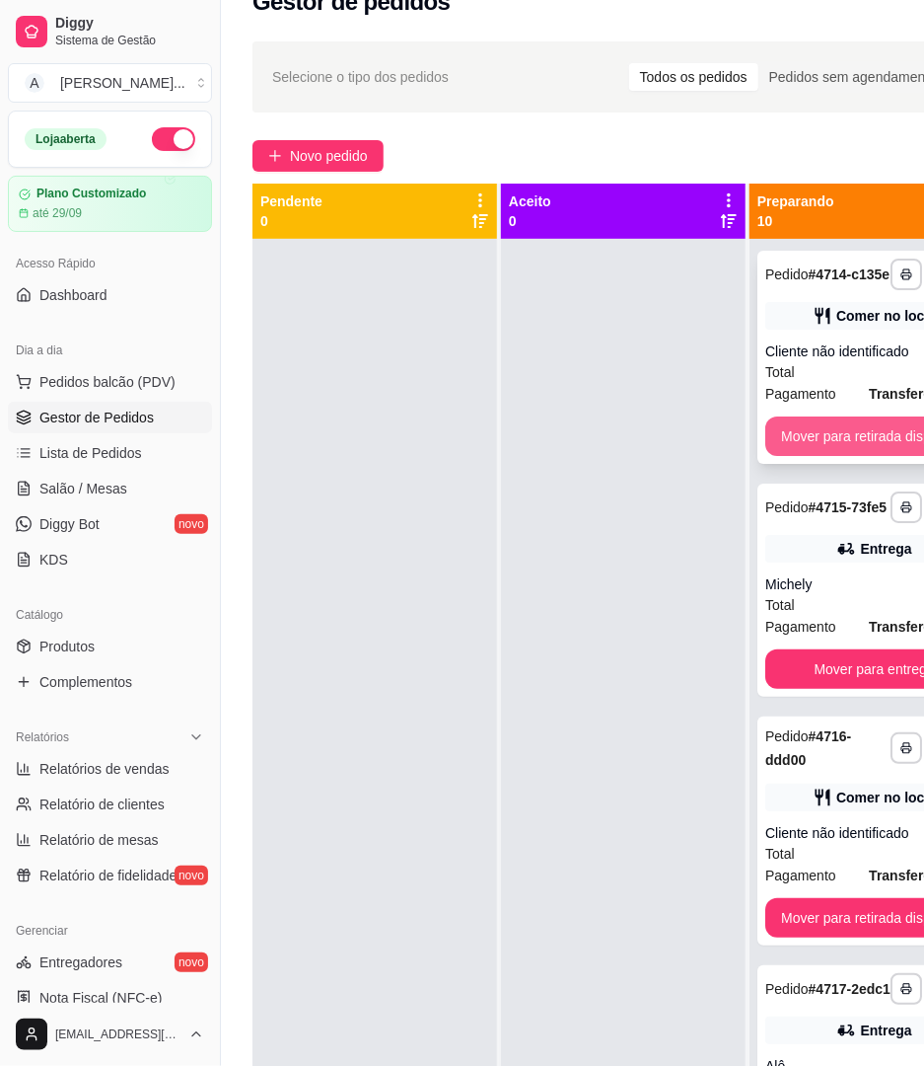
click at [802, 422] on button "Mover para retirada disponível" at bounding box center [875, 435] width 218 height 39
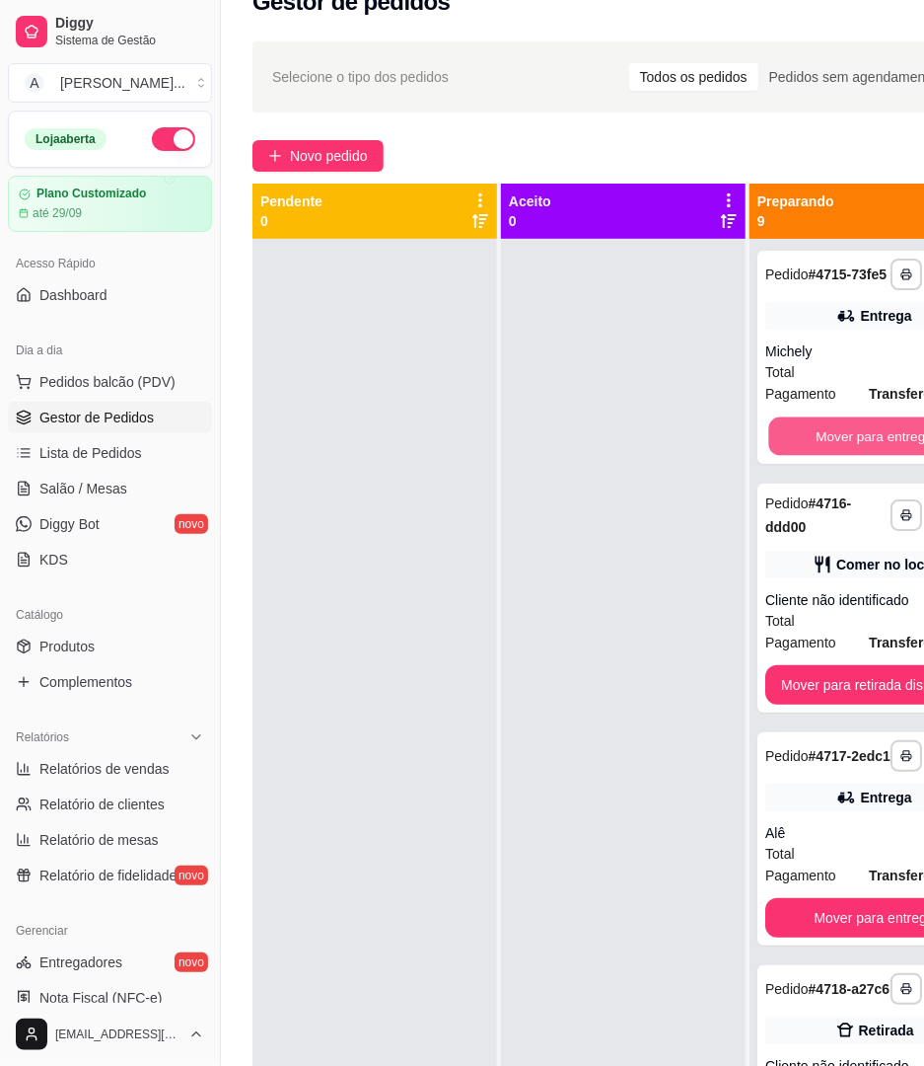
click at [802, 422] on button "Mover para entrega" at bounding box center [874, 436] width 211 height 38
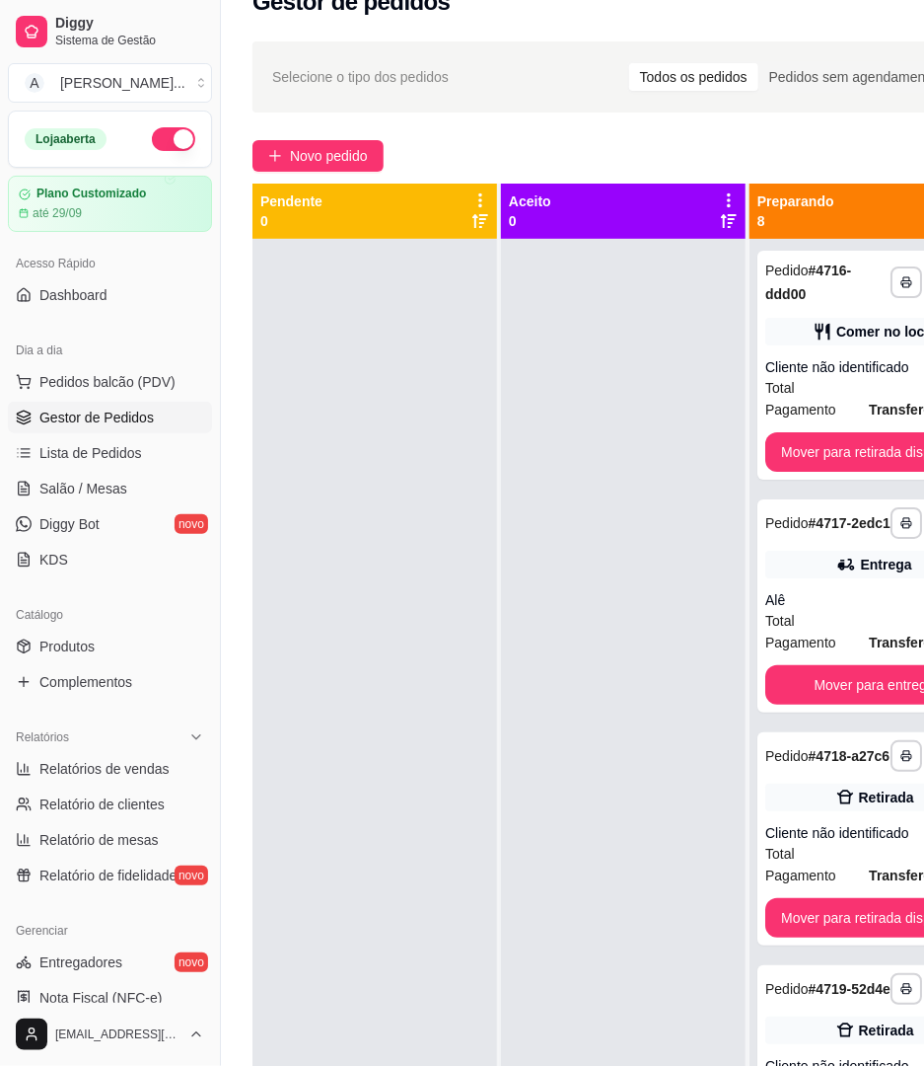
click at [802, 422] on div "**********" at bounding box center [875, 365] width 234 height 229
click at [814, 474] on div "**********" at bounding box center [875, 365] width 234 height 229
click at [814, 428] on div "**********" at bounding box center [875, 365] width 234 height 229
click at [814, 434] on button "Mover para retirada disponível" at bounding box center [875, 451] width 218 height 39
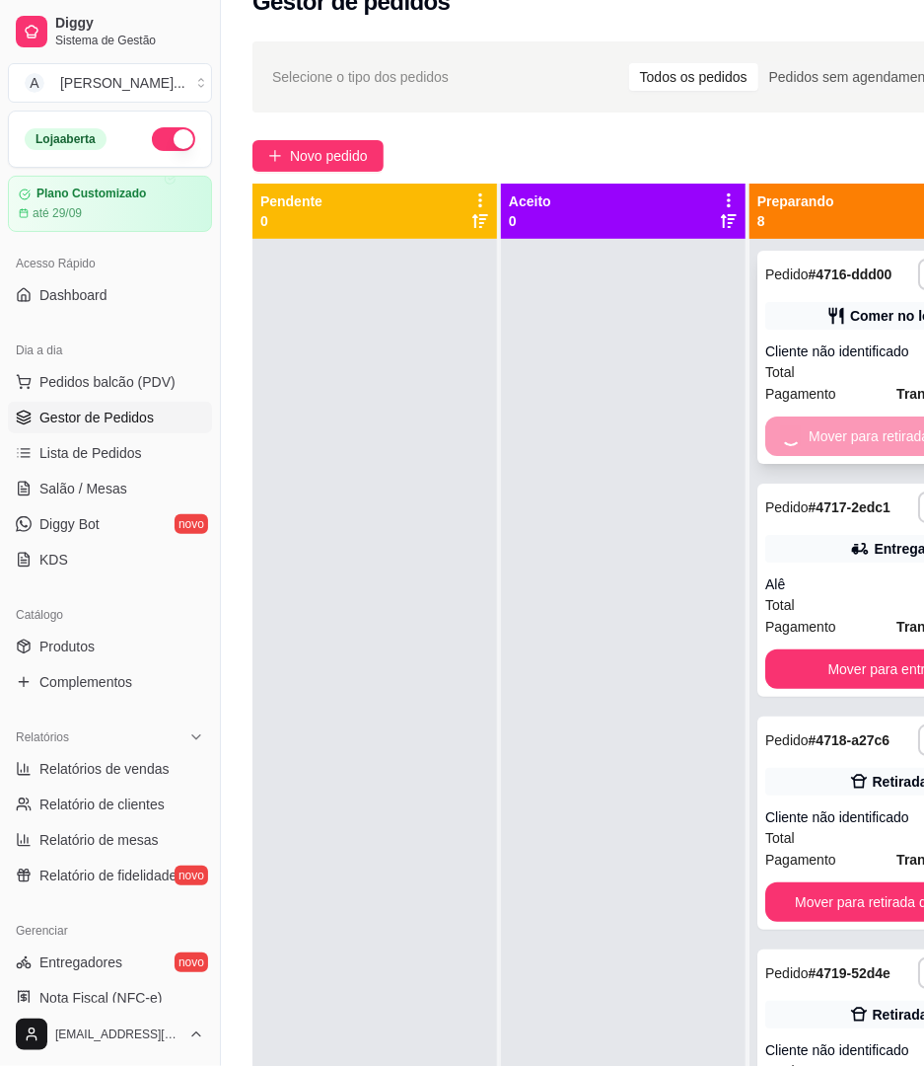
click at [814, 649] on button "Mover para entrega" at bounding box center [889, 668] width 246 height 39
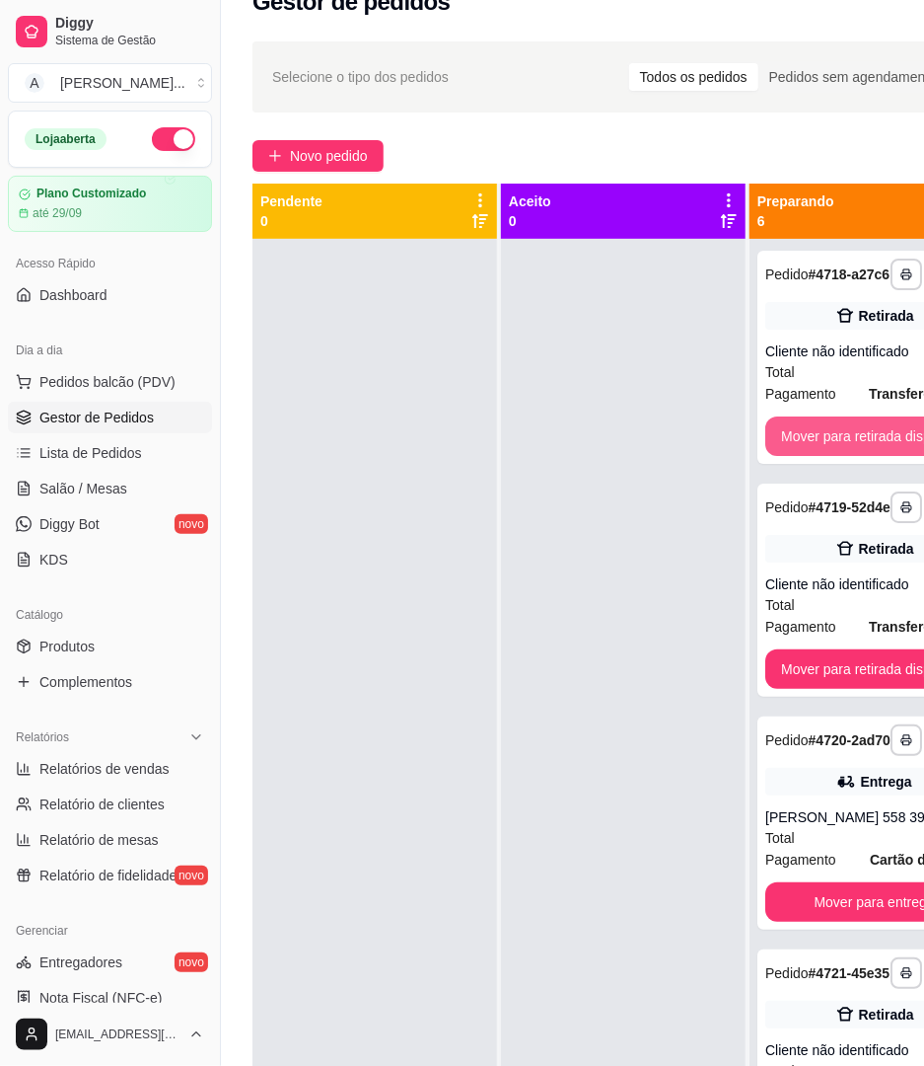
click at [814, 434] on button "Mover para retirada disponível" at bounding box center [875, 435] width 218 height 39
click at [814, 434] on button "Mover para entrega" at bounding box center [874, 436] width 211 height 38
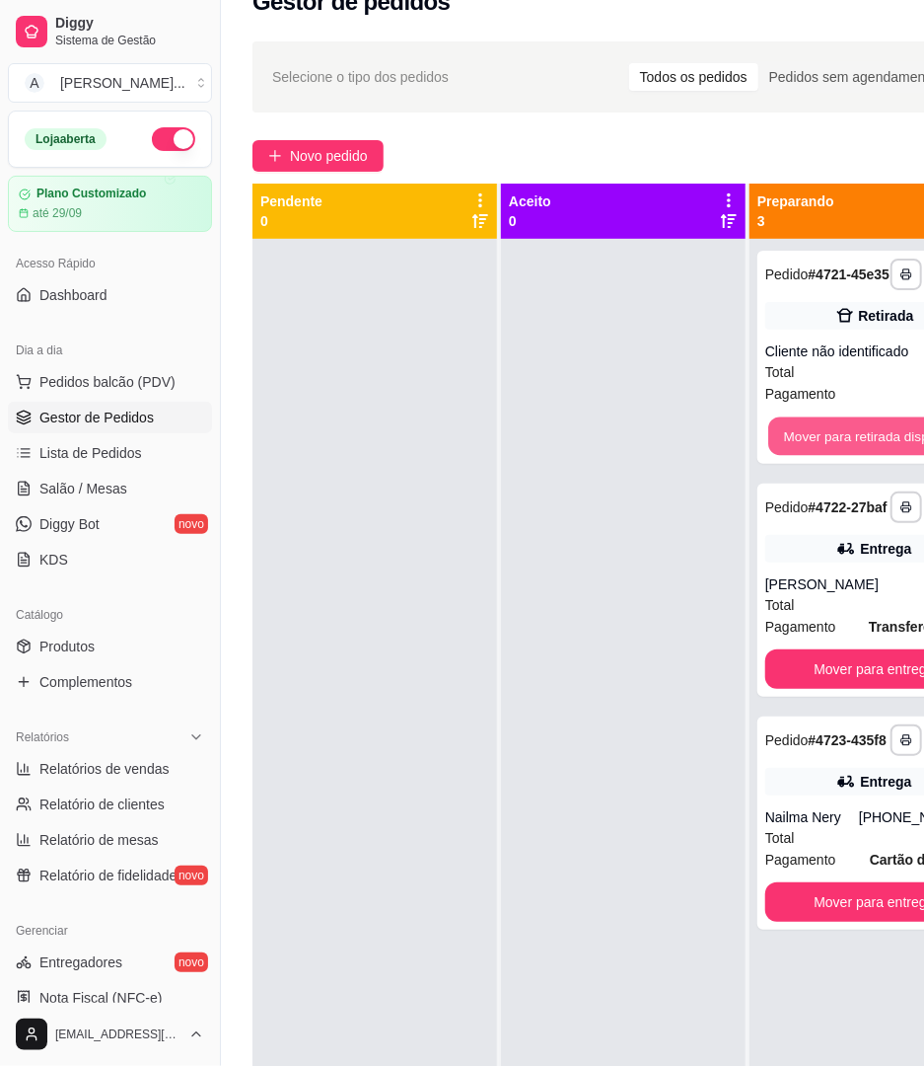
click at [814, 434] on button "Mover para retirada disponível" at bounding box center [874, 436] width 211 height 38
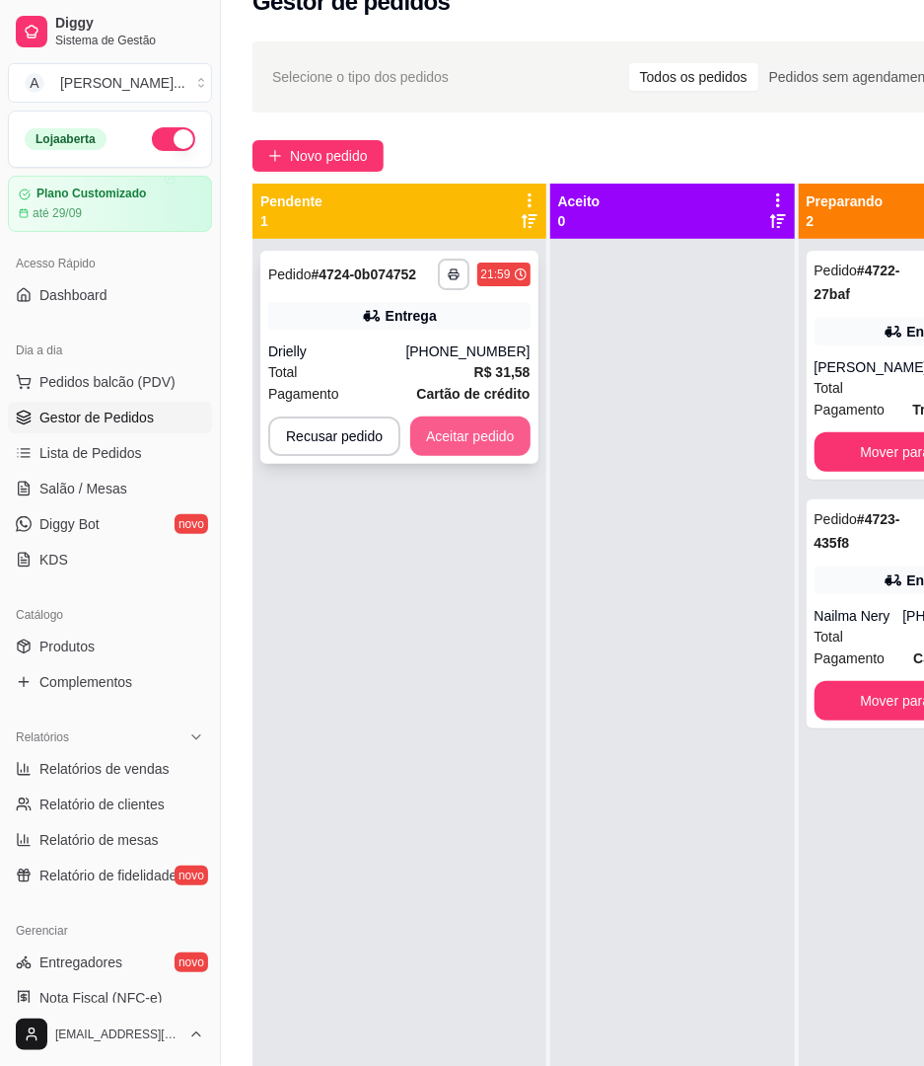
click at [470, 430] on button "Aceitar pedido" at bounding box center [470, 435] width 120 height 39
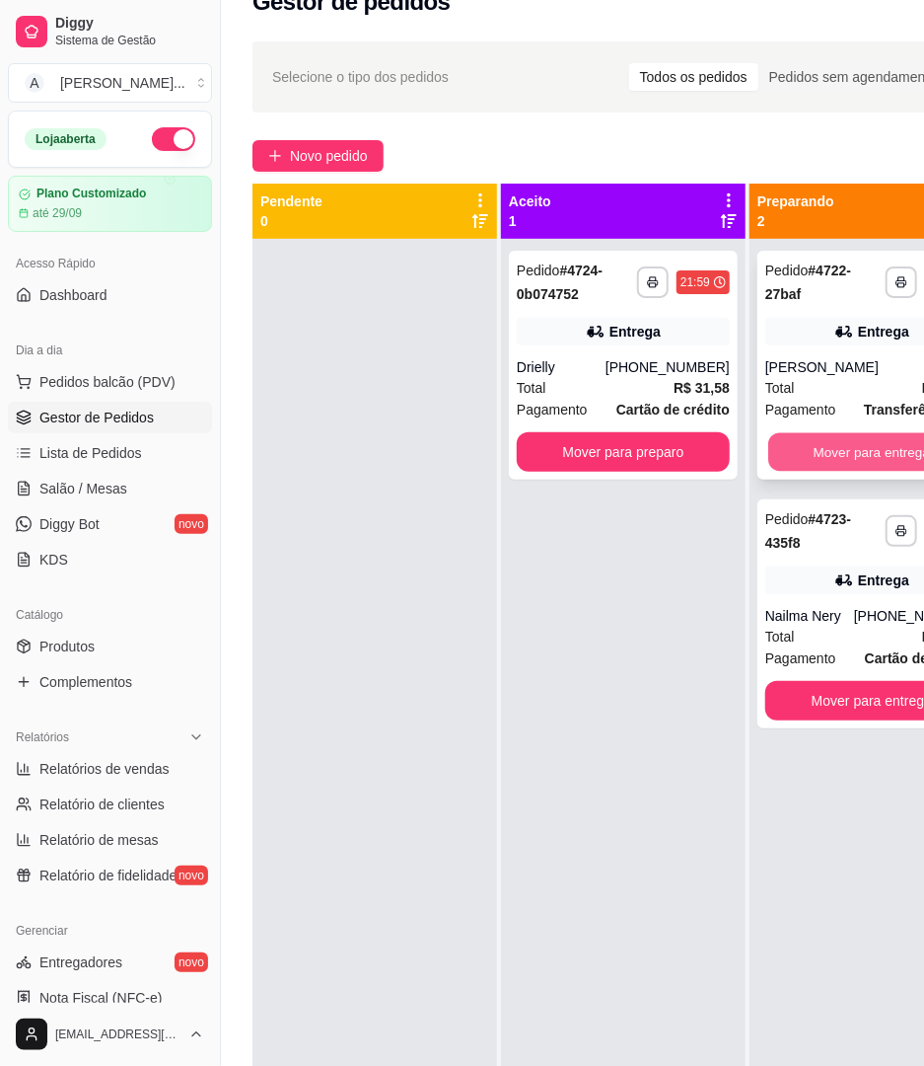
click at [802, 471] on button "Mover para entrega" at bounding box center [872, 452] width 207 height 38
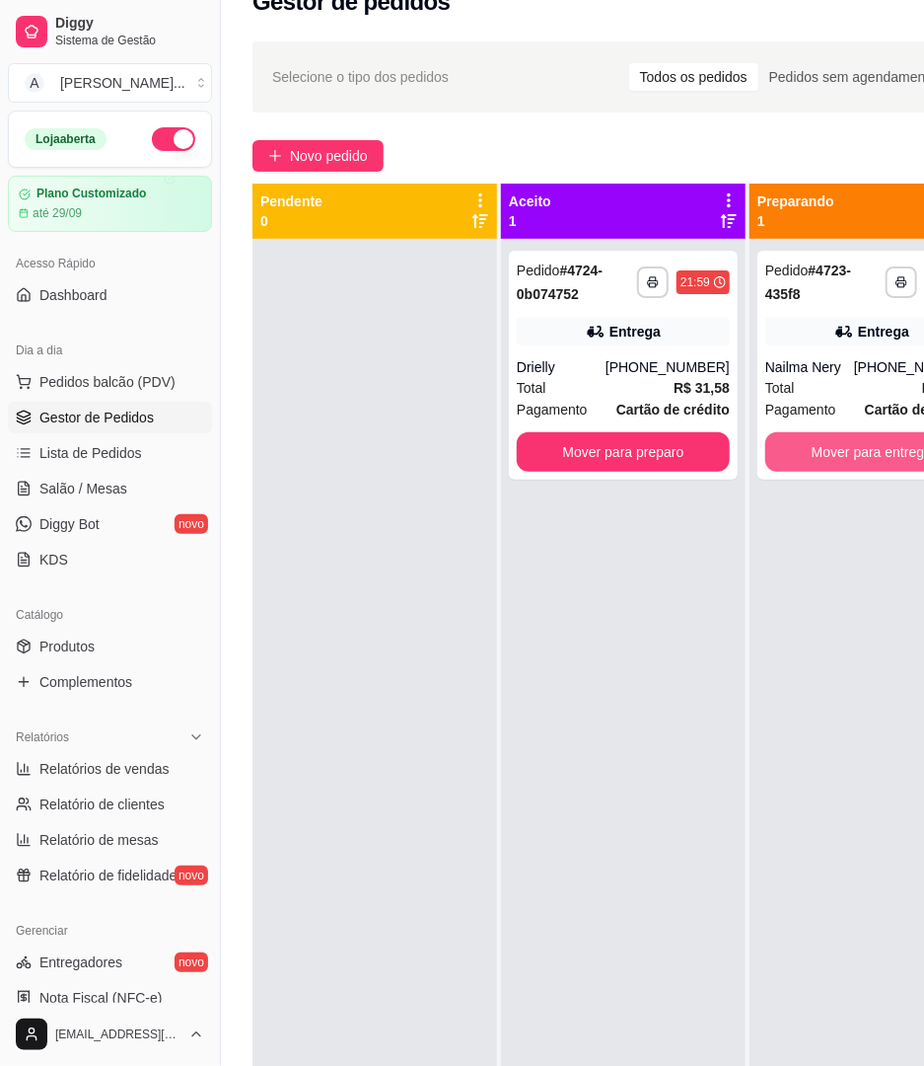
click at [802, 471] on button "Mover para entrega" at bounding box center [872, 451] width 213 height 39
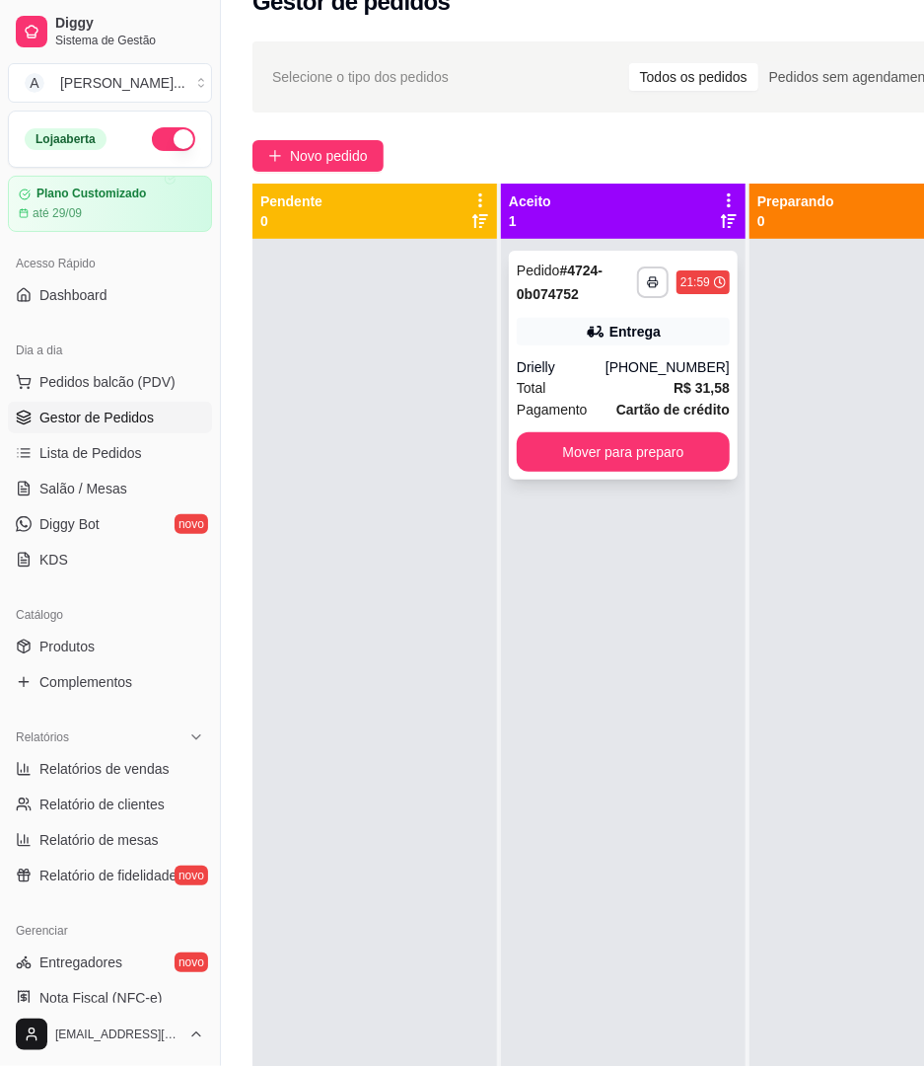
click at [648, 474] on div "**********" at bounding box center [623, 365] width 229 height 229
click at [728, 456] on button "Mover para preparo" at bounding box center [623, 451] width 213 height 39
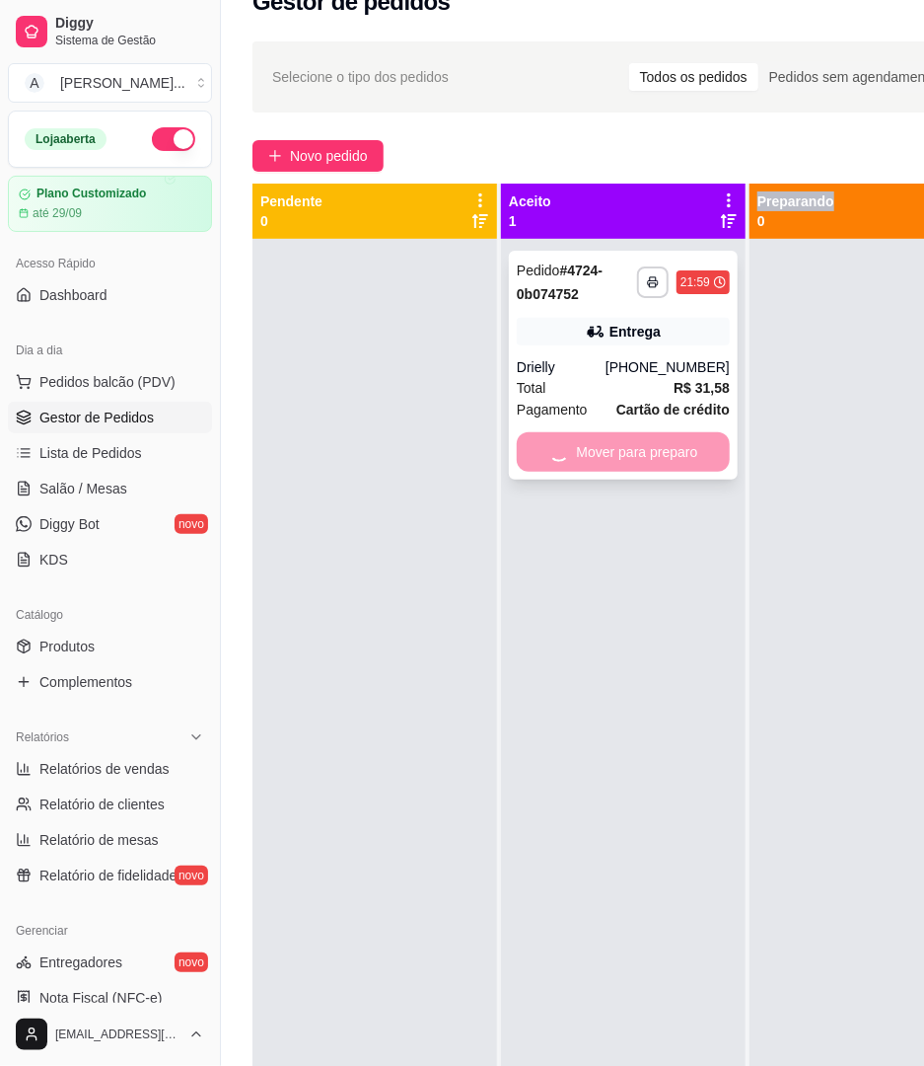
click at [728, 456] on div "Mover para preparo" at bounding box center [623, 451] width 213 height 39
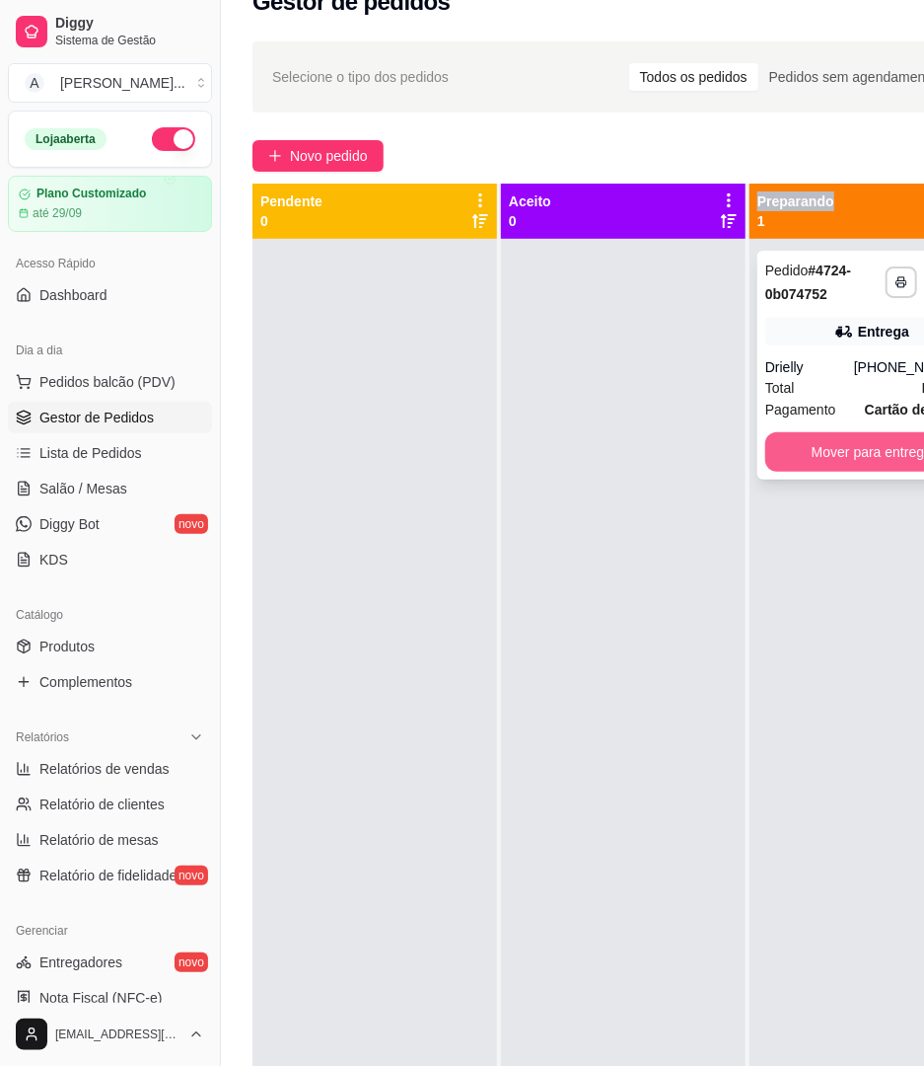
click at [823, 440] on button "Mover para entrega" at bounding box center [872, 451] width 213 height 39
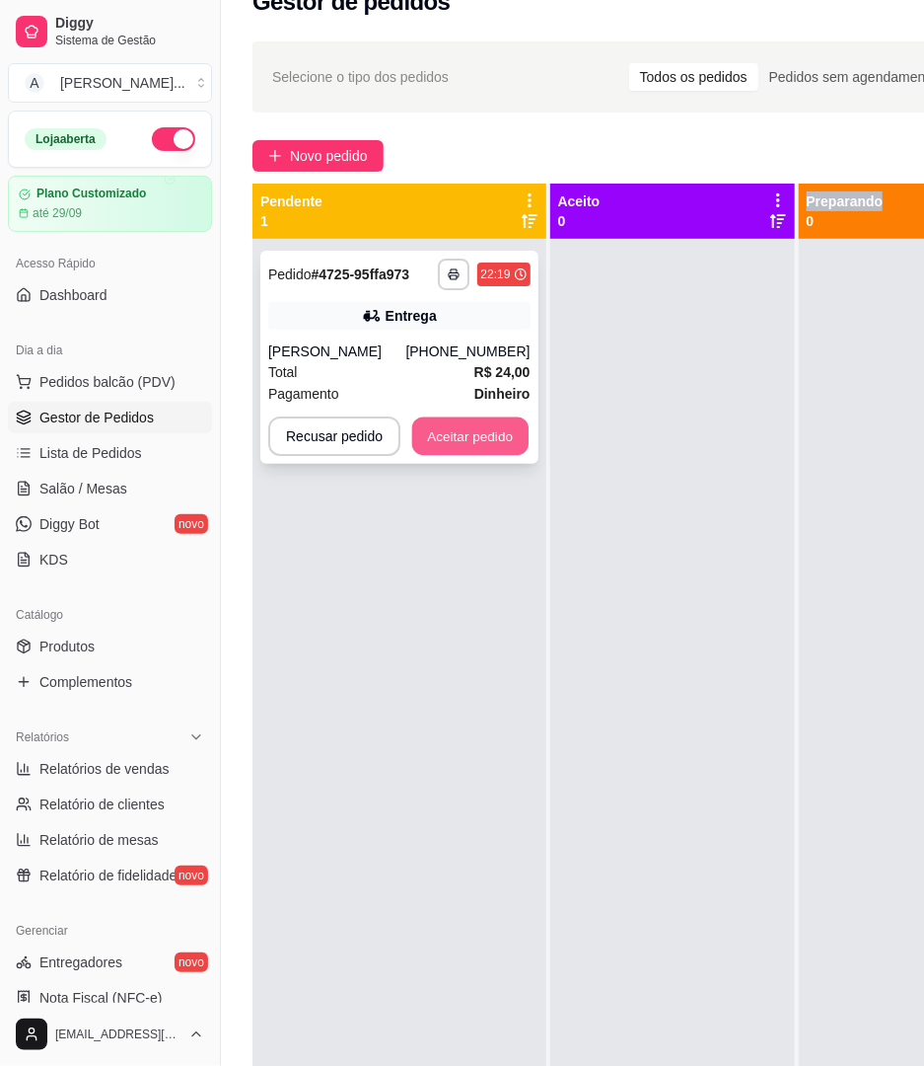
click at [471, 440] on button "Aceitar pedido" at bounding box center [470, 436] width 116 height 38
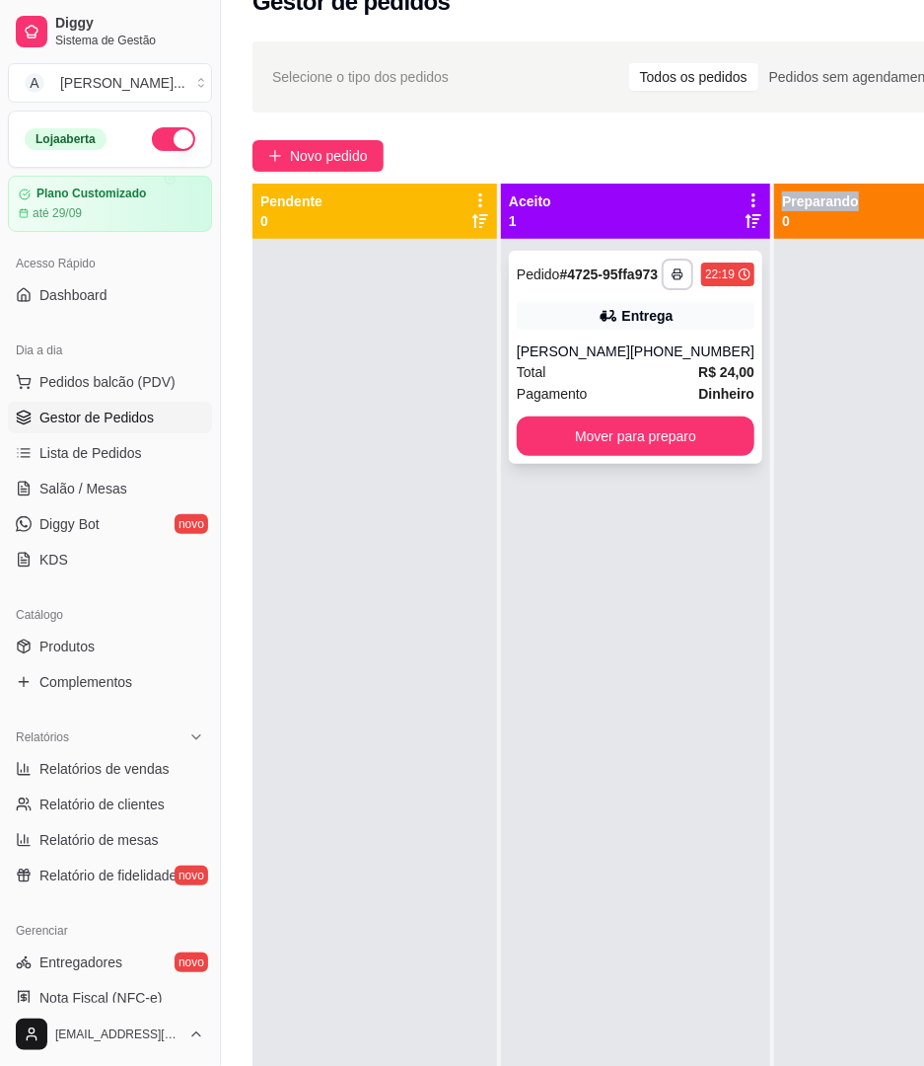
click at [625, 276] on div "Pedido # 4725-95ffa973" at bounding box center [587, 274] width 141 height 24
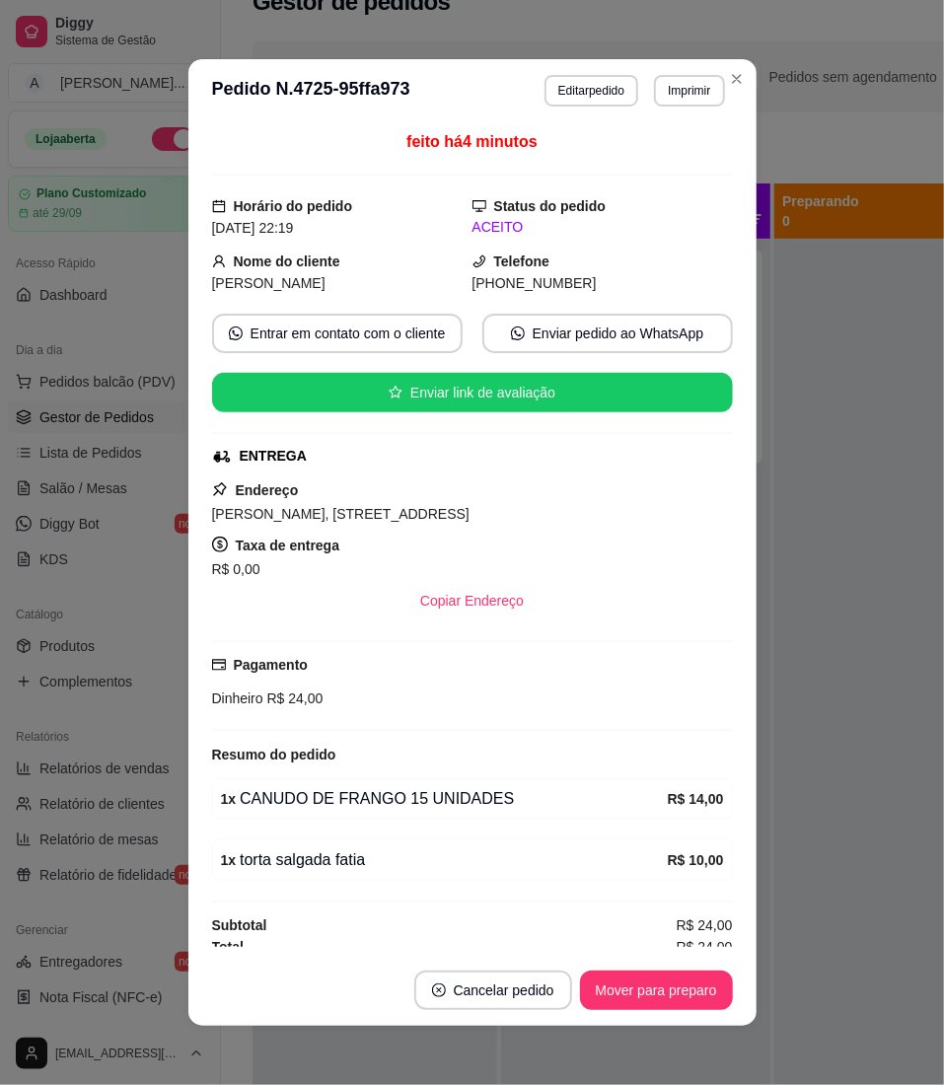
scroll to position [22, 0]
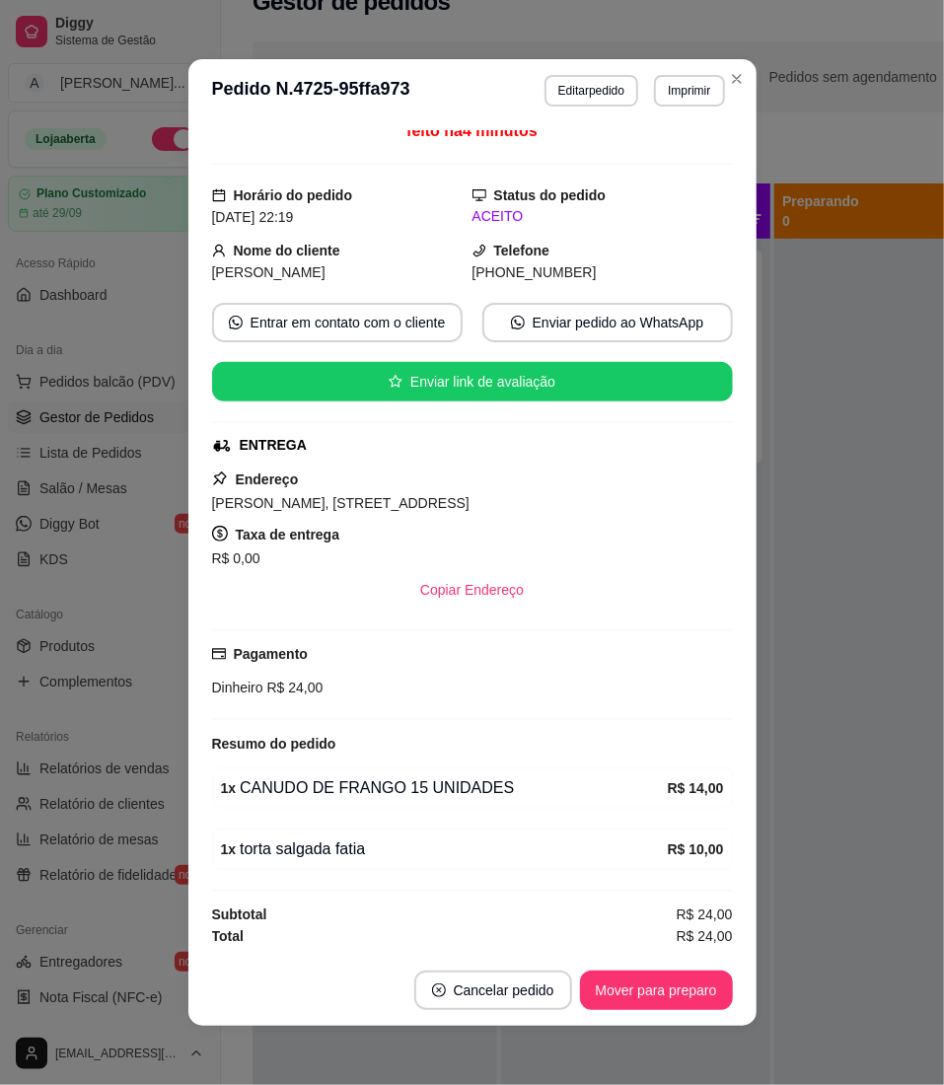
click at [470, 495] on span "[PERSON_NAME], [STREET_ADDRESS]" at bounding box center [341, 503] width 258 height 16
copy span "[PERSON_NAME], [STREET_ADDRESS]"
click at [568, 83] on button "Editar pedido" at bounding box center [592, 91] width 94 height 32
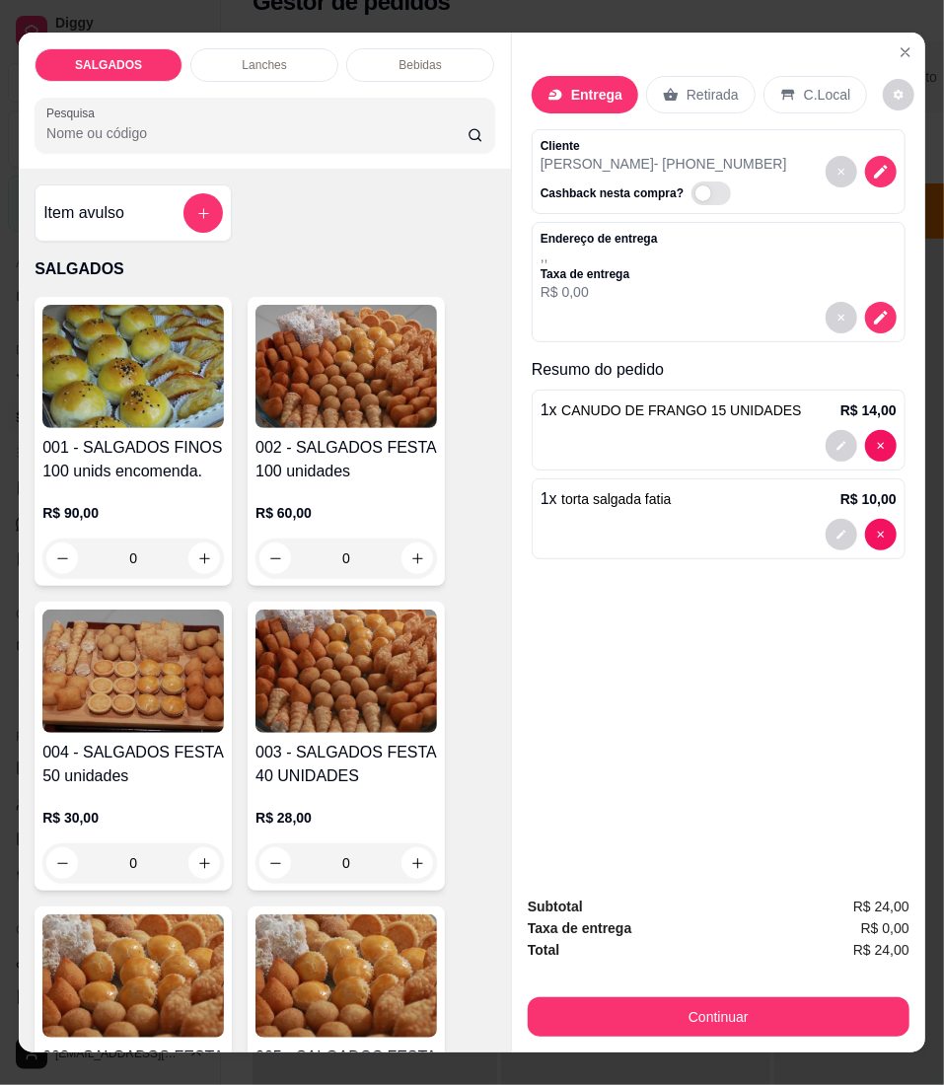
click at [589, 96] on div "Entrega" at bounding box center [585, 94] width 107 height 37
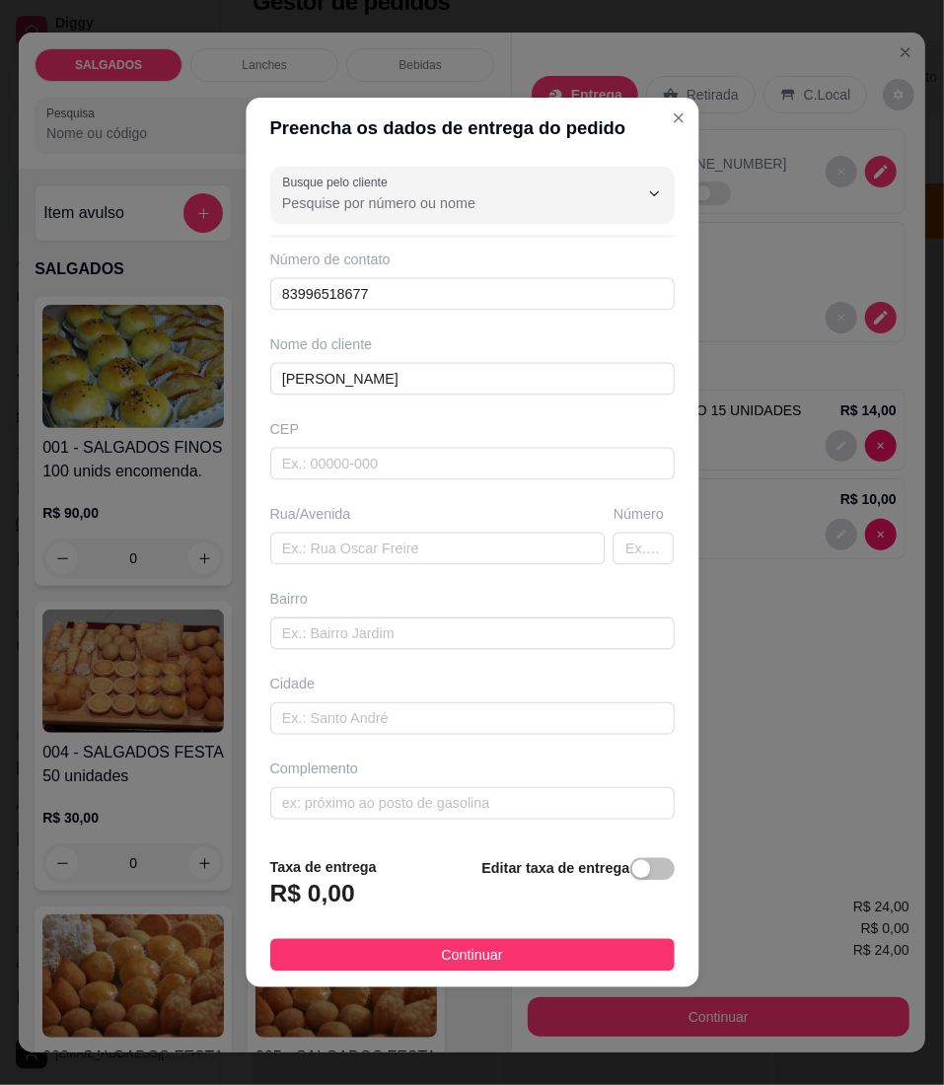
scroll to position [40, 0]
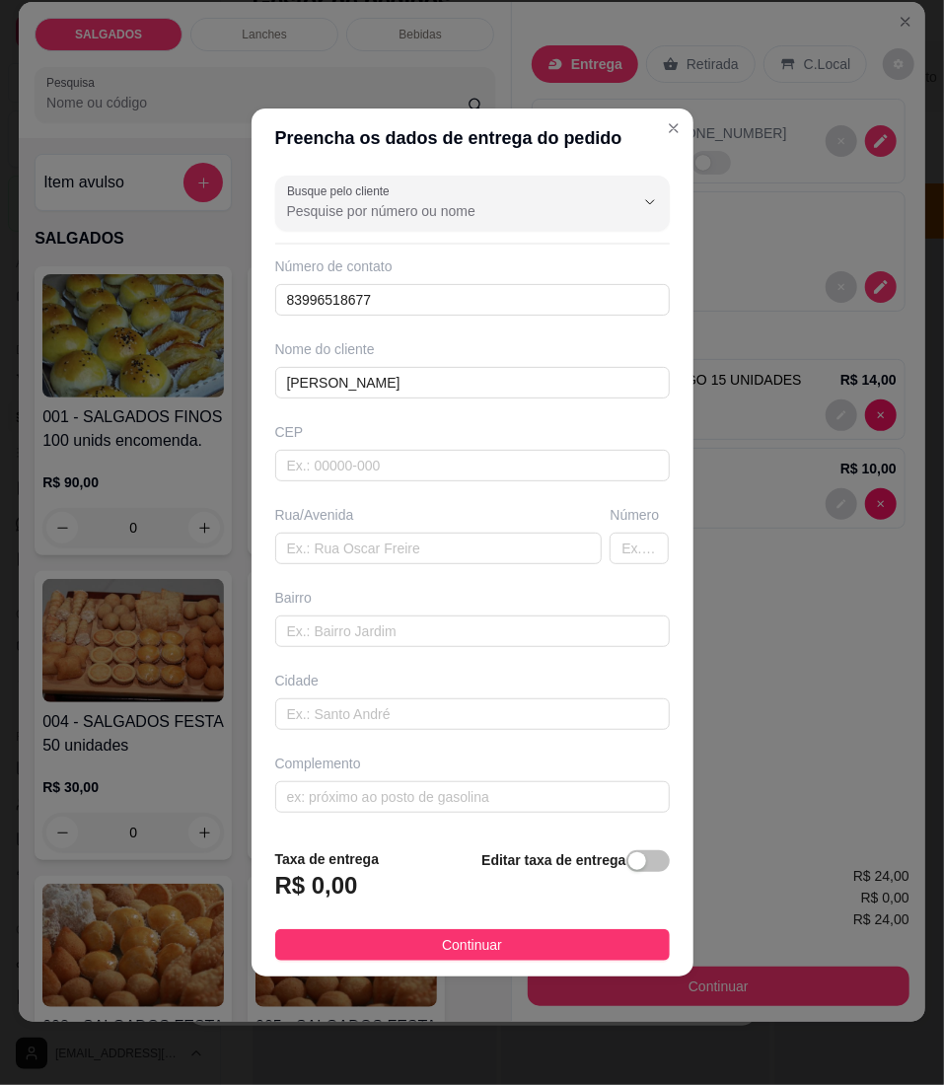
click at [502, 565] on div "Busque pelo cliente Número de contato 83996518677 Nome do cliente [PERSON_NAME]…" at bounding box center [473, 500] width 442 height 665
click at [505, 553] on input "text" at bounding box center [439, 549] width 328 height 32
paste input "[PERSON_NAME], [STREET_ADDRESS]"
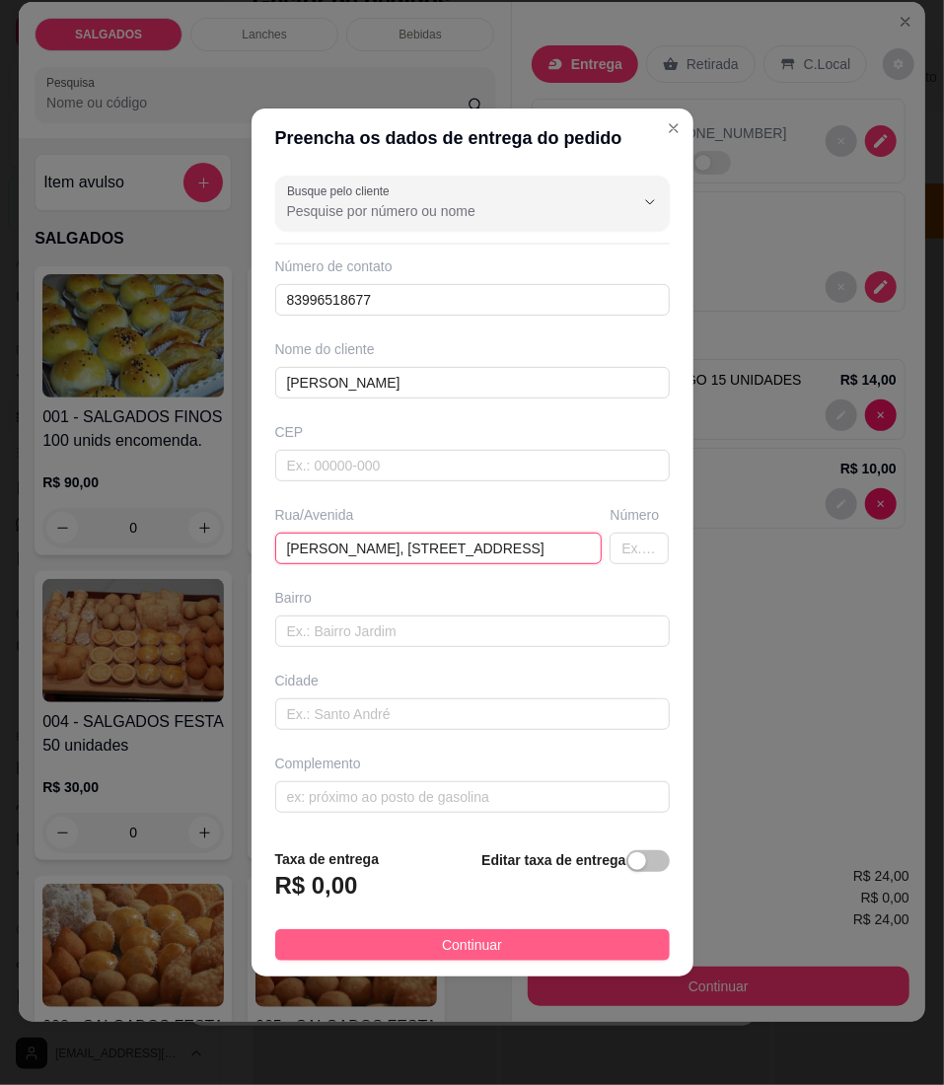
type input "[PERSON_NAME], [STREET_ADDRESS]"
click at [332, 948] on button "Continuar" at bounding box center [472, 945] width 395 height 32
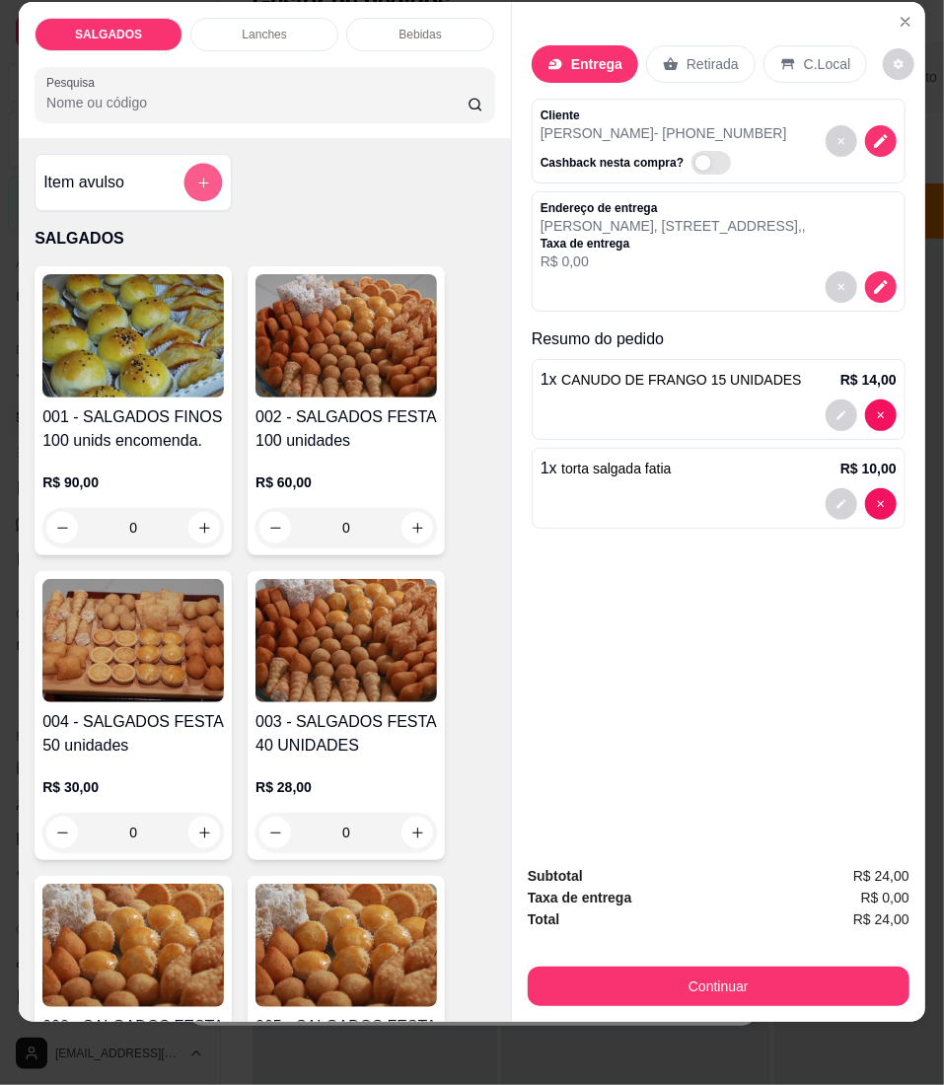
click at [201, 198] on button "add-separate-item" at bounding box center [203, 183] width 38 height 38
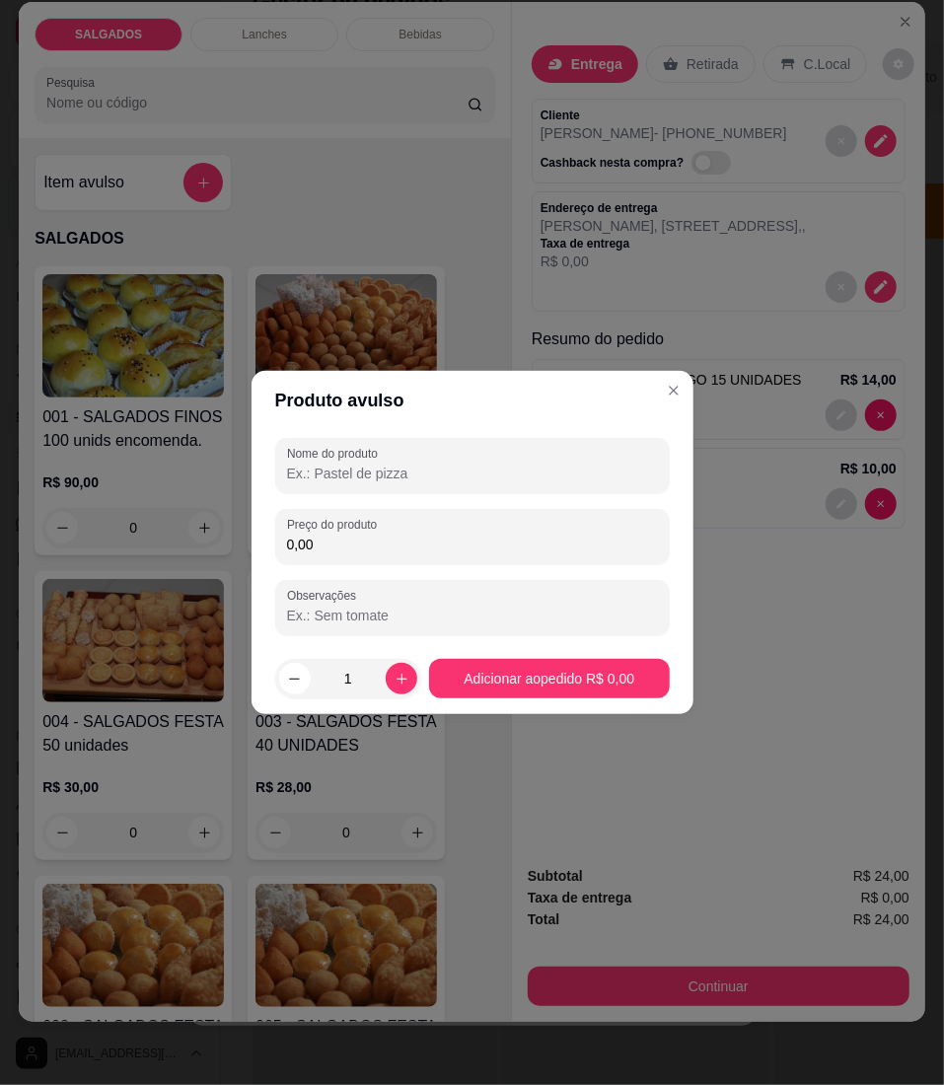
click at [393, 426] on header "Produto avulso" at bounding box center [473, 400] width 442 height 59
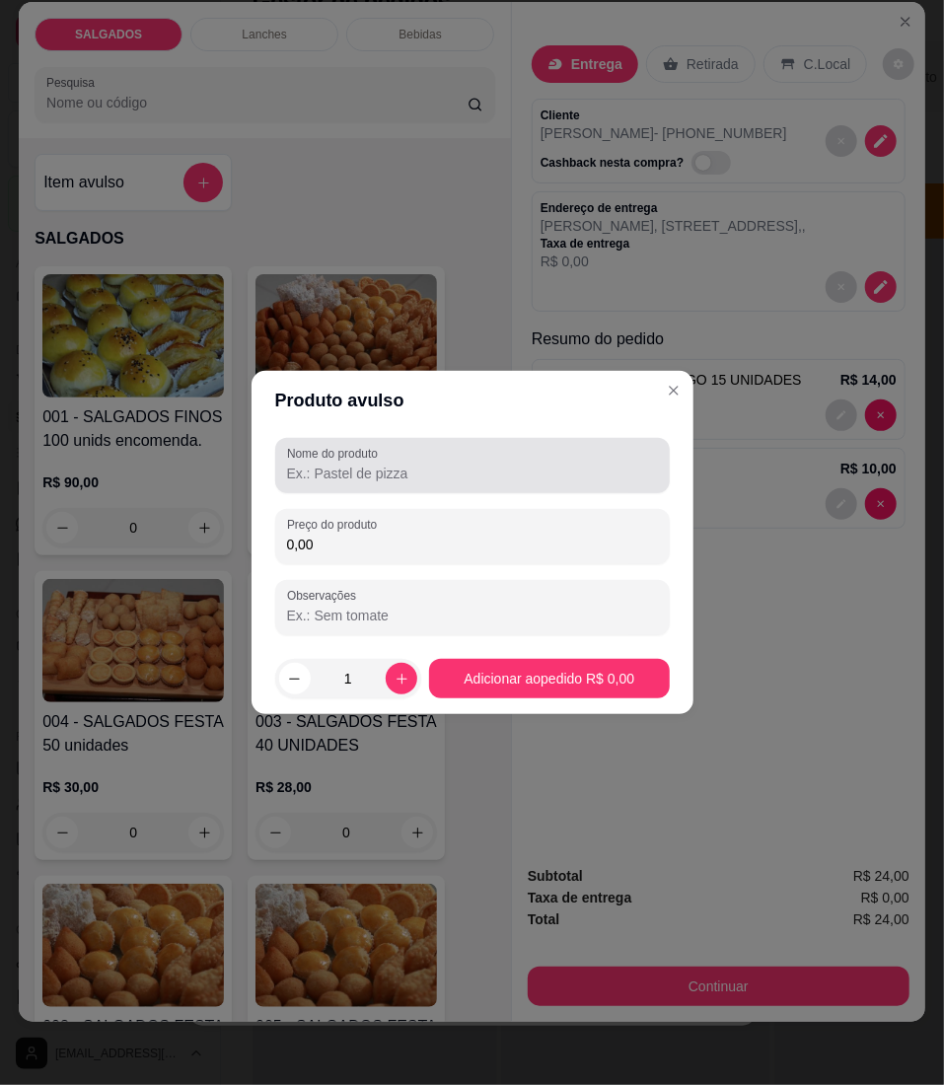
click at [372, 451] on label "Nome do produto" at bounding box center [336, 453] width 98 height 17
click at [372, 464] on input "Nome do produto" at bounding box center [472, 474] width 371 height 20
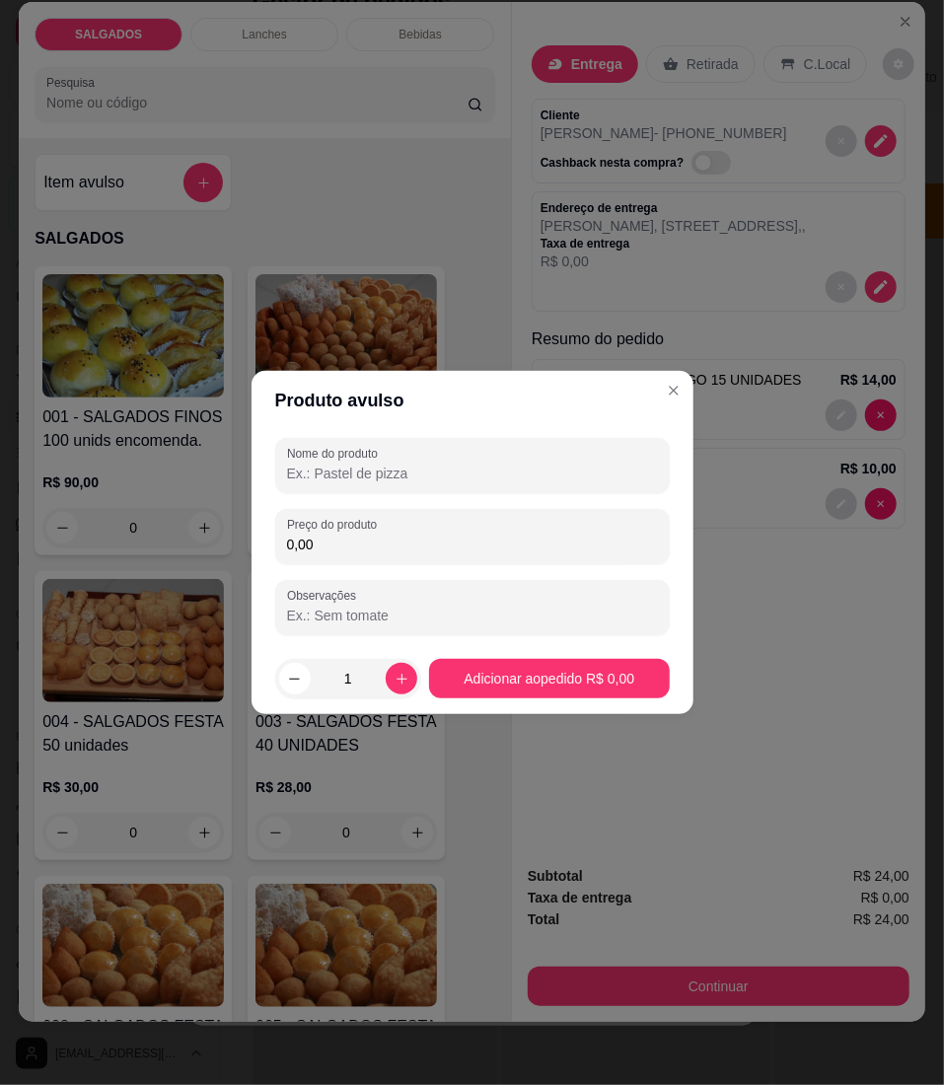
click at [388, 481] on input "Nome do produto" at bounding box center [472, 474] width 371 height 20
paste input "bolo no pote"
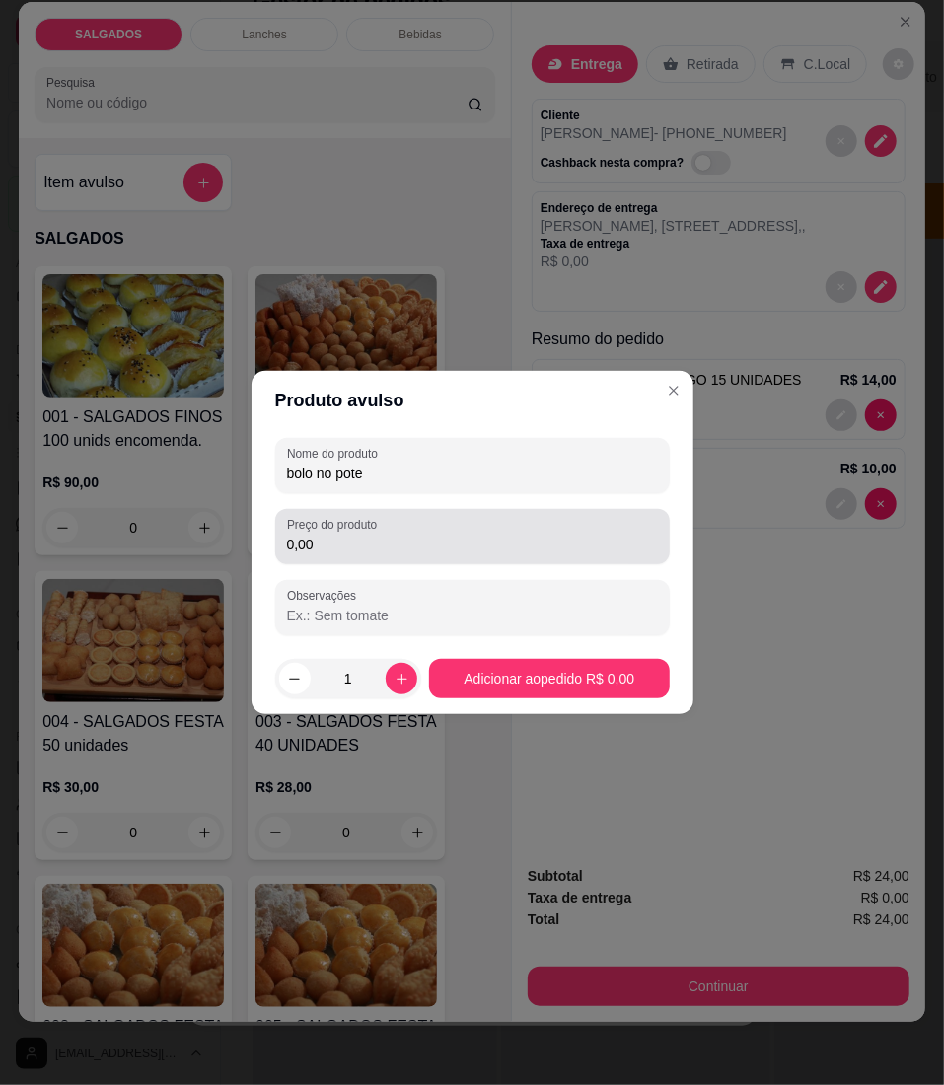
type input "bolo no pote"
click at [381, 562] on div "Preço do produto 0,00" at bounding box center [472, 536] width 395 height 55
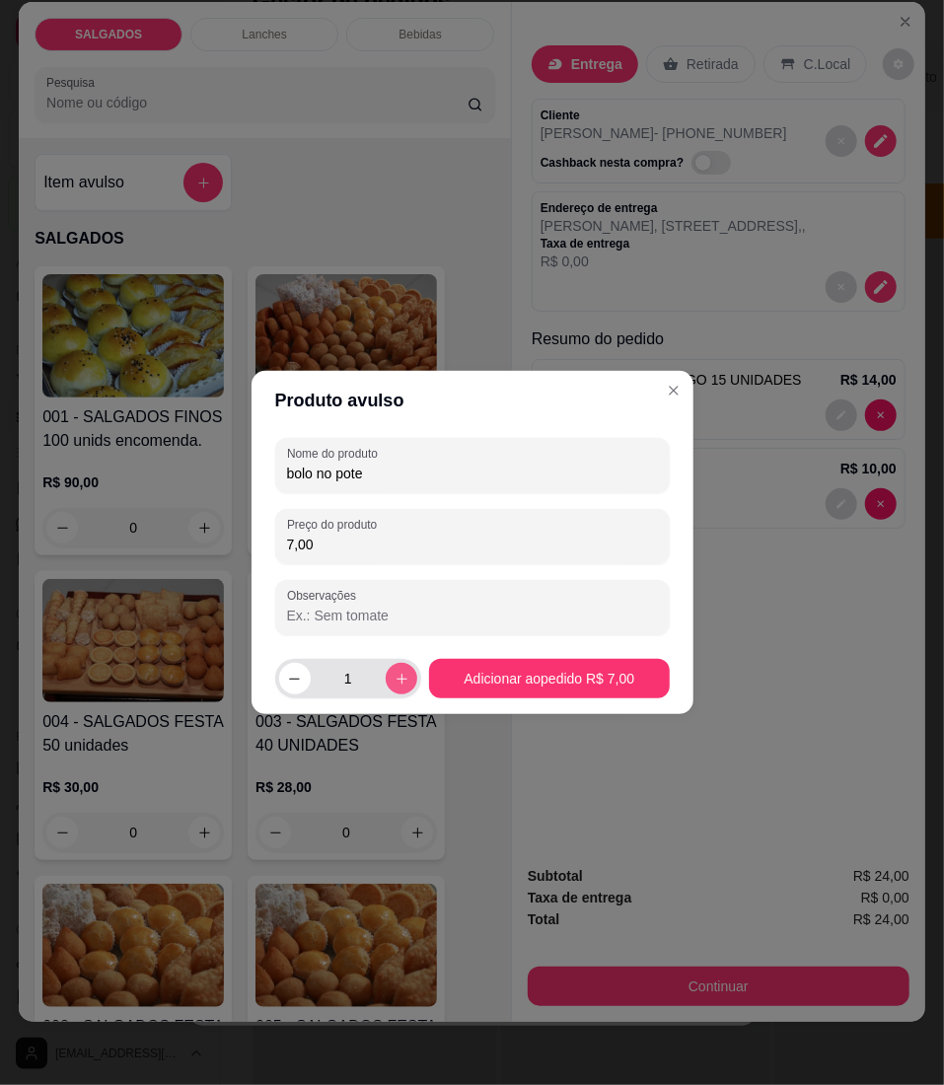
type input "7,00"
click at [393, 668] on button "increase-product-quantity" at bounding box center [402, 679] width 32 height 32
type input "2"
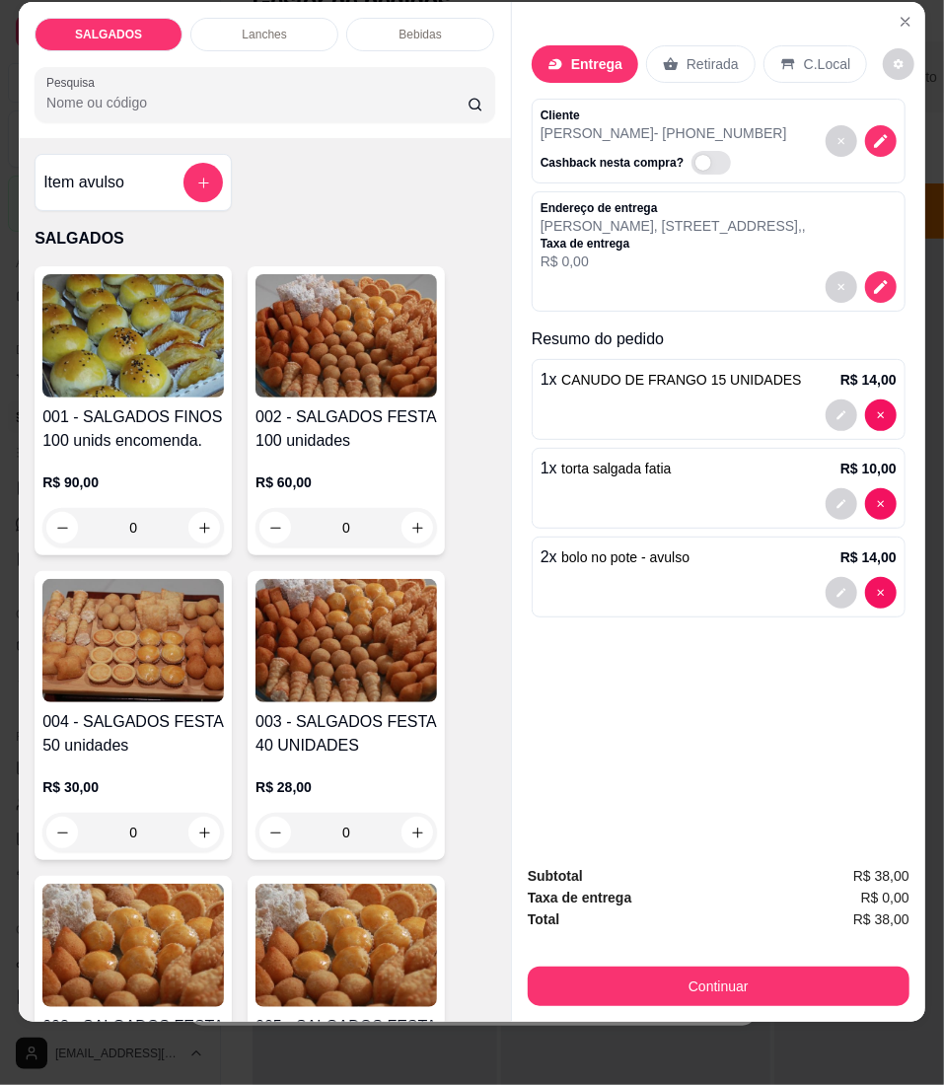
click at [582, 54] on p "Entrega" at bounding box center [596, 64] width 51 height 20
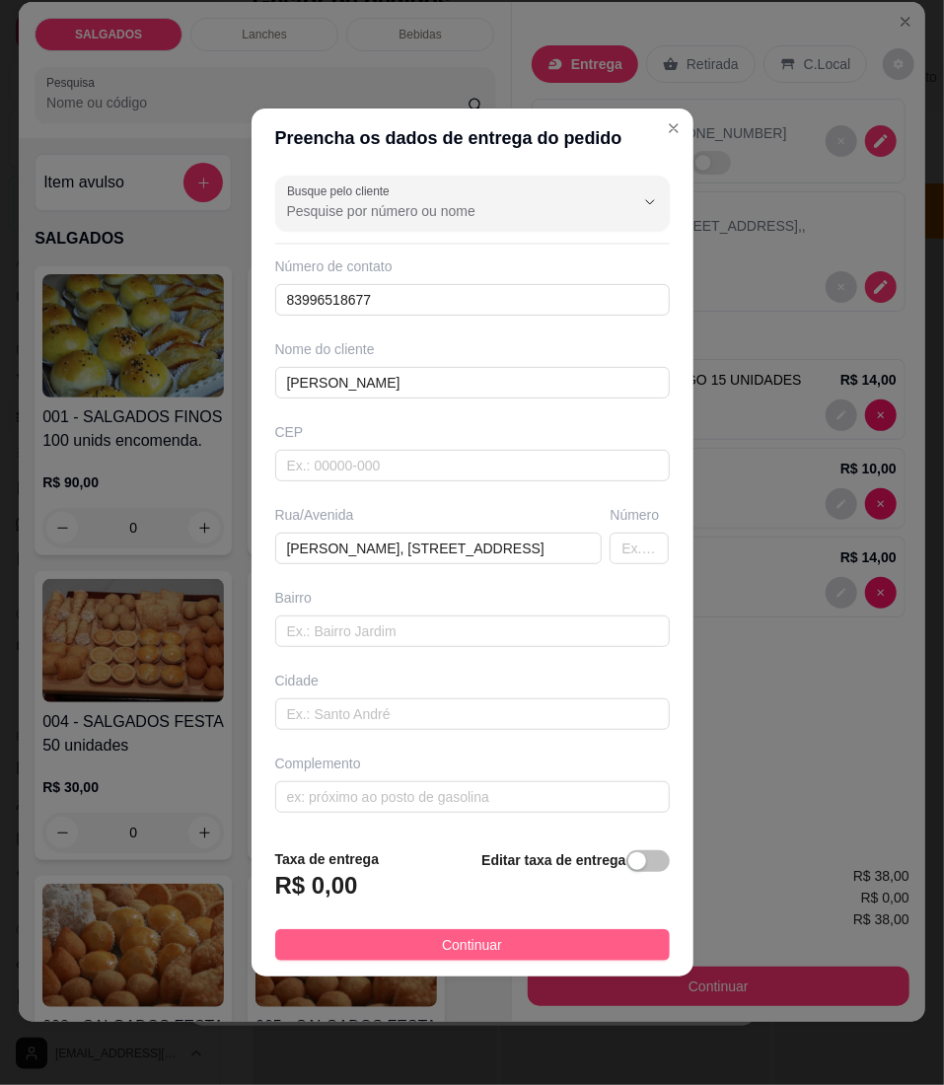
click at [505, 941] on button "Continuar" at bounding box center [472, 945] width 395 height 32
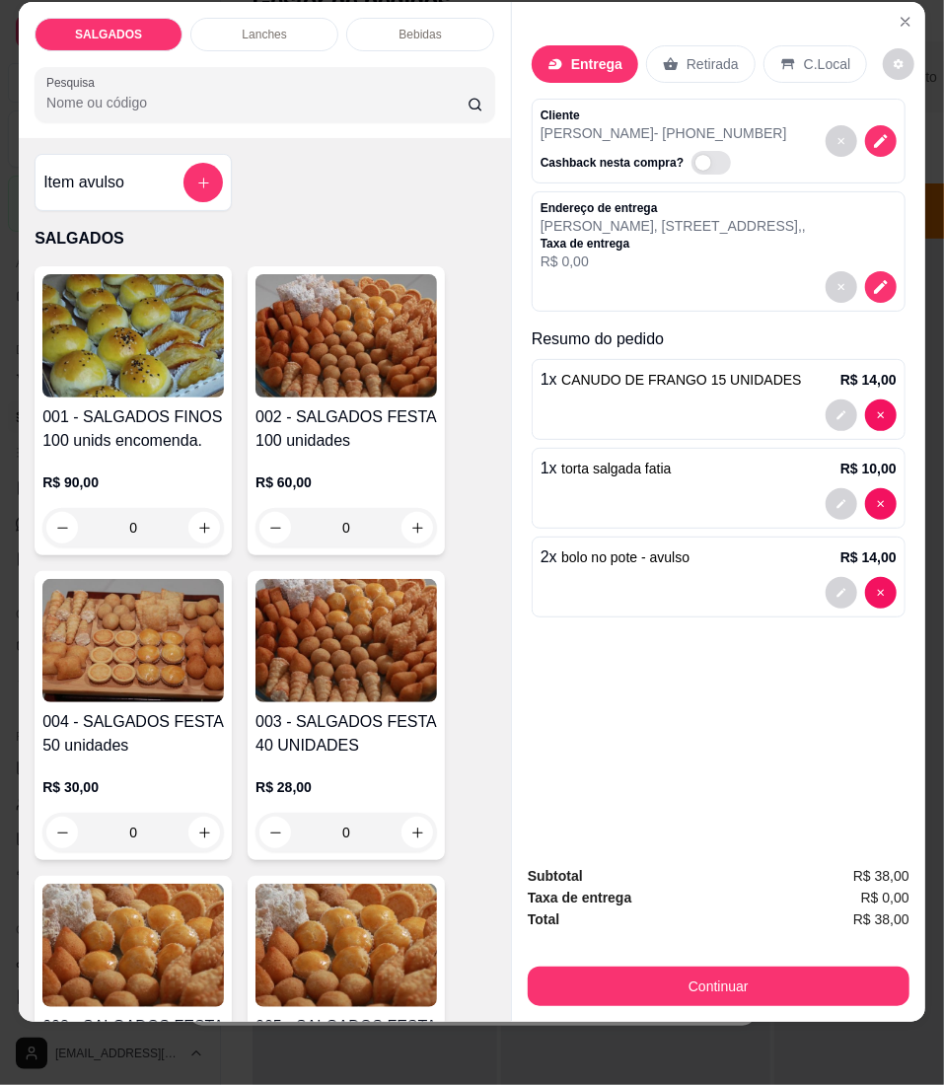
click at [632, 962] on div "Continuar" at bounding box center [719, 984] width 382 height 44
click at [561, 962] on div "Continuar" at bounding box center [719, 984] width 382 height 44
click at [574, 940] on div "Subtotal R$ 38,00 Taxa de entrega R$ 0,00 Total R$ 38,00 Continuar" at bounding box center [719, 935] width 382 height 141
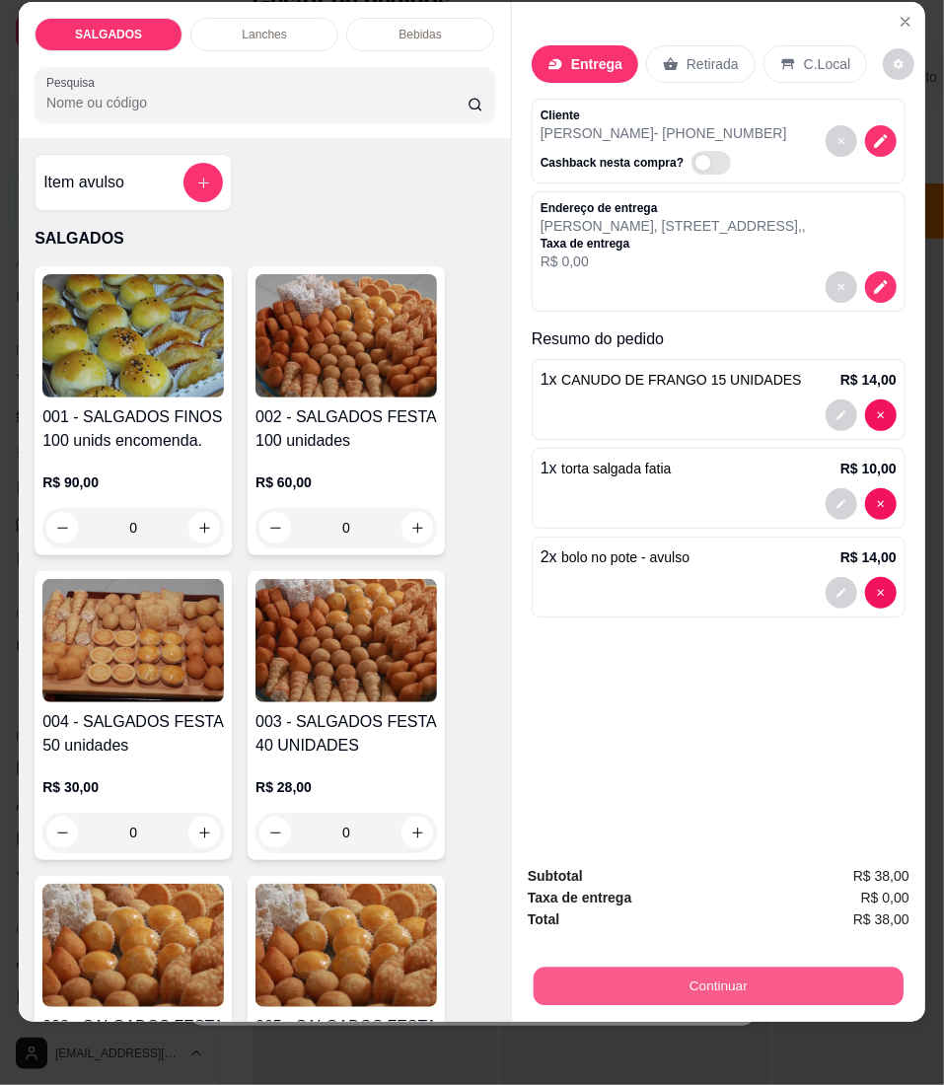
click at [553, 968] on button "Continuar" at bounding box center [719, 987] width 370 height 38
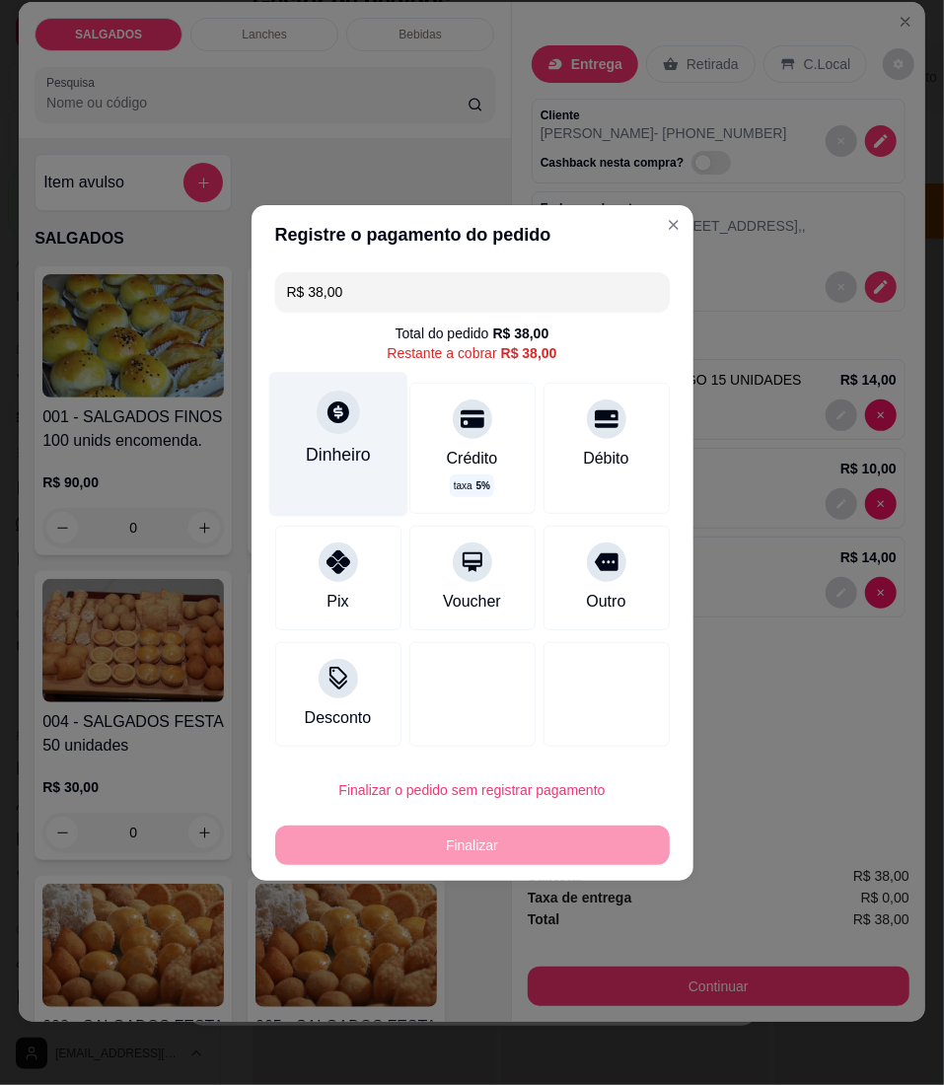
click at [324, 447] on div "Dinheiro" at bounding box center [338, 455] width 65 height 26
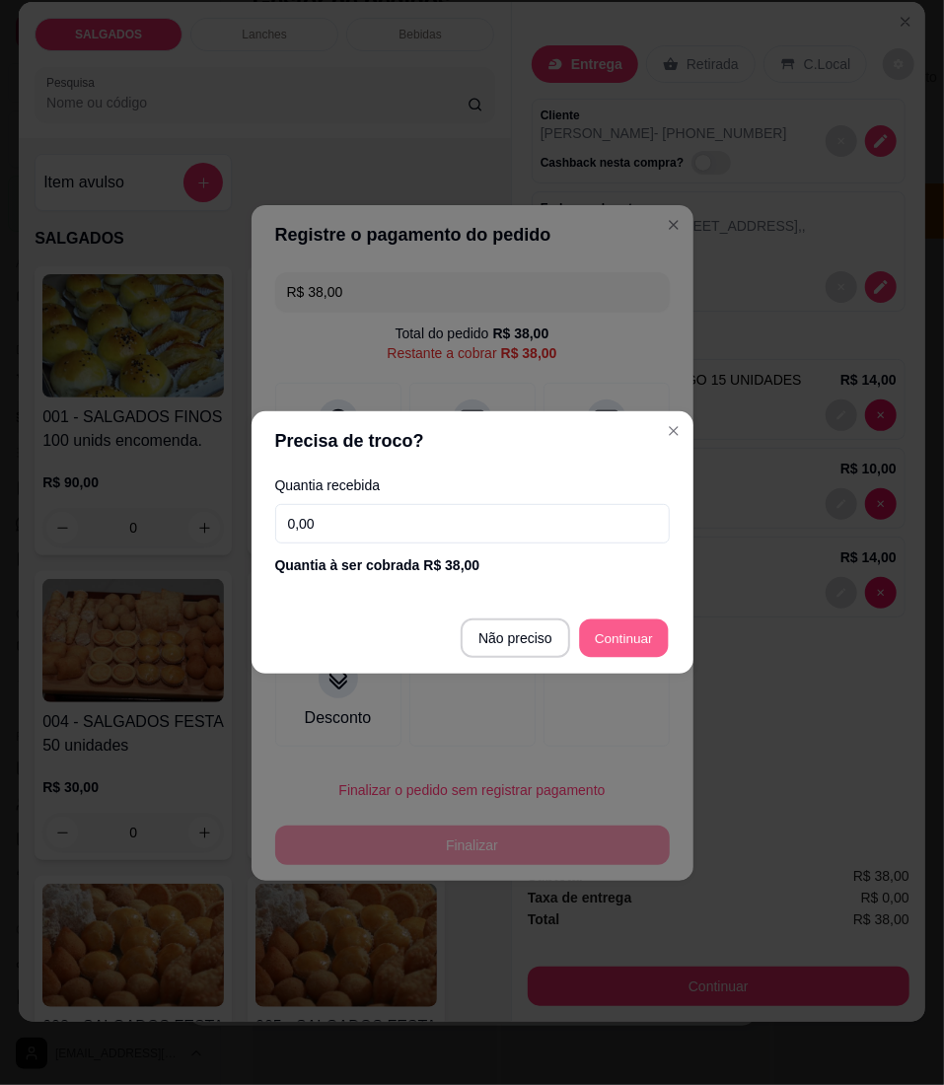
type input "R$ 0,00"
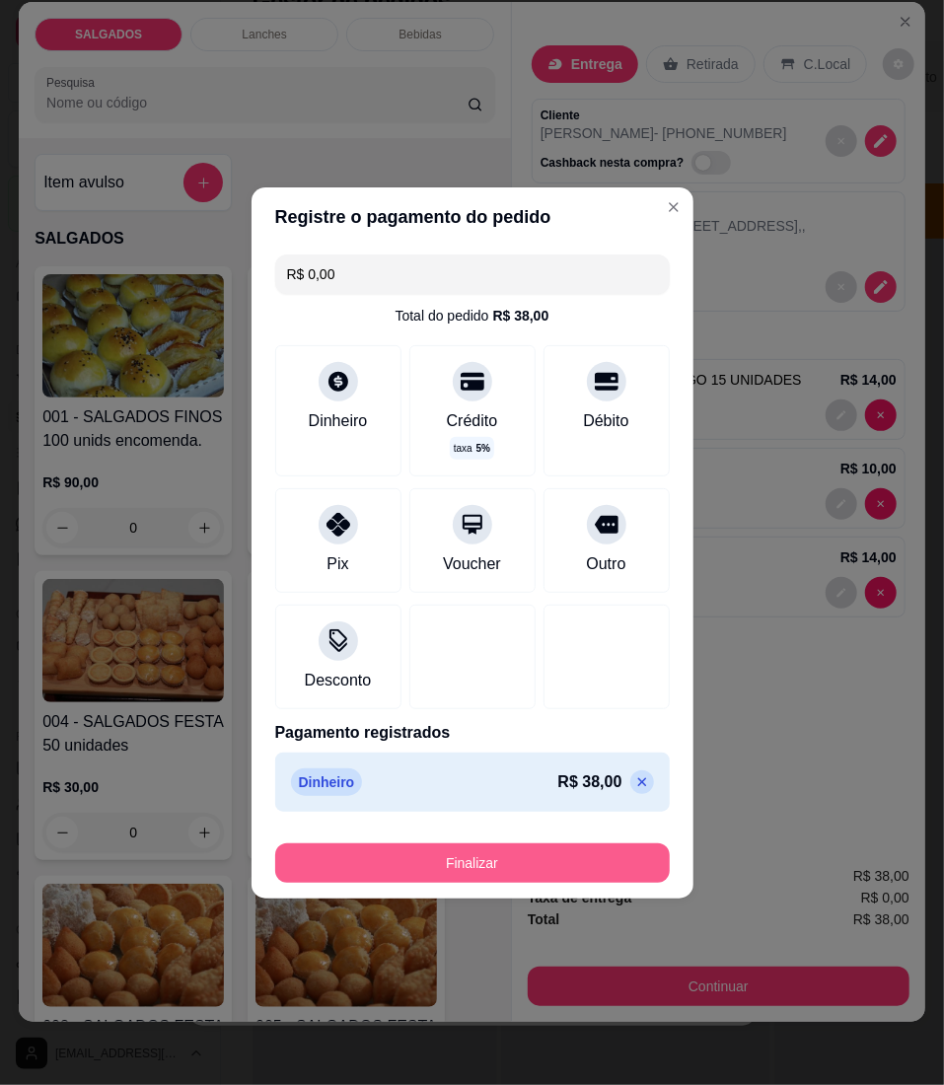
click at [542, 853] on button "Finalizar" at bounding box center [472, 863] width 395 height 39
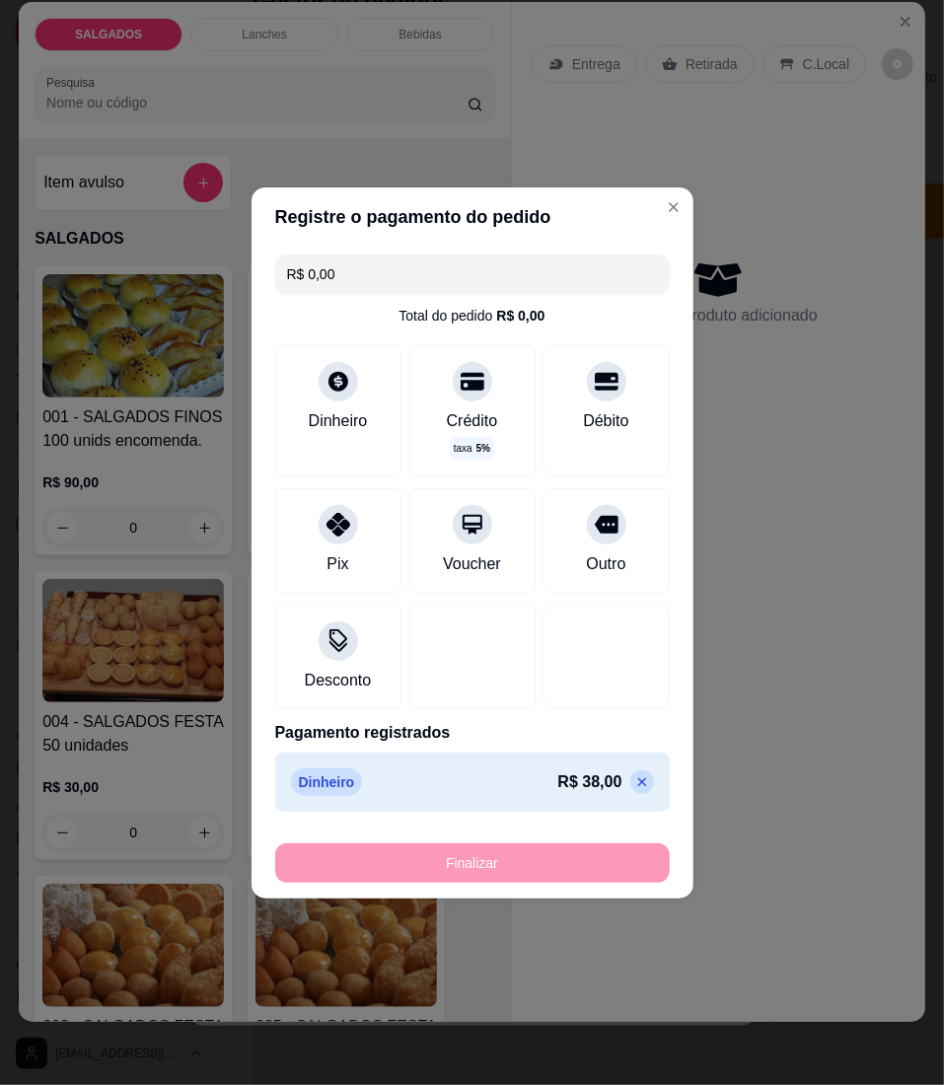
type input "0"
type input "-R$ 38,00"
